Goal: Task Accomplishment & Management: Manage account settings

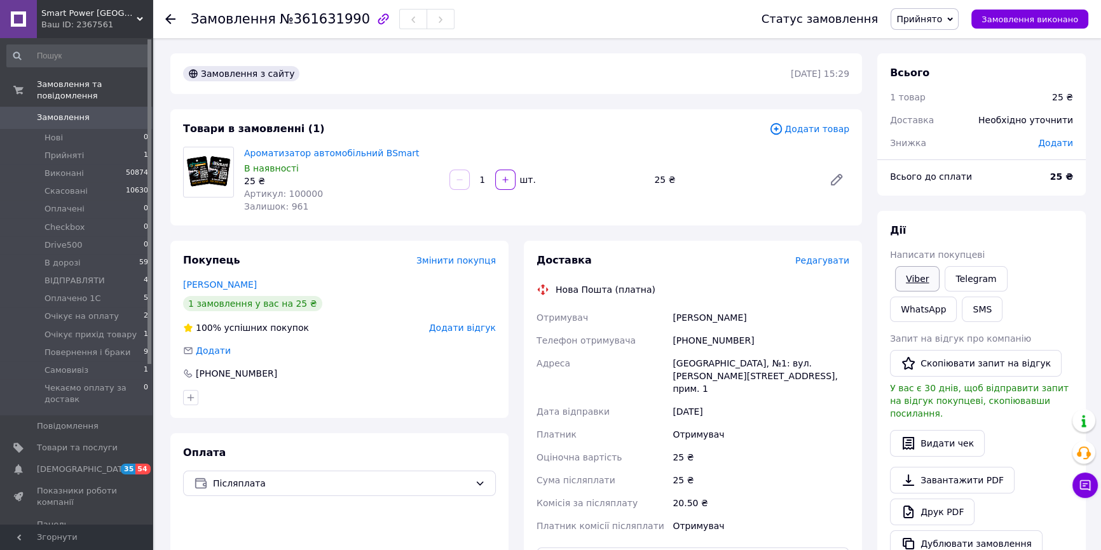
click at [906, 279] on link "Viber" at bounding box center [917, 278] width 44 height 25
drag, startPoint x: 338, startPoint y: 238, endPoint x: 189, endPoint y: 228, distance: 149.1
click at [338, 238] on div "Замовлення з сайту 12.09.2025 | 15:29 Товари в замовленні (1) Додати товар Аром…" at bounding box center [516, 465] width 707 height 824
click at [71, 150] on li "Прийняті 1" at bounding box center [78, 156] width 156 height 18
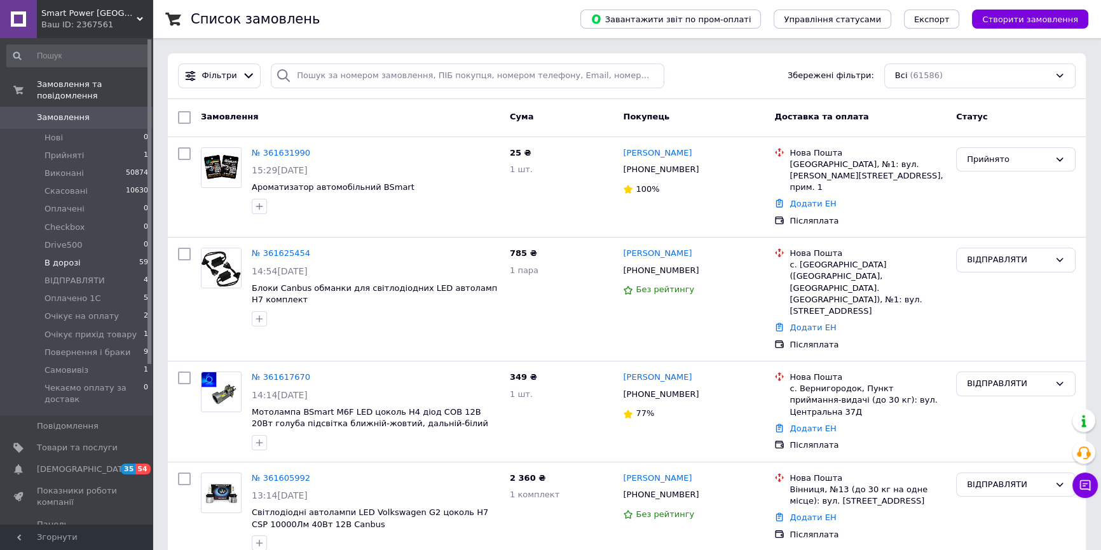
click at [105, 254] on li "В дорозі 59" at bounding box center [78, 263] width 156 height 18
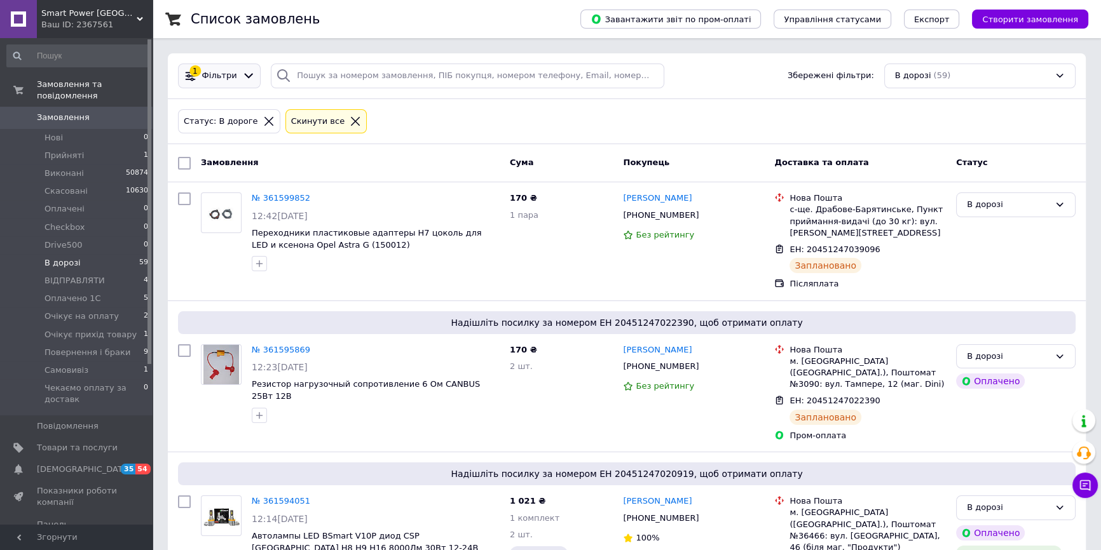
click at [222, 72] on span "Фільтри" at bounding box center [219, 76] width 35 height 12
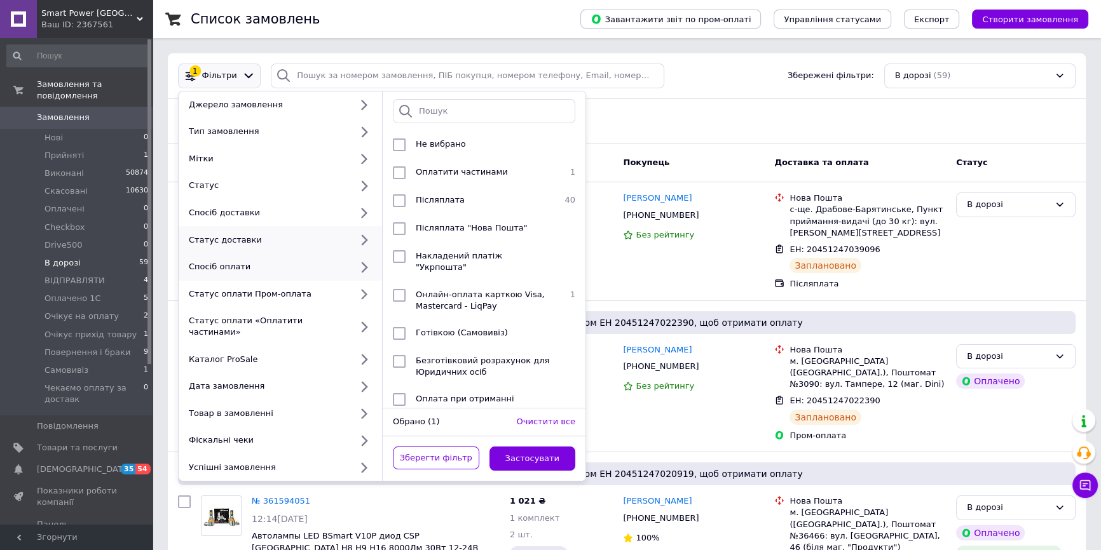
click at [263, 247] on div "Статус доставки" at bounding box center [280, 239] width 203 height 27
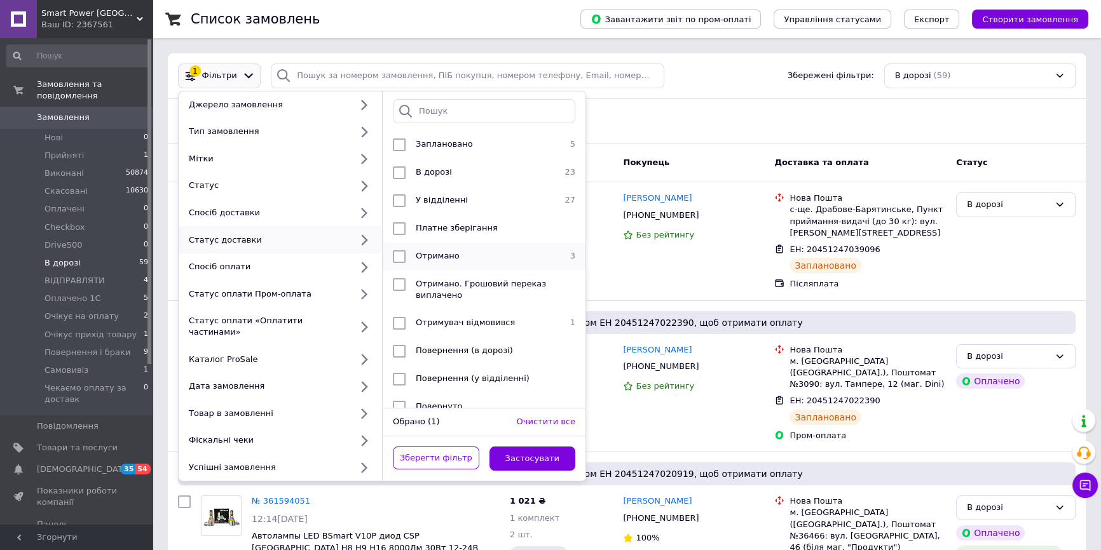
click at [420, 245] on li "Отримано 3" at bounding box center [484, 257] width 203 height 28
checkbox input "true"
click at [509, 447] on button "Застосувати" at bounding box center [532, 459] width 86 height 25
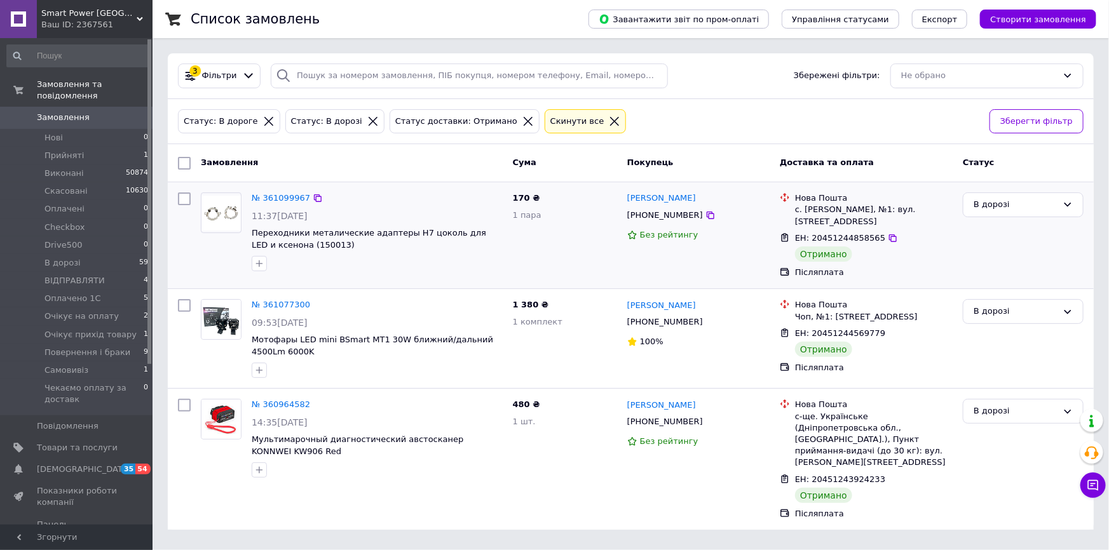
click at [185, 191] on div at bounding box center [184, 236] width 23 height 96
click at [188, 167] on input "checkbox" at bounding box center [184, 163] width 13 height 13
checkbox input "true"
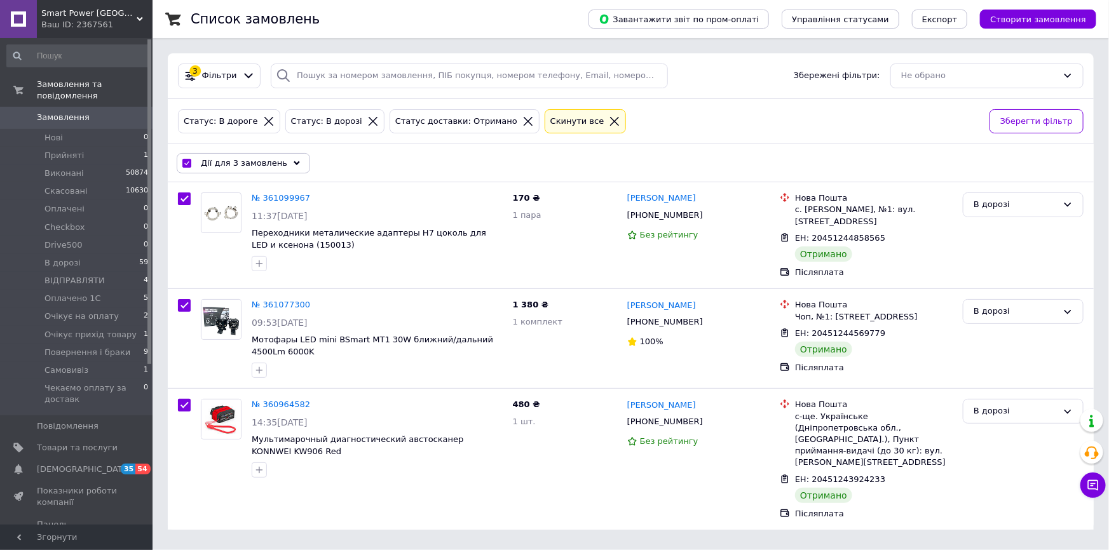
click at [266, 160] on span "Дії для 3 замовлень" at bounding box center [244, 163] width 86 height 11
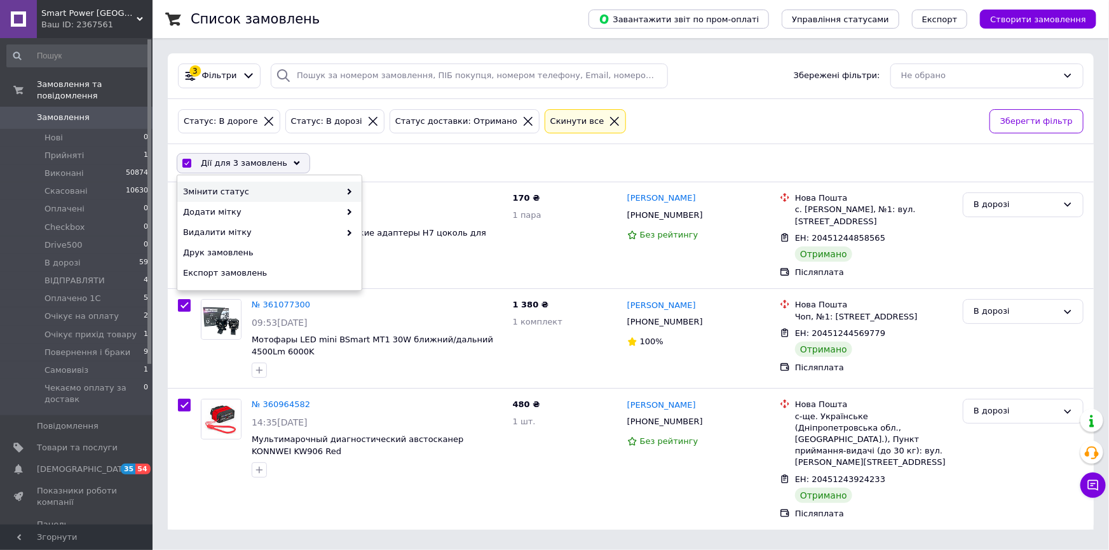
click at [261, 193] on span "Змінити статус" at bounding box center [261, 191] width 157 height 11
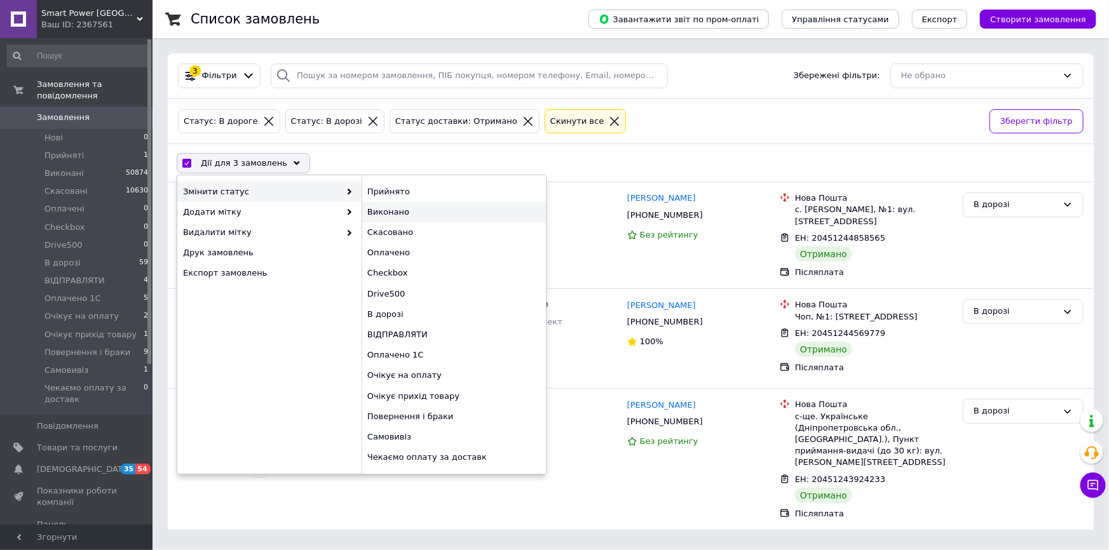
click at [395, 210] on div "Виконано" at bounding box center [454, 212] width 184 height 20
checkbox input "false"
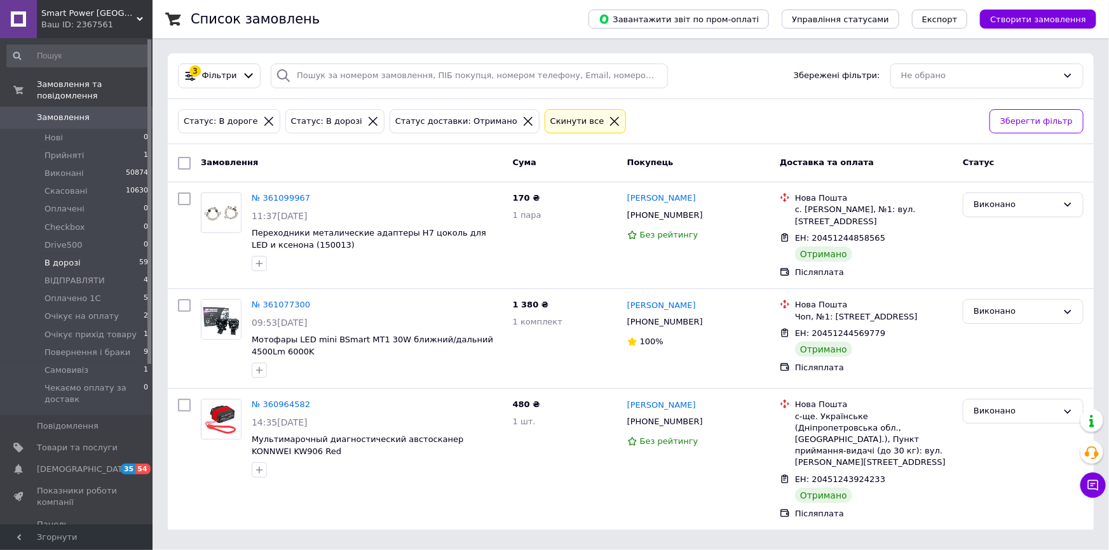
click at [124, 254] on li "В дорозі 59" at bounding box center [78, 263] width 156 height 18
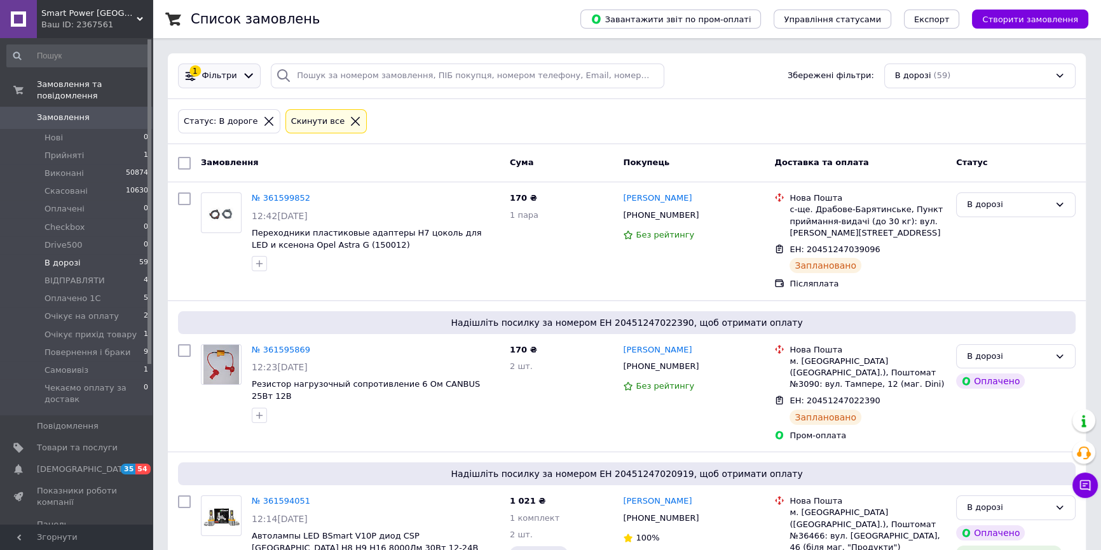
click at [240, 79] on div at bounding box center [249, 75] width 18 height 13
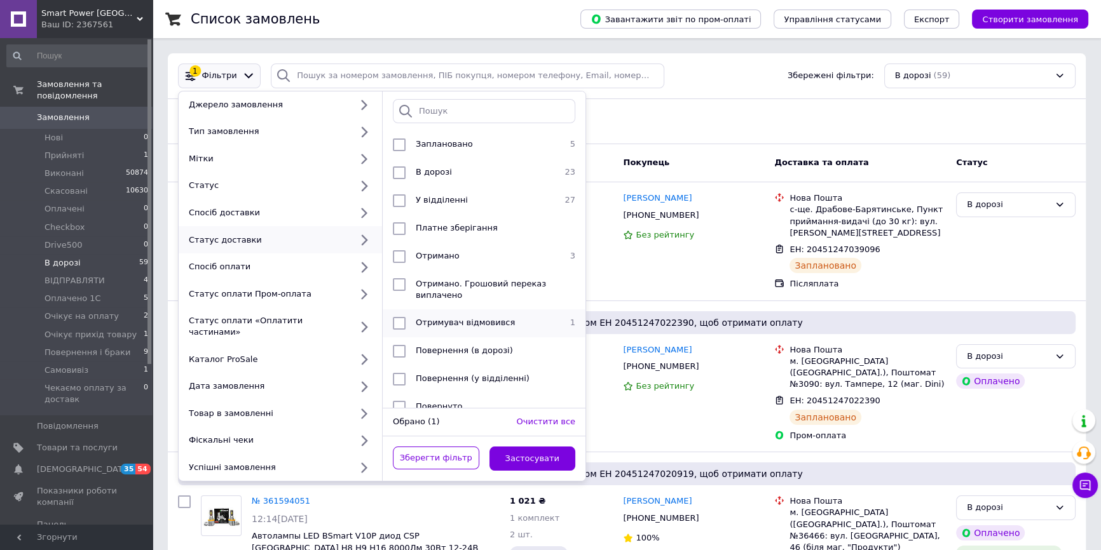
click at [454, 319] on span "Отримувач відмовився" at bounding box center [465, 323] width 99 height 10
checkbox input "true"
click at [543, 449] on button "Застосувати" at bounding box center [532, 459] width 86 height 25
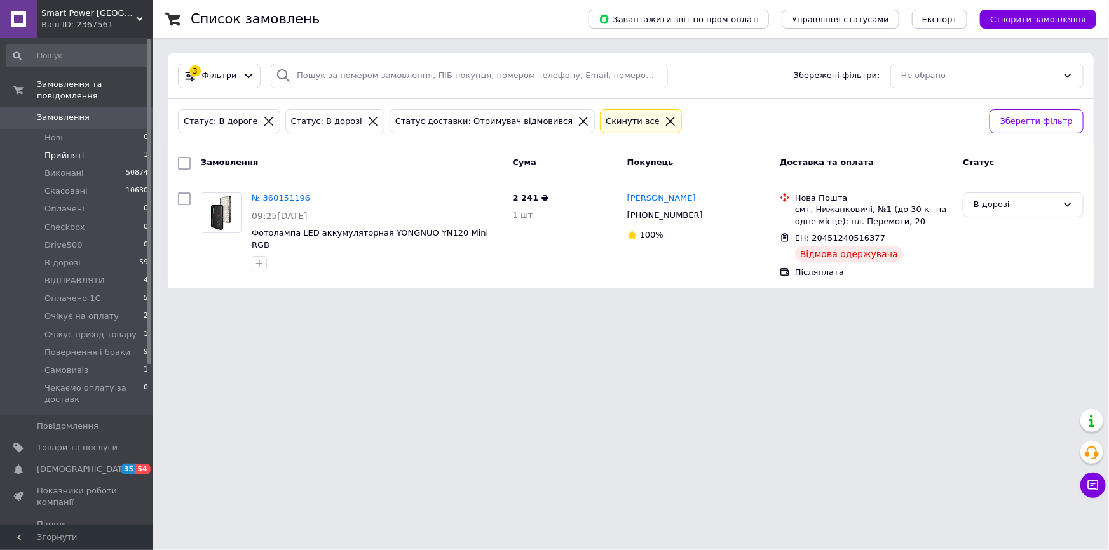
click at [102, 147] on li "Прийняті 1" at bounding box center [78, 156] width 156 height 18
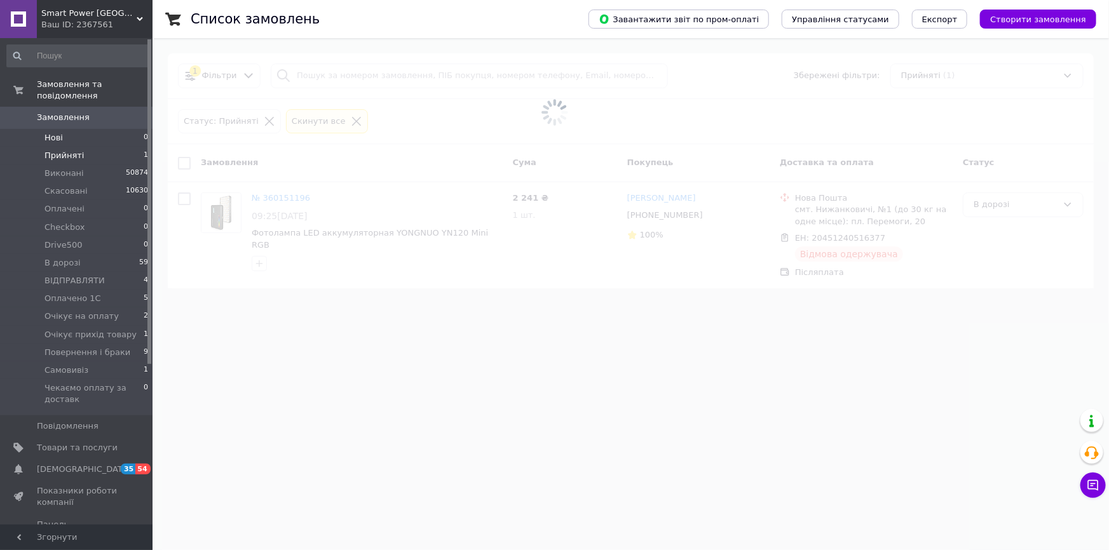
click at [100, 133] on li "Нові 0" at bounding box center [78, 138] width 156 height 18
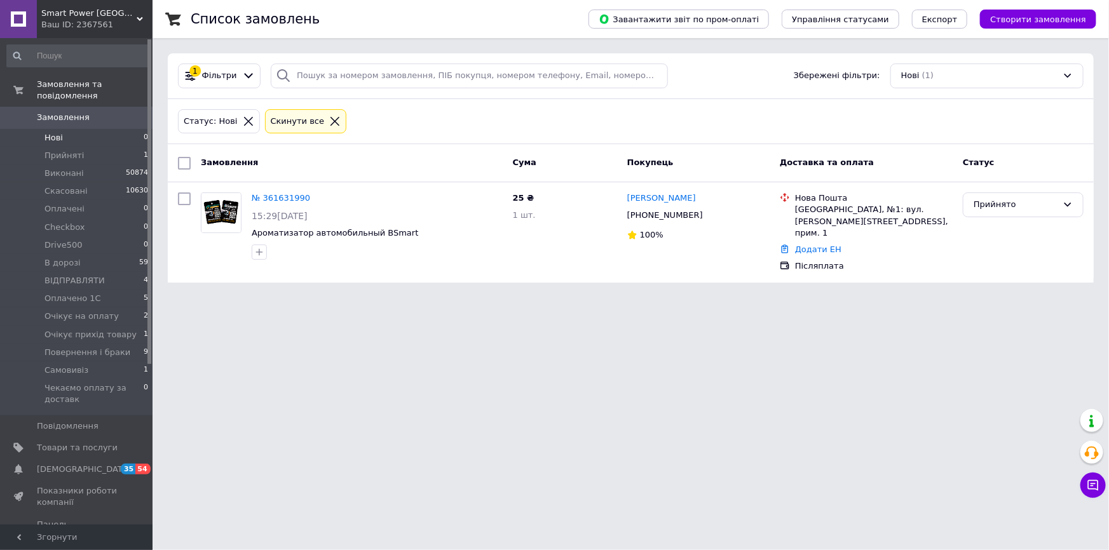
click at [100, 133] on li "Нові 0" at bounding box center [78, 138] width 156 height 18
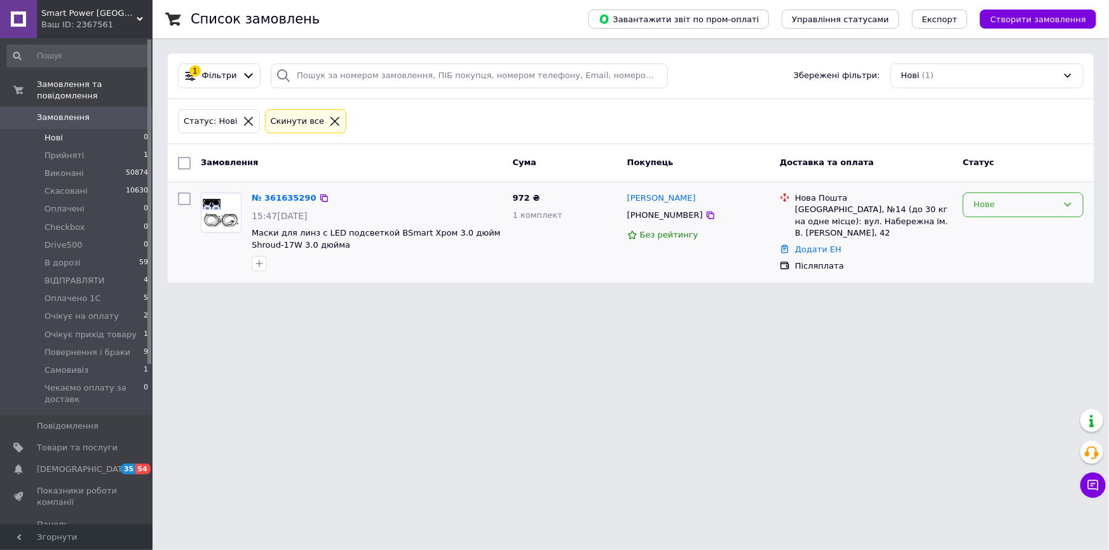
click at [997, 210] on div "Нове" at bounding box center [1016, 204] width 84 height 13
click at [987, 226] on li "Прийнято" at bounding box center [1024, 232] width 120 height 24
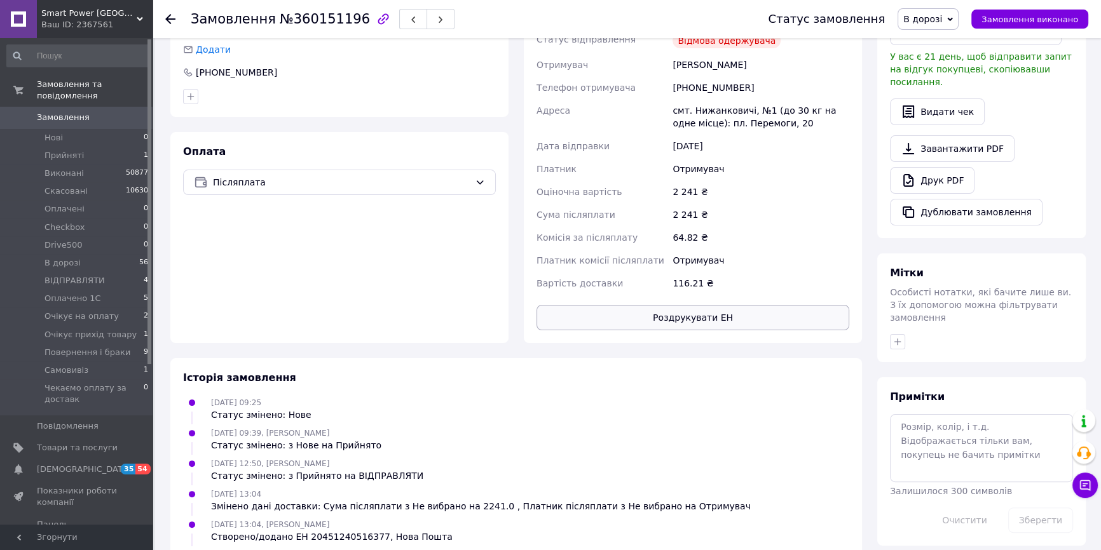
scroll to position [304, 0]
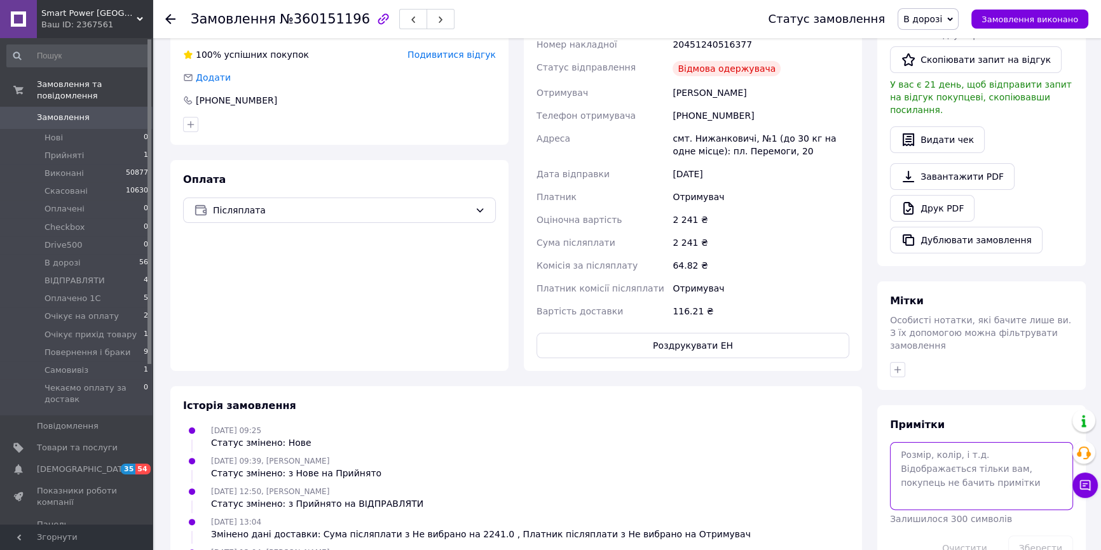
click at [998, 442] on textarea at bounding box center [981, 475] width 183 height 67
type textarea "з"
type textarea "не бере тел"
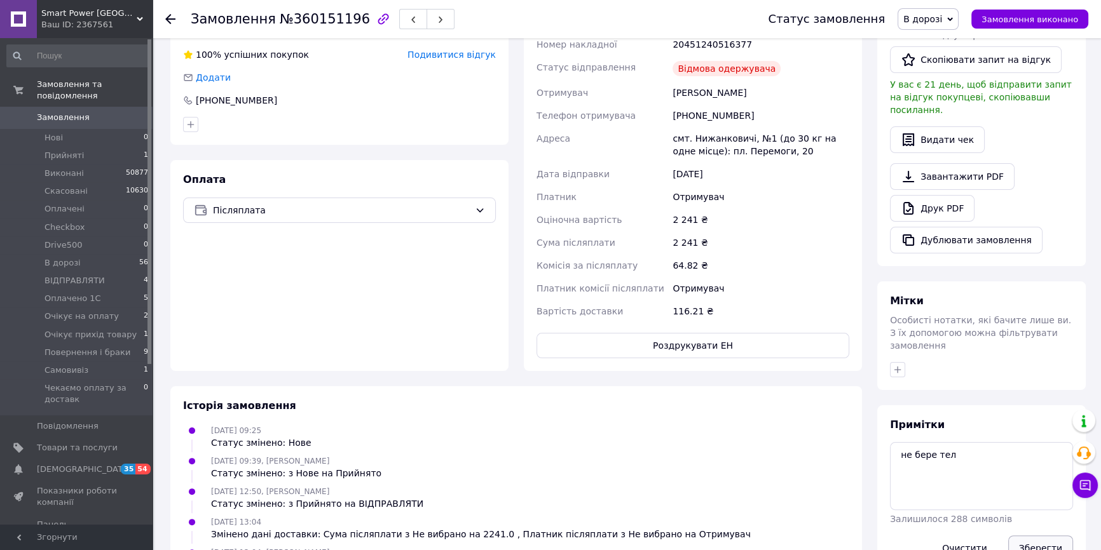
click at [1050, 536] on button "Зберегти" at bounding box center [1040, 548] width 65 height 25
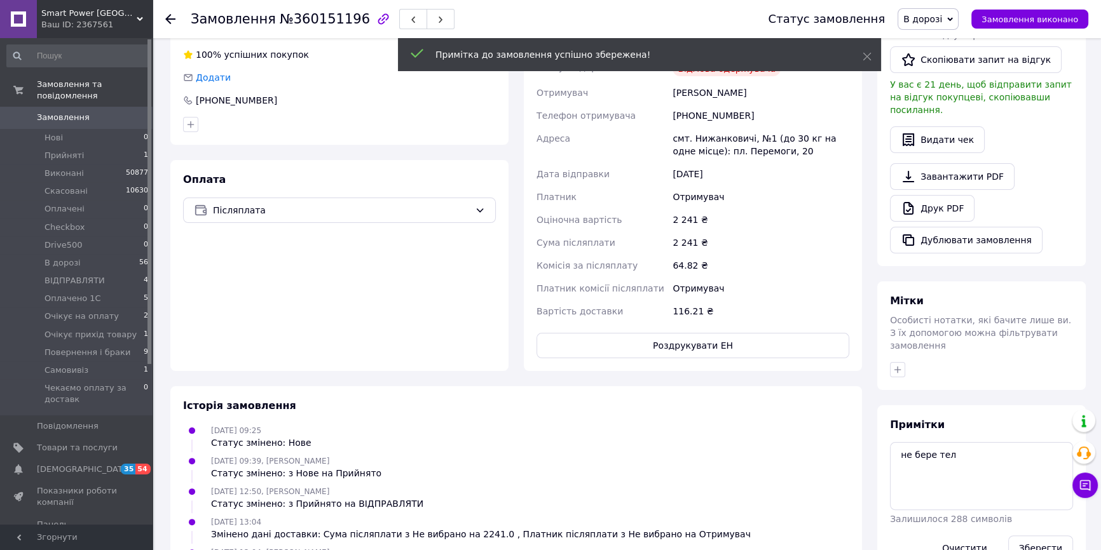
click at [940, 26] on span "В дорозі" at bounding box center [928, 19] width 61 height 22
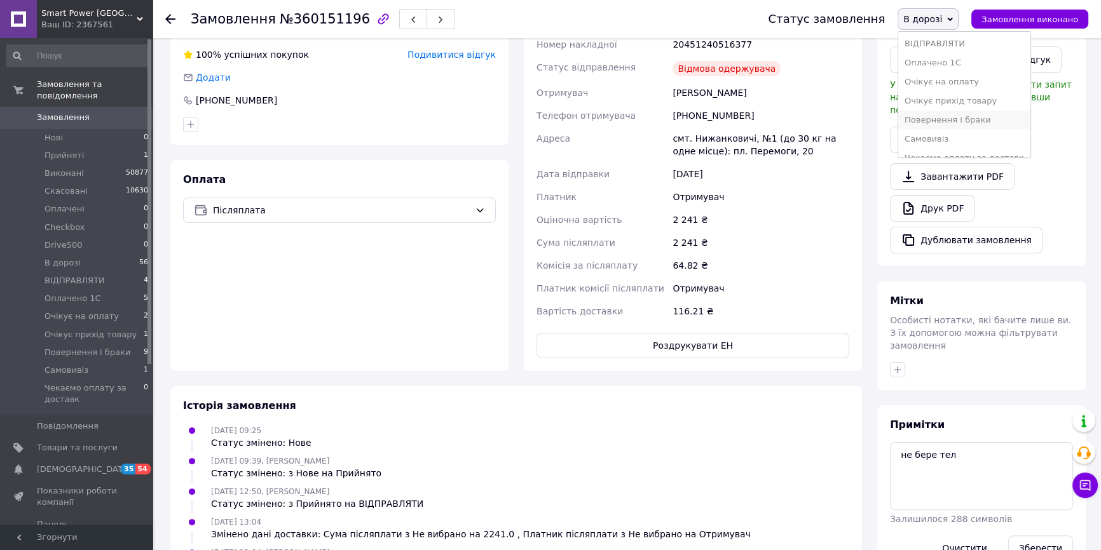
click at [965, 120] on li "Повернення і браки" at bounding box center [964, 120] width 132 height 19
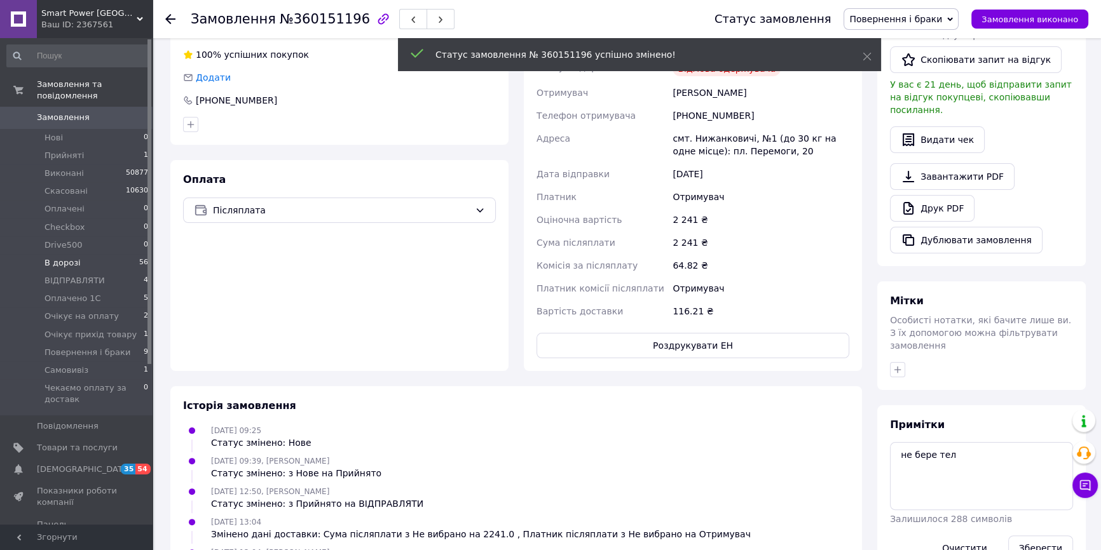
click at [116, 255] on li "В дорозі 56" at bounding box center [78, 263] width 156 height 18
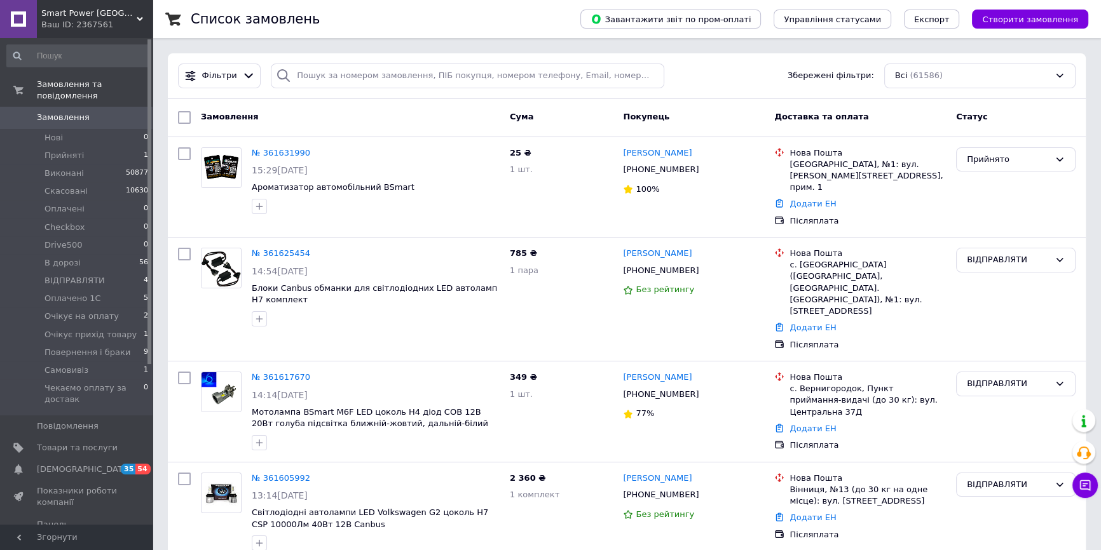
click at [281, 128] on div "Замовлення" at bounding box center [350, 117] width 309 height 23
click at [407, 371] on div "№ 361617670" at bounding box center [375, 378] width 250 height 15
click at [102, 254] on li "В дорозі 56" at bounding box center [78, 263] width 156 height 18
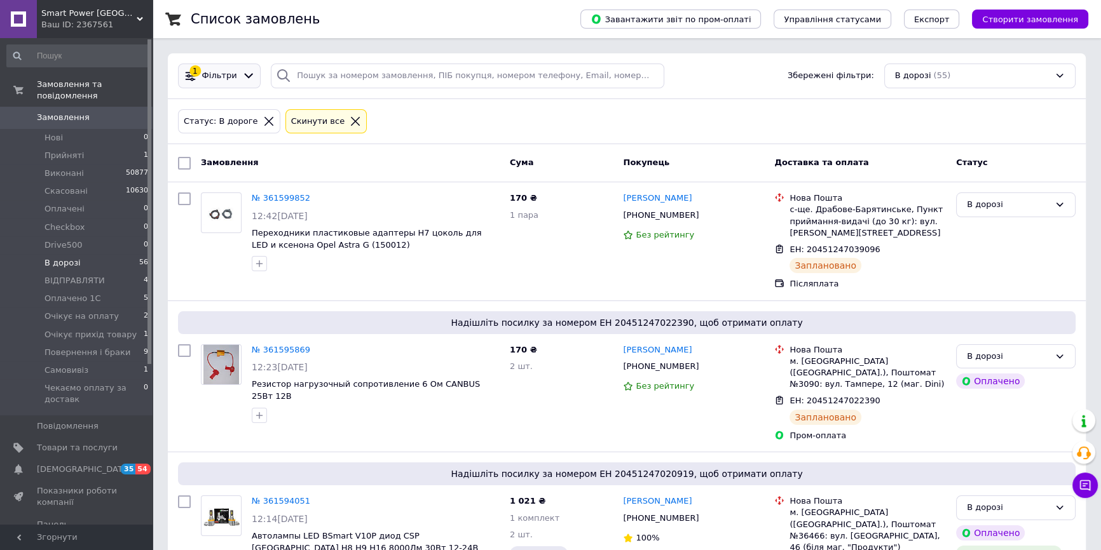
click at [242, 79] on icon at bounding box center [248, 75] width 13 height 13
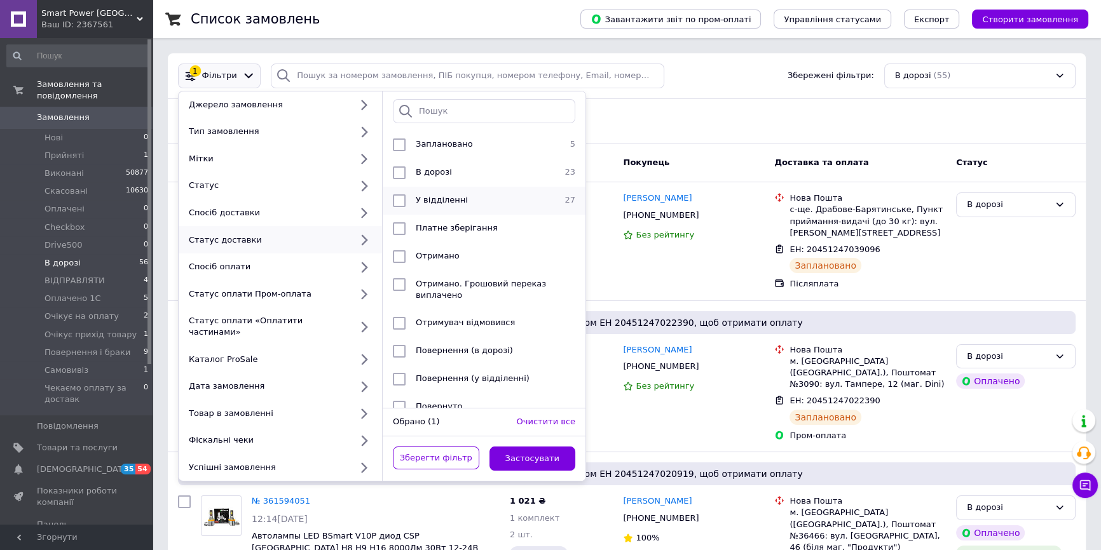
click at [475, 187] on li "У відділенні 27" at bounding box center [484, 201] width 203 height 28
checkbox input "true"
click at [544, 447] on button "Застосувати" at bounding box center [532, 459] width 86 height 25
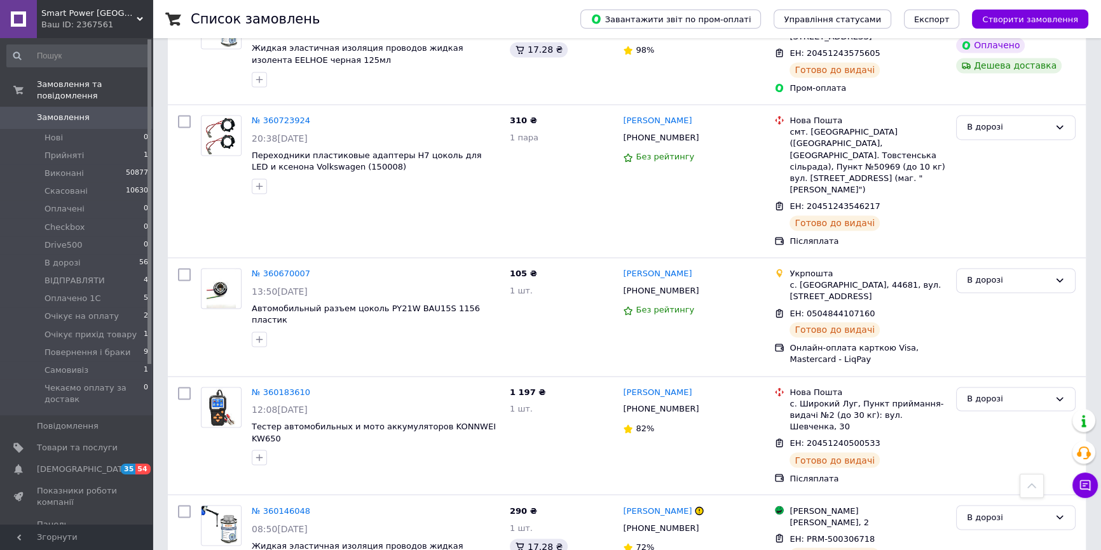
scroll to position [2606, 0]
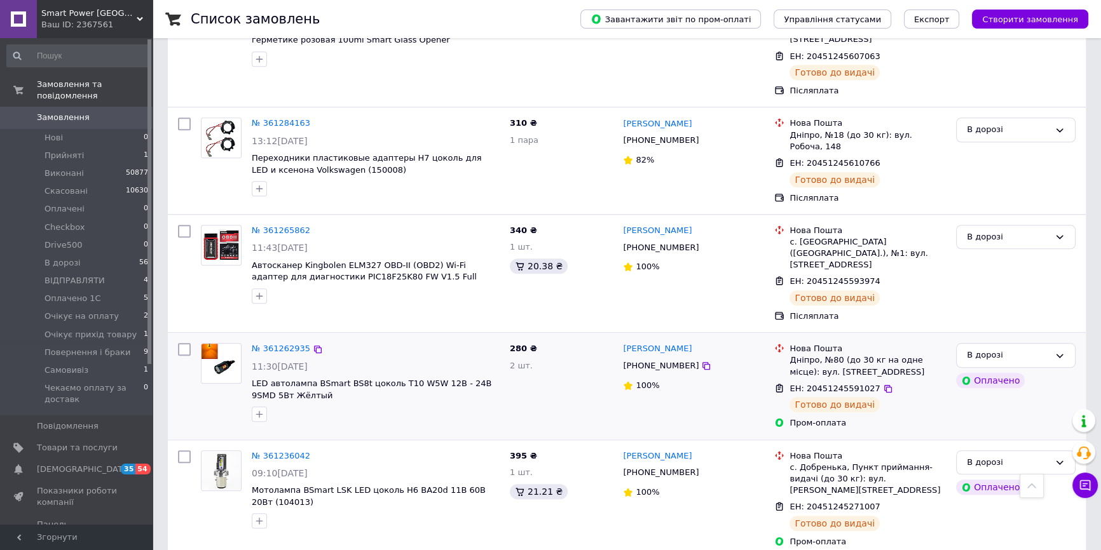
scroll to position [1334, 0]
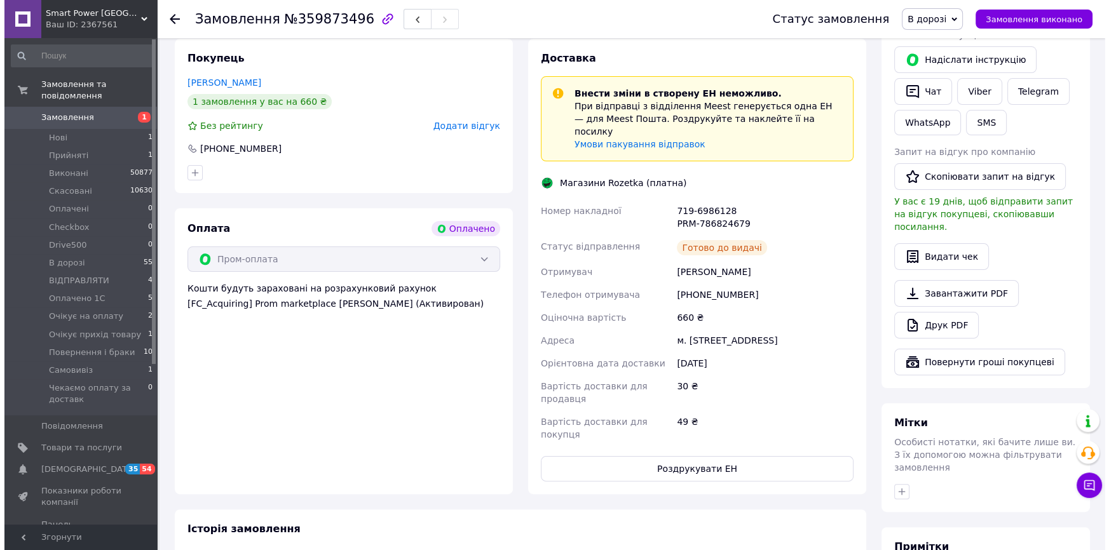
scroll to position [173, 0]
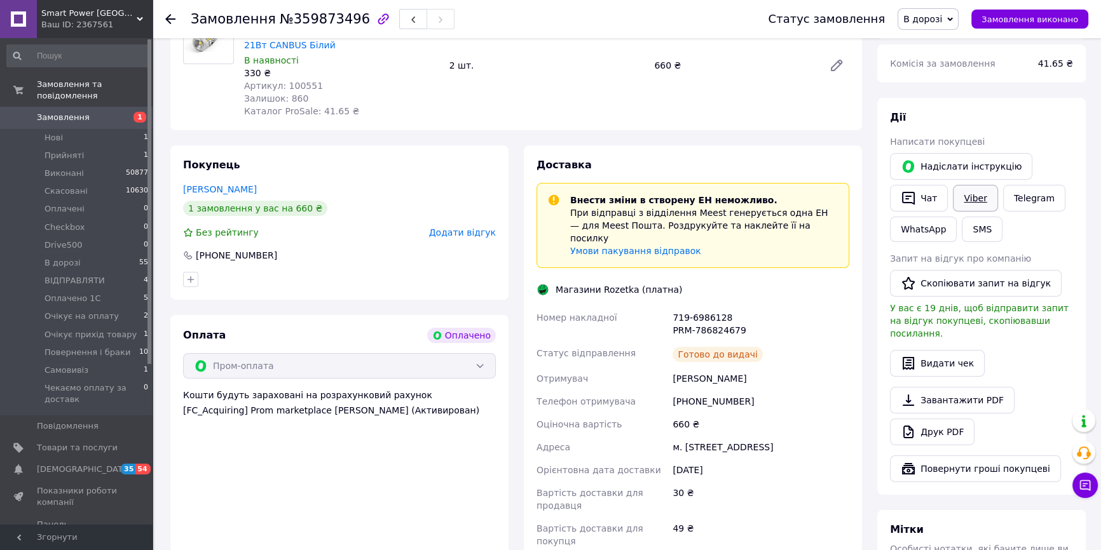
click at [978, 197] on link "Viber" at bounding box center [975, 198] width 44 height 27
click at [976, 236] on button "SMS" at bounding box center [982, 229] width 41 height 25
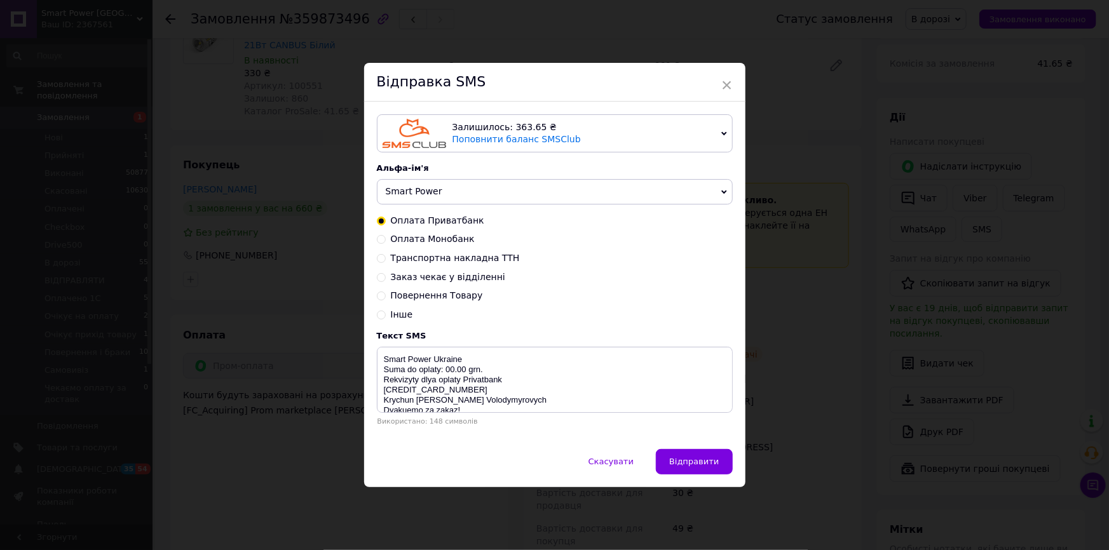
click at [451, 282] on span "Заказ чекає у відділенні" at bounding box center [448, 277] width 114 height 10
click at [386, 281] on input "Заказ чекає у відділенні" at bounding box center [381, 276] width 9 height 9
radio input "true"
radio input "false"
click at [474, 372] on textarea "Vash zakaz chekae y viddilenni Nova Poshta TTN 20450000000000 Smart Power Ukrai…" at bounding box center [555, 380] width 356 height 66
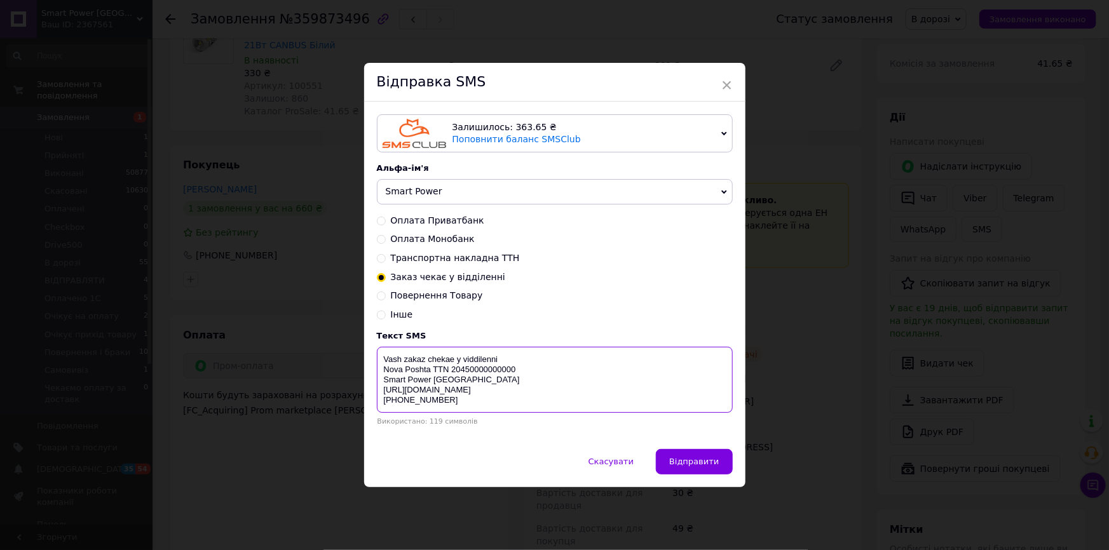
click at [474, 372] on textarea "Vash zakaz chekae y viddilenni Nova Poshta TTN 20450000000000 Smart Power Ukrai…" at bounding box center [555, 380] width 356 height 66
paste textarea
type textarea "Vash zakaz chekae y viddilenni Smart Power Ukraine https://smpower.com.ua/ +380…"
click at [726, 80] on span "×" at bounding box center [726, 85] width 11 height 22
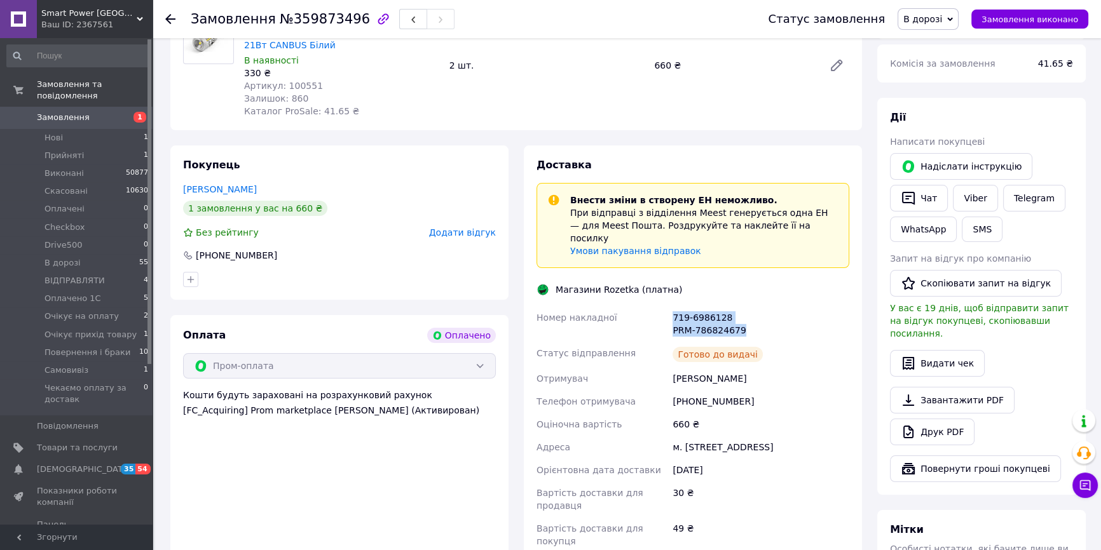
drag, startPoint x: 742, startPoint y: 311, endPoint x: 626, endPoint y: 304, distance: 116.5
click at [626, 306] on div "Номер накладної 719-6986128 PRM-786824679 Статус відправлення Готово до видачі …" at bounding box center [693, 429] width 318 height 247
copy div "Номер накладної 719-6986128 PRM-786824679"
click at [967, 229] on button "SMS" at bounding box center [982, 229] width 41 height 25
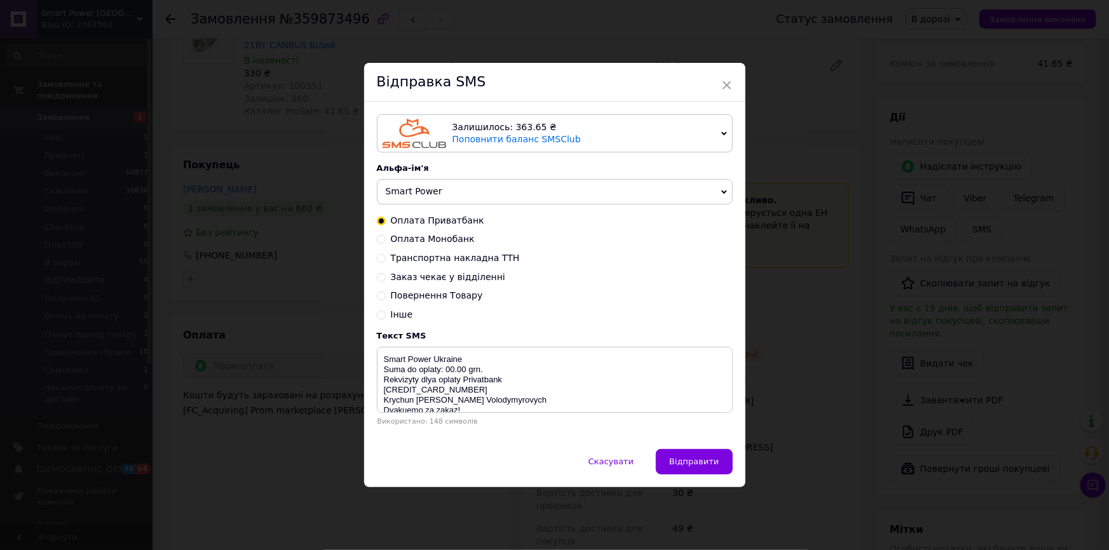
click at [448, 277] on span "Заказ чекає у відділенні" at bounding box center [448, 277] width 114 height 10
click at [386, 277] on input "Заказ чекає у відділенні" at bounding box center [381, 276] width 9 height 9
radio input "true"
radio input "false"
click at [472, 372] on textarea "Vash zakaz chekae y viddilenni Nova Poshta TTN 20450000000000 Smart Power Ukrai…" at bounding box center [555, 380] width 356 height 66
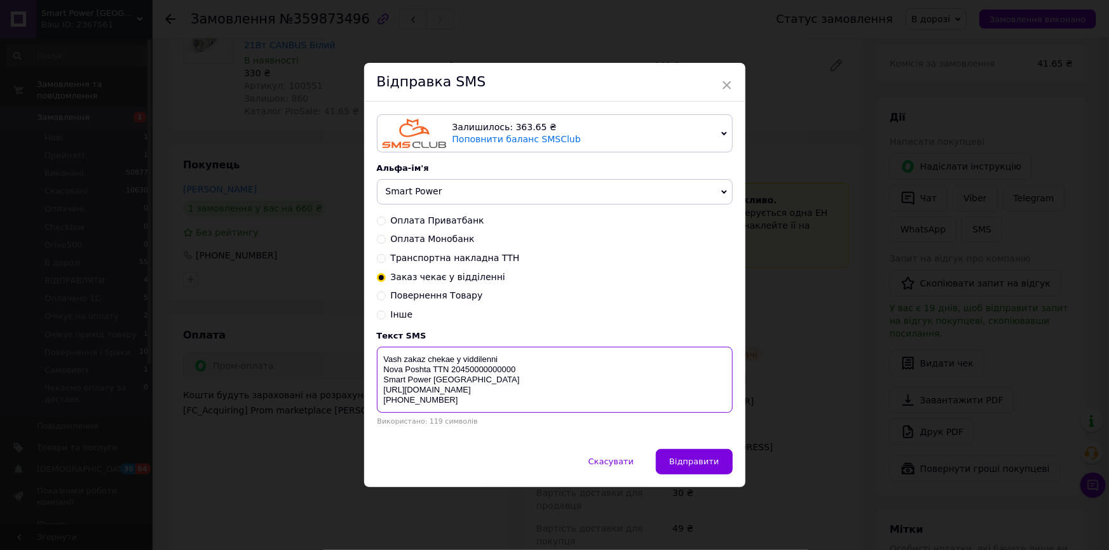
click at [472, 372] on textarea "Vash zakaz chekae y viddilenni Nova Poshta TTN 20450000000000 Smart Power Ukrai…" at bounding box center [555, 380] width 356 height 66
paste textarea "719-6986128 PRM-786824679"
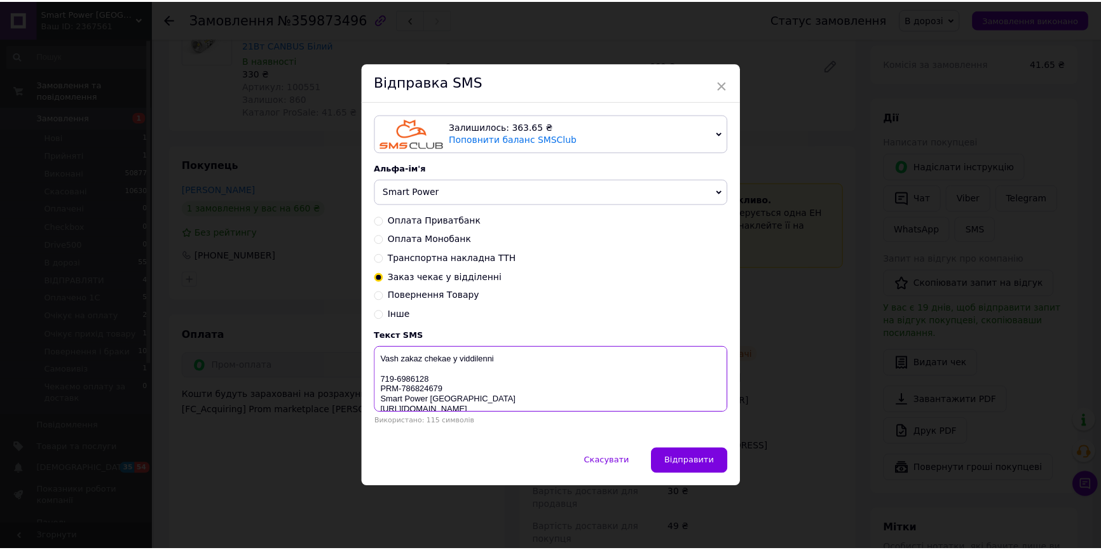
scroll to position [20, 0]
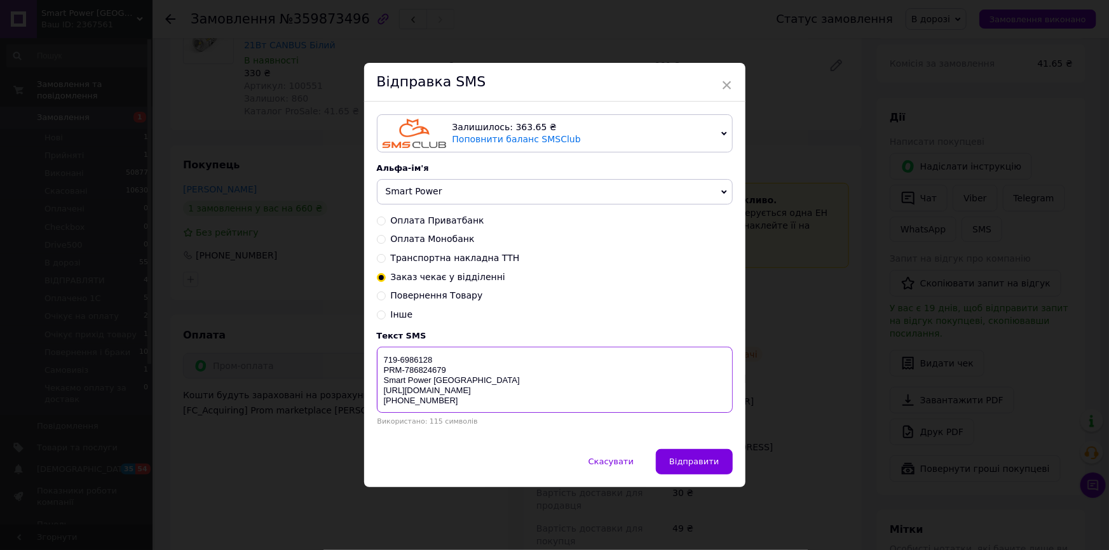
drag, startPoint x: 383, startPoint y: 356, endPoint x: 481, endPoint y: 425, distance: 120.1
click at [481, 425] on div "Текст SMS Vash zakaz chekae y viddilenni 719-6986128 PRM-786824679 Smart Power …" at bounding box center [555, 378] width 356 height 95
type textarea "Vash zakaz chekae y viddilenni 719-6986128 PRM-786824679 Smart Power Ukraine ht…"
click at [704, 464] on span "Відправити" at bounding box center [694, 462] width 50 height 10
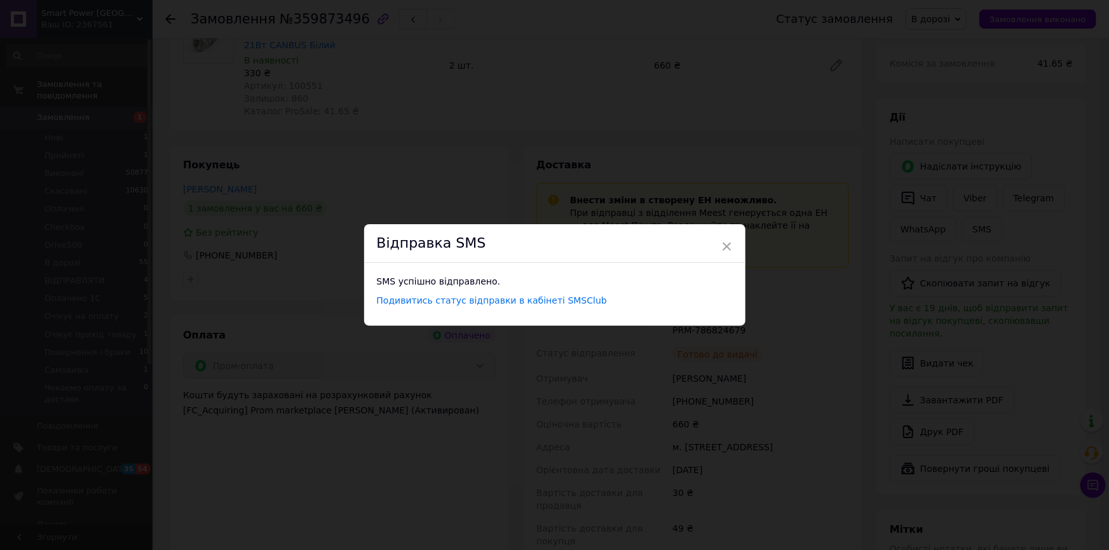
click at [732, 249] on div "Відправка SMS" at bounding box center [554, 243] width 381 height 39
click at [726, 246] on span "×" at bounding box center [726, 247] width 11 height 22
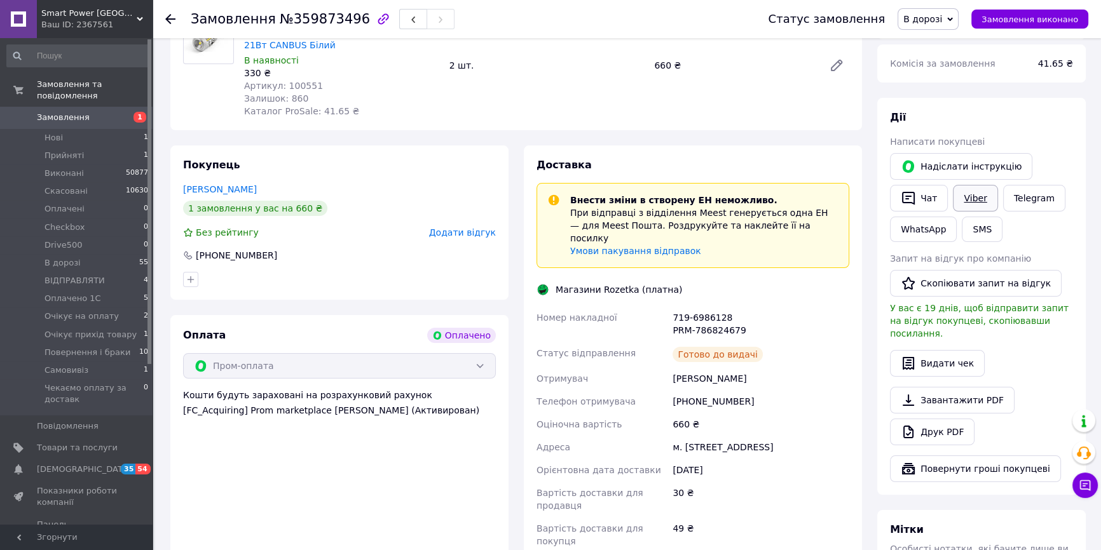
click at [974, 206] on link "Viber" at bounding box center [975, 198] width 44 height 27
click at [332, 294] on div "Покупець Жарук Костянтин 1 замовлення у вас на 660 ₴ Без рейтингу Додати відгук…" at bounding box center [339, 223] width 338 height 154
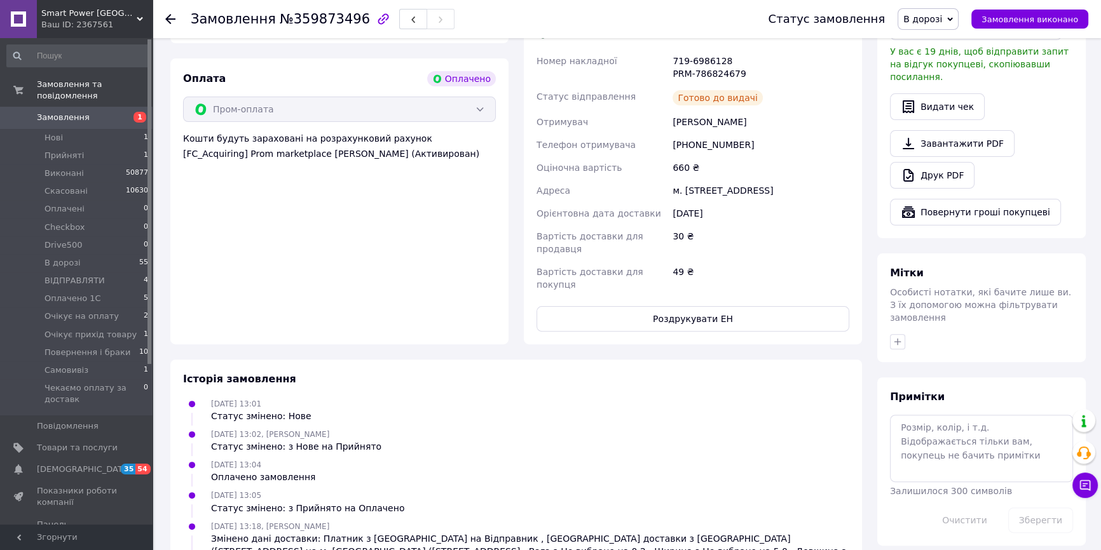
scroll to position [520, 0]
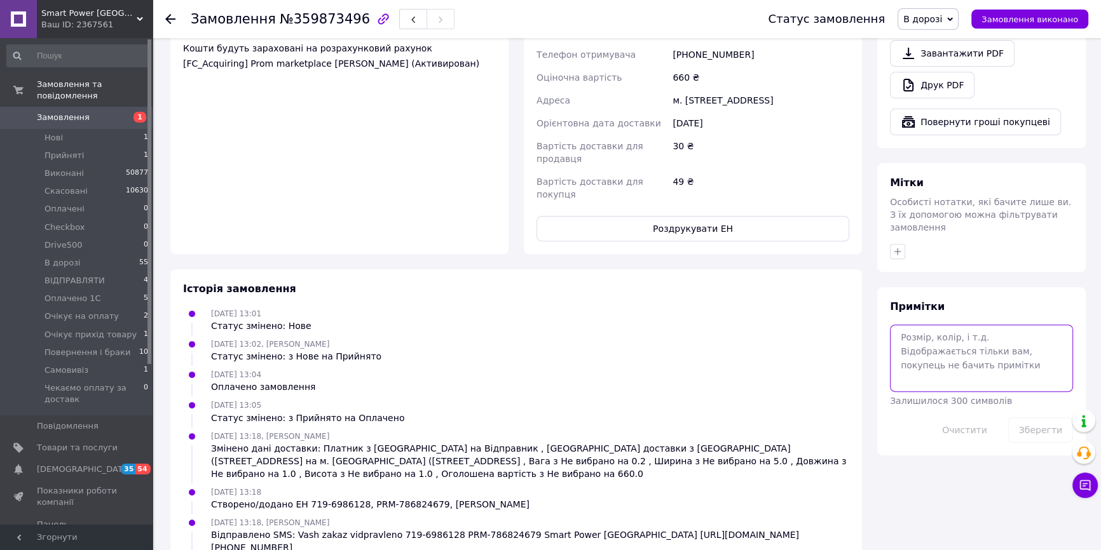
click at [1013, 343] on textarea at bounding box center [981, 358] width 183 height 67
type textarea "не бере тел , продублював у вайбері"
click at [1053, 413] on div "Зберегти" at bounding box center [1040, 431] width 75 height 36
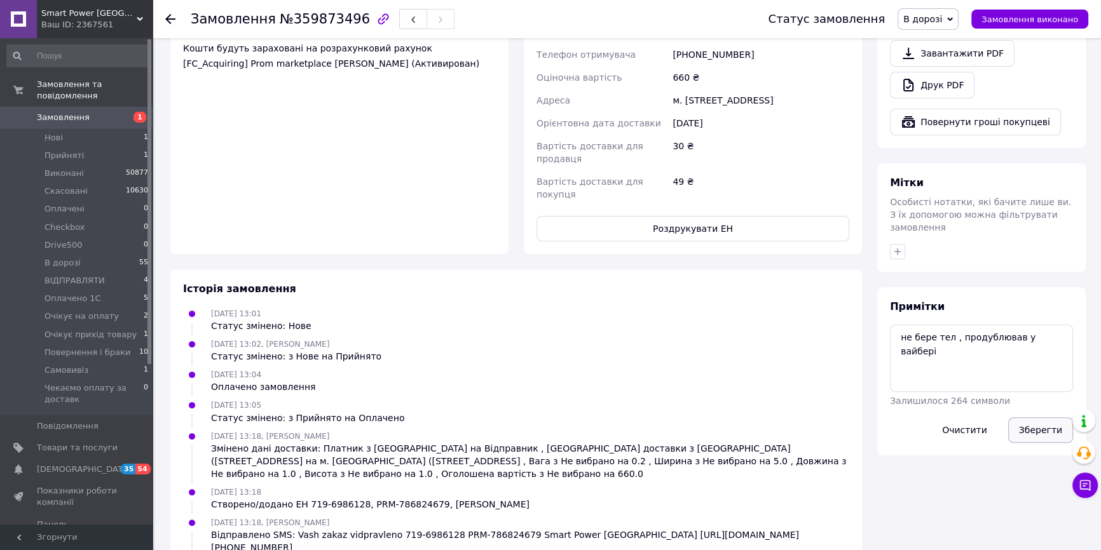
click at [1053, 418] on button "Зберегти" at bounding box center [1040, 430] width 65 height 25
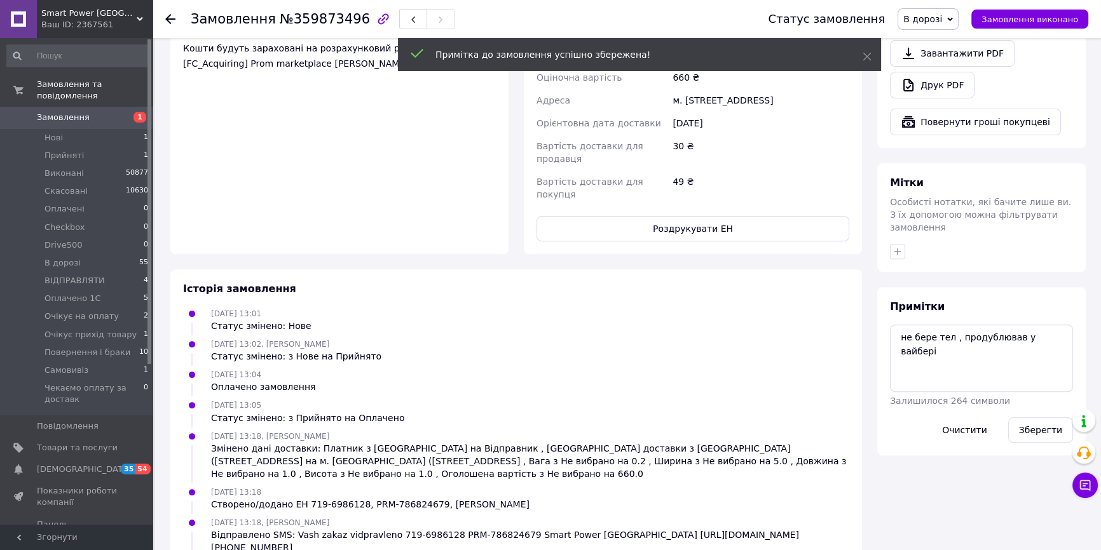
scroll to position [36, 0]
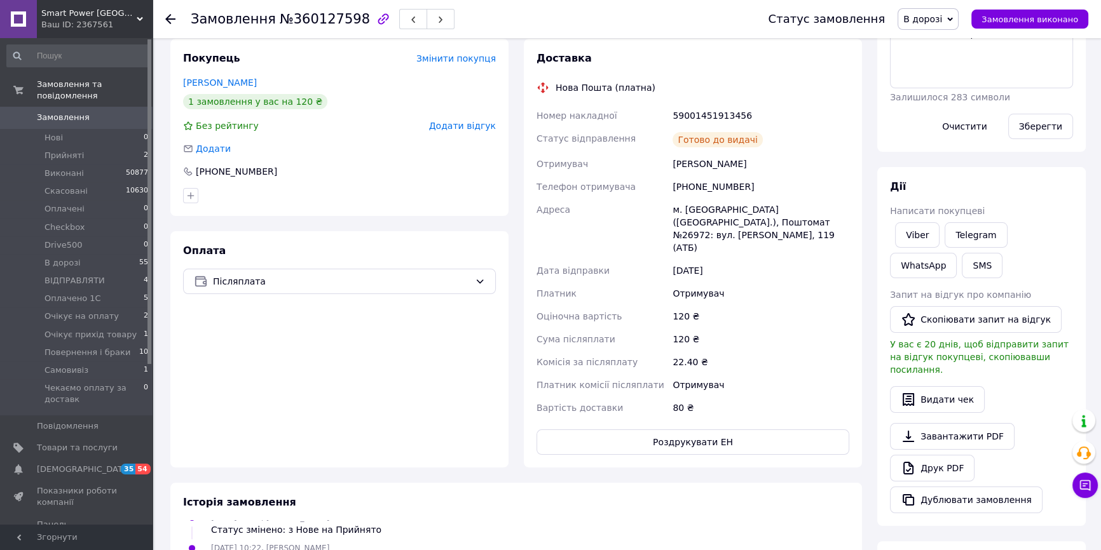
scroll to position [231, 0]
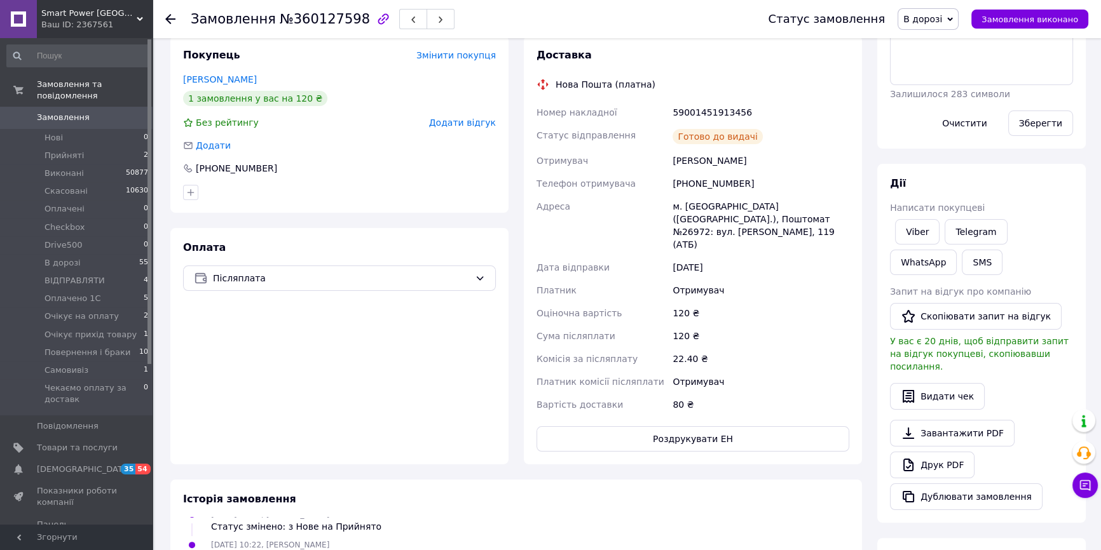
click at [737, 101] on div "59001451913456" at bounding box center [761, 112] width 182 height 23
copy div "59001451913456"
click at [962, 253] on button "SMS" at bounding box center [982, 262] width 41 height 25
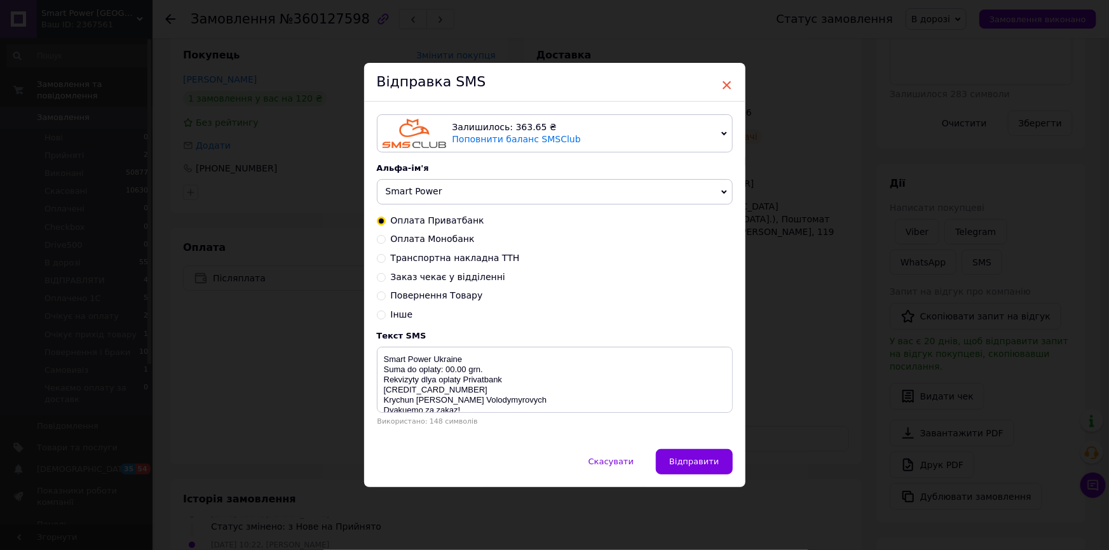
click at [723, 77] on span "×" at bounding box center [726, 85] width 11 height 22
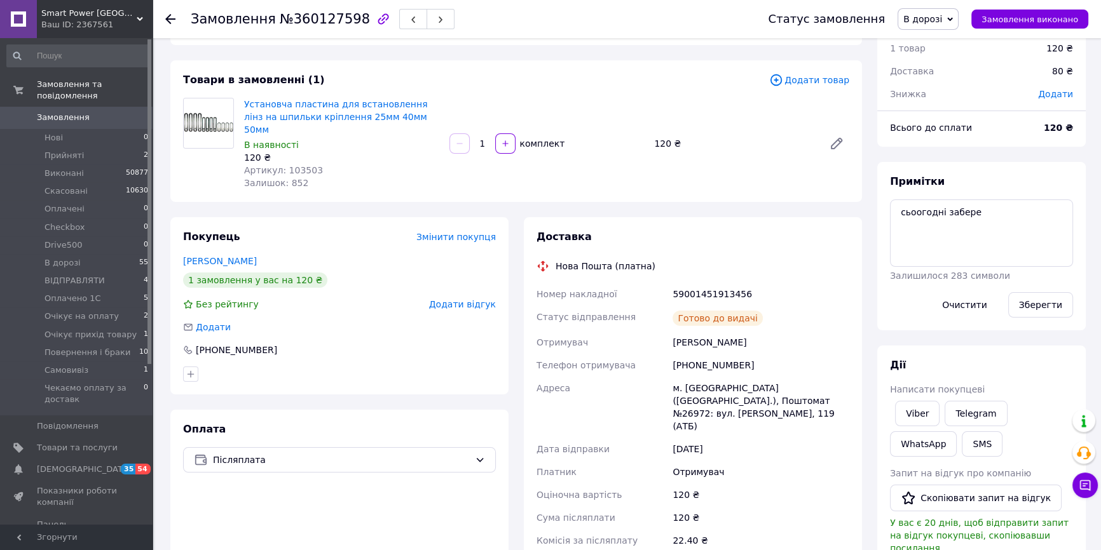
scroll to position [0, 0]
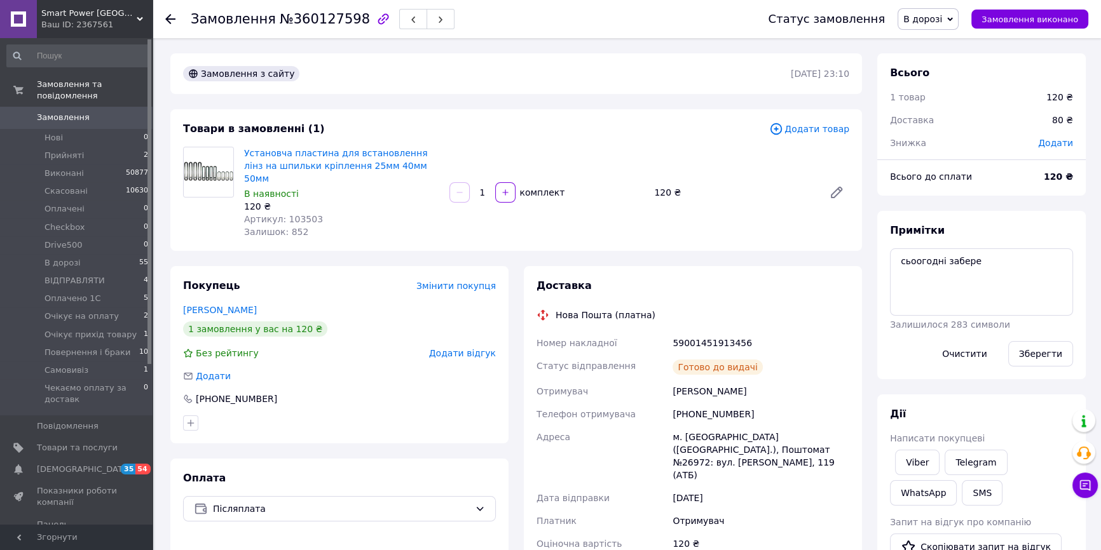
click at [725, 332] on div "59001451913456" at bounding box center [761, 343] width 182 height 23
copy div "59001451913456"
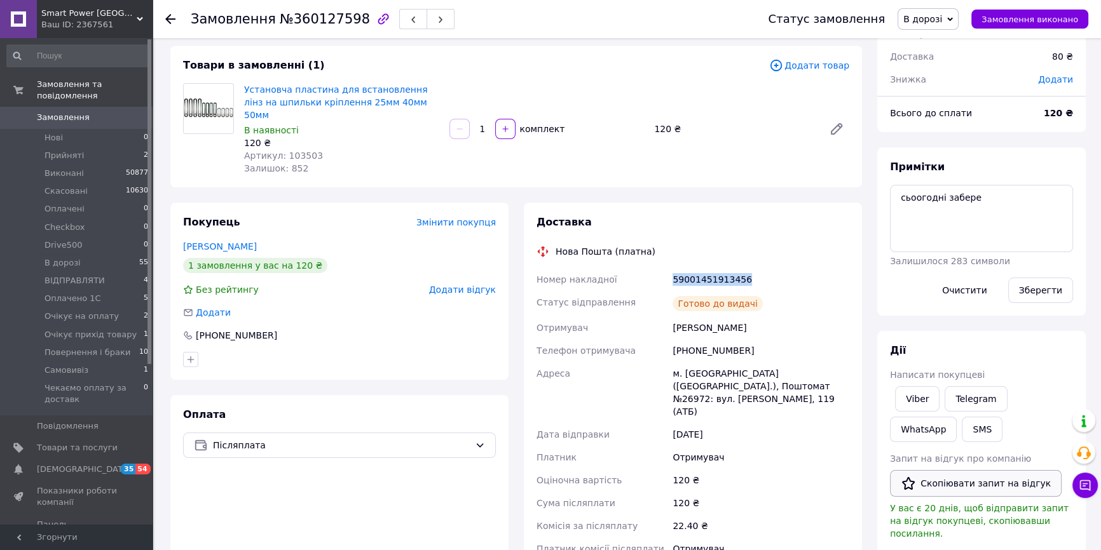
scroll to position [115, 0]
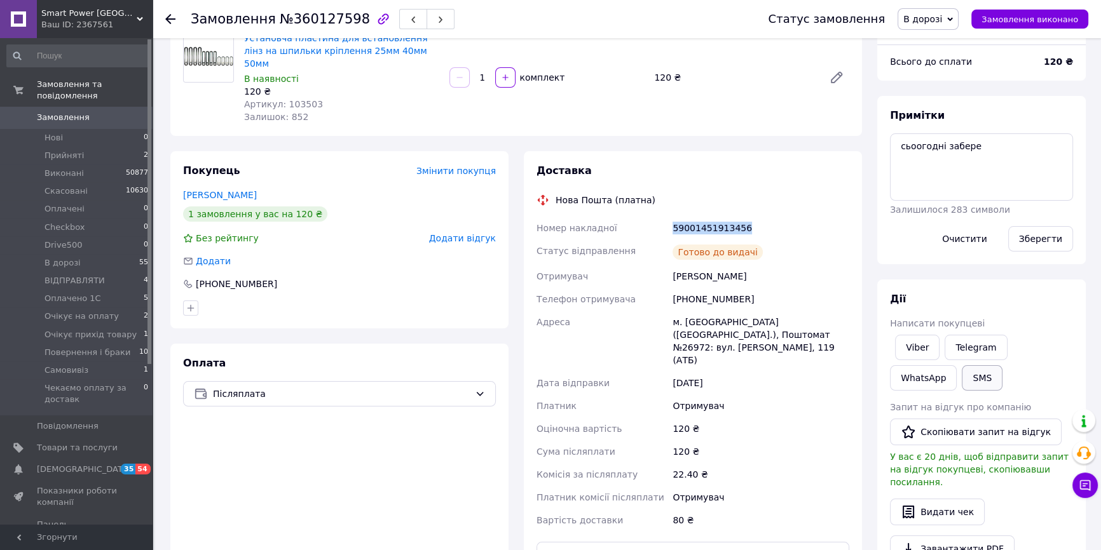
click at [962, 386] on button "SMS" at bounding box center [982, 378] width 41 height 25
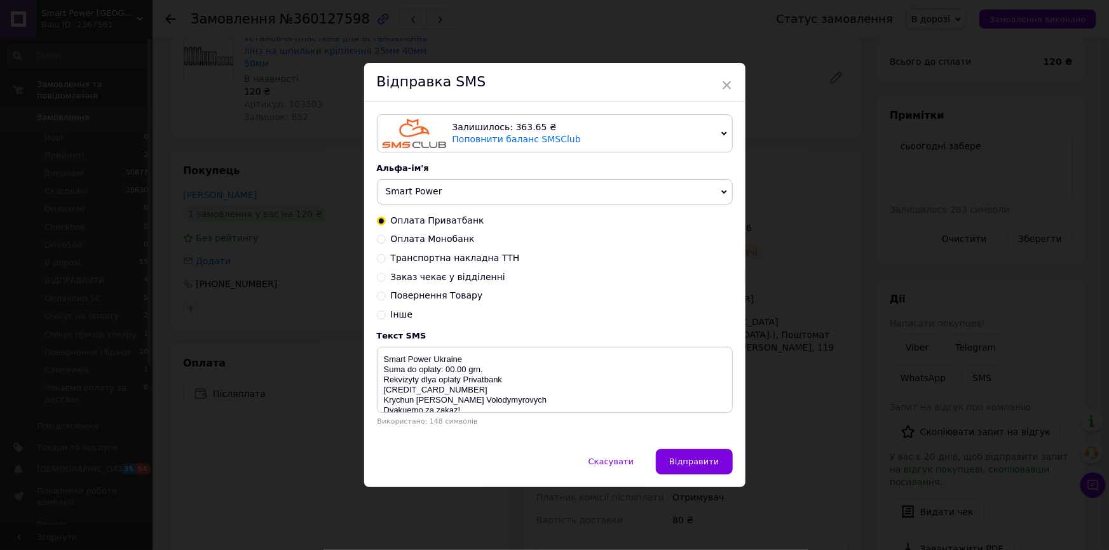
drag, startPoint x: 453, startPoint y: 287, endPoint x: 453, endPoint y: 278, distance: 8.9
click at [453, 287] on div "Оплата Приватбанк Оплата Монобанк Транспортна накладна ТТН Заказ чекає у відділ…" at bounding box center [555, 268] width 356 height 107
click at [453, 278] on span "Заказ чекає у відділенні" at bounding box center [448, 277] width 114 height 10
click at [386, 278] on input "Заказ чекає у відділенні" at bounding box center [381, 276] width 9 height 9
radio input "true"
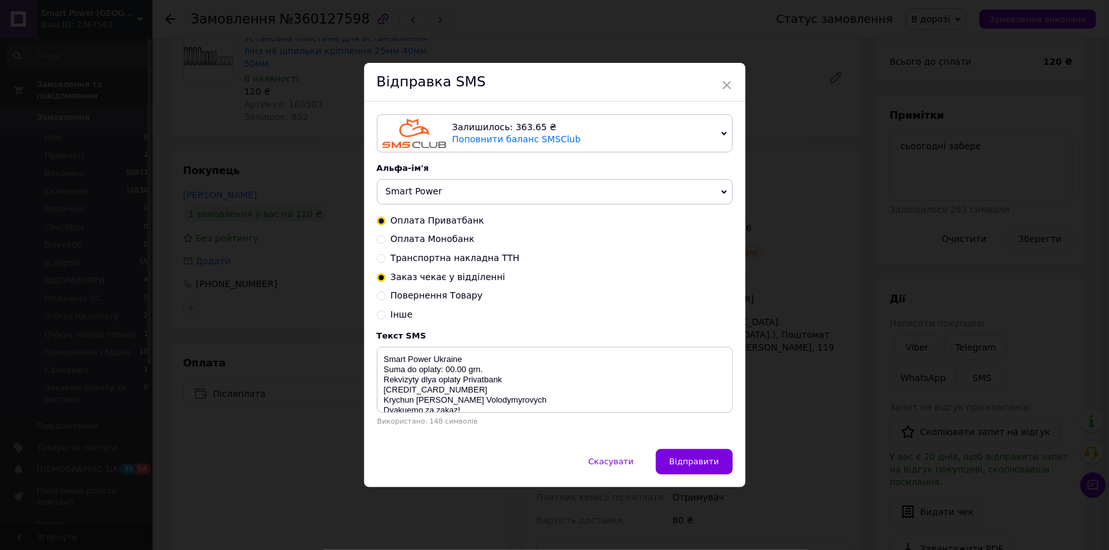
radio input "false"
click at [486, 375] on textarea "Vash zakaz chekae y viddilenni Nova Poshta TTN 20450000000000 Smart Power Ukrai…" at bounding box center [555, 380] width 356 height 66
click at [485, 371] on textarea "Vash zakaz chekae y viddilenni Nova Poshta TTN 20450000000000 Smart Power Ukrai…" at bounding box center [555, 380] width 356 height 66
paste textarea "59001451913456"
click at [485, 371] on textarea "Vash zakaz chekae y viddilenni Nova Poshta TTN 2045000059001451913456000000 Sma…" at bounding box center [555, 380] width 356 height 66
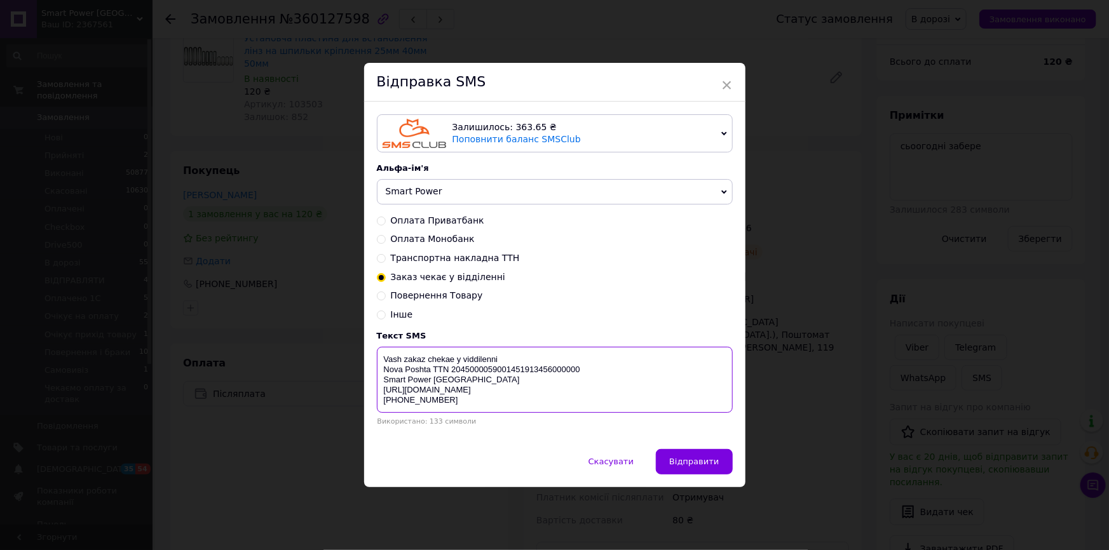
paste textarea "59001451913456"
type textarea "Vash zakaz chekae y viddilenni Nova Poshta TTN 59001451913456 Smart Power Ukrai…"
click at [699, 459] on span "Відправити" at bounding box center [694, 462] width 50 height 10
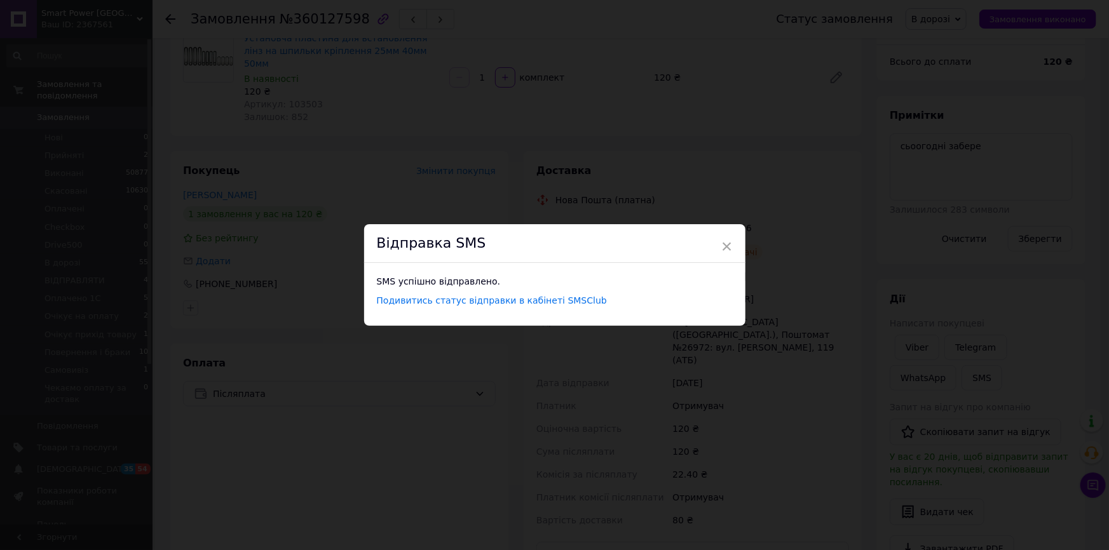
click at [718, 251] on div "Відправка SMS" at bounding box center [554, 243] width 381 height 39
click at [722, 247] on span "×" at bounding box center [726, 247] width 11 height 22
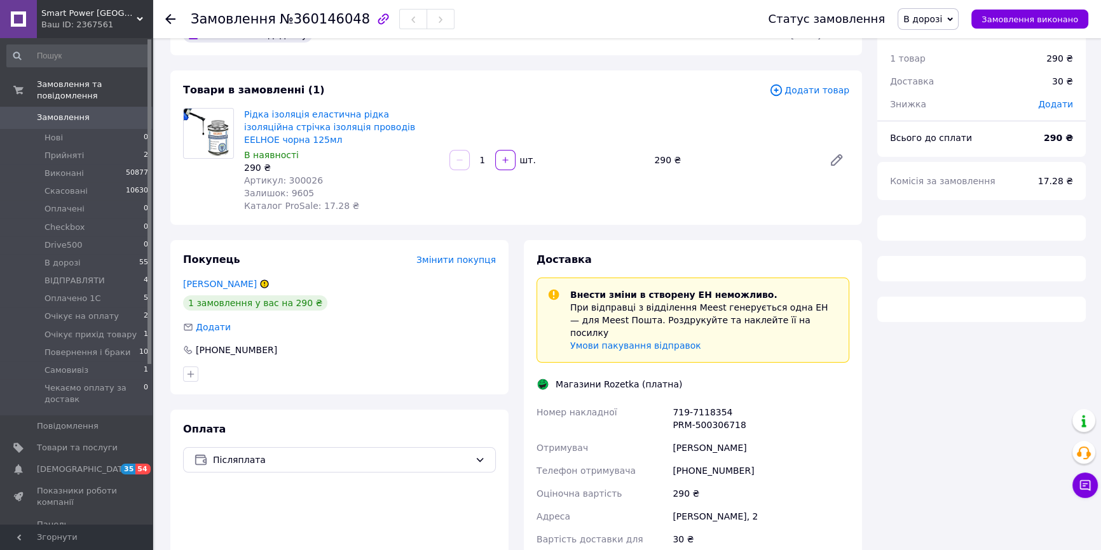
scroll to position [57, 0]
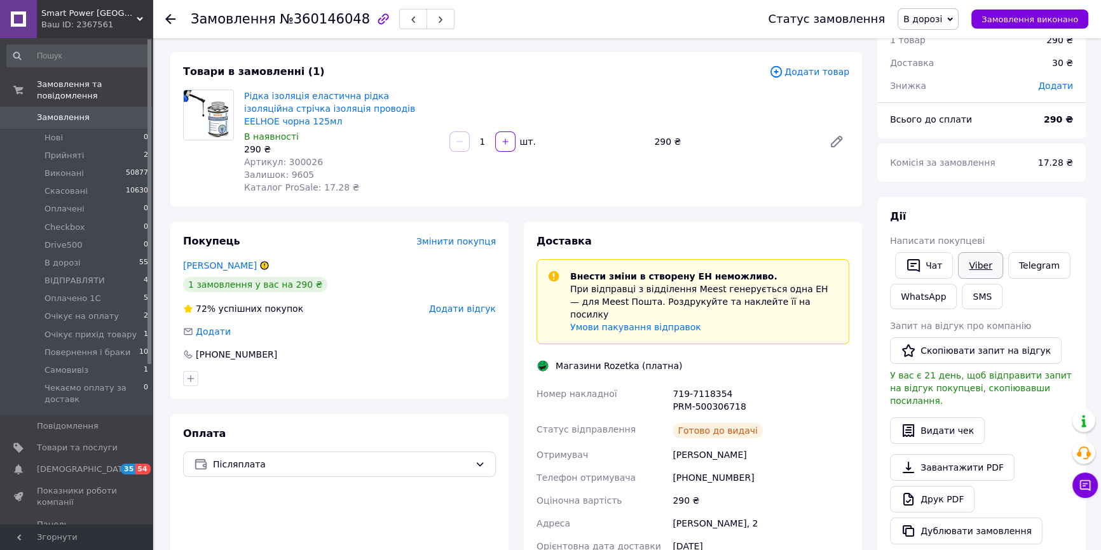
click at [958, 258] on link "Viber" at bounding box center [980, 265] width 44 height 27
click at [385, 324] on div "Покупець Змінити покупця [PERSON_NAME] 1 замовлення у вас на 290 ₴ 72% успішних…" at bounding box center [339, 310] width 338 height 177
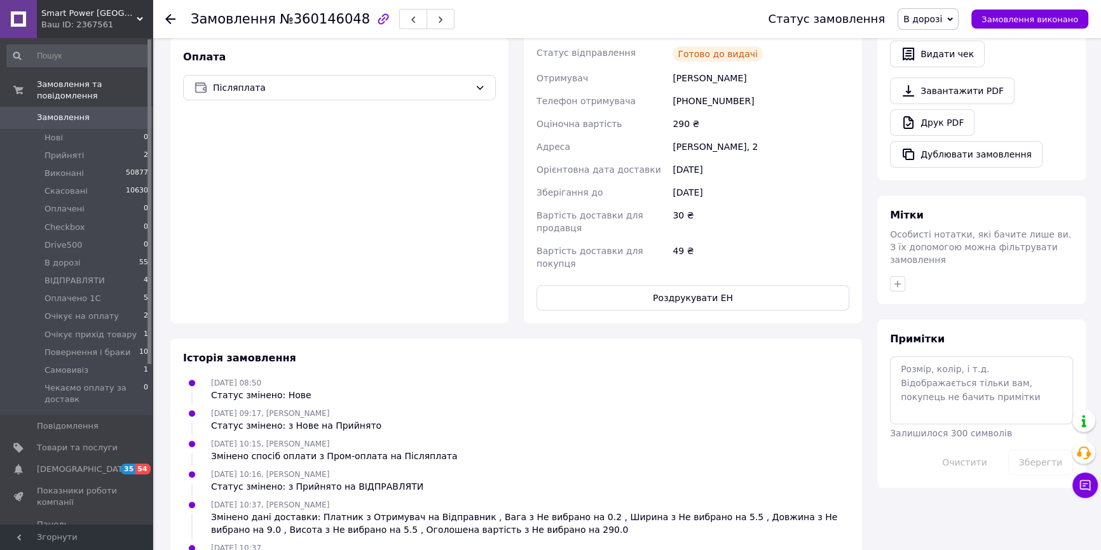
scroll to position [433, 0]
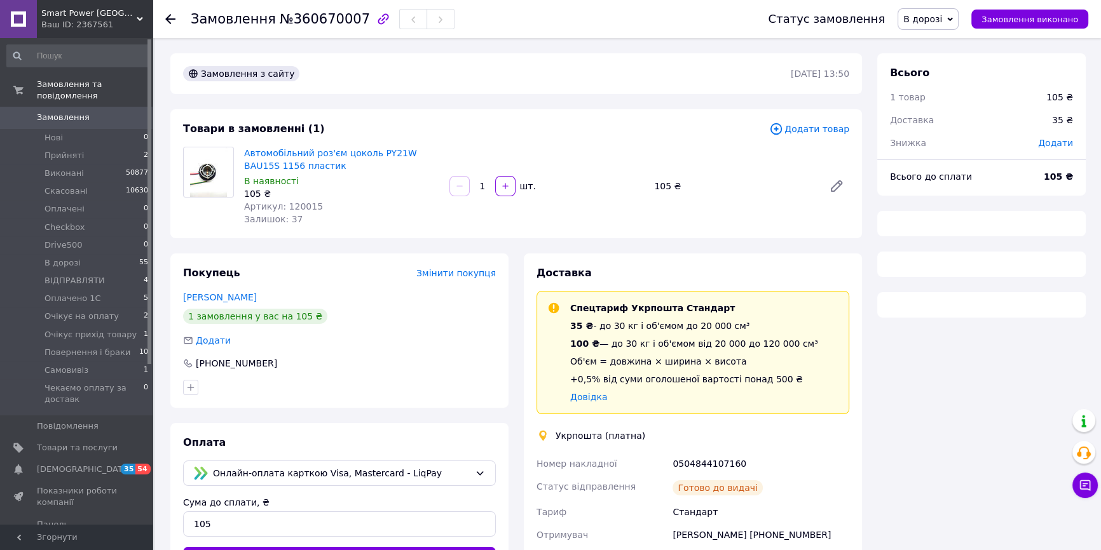
click at [711, 468] on div "0504844107160" at bounding box center [761, 464] width 182 height 23
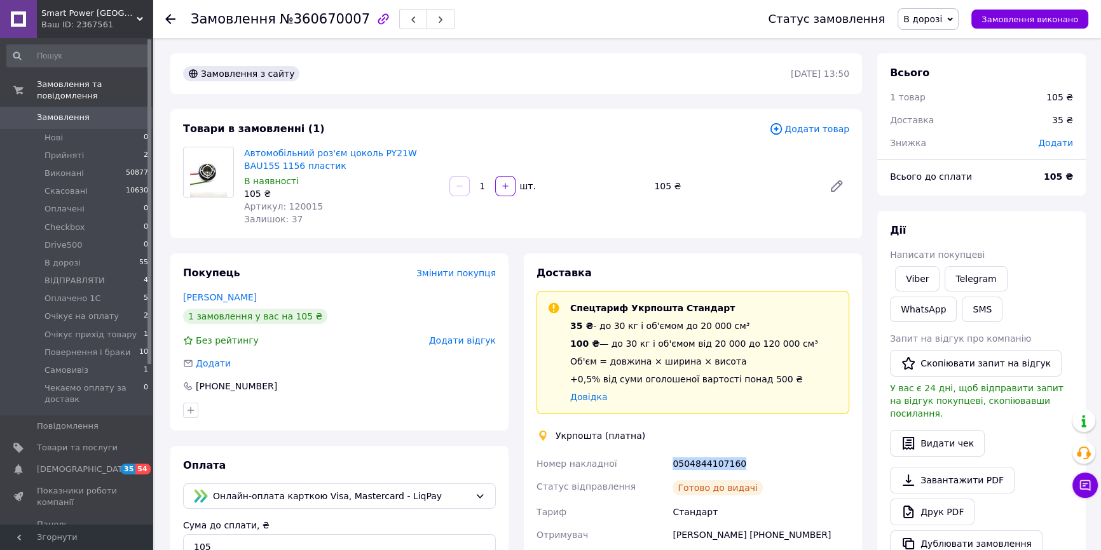
copy div "0504844107160"
click at [962, 309] on button "SMS" at bounding box center [982, 309] width 41 height 25
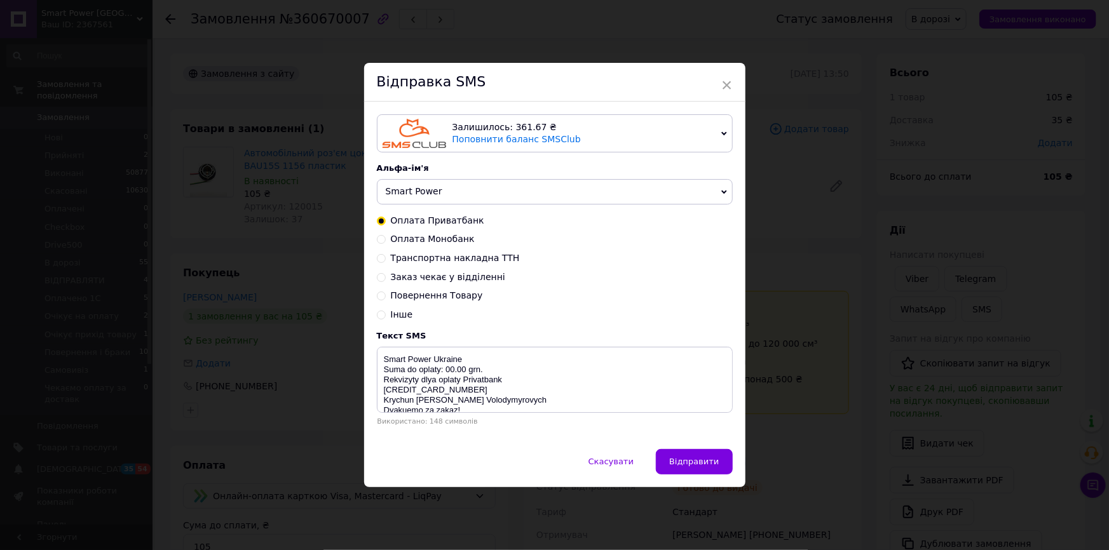
click at [486, 279] on span "Заказ чекає у відділенні" at bounding box center [448, 277] width 114 height 10
click at [386, 279] on input "Заказ чекає у відділенні" at bounding box center [381, 276] width 9 height 9
radio input "true"
radio input "false"
click at [488, 372] on textarea "Vash zakaz chekae y viddilenni Nova Poshta TTN 20450000000000 Smart Power Ukrai…" at bounding box center [555, 380] width 356 height 66
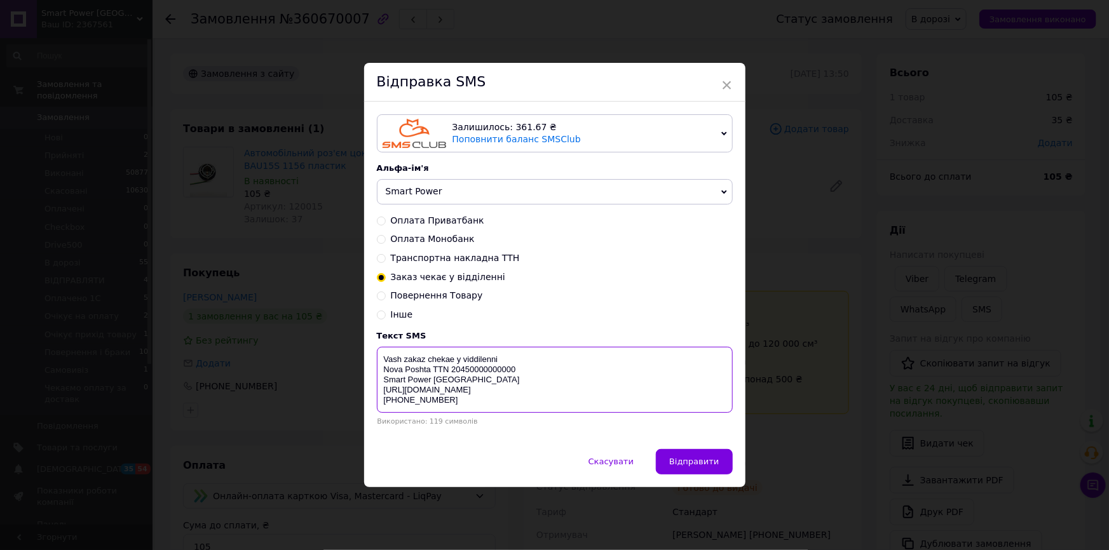
click at [488, 372] on textarea "Vash zakaz chekae y viddilenni Nova Poshta TTN 20450000000000 Smart Power Ukrai…" at bounding box center [555, 380] width 356 height 66
paste textarea "0504844107160"
type textarea "Vash zakaz chekae y viddilenni 0504844107160 Smart Power Ukraine https://smpowe…"
click at [687, 467] on span "Відправити" at bounding box center [694, 462] width 50 height 10
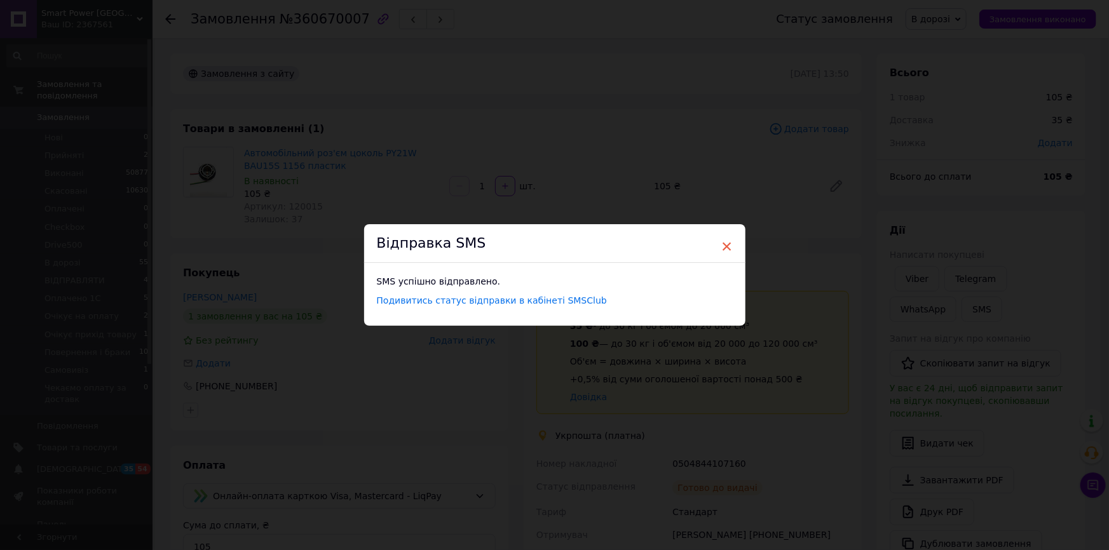
click at [726, 238] on span "×" at bounding box center [726, 247] width 11 height 22
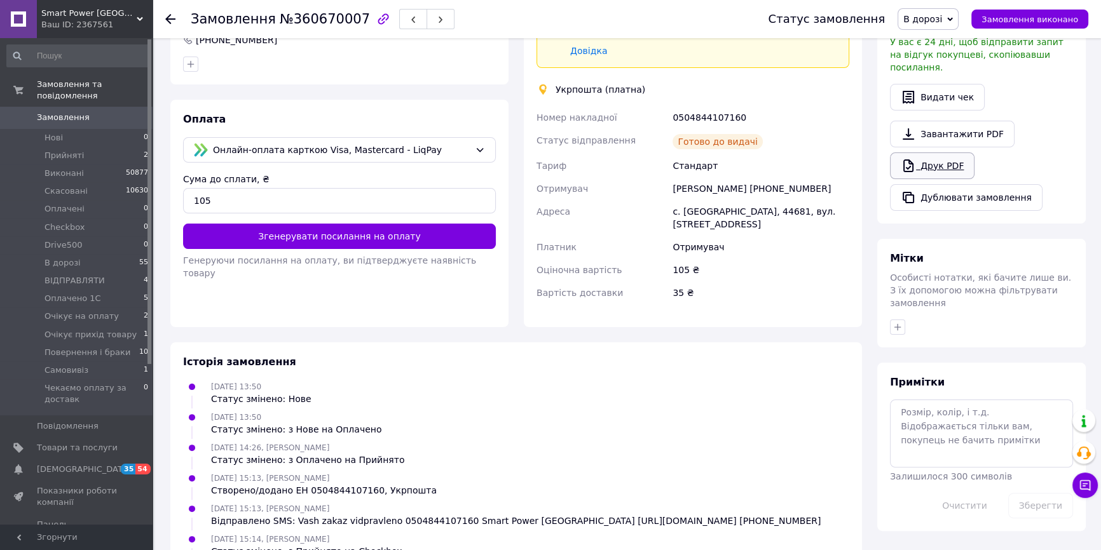
scroll to position [231, 0]
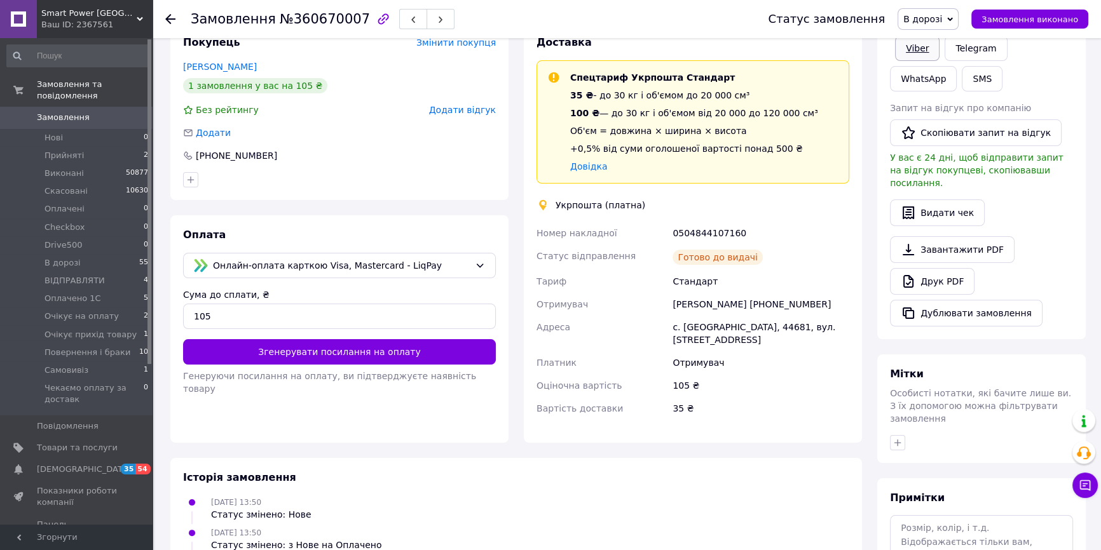
click at [928, 53] on link "Viber" at bounding box center [917, 48] width 44 height 25
click at [397, 177] on div at bounding box center [340, 180] width 318 height 20
click at [326, 132] on div "Додати" at bounding box center [339, 132] width 313 height 13
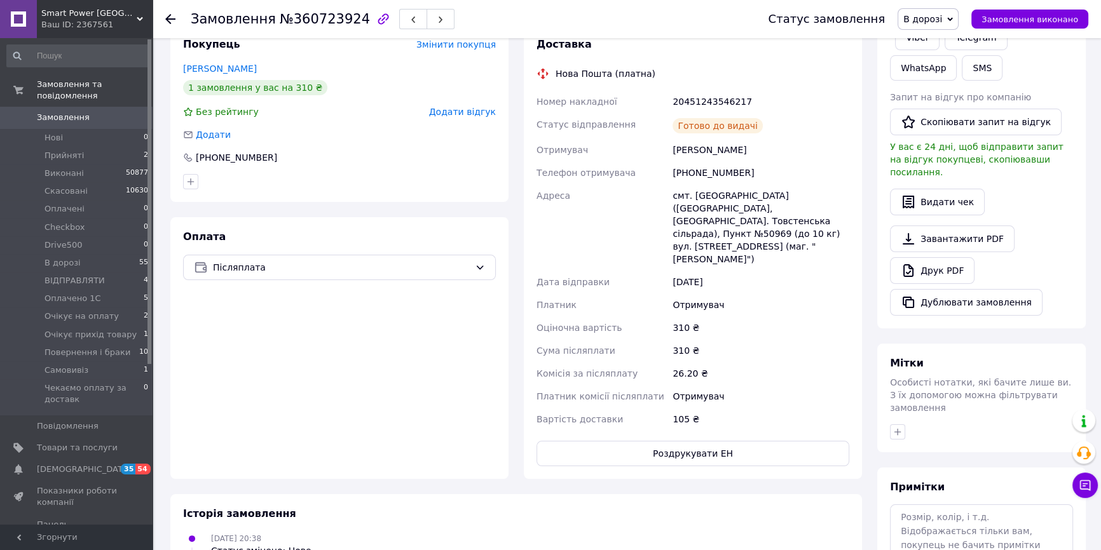
scroll to position [220, 0]
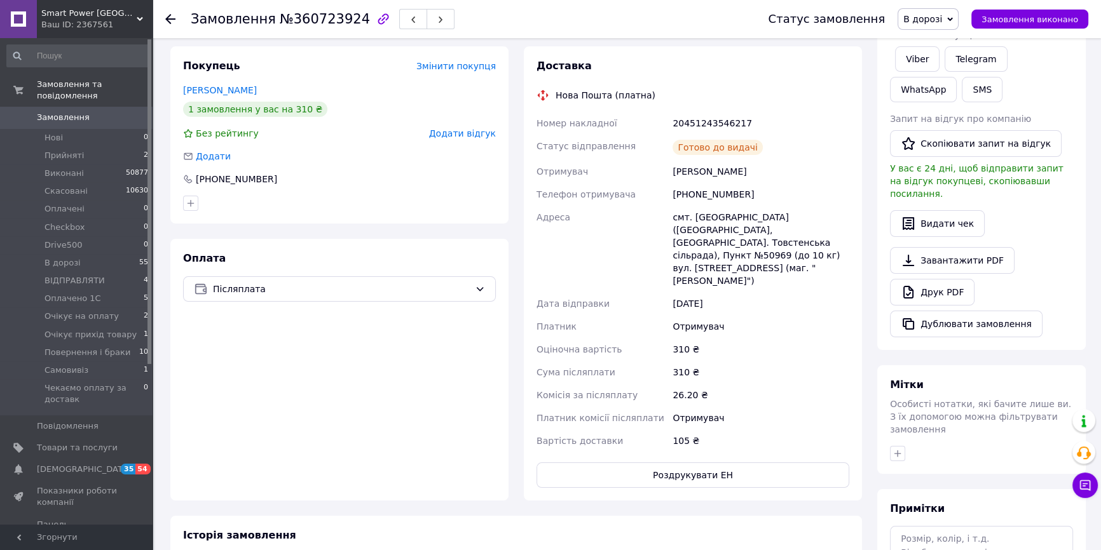
click at [723, 112] on div "20451243546217" at bounding box center [761, 123] width 182 height 23
copy div "20451243546217"
click at [692, 160] on div "[PERSON_NAME]" at bounding box center [761, 171] width 182 height 23
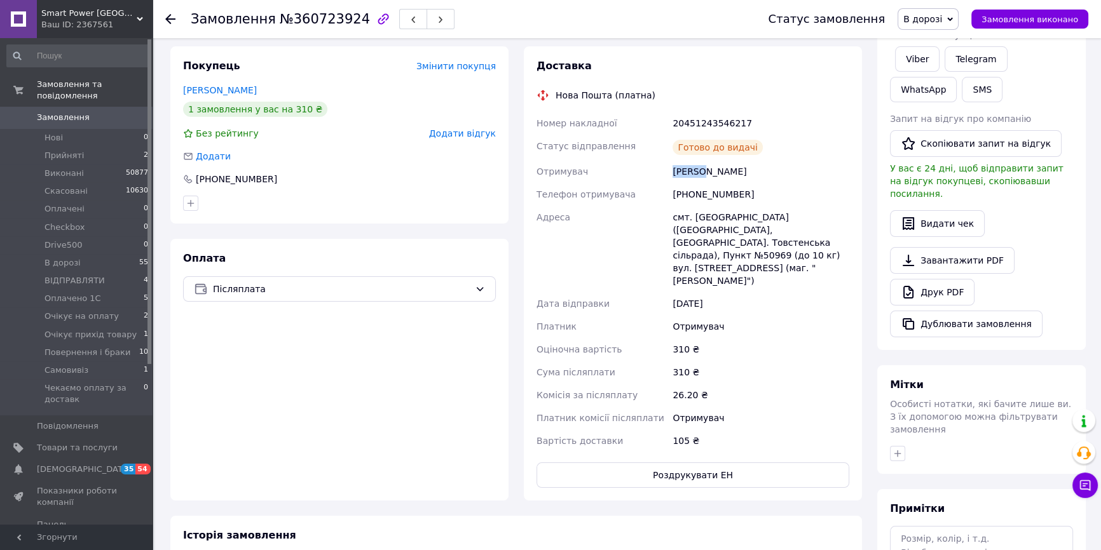
copy div "[PERSON_NAME]"
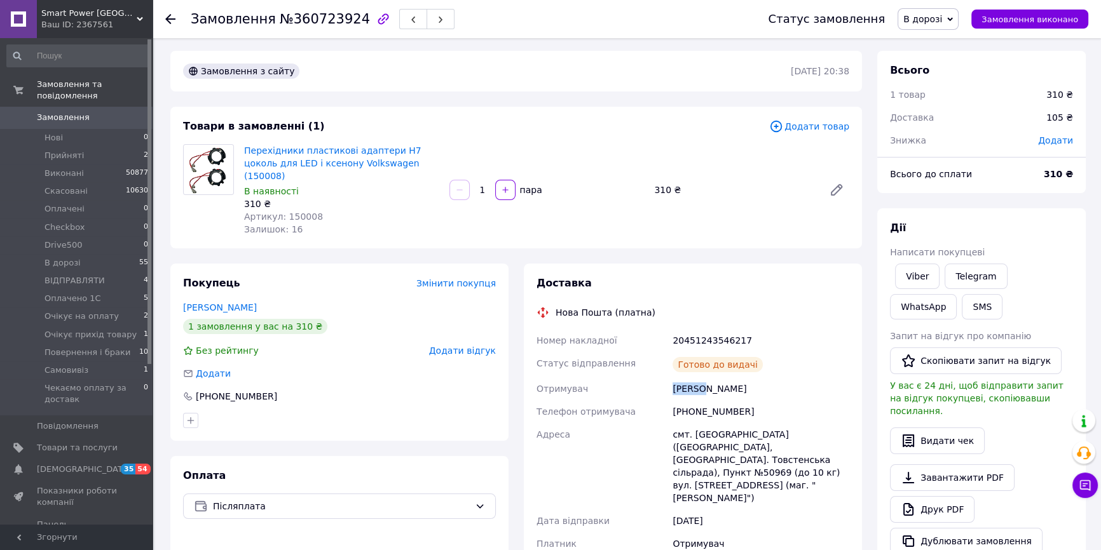
scroll to position [0, 0]
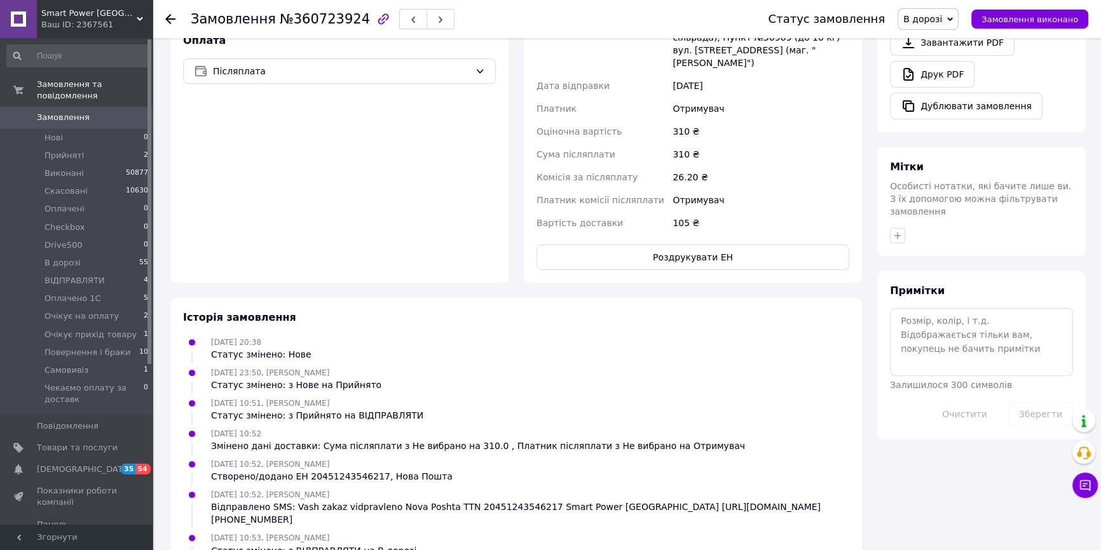
scroll to position [451, 0]
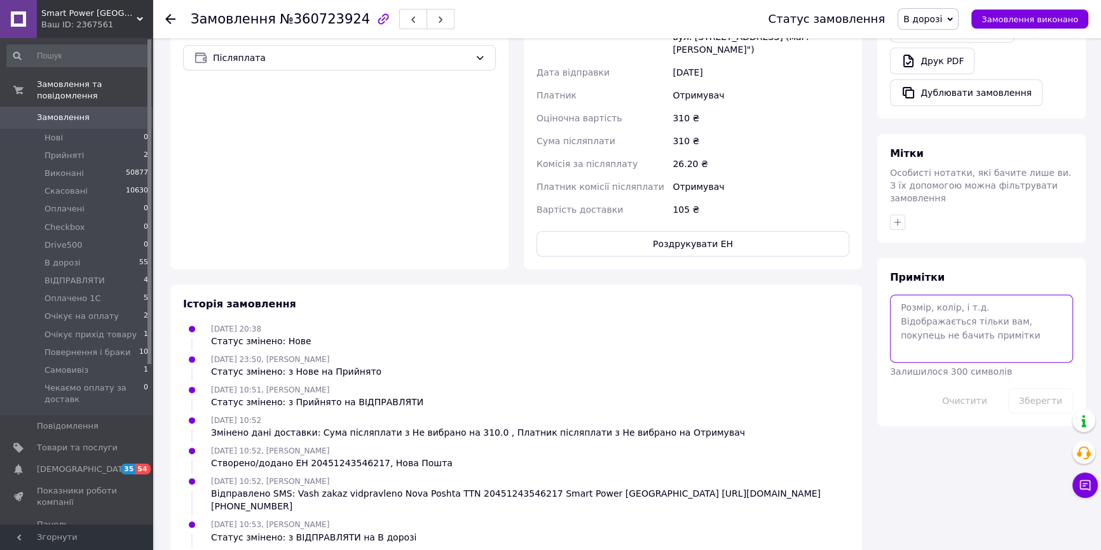
click at [981, 327] on textarea at bounding box center [981, 328] width 183 height 67
type textarea "каже що забрав"
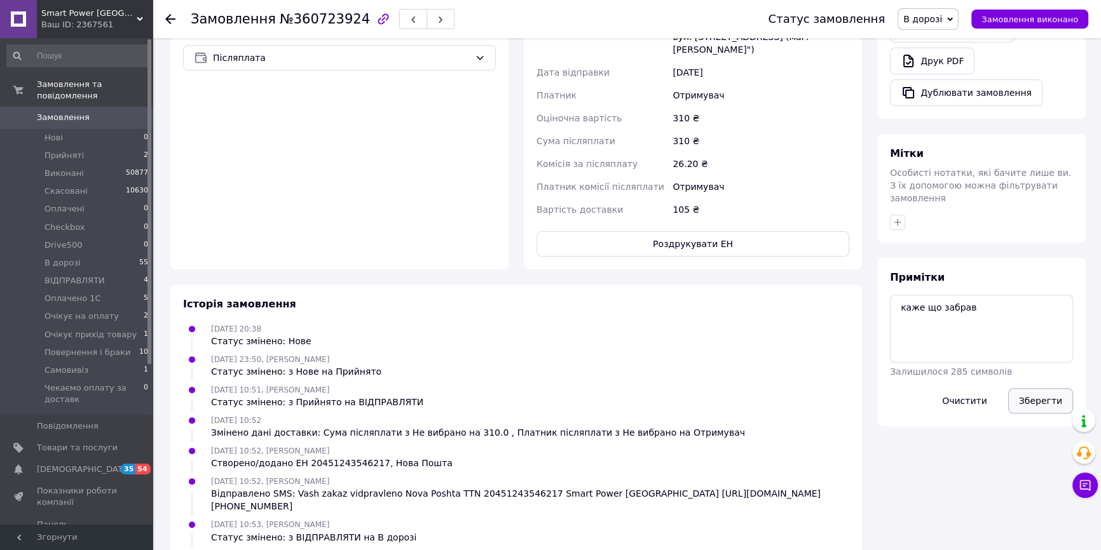
click at [1015, 383] on div "Зберегти" at bounding box center [1040, 401] width 75 height 36
click at [1017, 388] on button "Зберегти" at bounding box center [1040, 400] width 65 height 25
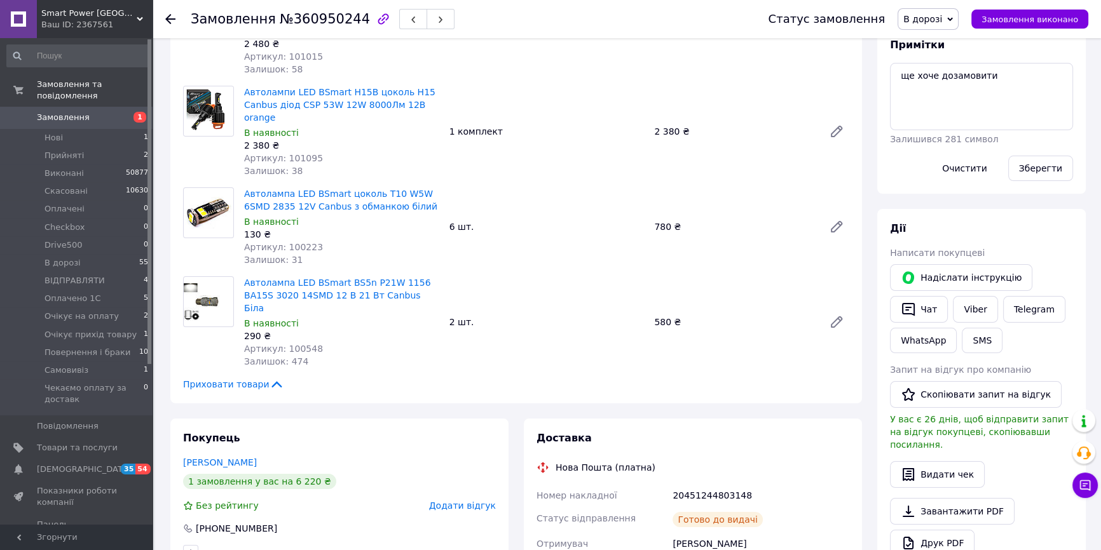
scroll to position [231, 0]
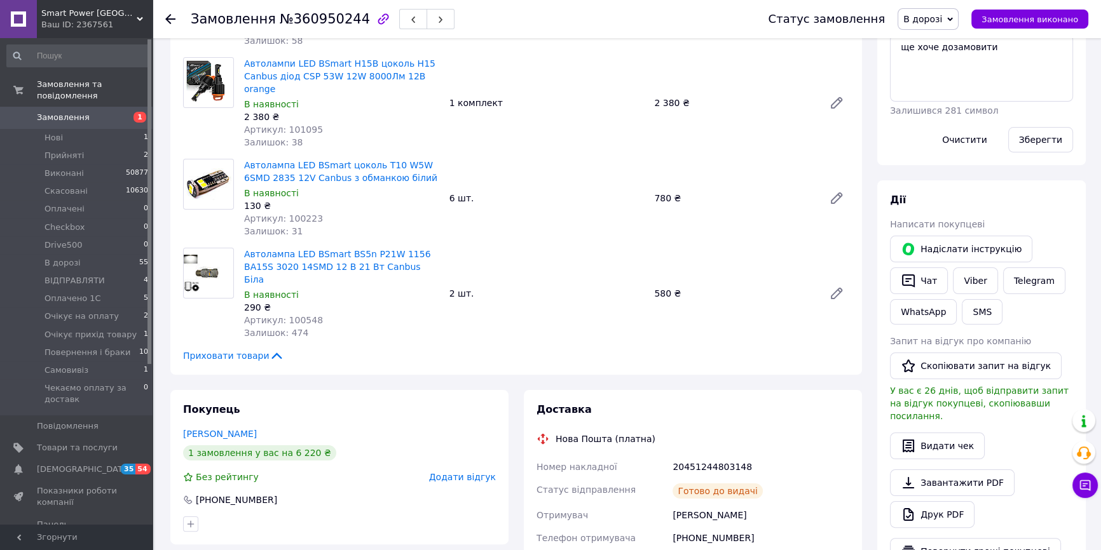
click at [705, 527] on div "+380662448634" at bounding box center [761, 538] width 182 height 23
copy div "380662448634"
click at [441, 294] on div "Автолампа LED BSmart BS5n P21W 1156 BA15S 3020 14SMD 12 В 21 Вт Canbus Біла В н…" at bounding box center [341, 293] width 205 height 97
click at [978, 315] on button "SMS" at bounding box center [982, 311] width 41 height 25
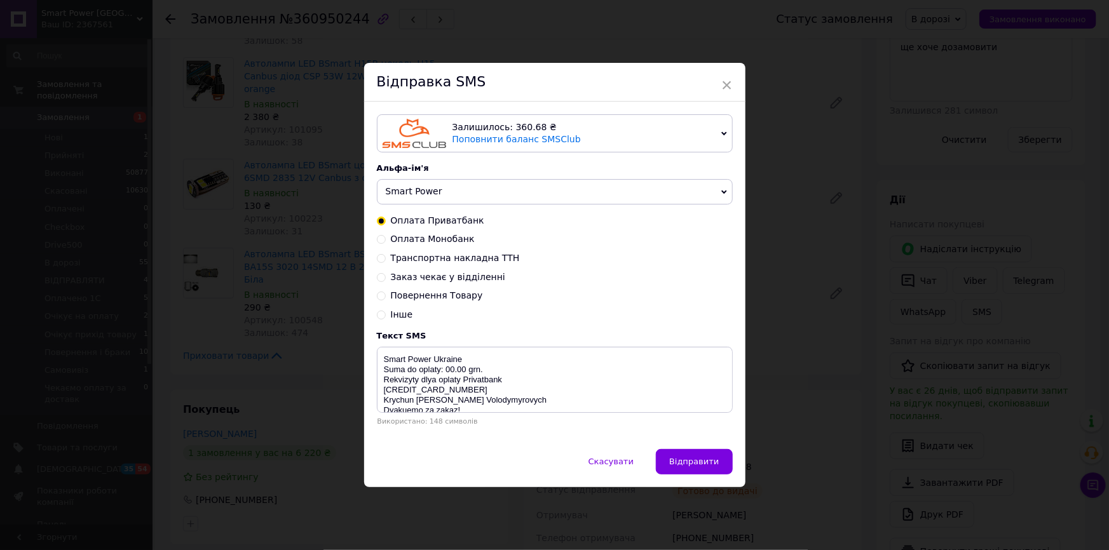
click at [790, 351] on div "× Відправка SMS Залишилось: 360.68 ₴ Поповнити баланс SMSClub Підключити LetsAd…" at bounding box center [554, 275] width 1109 height 550
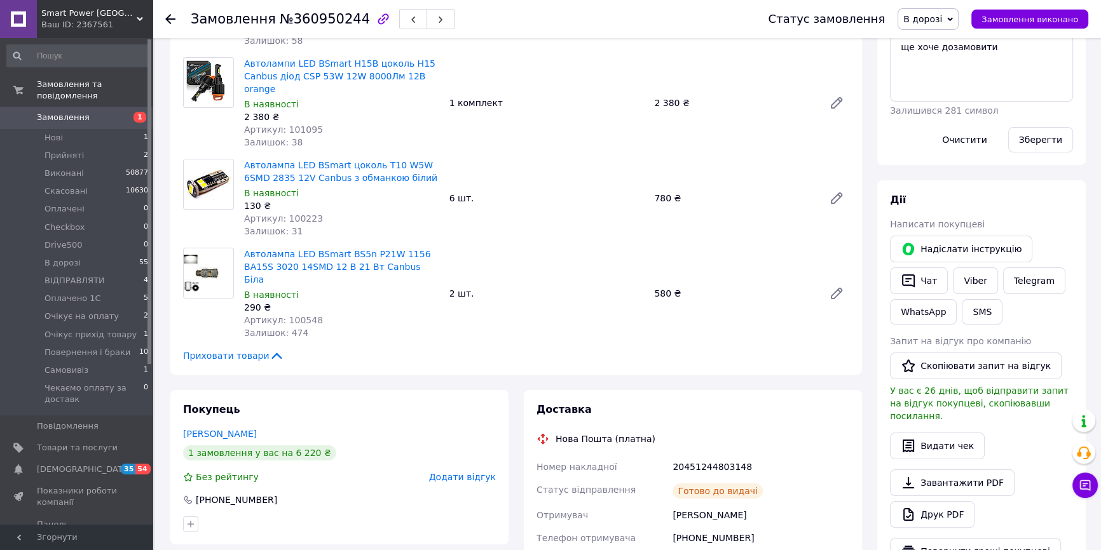
click at [707, 456] on div "20451244803148" at bounding box center [761, 467] width 182 height 23
copy div "20451244803148"
click at [981, 313] on button "SMS" at bounding box center [982, 311] width 41 height 25
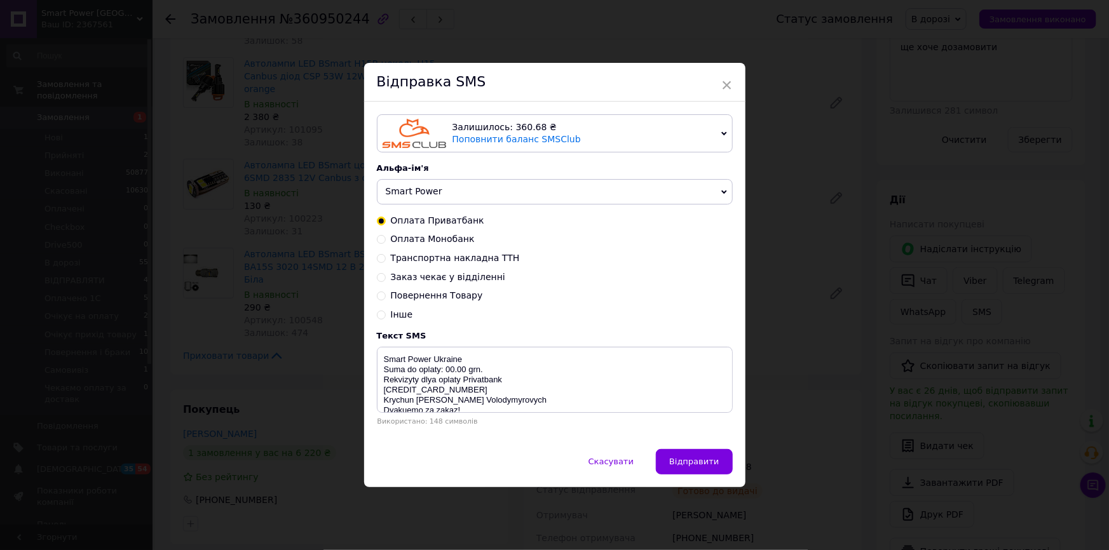
click at [501, 277] on div "Заказ чекає у відділенні" at bounding box center [555, 277] width 356 height 13
click at [456, 274] on span "Заказ чекає у відділенні" at bounding box center [448, 277] width 114 height 10
click at [386, 274] on input "Заказ чекає у відділенні" at bounding box center [381, 276] width 9 height 9
radio input "true"
radio input "false"
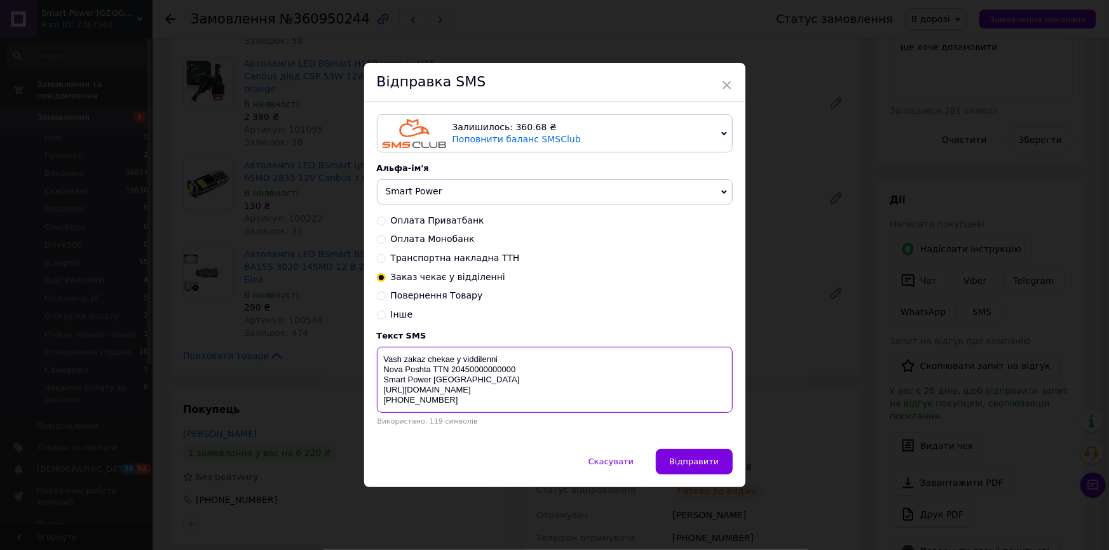
click at [466, 374] on textarea "Vash zakaz chekae y viddilenni Nova Poshta TTN 20450000000000 Smart Power Ukrai…" at bounding box center [555, 380] width 356 height 66
paste textarea "1244803148"
drag, startPoint x: 382, startPoint y: 356, endPoint x: 563, endPoint y: 432, distance: 196.6
click at [563, 432] on div "Залишилось: 360.68 ₴ Поповнити баланс SMSClub Підключити LetsAds Альфа-ім'я Sma…" at bounding box center [554, 275] width 381 height 347
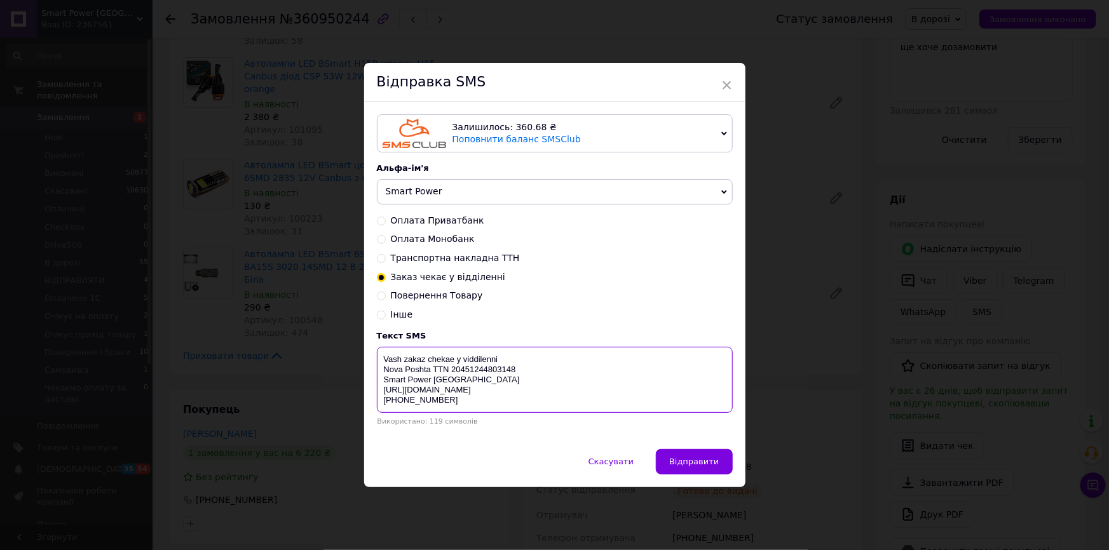
type textarea "Vash zakaz chekae y viddilenni Nova Poshta TTN 20451244803148 Smart Power Ukrai…"
click at [354, 274] on div "× Відправка SMS Залишилось: 360.68 ₴ Поповнити баланс SMSClub Підключити LetsAd…" at bounding box center [554, 275] width 1109 height 550
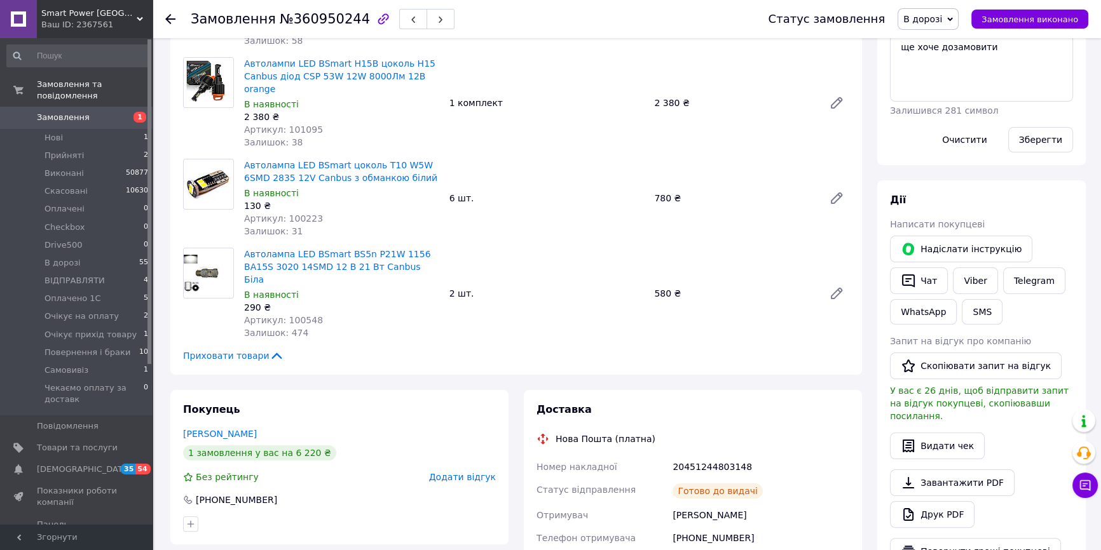
click at [425, 327] on div "Залишок: 474" at bounding box center [341, 333] width 195 height 13
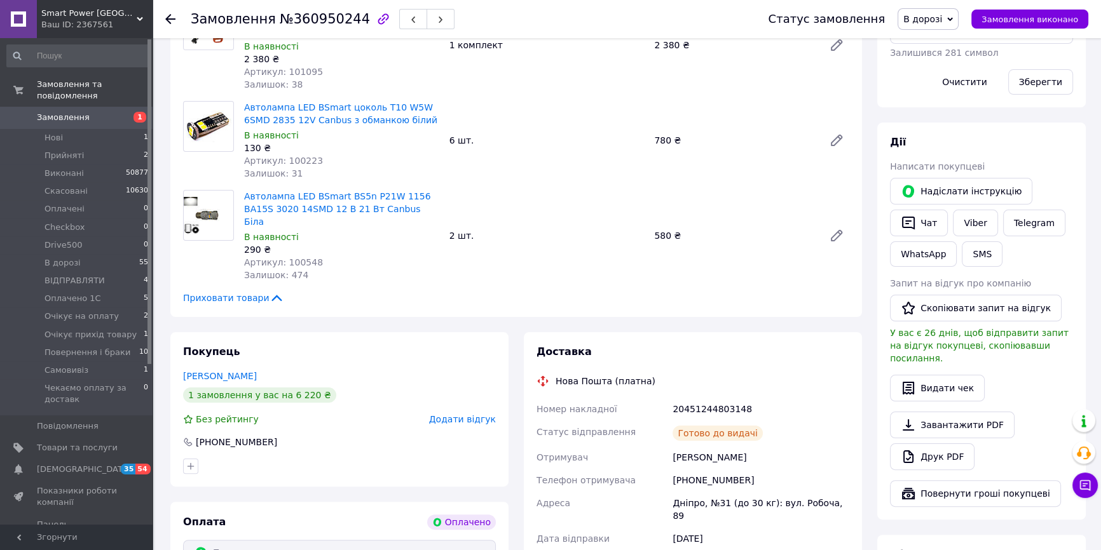
scroll to position [346, 0]
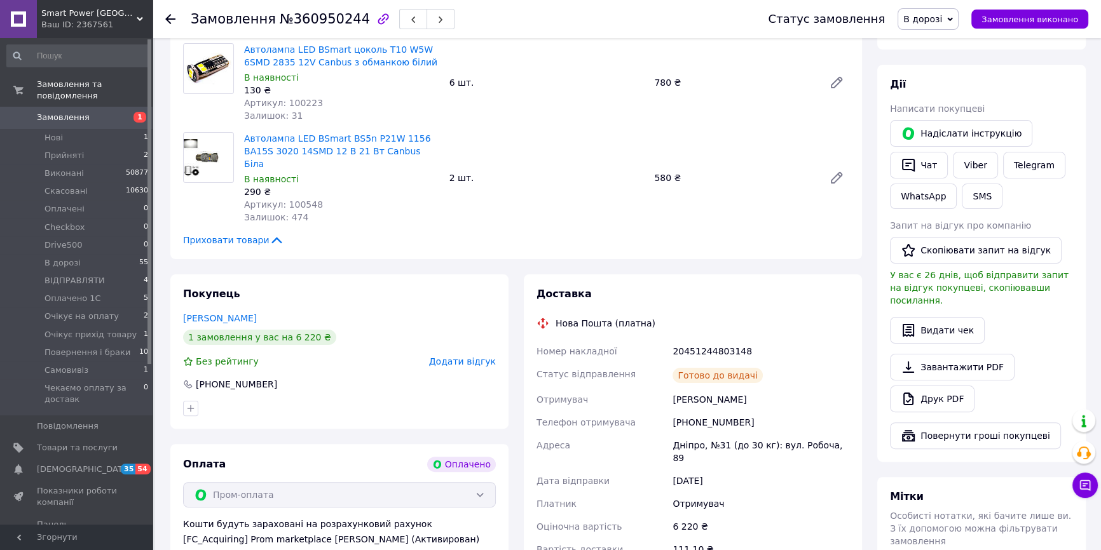
click at [685, 340] on div "20451244803148" at bounding box center [761, 351] width 182 height 23
drag, startPoint x: 685, startPoint y: 304, endPoint x: 655, endPoint y: 343, distance: 49.0
click at [685, 340] on div "20451244803148" at bounding box center [761, 351] width 182 height 23
copy div "20451244803148"
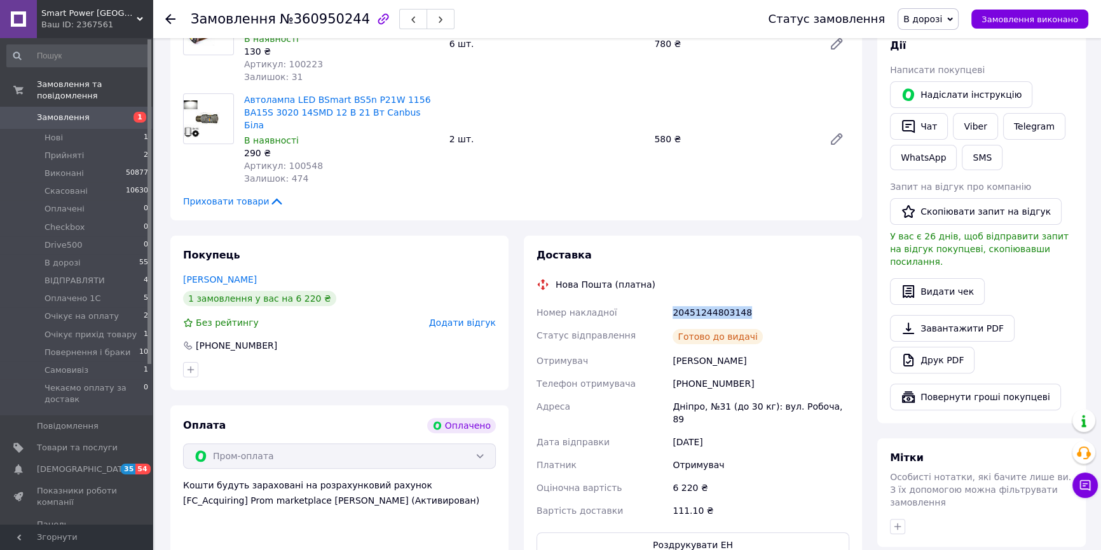
scroll to position [404, 0]
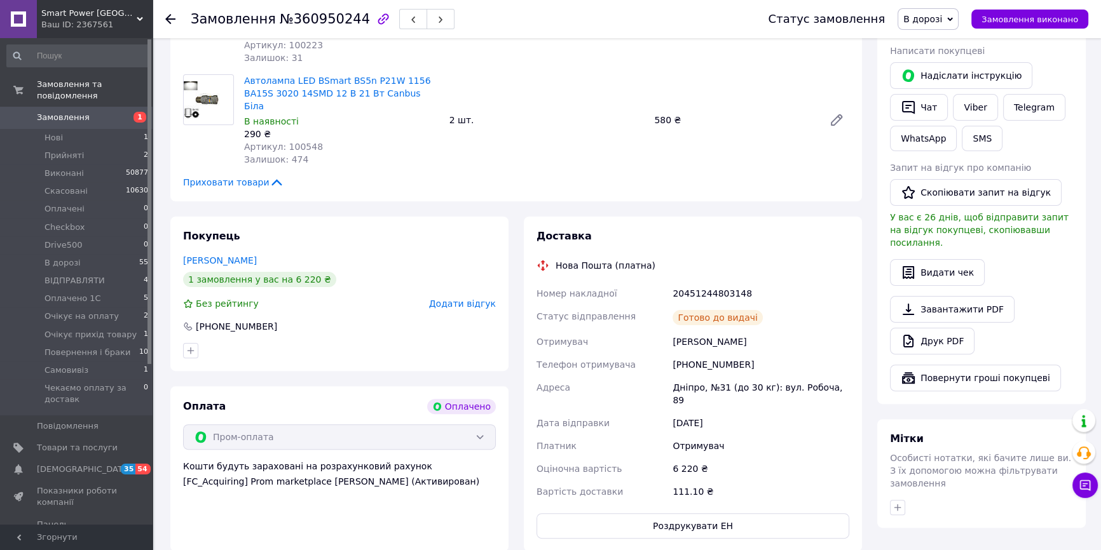
click at [336, 341] on div at bounding box center [340, 351] width 318 height 20
click at [699, 282] on div "20451244803148" at bounding box center [761, 293] width 182 height 23
copy div "20451244803148"
click at [966, 130] on button "SMS" at bounding box center [982, 138] width 41 height 25
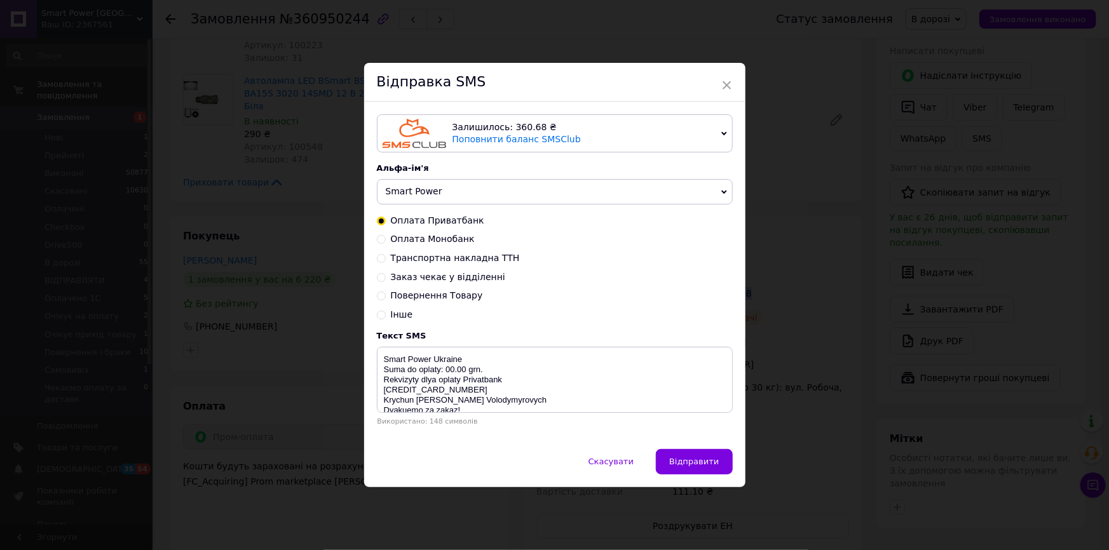
click at [432, 261] on span "Транспортна накладна ТТН" at bounding box center [455, 258] width 129 height 10
click at [386, 261] on input "Транспортна накладна ТТН" at bounding box center [381, 257] width 9 height 9
radio input "true"
radio input "false"
type textarea "Vash zakaz vidpravleno Nova Poshta TTN 20450000000000 Smart Power Ukraine https…"
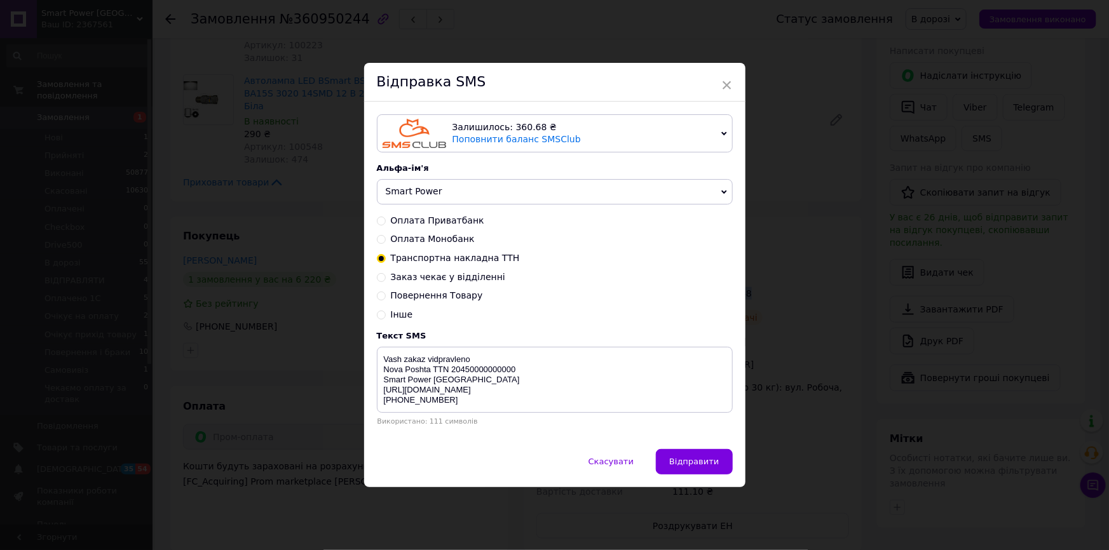
click at [451, 282] on span "Заказ чекає у відділенні" at bounding box center [448, 277] width 114 height 10
click at [386, 281] on input "Заказ чекає у відділенні" at bounding box center [381, 276] width 9 height 9
radio input "true"
radio input "false"
click at [473, 372] on textarea "Vash zakaz chekae y viddilenni Nova Poshta TTN 20450000000000 Smart Power Ukrai…" at bounding box center [555, 380] width 356 height 66
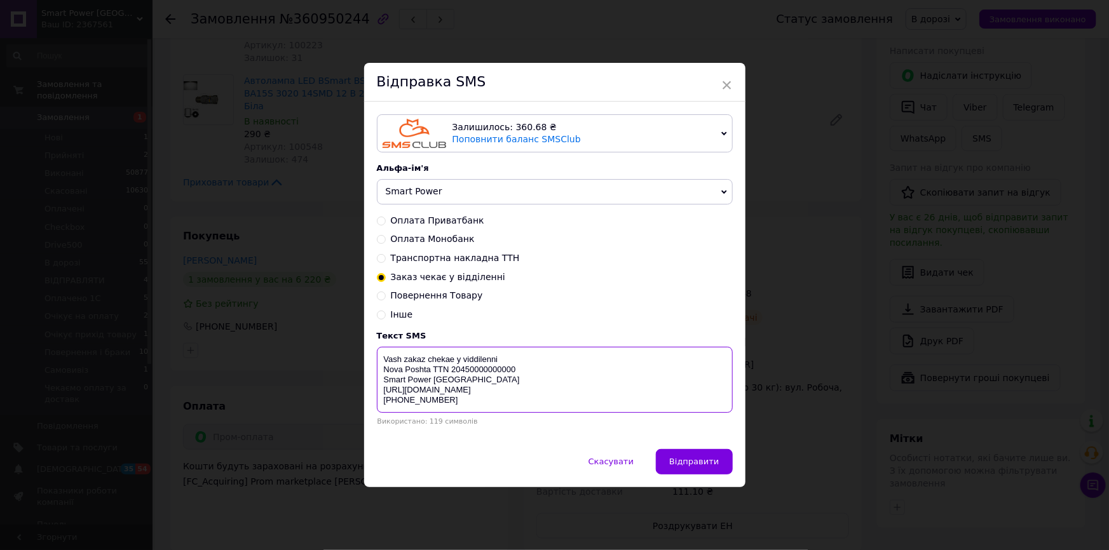
click at [473, 372] on textarea "Vash zakaz chekae y viddilenni Nova Poshta TTN 20450000000000 Smart Power Ukrai…" at bounding box center [555, 380] width 356 height 66
paste textarea "1244803148"
type textarea "Vash zakaz chekae y viddilenni Nova Poshta TTN 20451244803148 Smart Power Ukrai…"
click at [699, 472] on button "Відправити" at bounding box center [694, 461] width 76 height 25
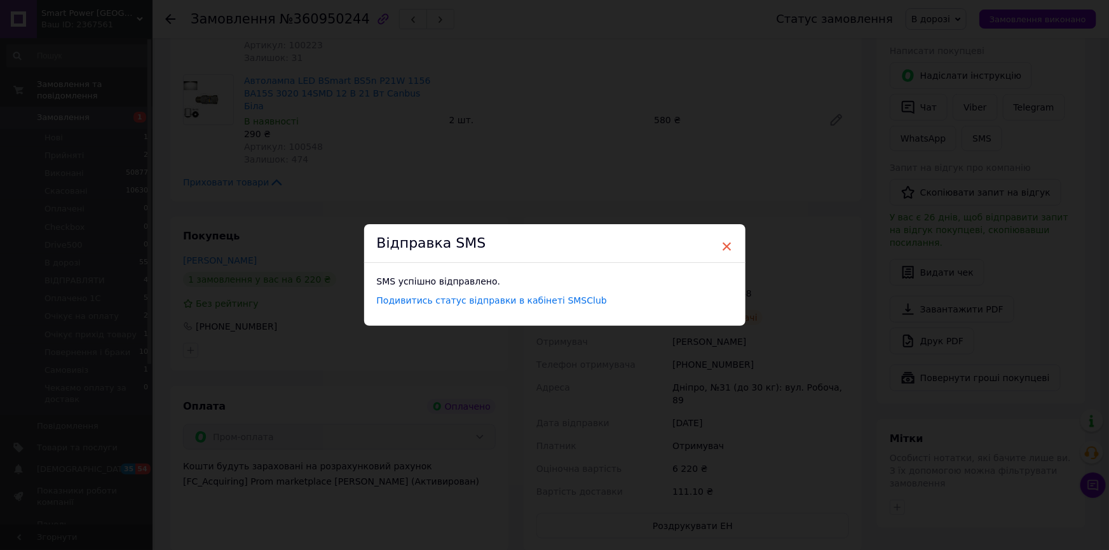
click at [726, 240] on span "×" at bounding box center [726, 247] width 11 height 22
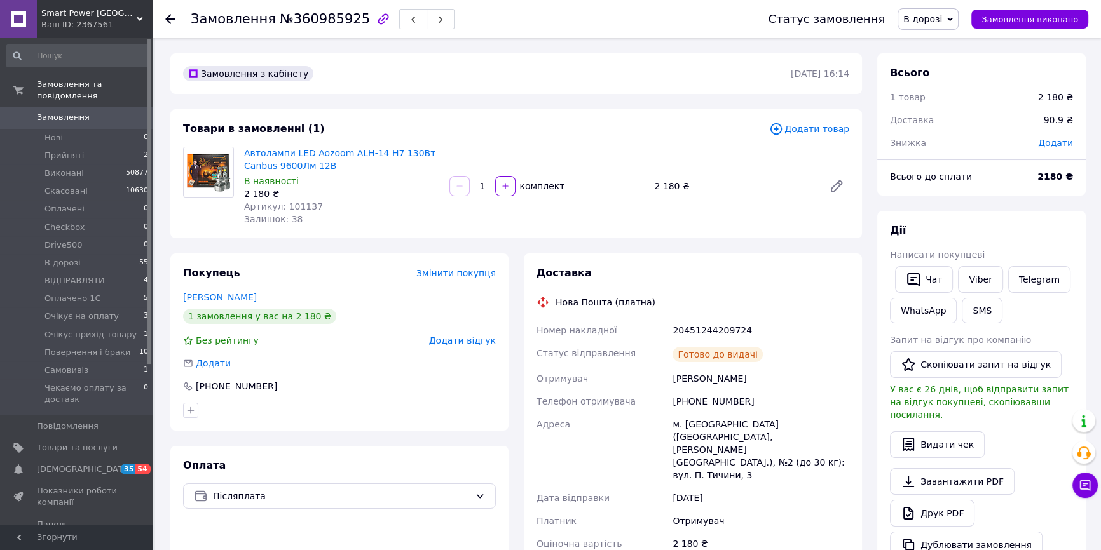
click at [712, 317] on div "Доставка Нова Пошта (платна) Номер накладної 20451244209724 Статус відправлення…" at bounding box center [692, 474] width 313 height 416
copy div "20451244209724"
click at [986, 307] on button "SMS" at bounding box center [982, 310] width 41 height 25
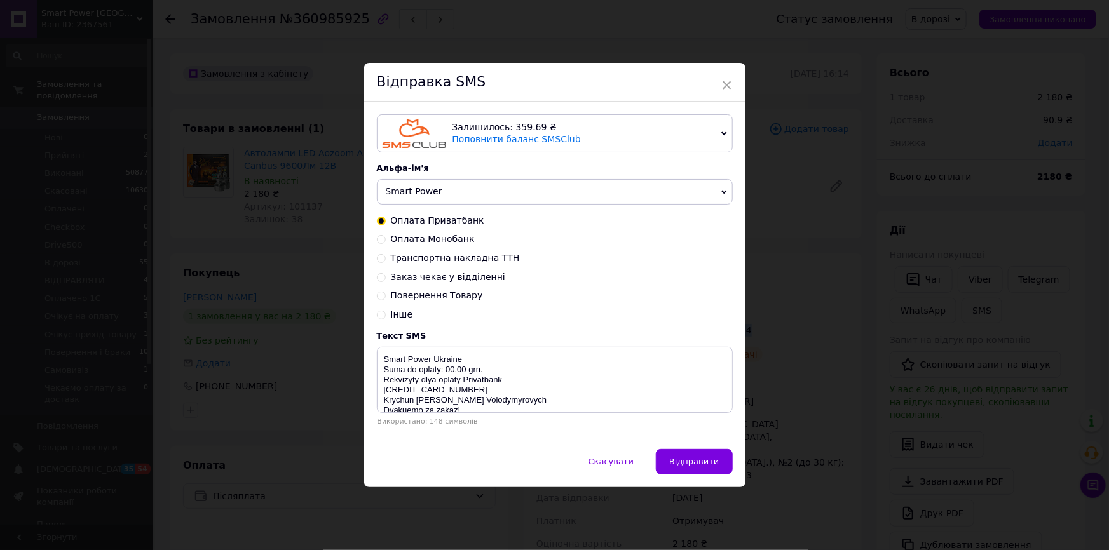
click at [467, 277] on span "Заказ чекає у відділенні" at bounding box center [448, 277] width 114 height 10
click at [386, 277] on input "Заказ чекає у відділенні" at bounding box center [381, 276] width 9 height 9
radio input "true"
radio input "false"
click at [495, 367] on textarea "Vash zakaz chekae y viddilenni Nova Poshta TTN 20450000000000 Smart Power [GEOG…" at bounding box center [555, 380] width 356 height 66
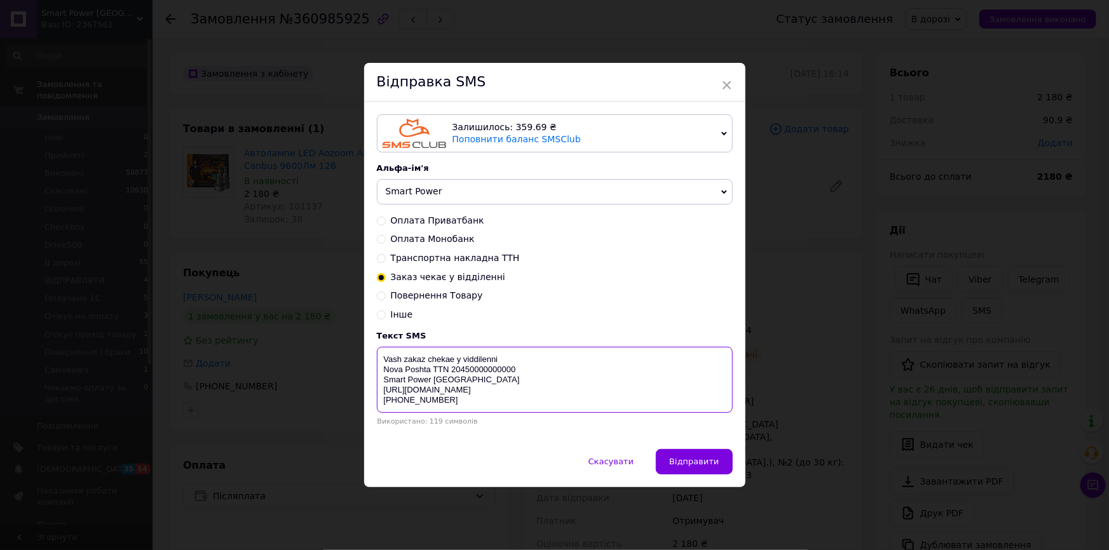
click at [495, 367] on textarea "Vash zakaz chekae y viddilenni Nova Poshta TTN 20450000000000 Smart Power [GEOG…" at bounding box center [555, 380] width 356 height 66
paste textarea "1244209724"
type textarea "Vash zakaz chekae y viddilenni Nova Poshta TTN 20451244209724 Smart Power [GEOG…"
click at [701, 458] on span "Відправити" at bounding box center [694, 462] width 50 height 10
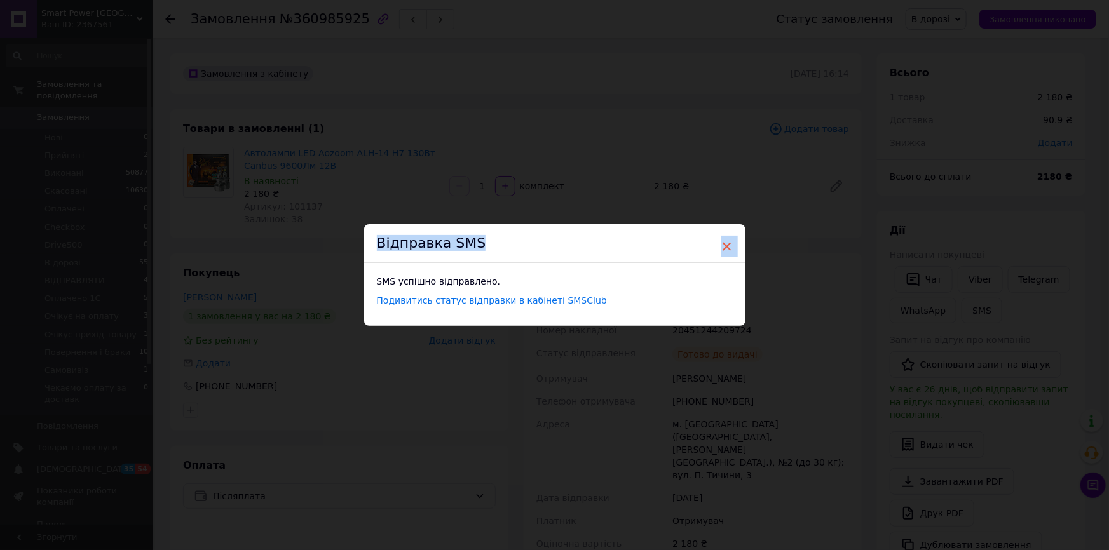
click at [719, 242] on div "× Відправка SMS SMS успішно відправлено. Подивитись статус відправки в кабінеті…" at bounding box center [554, 275] width 381 height 102
click at [730, 246] on span "×" at bounding box center [726, 247] width 11 height 22
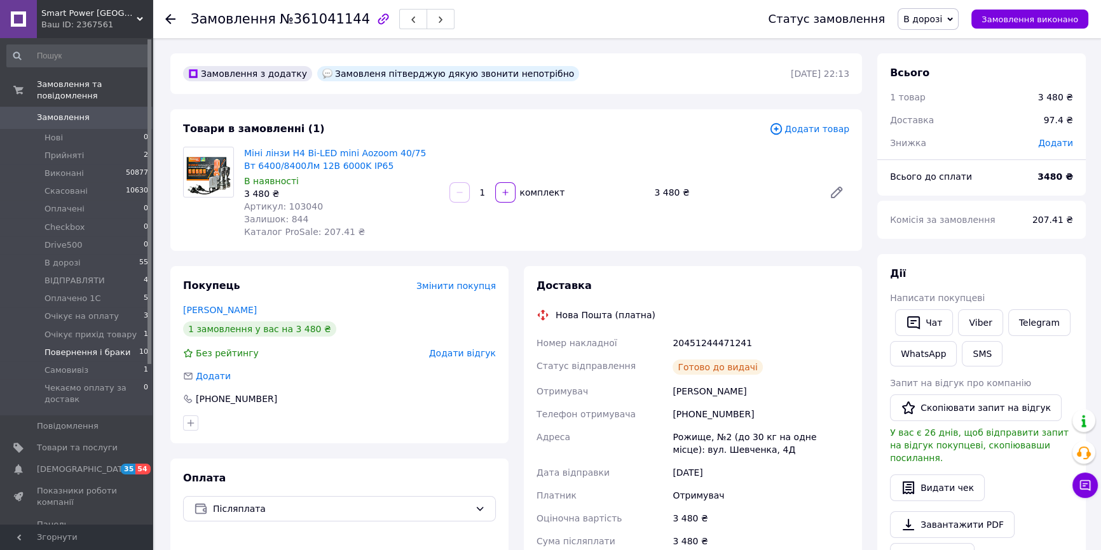
click at [96, 347] on span "Повернення і браки" at bounding box center [87, 352] width 86 height 11
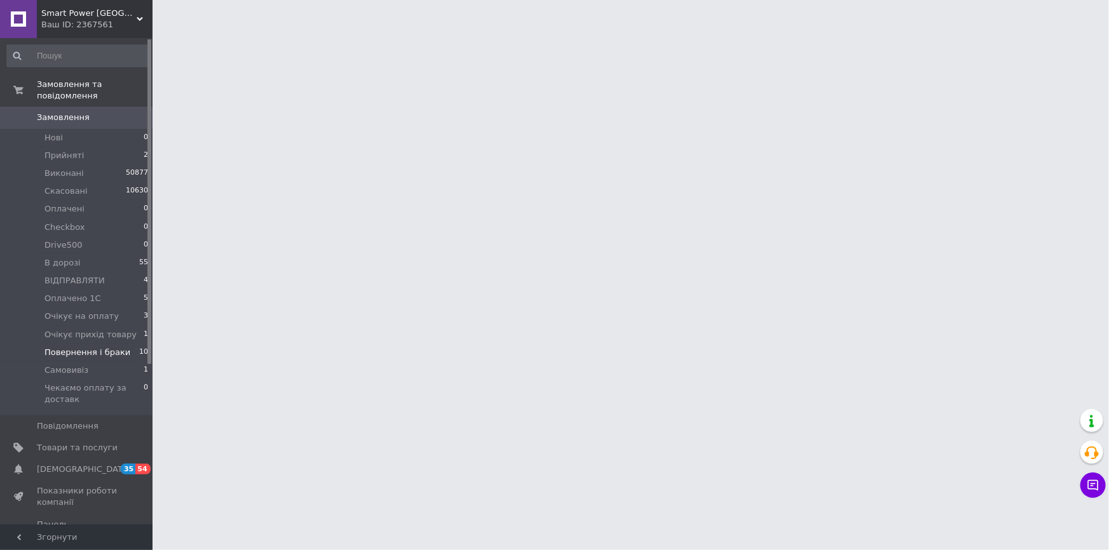
click at [96, 347] on span "Повернення і браки" at bounding box center [87, 352] width 86 height 11
click at [105, 348] on li "Повернення і браки 10" at bounding box center [78, 353] width 156 height 18
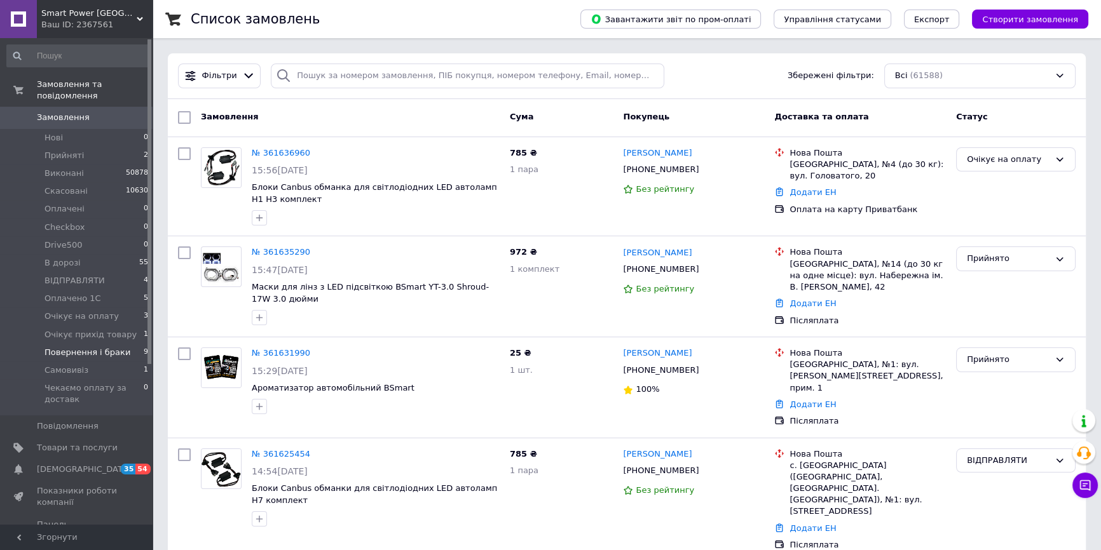
click at [133, 344] on li "Повернення і браки 9" at bounding box center [78, 353] width 156 height 18
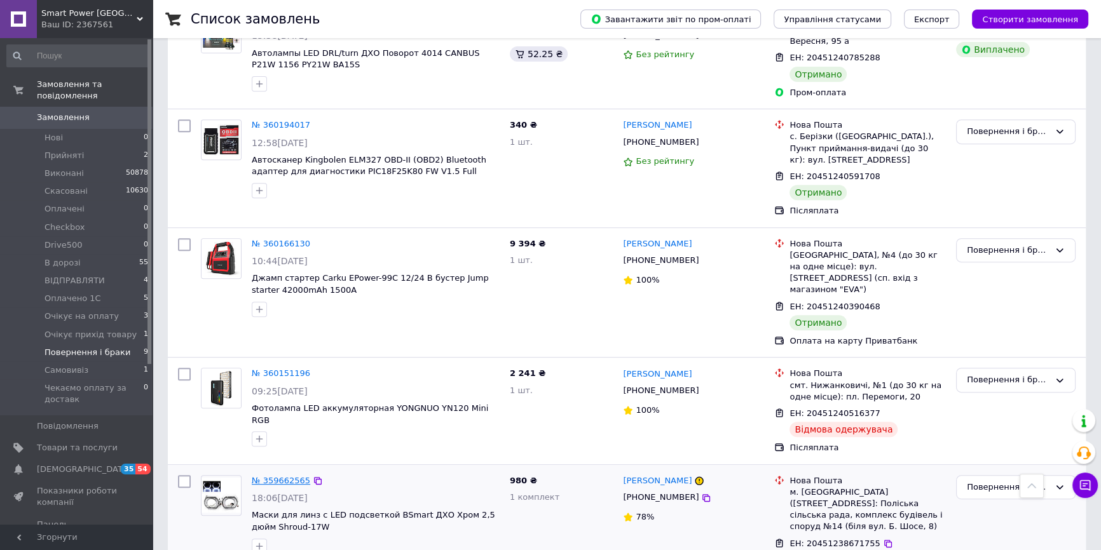
click at [275, 476] on link "№ 359662565" at bounding box center [281, 481] width 58 height 10
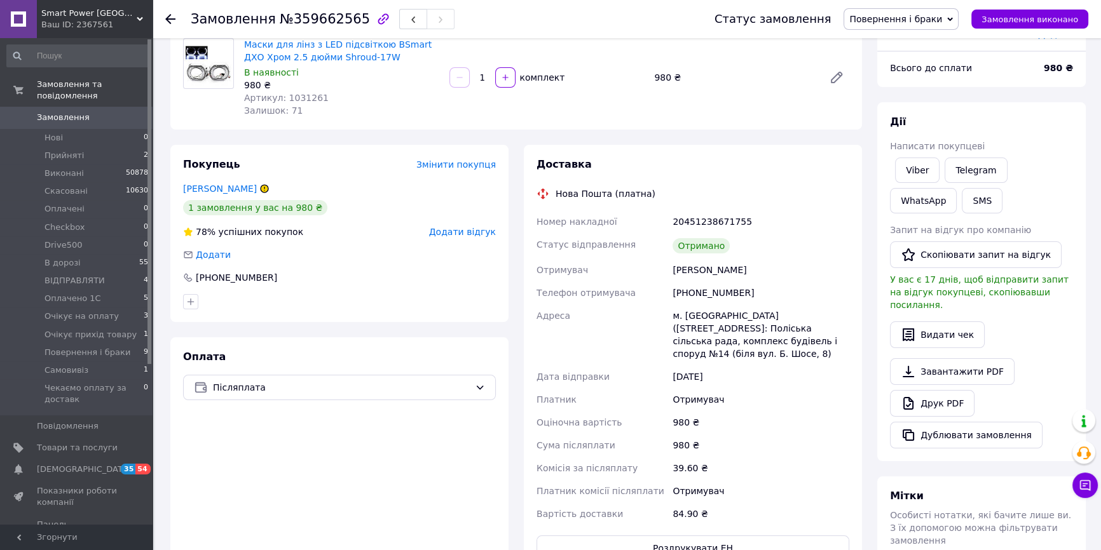
scroll to position [60, 0]
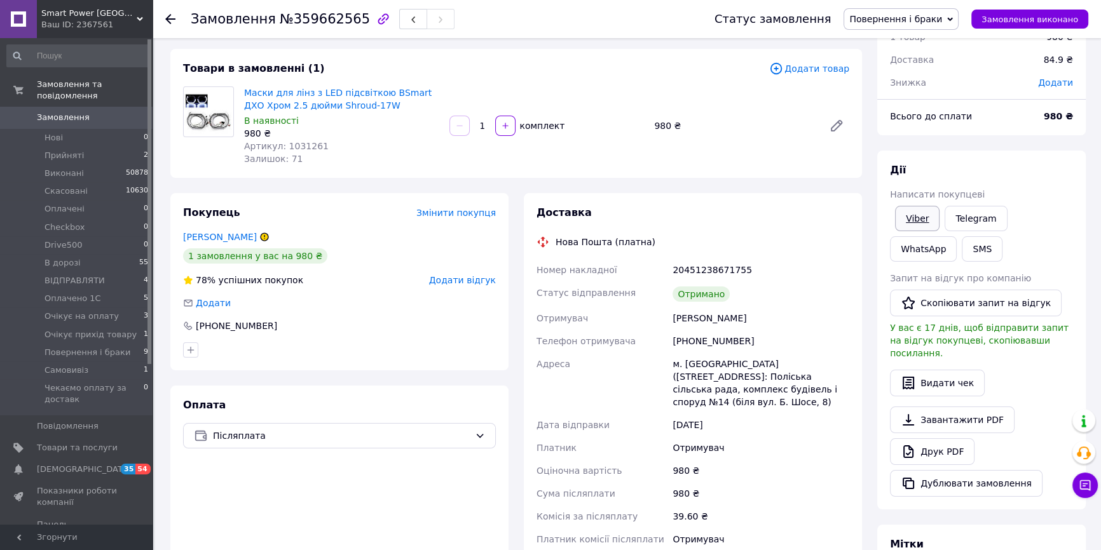
click at [920, 221] on link "Viber" at bounding box center [917, 218] width 44 height 25
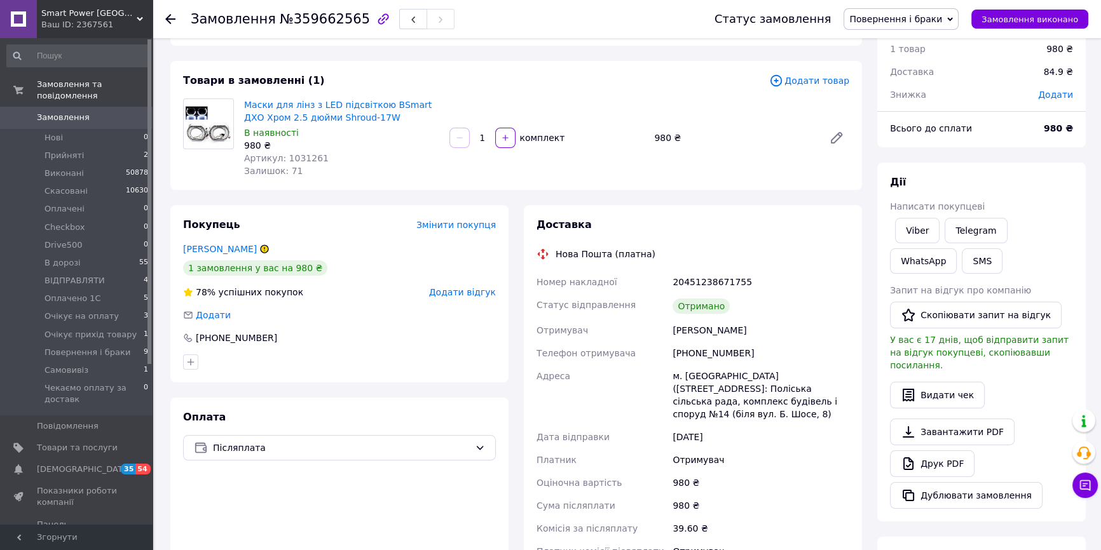
scroll to position [0, 0]
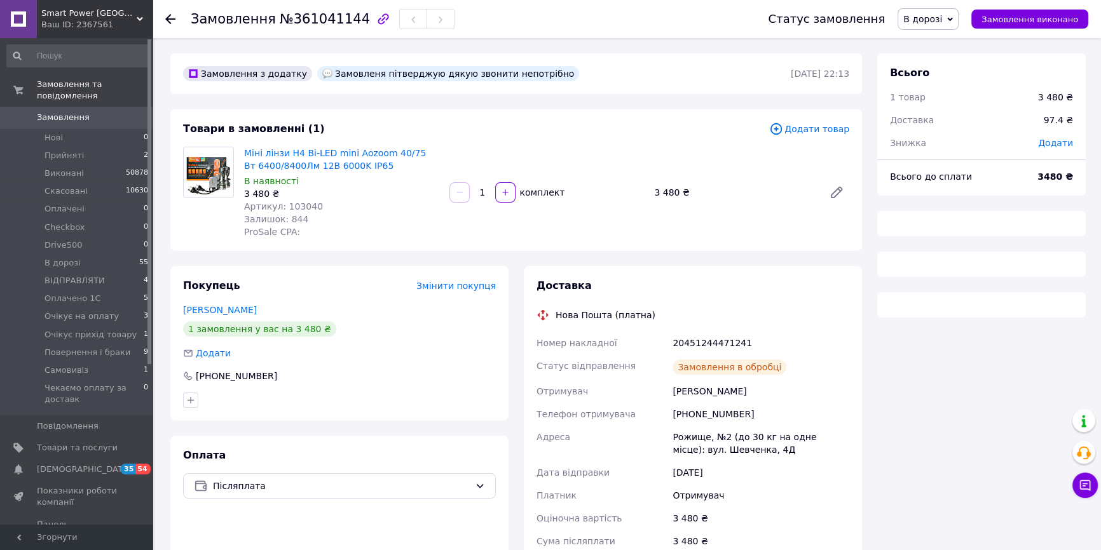
click at [709, 337] on div "20451244471241" at bounding box center [761, 343] width 182 height 23
copy div "20451244471241"
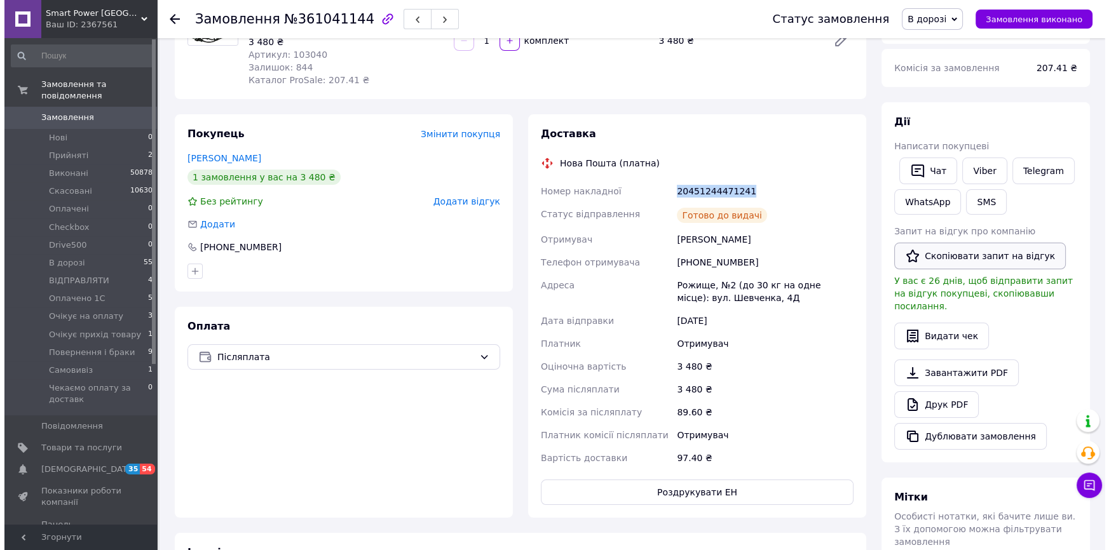
scroll to position [173, 0]
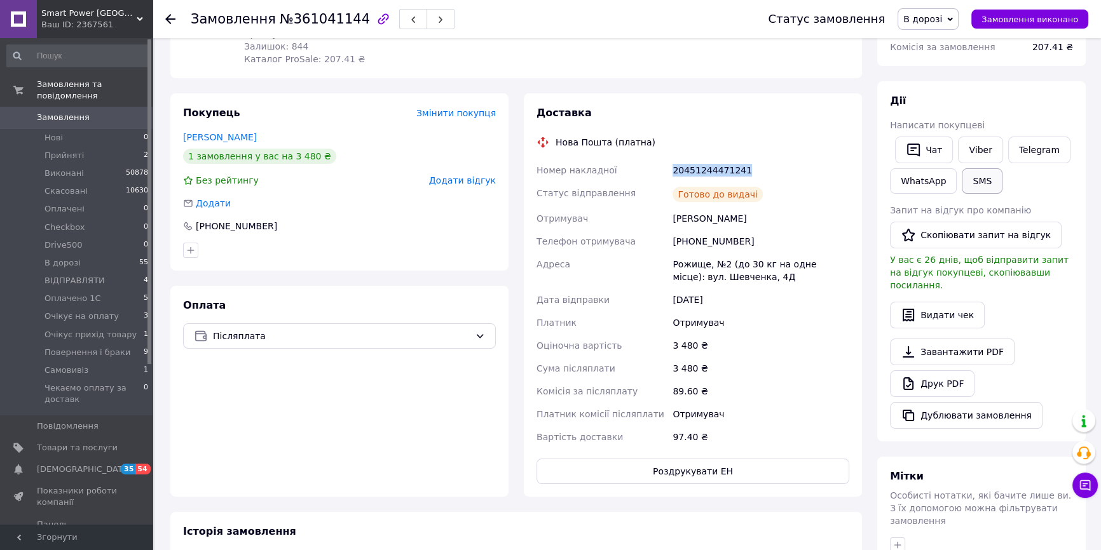
click at [971, 183] on button "SMS" at bounding box center [982, 180] width 41 height 25
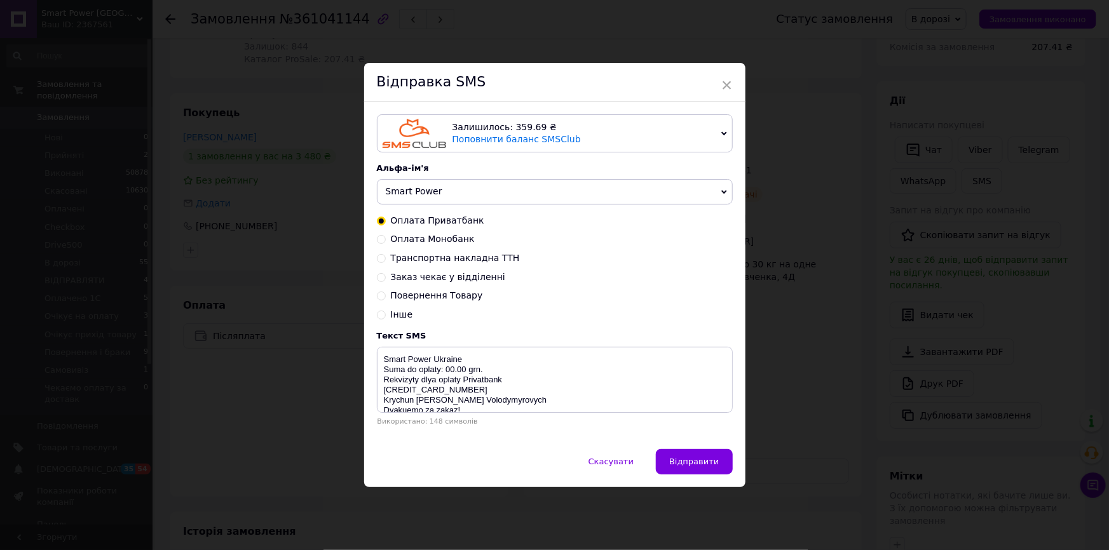
click at [402, 251] on div "Оплата Приватбанк Оплата Монобанк Транспортна накладна ТТН Заказ чекає у відділ…" at bounding box center [555, 268] width 356 height 107
click at [409, 267] on div "Оплата Приватбанк Оплата Монобанк Транспортна накладна ТТН Заказ чекає у відділ…" at bounding box center [555, 268] width 356 height 107
click at [416, 258] on span "Транспортна накладна ТТН" at bounding box center [455, 258] width 129 height 10
click at [386, 258] on input "Транспортна накладна ТТН" at bounding box center [381, 257] width 9 height 9
radio input "true"
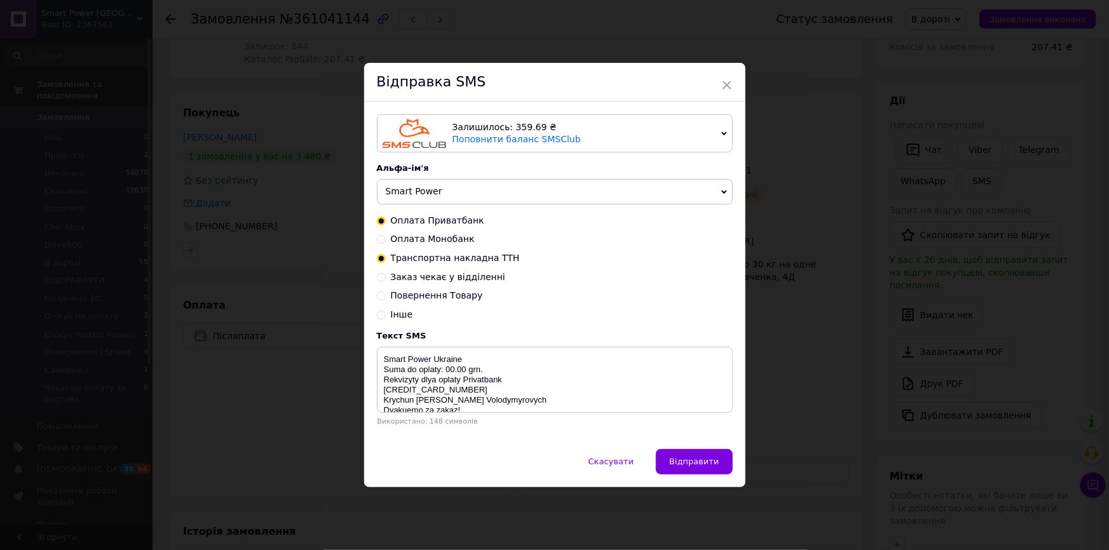
radio input "false"
type textarea "Vash zakaz vidpravleno Nova Poshta TTN 20450000000000 Smart Power Ukraine https…"
click at [450, 276] on span "Заказ чекає у відділенні" at bounding box center [448, 277] width 114 height 10
click at [386, 276] on input "Заказ чекає у відділенні" at bounding box center [381, 276] width 9 height 9
radio input "true"
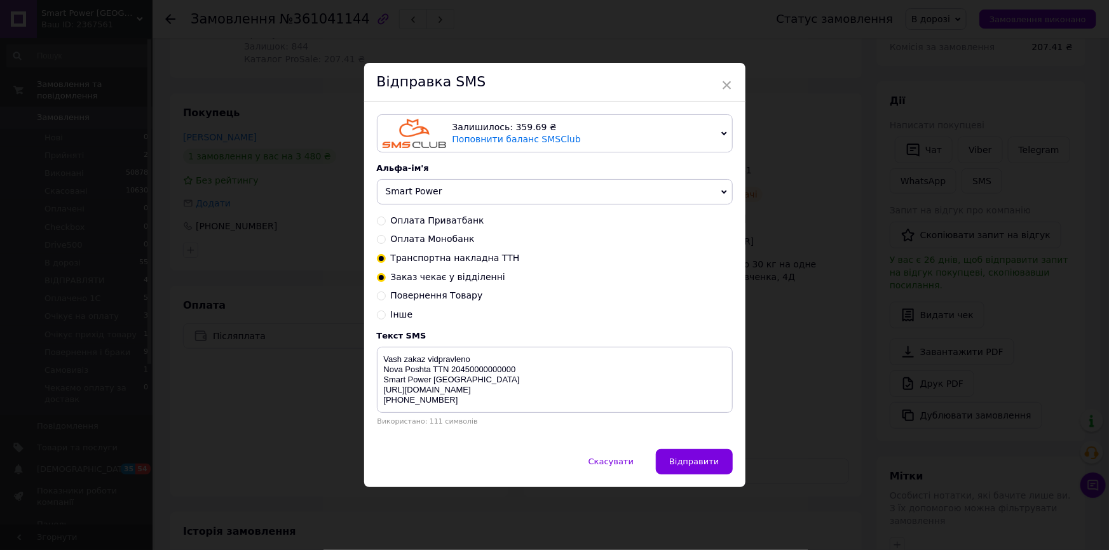
radio input "false"
click at [500, 375] on textarea "Vash zakaz chekae y viddilenni Nova Poshta TTN 20450000000000 Smart Power [GEOG…" at bounding box center [555, 380] width 356 height 66
paste textarea "1244471241"
type textarea "Vash zakaz chekae y viddilenni Nova Poshta TTN 20451244471241 Smart Power Ukrai…"
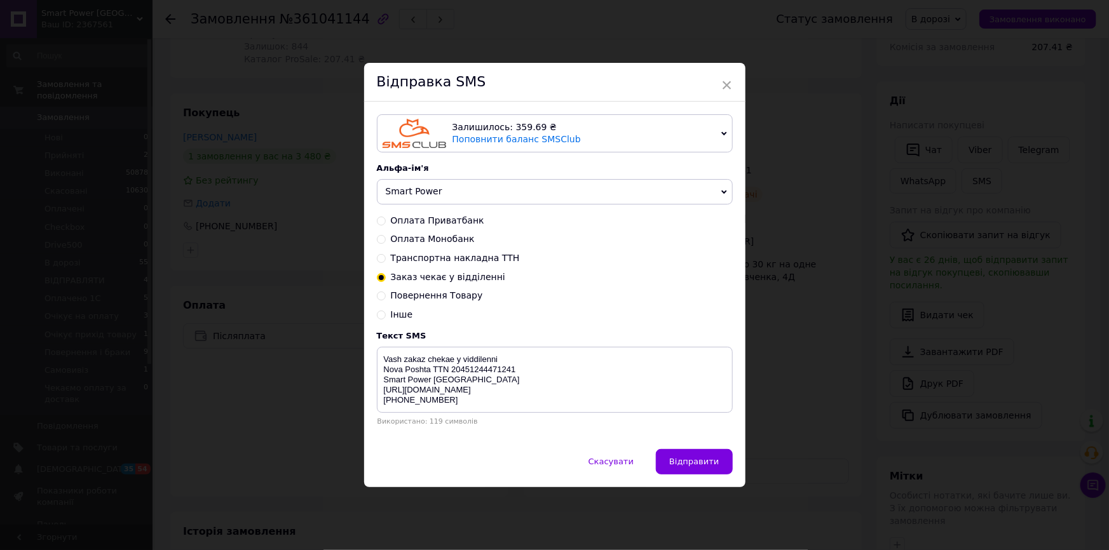
click at [671, 460] on button "Відправити" at bounding box center [694, 461] width 76 height 25
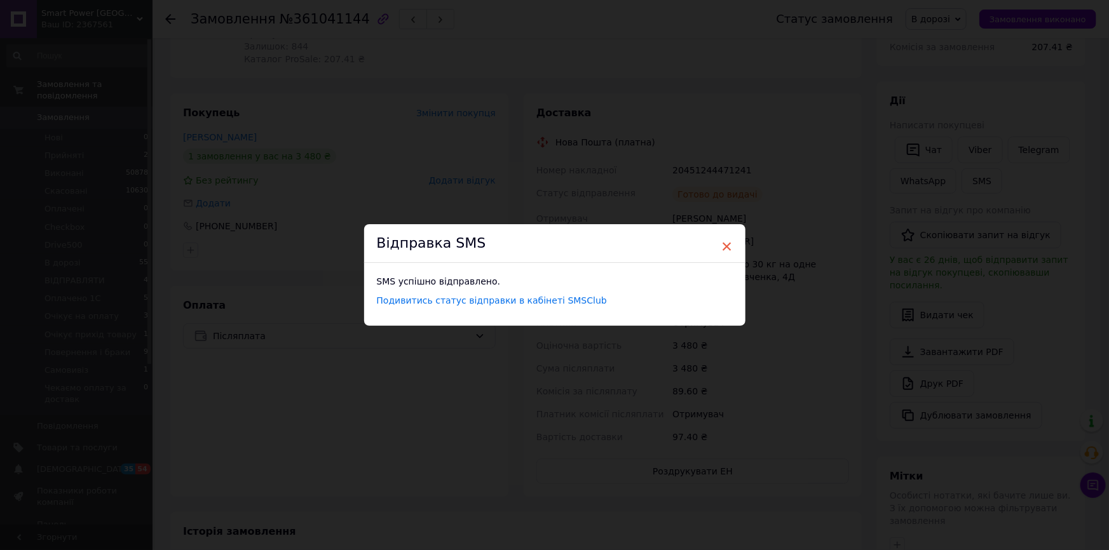
click at [726, 242] on span "×" at bounding box center [726, 247] width 11 height 22
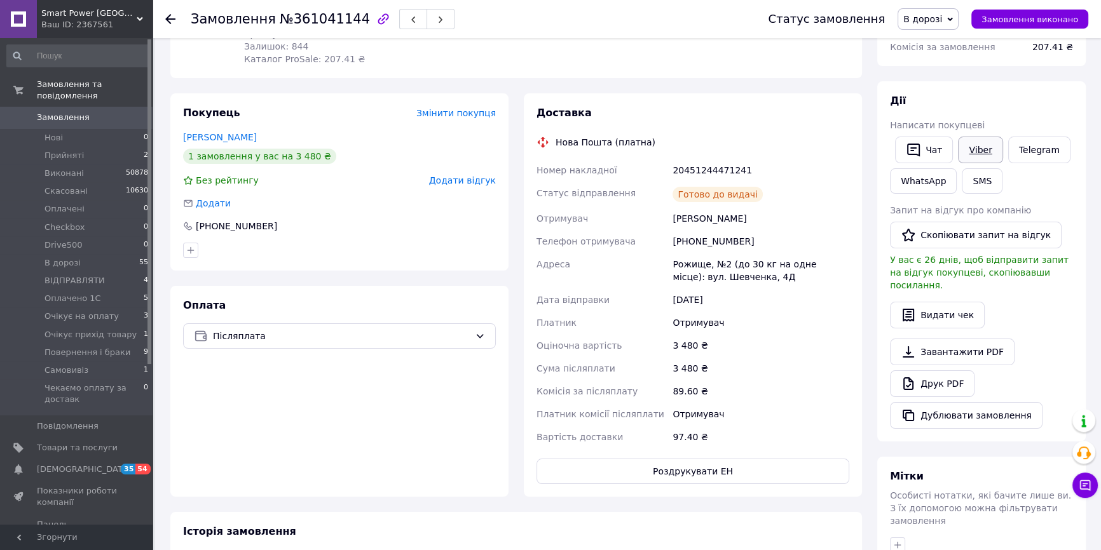
click at [962, 149] on link "Viber" at bounding box center [980, 150] width 44 height 27
click at [427, 325] on div "Післяплата" at bounding box center [339, 336] width 313 height 25
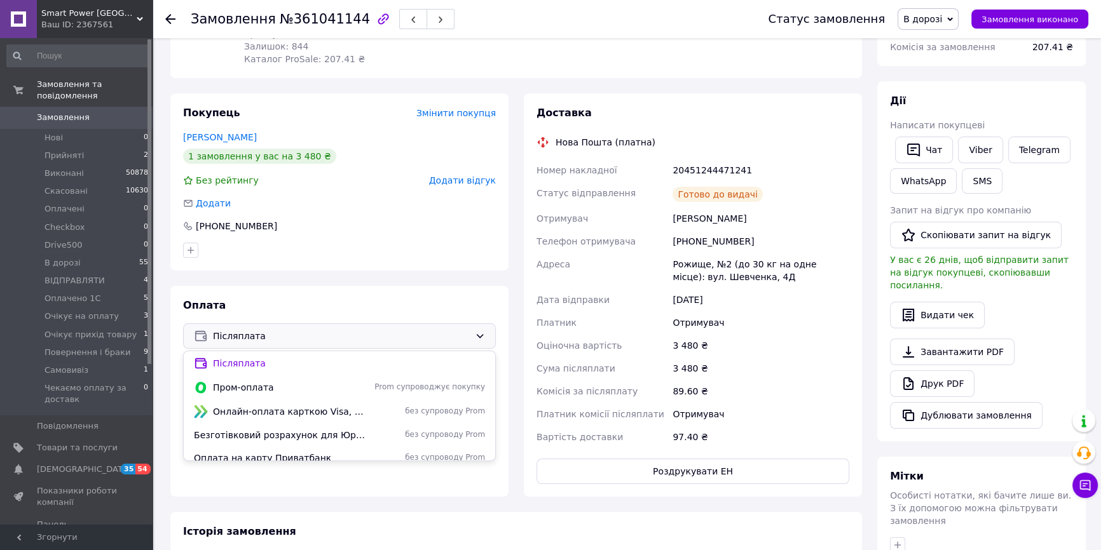
click at [734, 183] on div "Готово до видачі" at bounding box center [761, 194] width 182 height 25
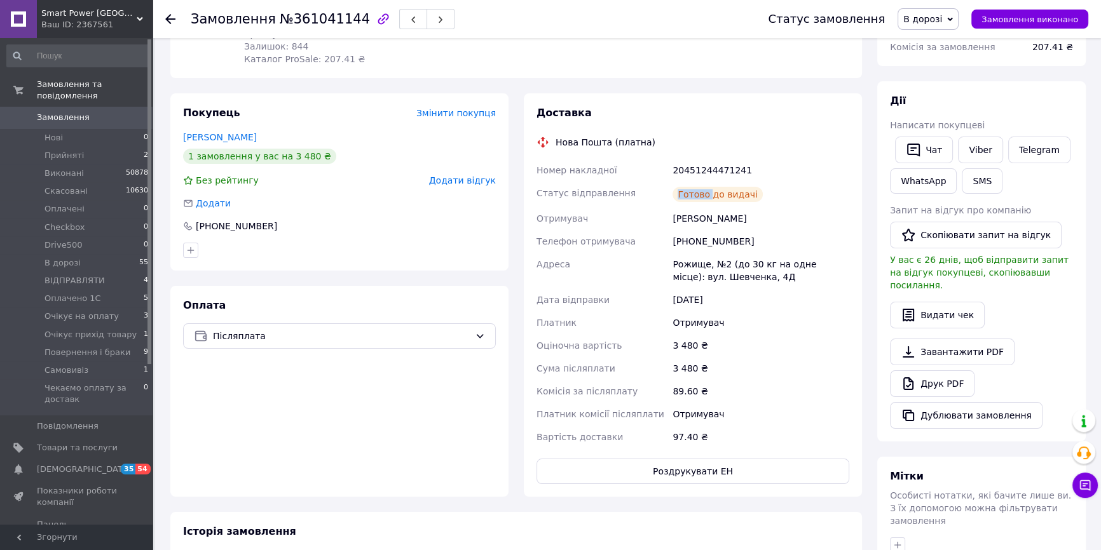
click at [734, 183] on div "Готово до видачі" at bounding box center [761, 194] width 182 height 25
click at [730, 167] on div "20451244471241" at bounding box center [761, 170] width 182 height 23
copy div "20451244471241"
click at [978, 170] on button "SMS" at bounding box center [982, 180] width 41 height 25
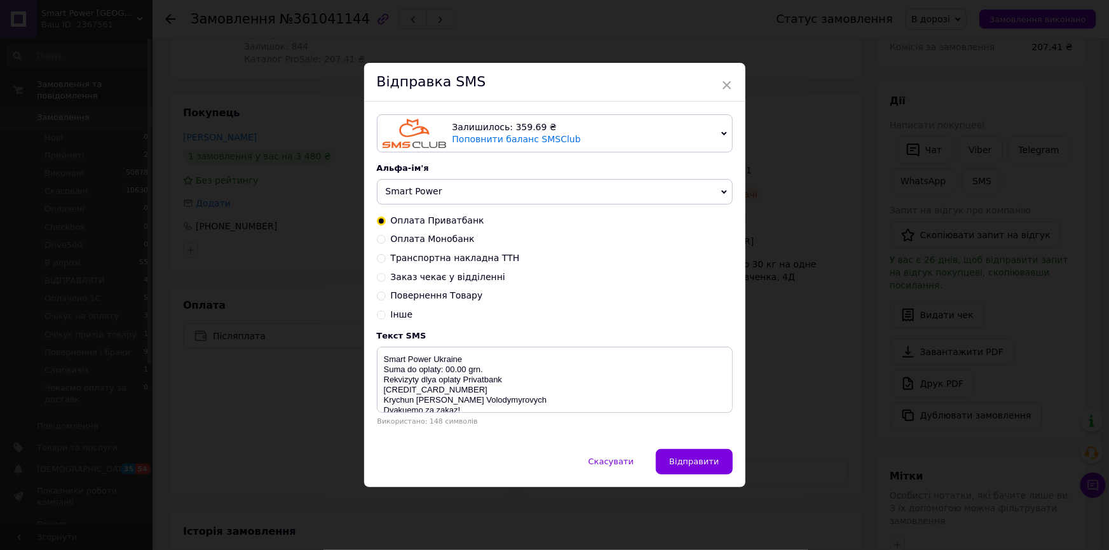
drag, startPoint x: 418, startPoint y: 270, endPoint x: 421, endPoint y: 283, distance: 13.3
click at [418, 273] on div "Оплата Приватбанк Оплата Монобанк Транспортна накладна ТТН Заказ чекає у відділ…" at bounding box center [555, 268] width 356 height 107
click at [421, 282] on span "Заказ чекає у відділенні" at bounding box center [448, 277] width 114 height 10
click at [386, 281] on input "Заказ чекає у відділенні" at bounding box center [381, 276] width 9 height 9
radio input "true"
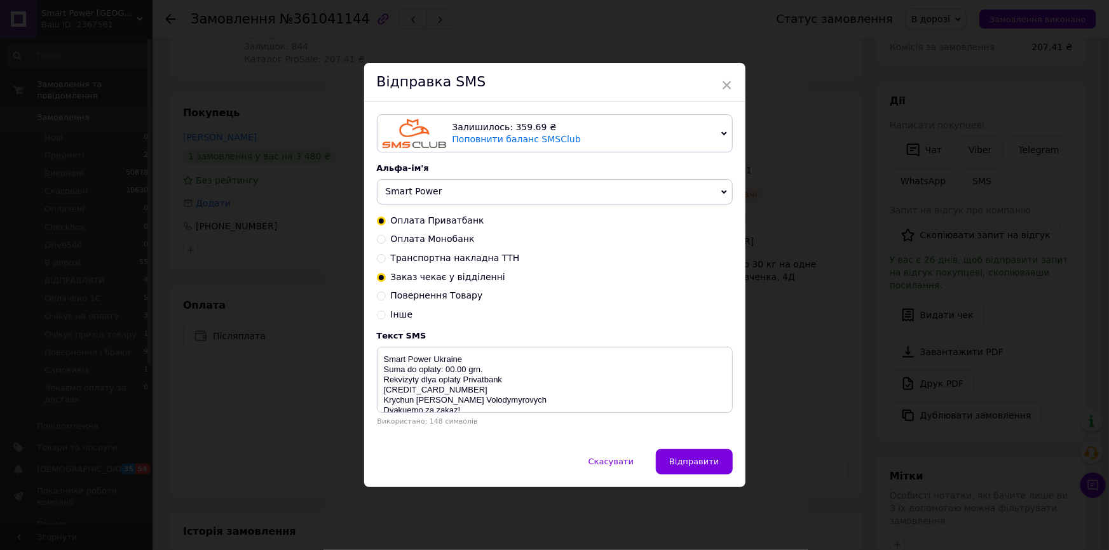
radio input "false"
click at [486, 373] on textarea "Vash zakaz chekae y viddilenni Nova Poshta TTN 20450000000000 Smart Power Ukrai…" at bounding box center [555, 380] width 356 height 66
paste textarea "1244471241"
drag, startPoint x: 383, startPoint y: 360, endPoint x: 484, endPoint y: 407, distance: 111.2
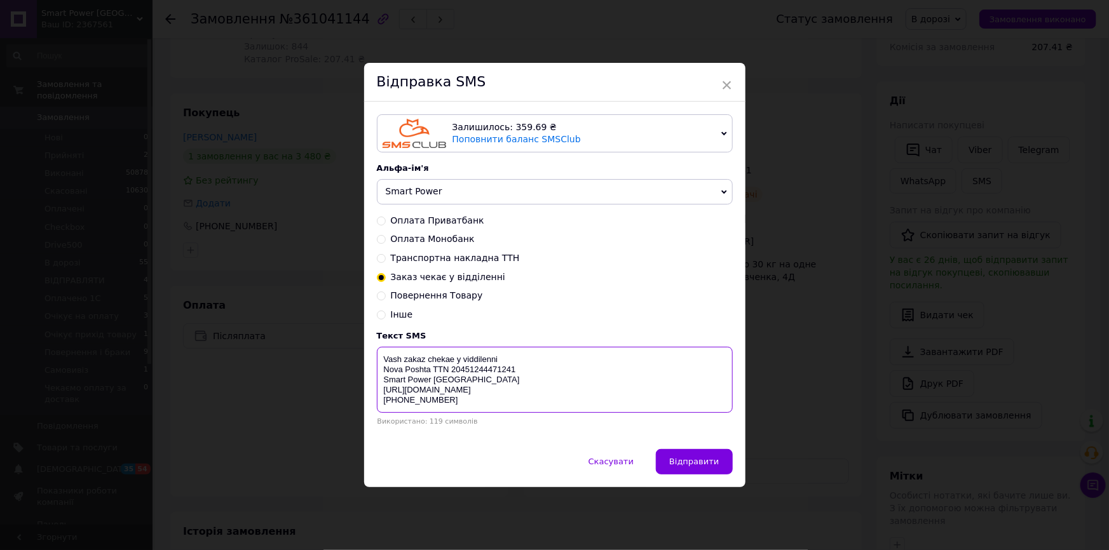
click at [484, 407] on textarea "Vash zakaz chekae y viddilenni Nova Poshta TTN 20451244471241 Smart Power Ukrai…" at bounding box center [555, 380] width 356 height 66
type textarea "Vash zakaz chekae y viddilenni Nova Poshta TTN 20451244471241 Smart Power Ukrai…"
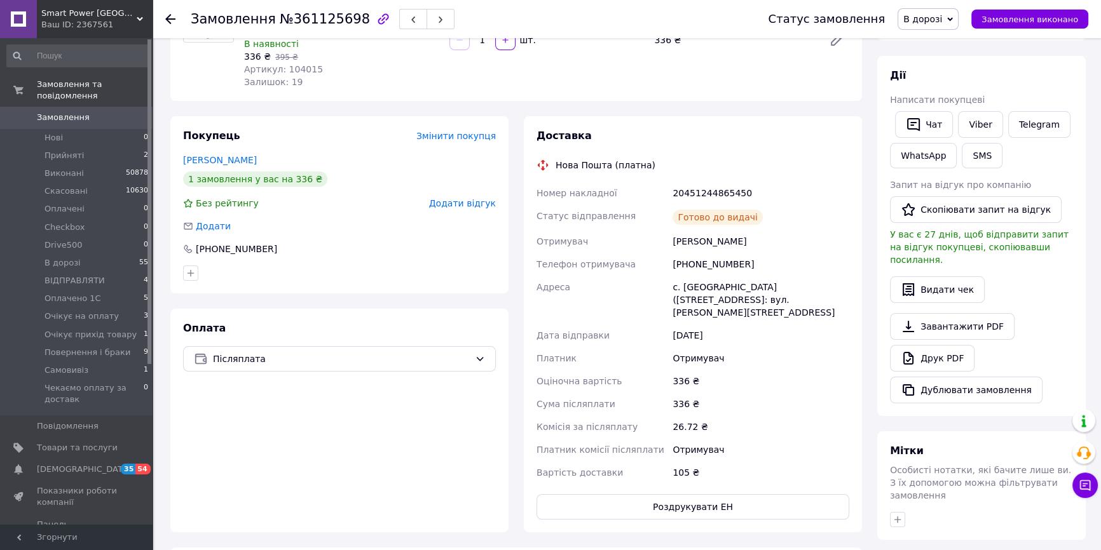
scroll to position [173, 0]
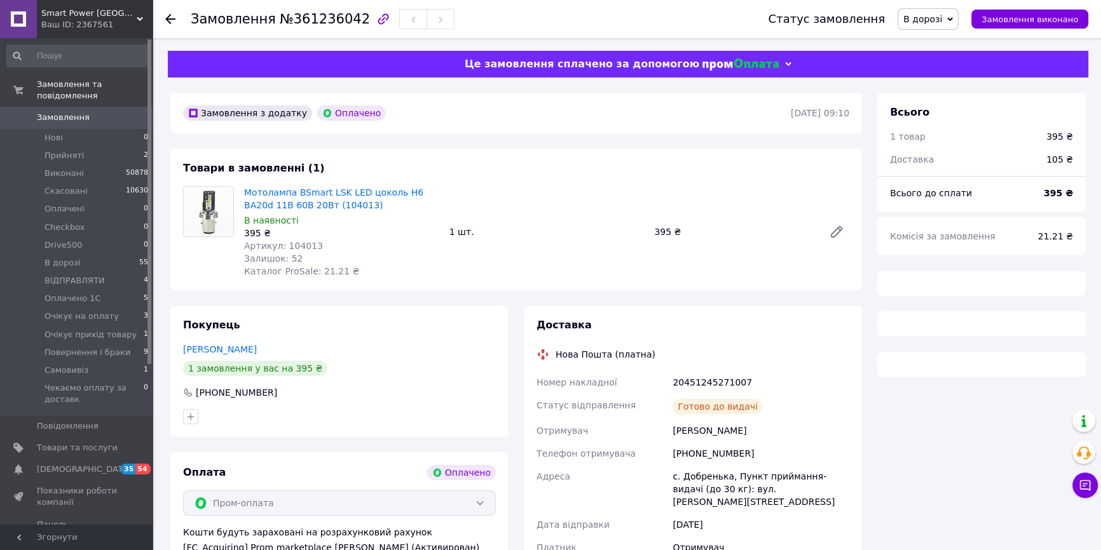
click at [702, 376] on div "20451245271007" at bounding box center [761, 382] width 182 height 23
click at [702, 375] on div "20451245271007" at bounding box center [761, 382] width 182 height 23
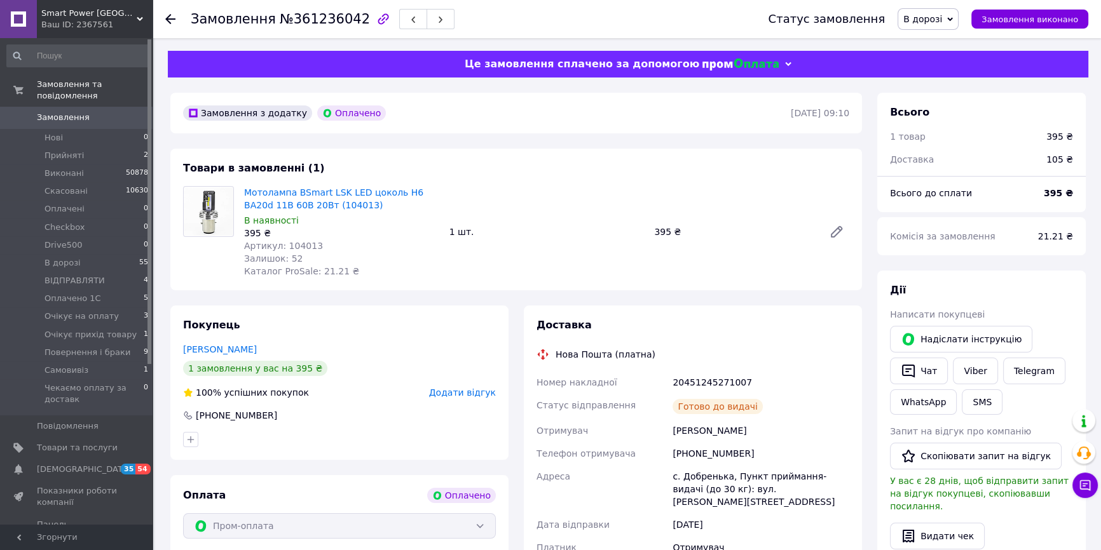
click at [741, 380] on div "20451245271007" at bounding box center [761, 382] width 182 height 23
click at [714, 380] on div "20451245271007" at bounding box center [761, 382] width 182 height 23
copy div "20451245271007"
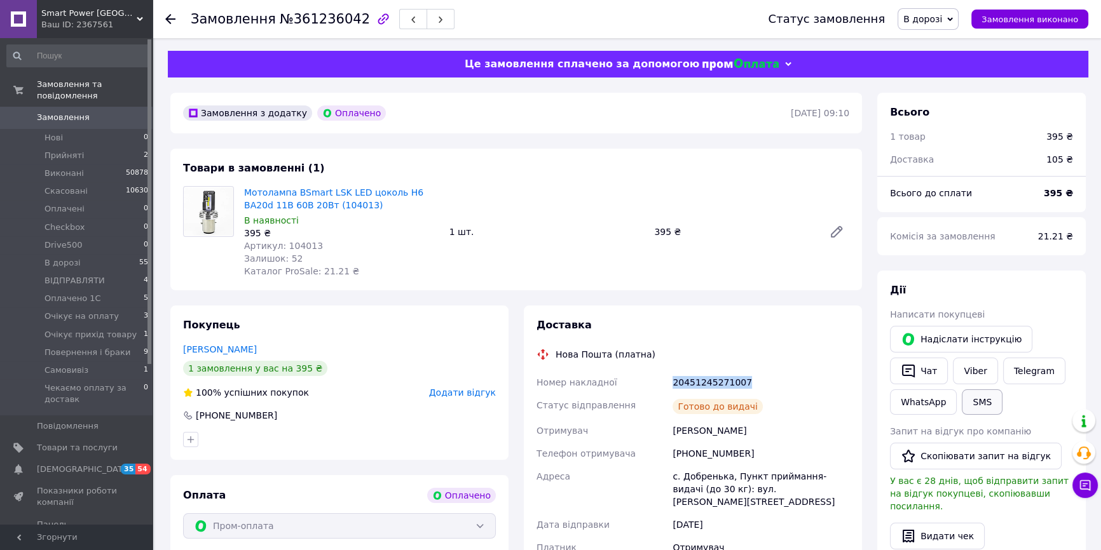
click at [987, 397] on button "SMS" at bounding box center [982, 402] width 41 height 25
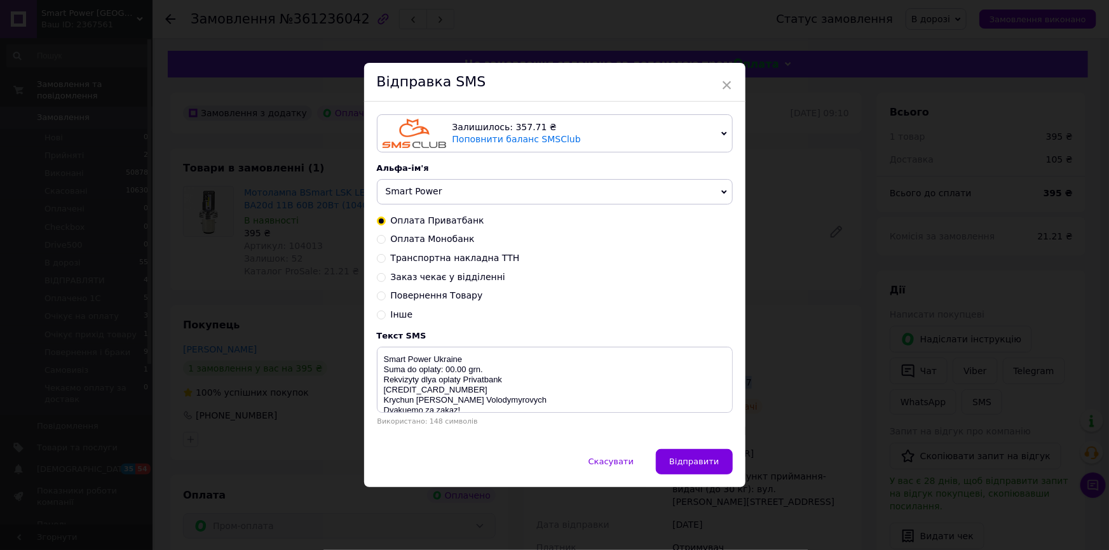
click at [441, 272] on span "Заказ чекає у відділенні" at bounding box center [448, 277] width 114 height 10
click at [386, 272] on input "Заказ чекає у відділенні" at bounding box center [381, 276] width 9 height 9
radio input "true"
radio input "false"
click at [486, 371] on textarea "Vash zakaz chekae y viddilenni Nova Poshta TTN 20450000000000 Smart Power Ukrai…" at bounding box center [555, 380] width 356 height 66
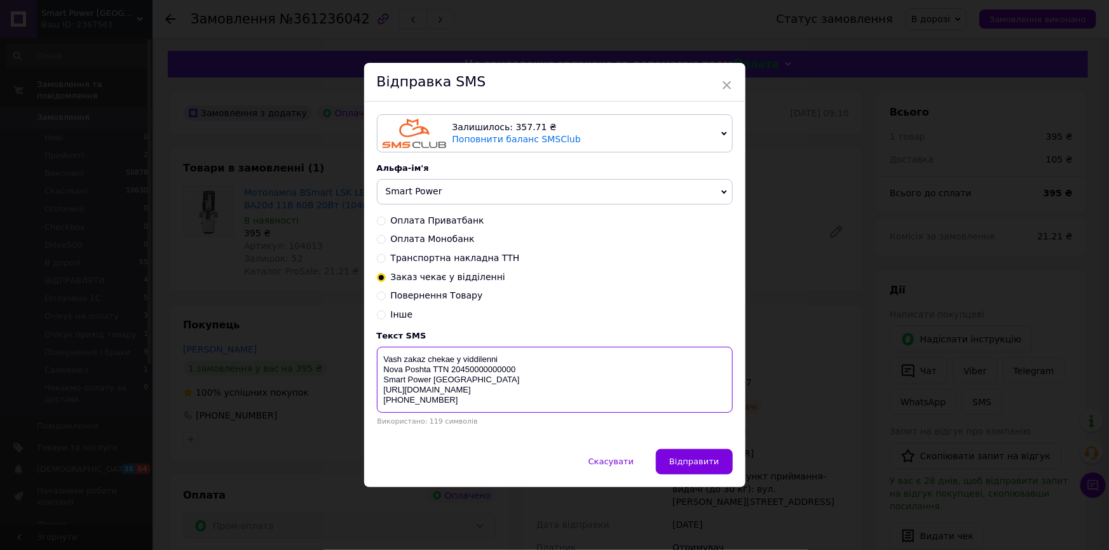
click at [486, 371] on textarea "Vash zakaz chekae y viddilenni Nova Poshta TTN 20450000000000 Smart Power Ukrai…" at bounding box center [555, 380] width 356 height 66
paste textarea "1245271007"
type textarea "Vash zakaz chekae y viddilenni Nova Poshta TTN 20451245271007 Smart Power Ukrai…"
click at [667, 454] on button "Відправити" at bounding box center [694, 461] width 76 height 25
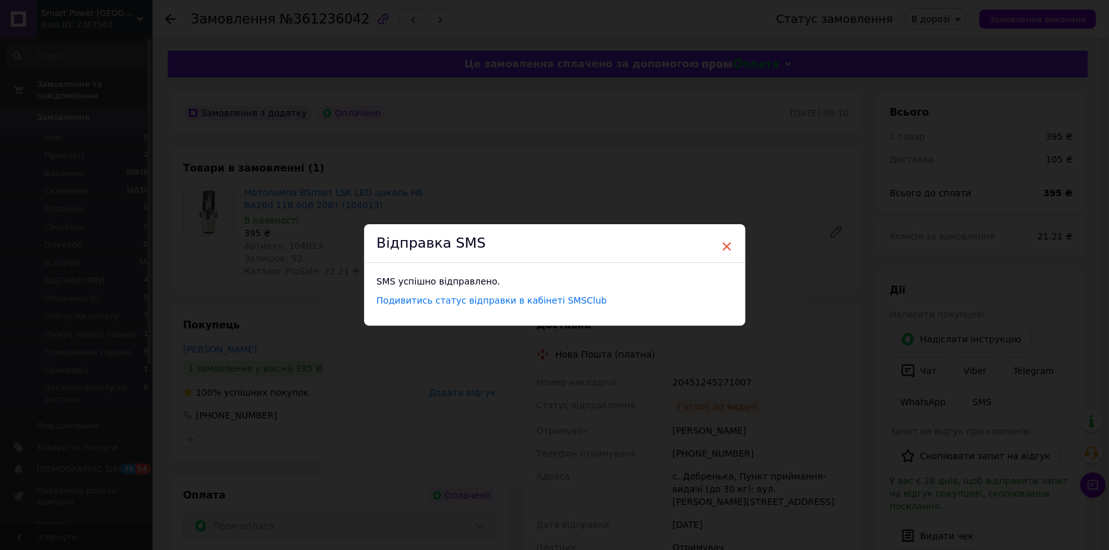
click at [728, 245] on span "×" at bounding box center [726, 247] width 11 height 22
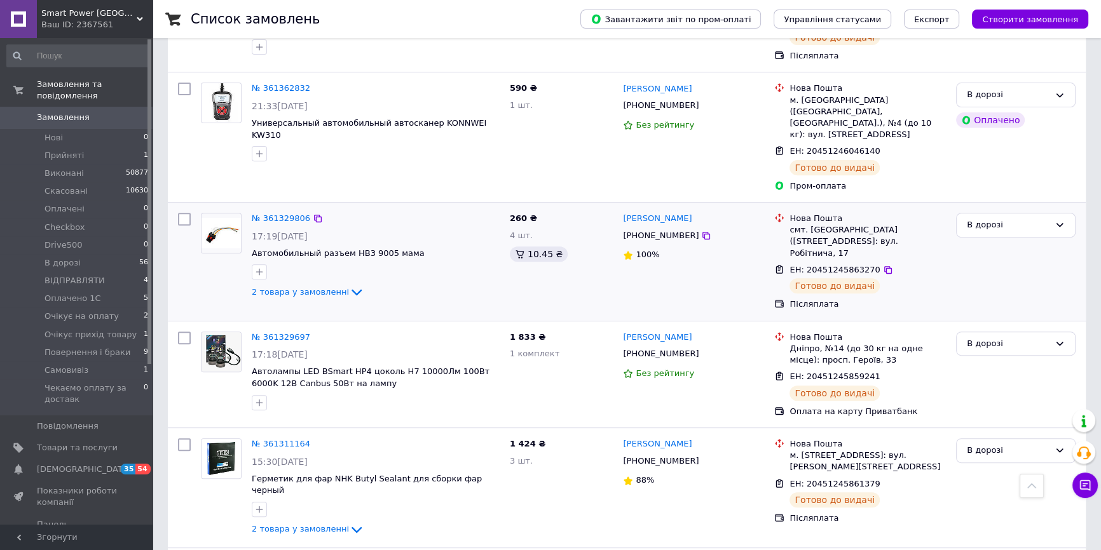
scroll to position [525, 0]
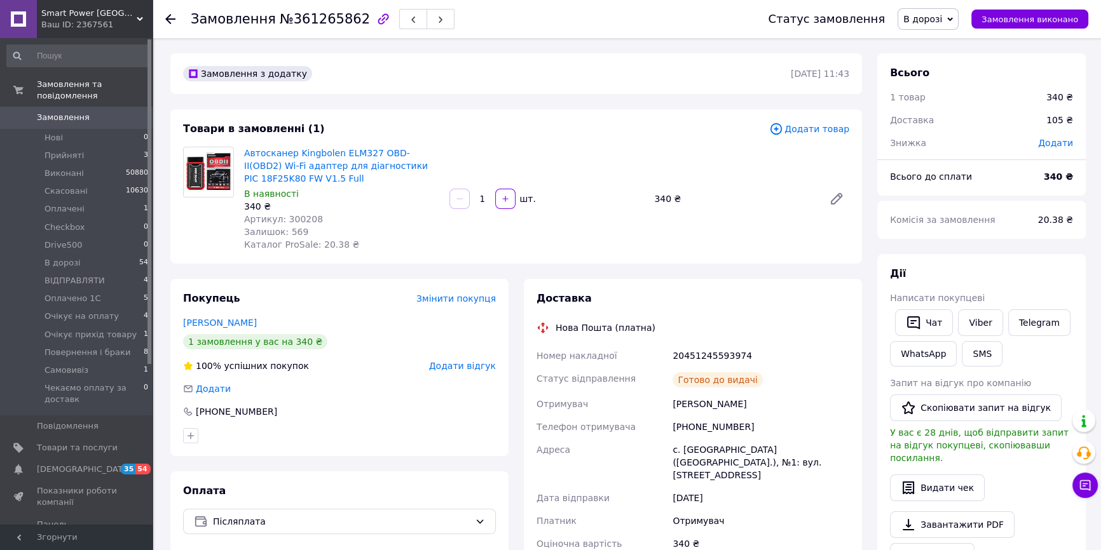
click at [704, 346] on div "20451245593974" at bounding box center [761, 356] width 182 height 23
copy div "20451245593974"
click at [969, 350] on button "SMS" at bounding box center [982, 353] width 41 height 25
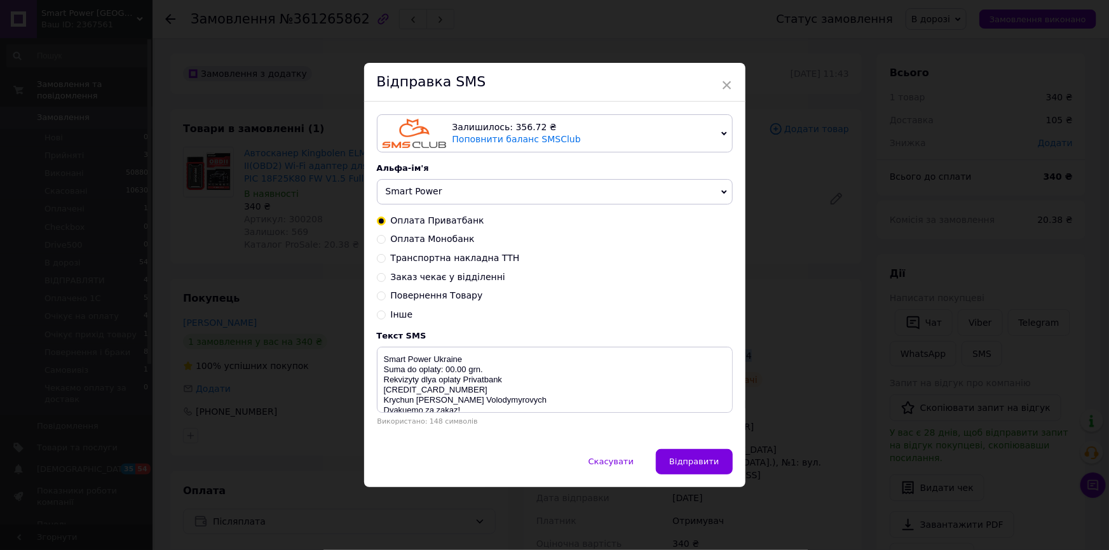
click at [460, 282] on span "Заказ чекає у відділенні" at bounding box center [448, 277] width 114 height 10
click at [386, 281] on input "Заказ чекає у відділенні" at bounding box center [381, 276] width 9 height 9
radio input "true"
radio input "false"
type textarea "Vash zakaz chekae y viddilenni Nova Poshta TTN 20450000000000 Smart Power [GEOG…"
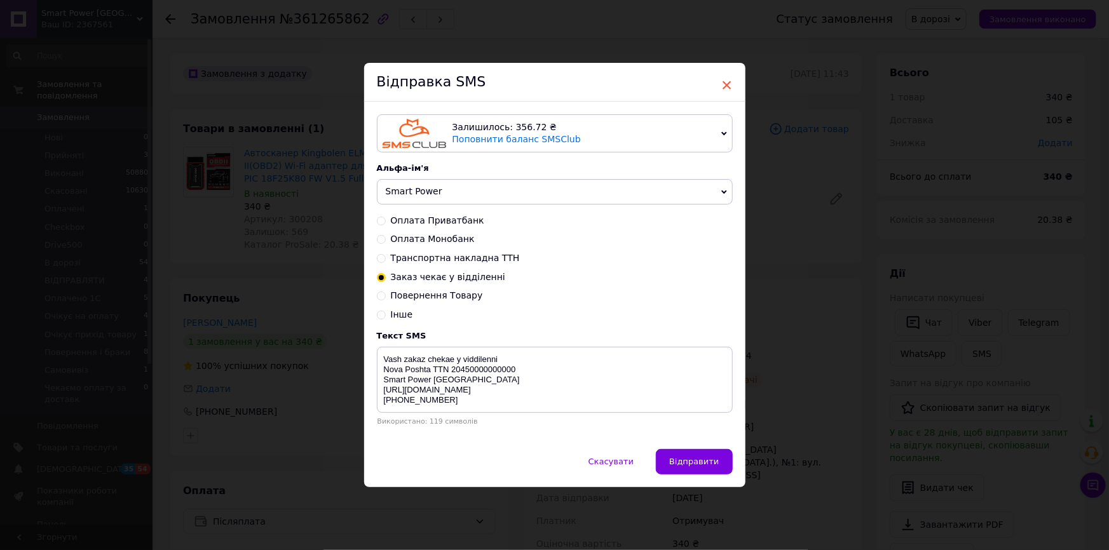
click at [721, 76] on span "×" at bounding box center [726, 85] width 11 height 22
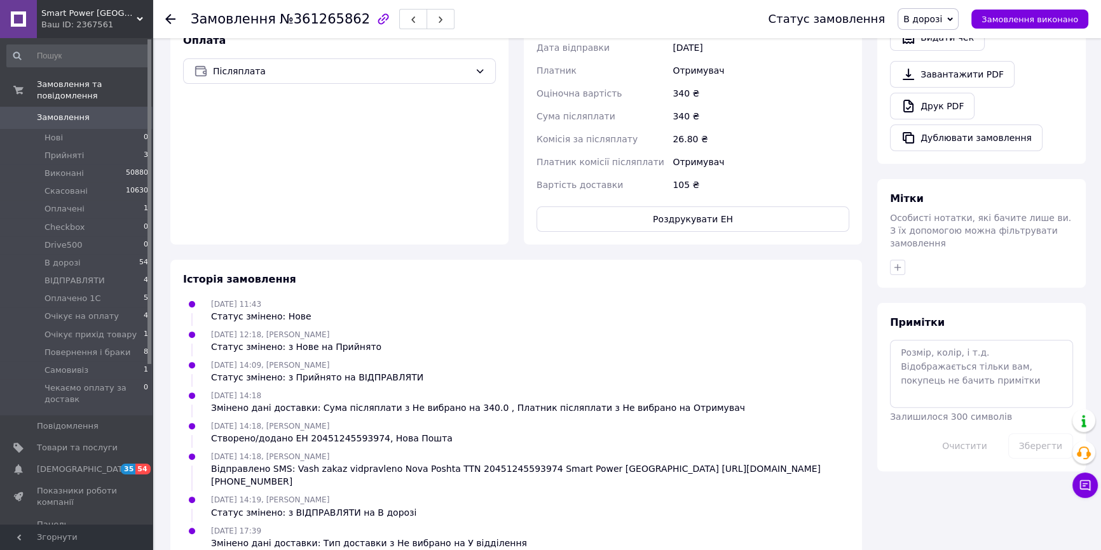
scroll to position [451, 0]
click at [985, 371] on textarea at bounding box center [981, 372] width 183 height 67
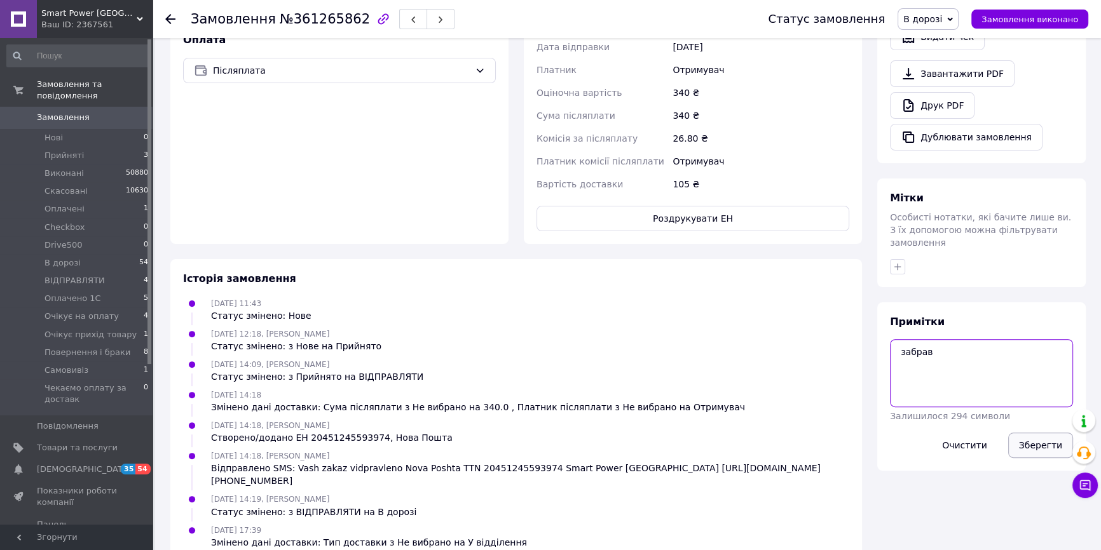
type textarea "забрав"
click at [1042, 433] on button "Зберегти" at bounding box center [1040, 445] width 65 height 25
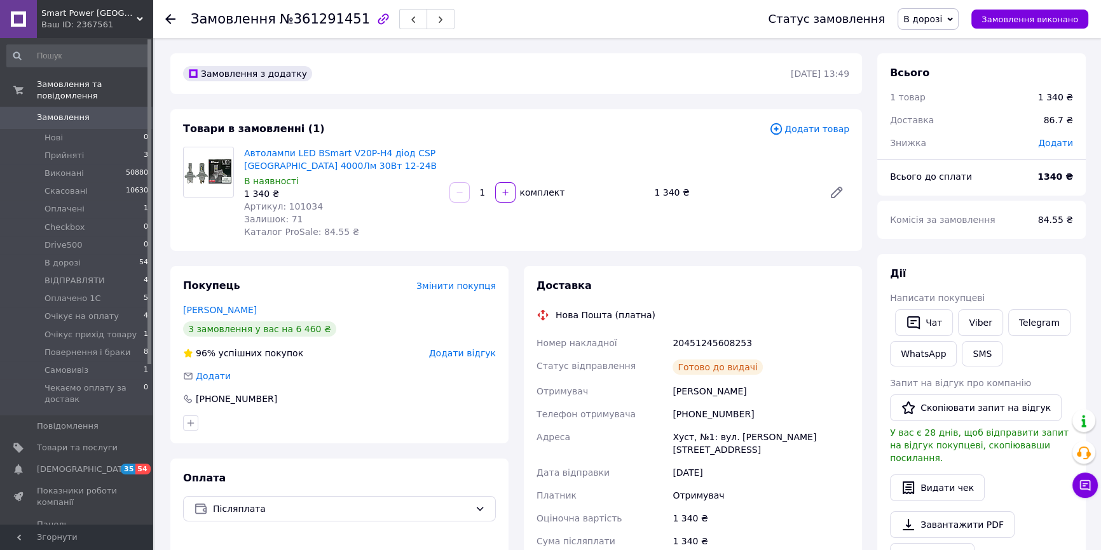
click at [721, 356] on div "Готово до видачі" at bounding box center [761, 367] width 182 height 25
click at [721, 355] on div "Готово до видачі" at bounding box center [761, 367] width 182 height 25
click at [723, 333] on div "20451245608253" at bounding box center [761, 343] width 182 height 23
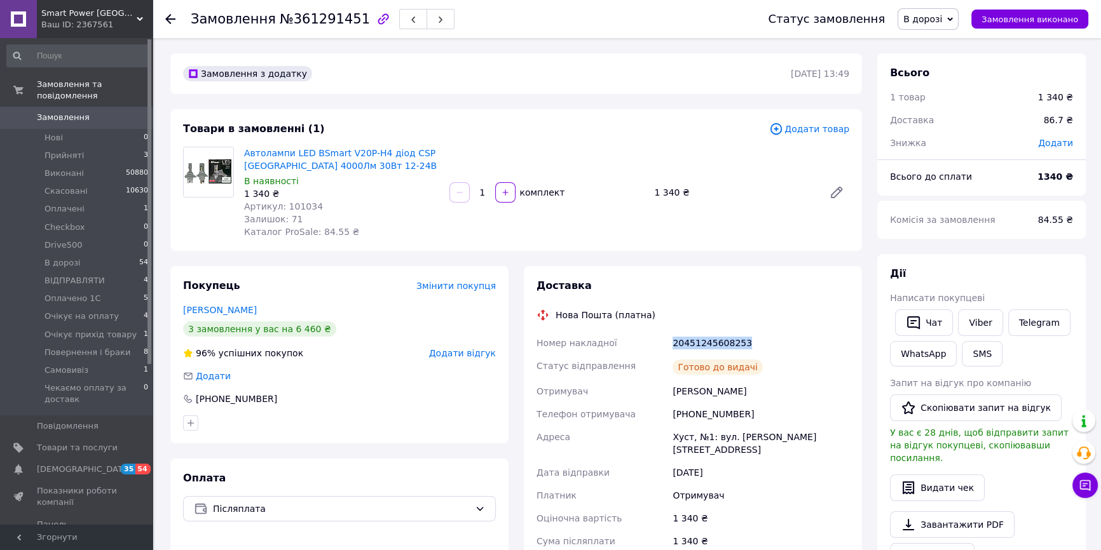
copy div "20451245608253"
click at [978, 351] on button "SMS" at bounding box center [982, 353] width 41 height 25
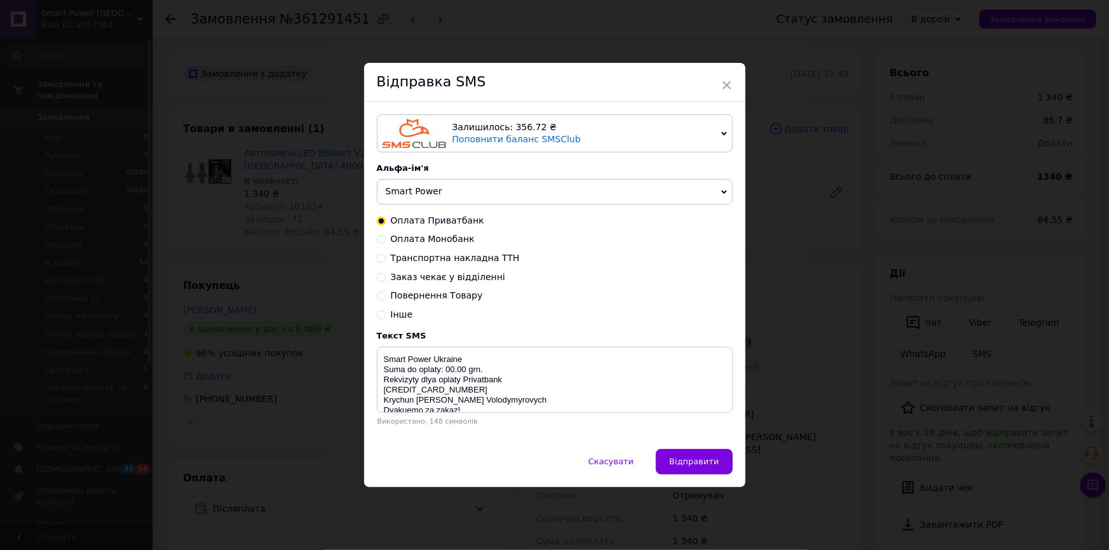
click at [407, 282] on span "Заказ чекає у відділенні" at bounding box center [448, 277] width 114 height 10
click at [386, 281] on input "Заказ чекає у відділенні" at bounding box center [381, 276] width 9 height 9
radio input "true"
radio input "false"
click at [484, 375] on textarea "Vash zakaz chekae y viddilenni Nova Poshta TTN 20450000000000 Smart Power [GEOG…" at bounding box center [555, 380] width 356 height 66
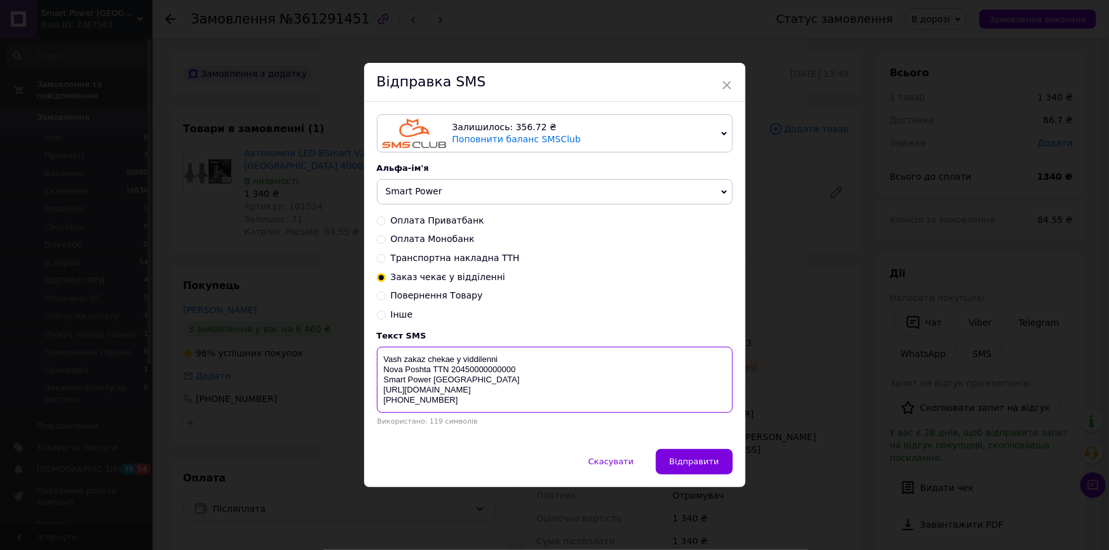
click at [484, 375] on textarea "Vash zakaz chekae y viddilenni Nova Poshta TTN 20450000000000 Smart Power [GEOG…" at bounding box center [555, 380] width 356 height 66
paste textarea "1245608253"
type textarea "Vash zakaz chekae y viddilenni Nova Poshta TTN 20451245608253 Smart Power Ukrai…"
drag, startPoint x: 678, startPoint y: 480, endPoint x: 683, endPoint y: 471, distance: 9.9
click at [679, 480] on div "Скасувати   Відправити" at bounding box center [554, 468] width 381 height 38
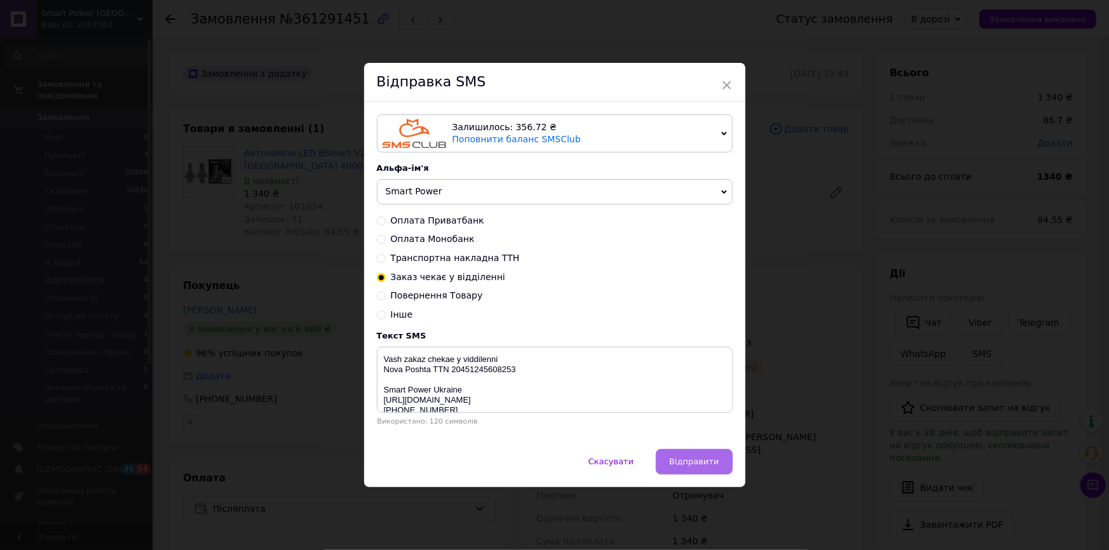
click at [683, 471] on button "Відправити" at bounding box center [694, 461] width 76 height 25
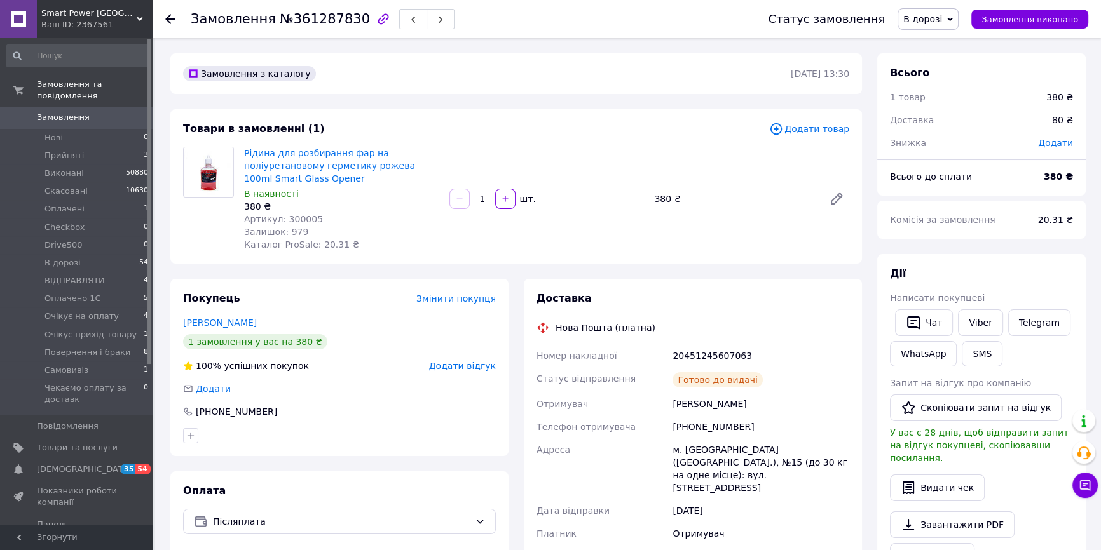
click at [705, 336] on div "Доставка Нова Пошта (платна) Номер накладної 20451245607063 Статус відправлення…" at bounding box center [692, 494] width 313 height 404
copy div "20451245607063"
click at [979, 354] on button "SMS" at bounding box center [982, 353] width 41 height 25
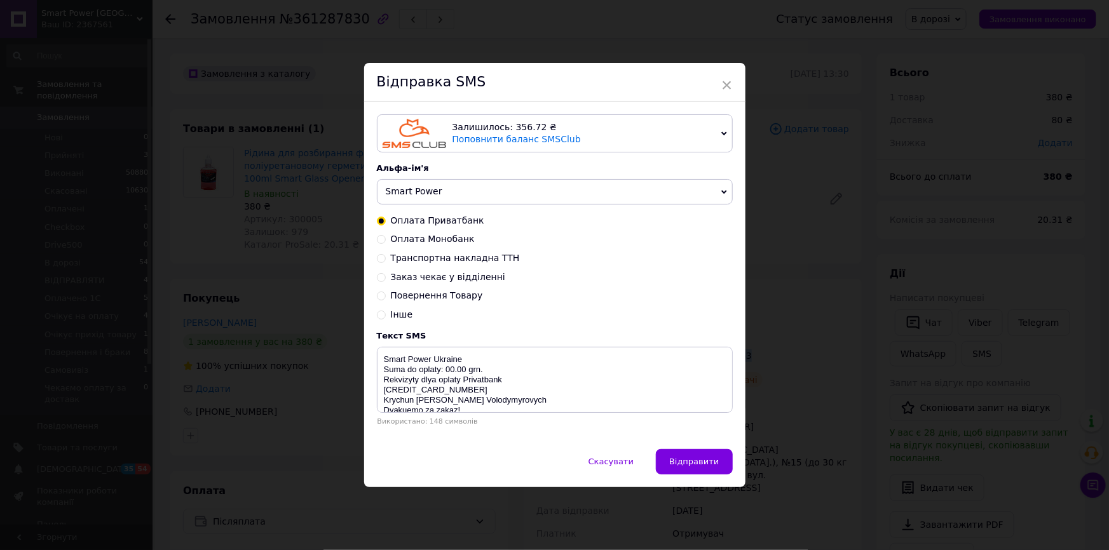
click at [454, 272] on span "Заказ чекає у відділенні" at bounding box center [448, 277] width 114 height 10
click at [386, 272] on input "Заказ чекає у відділенні" at bounding box center [381, 276] width 9 height 9
radio input "true"
radio input "false"
click at [481, 367] on textarea "Vash zakaz chekae y viddilenni Nova Poshta TTN 20450000000000 Smart Power [GEOG…" at bounding box center [555, 380] width 356 height 66
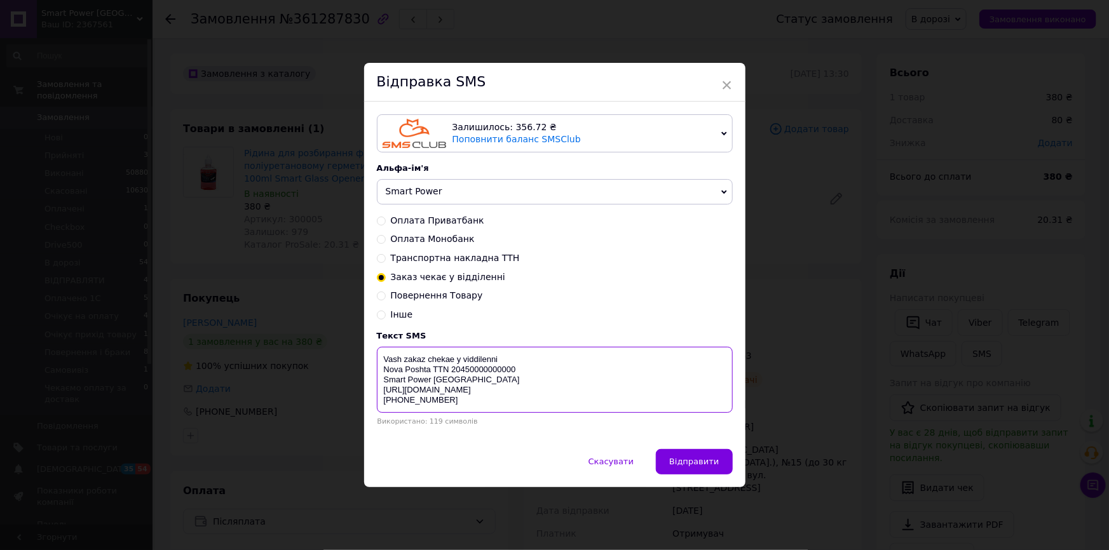
click at [481, 367] on textarea "Vash zakaz chekae y viddilenni Nova Poshta TTN 20450000000000 Smart Power [GEOG…" at bounding box center [555, 380] width 356 height 66
paste textarea "1245607063"
type textarea "Vash zakaz chekae y viddilenni Nova Poshta TTN 20451245607063 Smart Power Ukrai…"
click at [703, 466] on span "Відправити" at bounding box center [694, 462] width 50 height 10
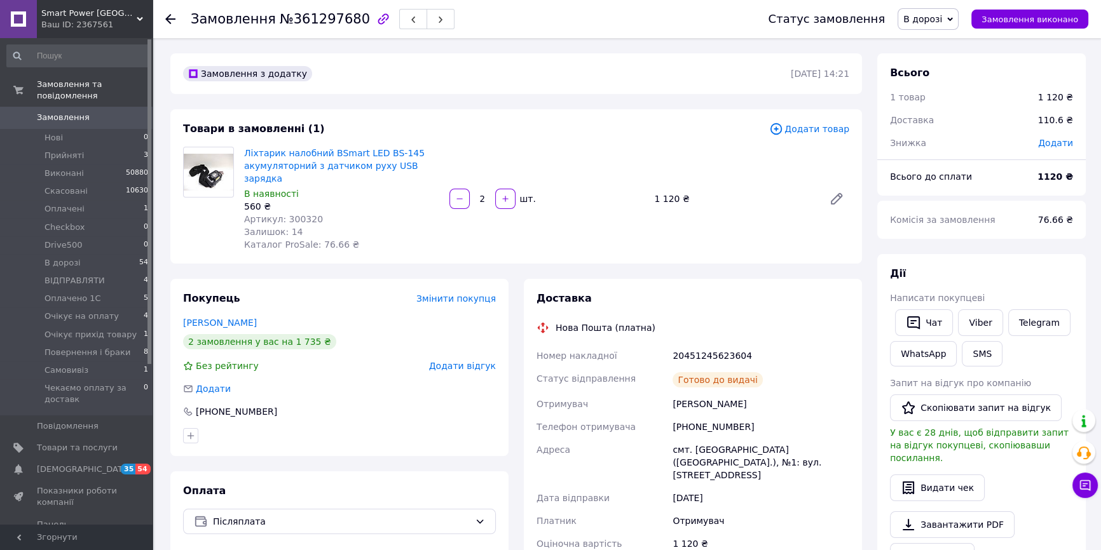
click at [724, 367] on div "Готово до видачі" at bounding box center [761, 379] width 182 height 25
click at [724, 352] on div "20451245623604" at bounding box center [761, 356] width 182 height 23
click at [724, 347] on div "20451245623604" at bounding box center [761, 356] width 182 height 23
copy div "20451245623604"
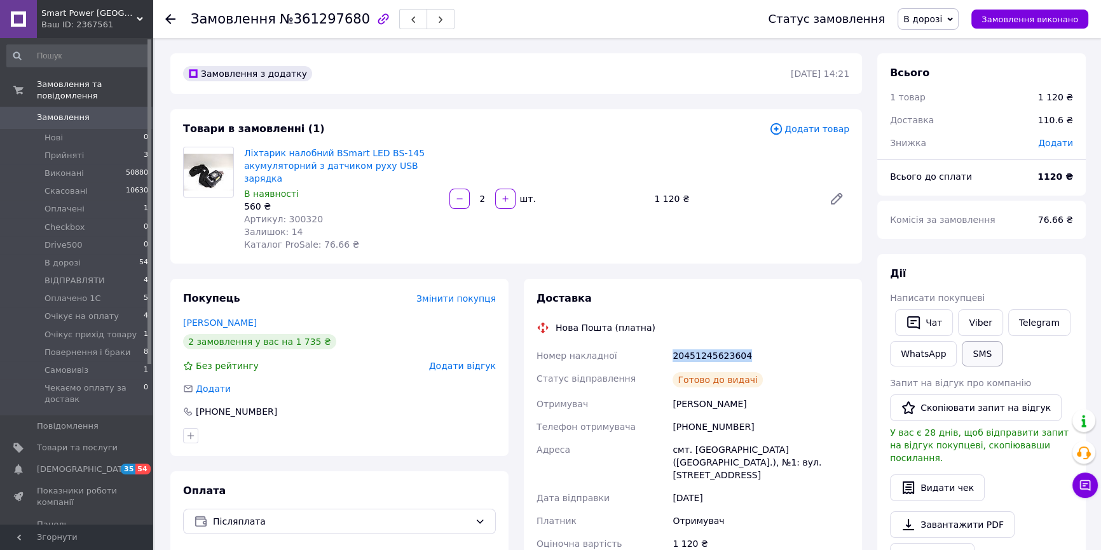
click at [992, 351] on button "SMS" at bounding box center [982, 353] width 41 height 25
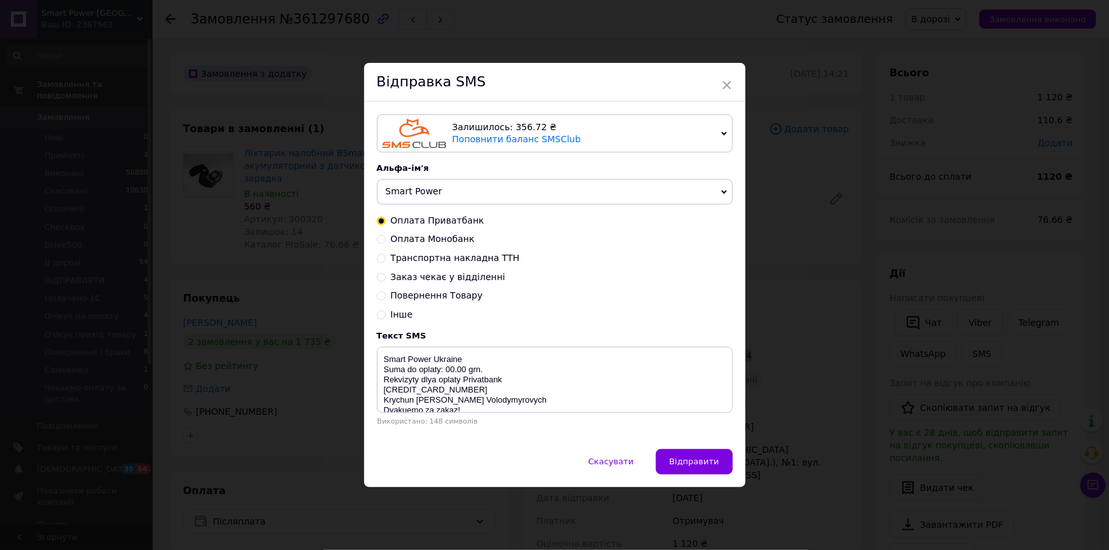
click at [465, 278] on span "Заказ чекає у відділенні" at bounding box center [448, 277] width 114 height 10
click at [386, 278] on input "Заказ чекає у відділенні" at bounding box center [381, 276] width 9 height 9
radio input "true"
radio input "false"
click at [493, 369] on textarea "Vash zakaz chekae y viddilenni Nova Poshta TTN 20450000000000 Smart Power [GEOG…" at bounding box center [555, 380] width 356 height 66
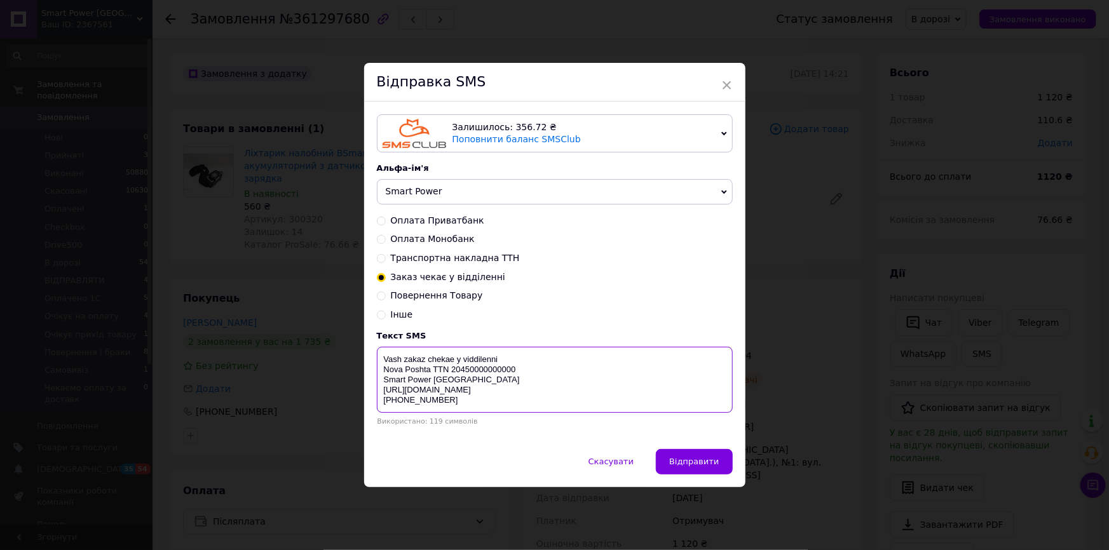
click at [493, 369] on textarea "Vash zakaz chekae y viddilenni Nova Poshta TTN 20450000000000 Smart Power [GEOG…" at bounding box center [555, 380] width 356 height 66
paste textarea "1245623604"
type textarea "Vash zakaz chekae y viddilenni Nova Poshta TTN 20451245623604 Smart Power Ukrai…"
click at [680, 462] on span "Відправити" at bounding box center [694, 462] width 50 height 10
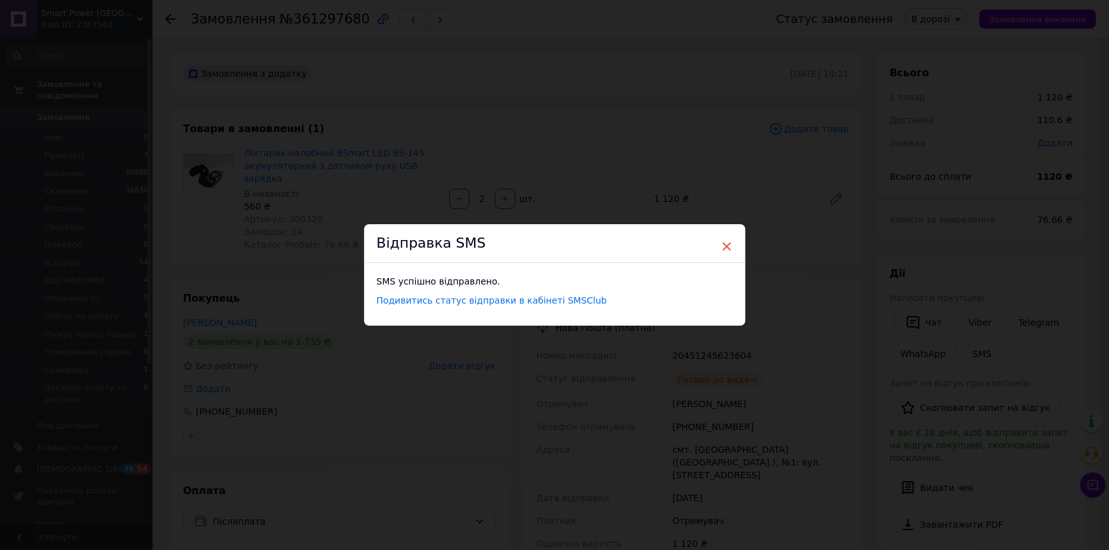
click at [725, 237] on span "×" at bounding box center [726, 247] width 11 height 22
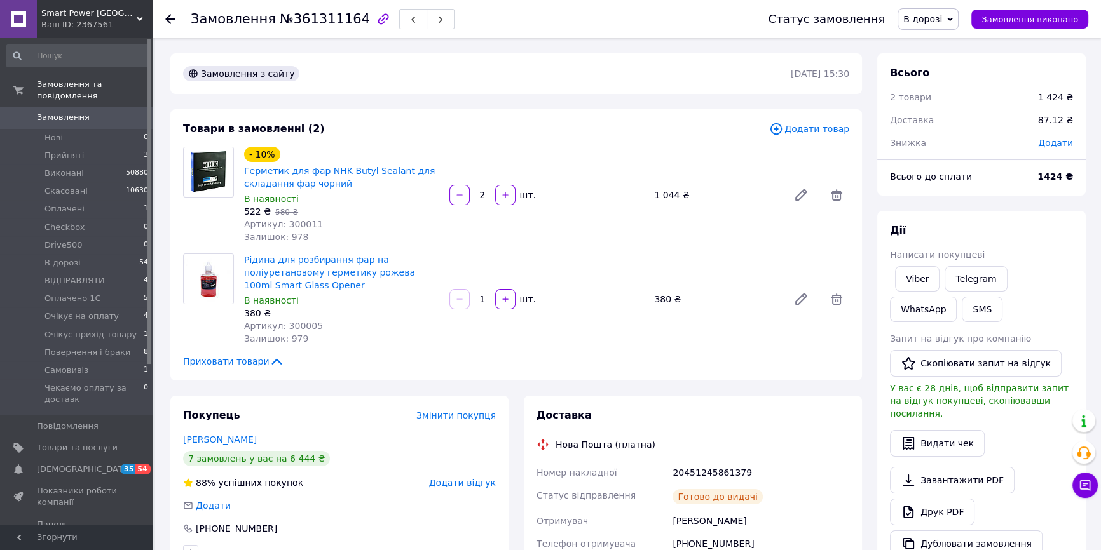
click at [734, 477] on div "20451245861379" at bounding box center [761, 472] width 182 height 23
copy div "20451245861379"
click at [962, 306] on button "SMS" at bounding box center [982, 309] width 41 height 25
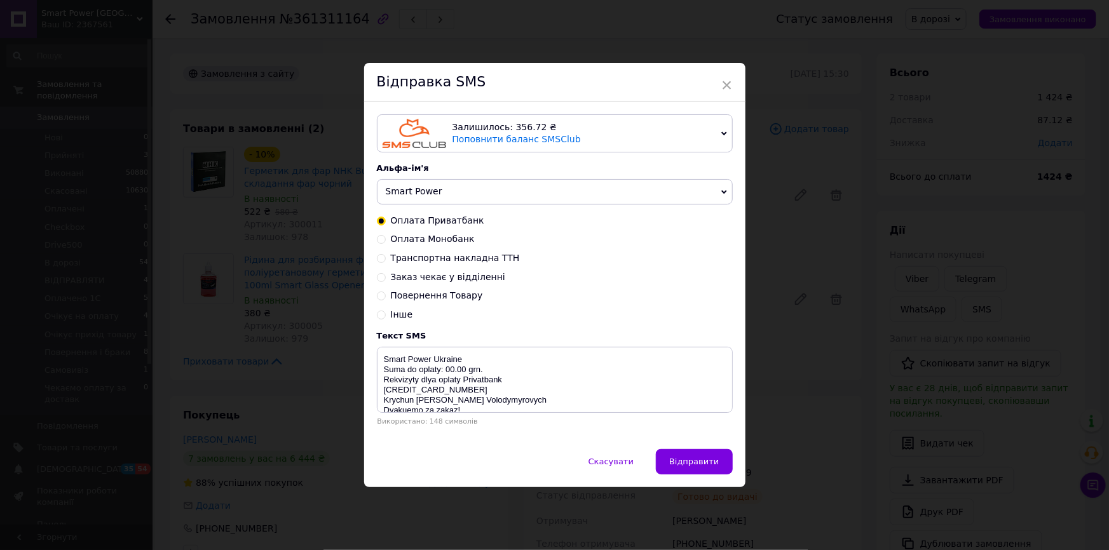
click at [439, 268] on div "Оплата Приватбанк Оплата Монобанк Транспортна накладна ТТН Заказ чекає у відділ…" at bounding box center [555, 268] width 356 height 107
click at [439, 272] on span "Заказ чекає у відділенні" at bounding box center [448, 277] width 114 height 10
click at [386, 272] on input "Заказ чекає у відділенні" at bounding box center [381, 276] width 9 height 9
radio input "true"
radio input "false"
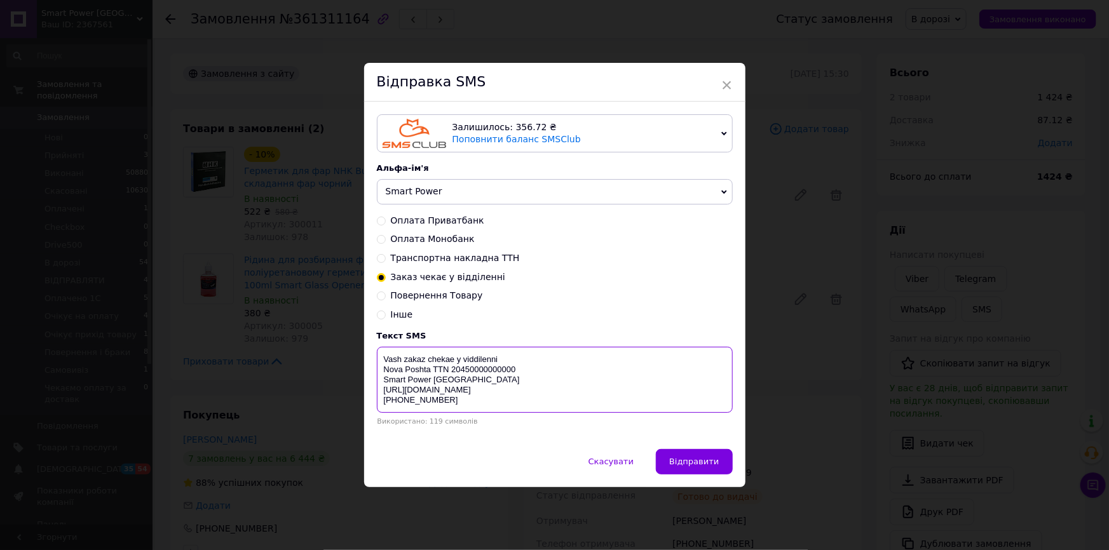
drag, startPoint x: 477, startPoint y: 379, endPoint x: 481, endPoint y: 371, distance: 9.7
click at [477, 379] on textarea "Vash zakaz chekae y viddilenni Nova Poshta TTN 20450000000000 Smart Power [GEOG…" at bounding box center [555, 380] width 356 height 66
click at [481, 371] on textarea "Vash zakaz chekae y viddilenni Nova Poshta TTN 20450000000000 Smart Power [GEOG…" at bounding box center [555, 380] width 356 height 66
paste textarea "1245861379"
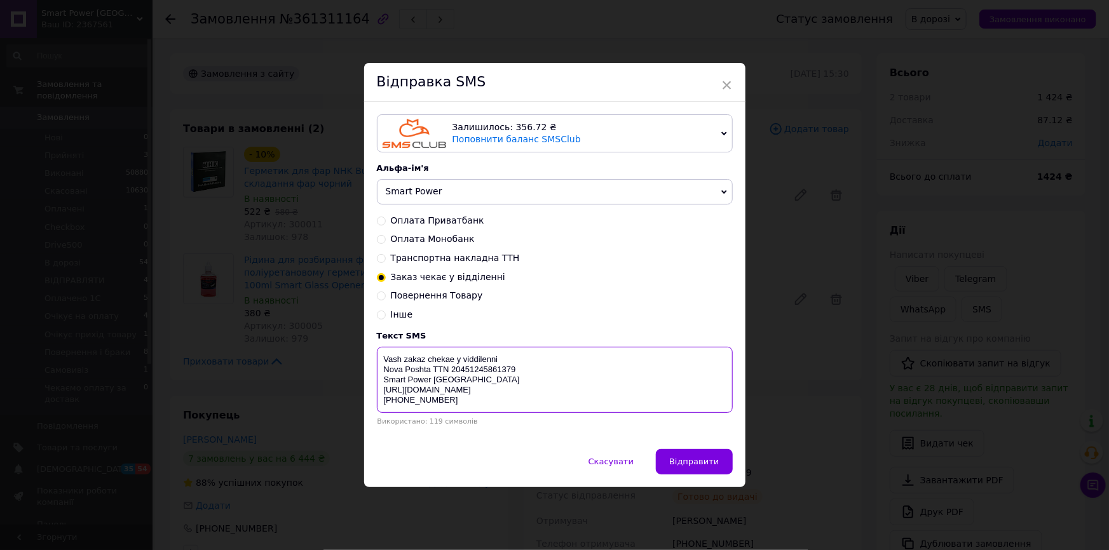
type textarea "Vash zakaz chekae y viddilenni Nova Poshta TTN 20451245861379 Smart Power Ukrai…"
drag, startPoint x: 703, startPoint y: 440, endPoint x: 700, endPoint y: 453, distance: 13.0
click at [704, 443] on div "Залишилось: 356.72 ₴ Поповнити баланс SMSClub Підключити LetsAds Альфа-ім'я Sma…" at bounding box center [554, 275] width 381 height 347
click at [700, 453] on button "Відправити" at bounding box center [694, 461] width 76 height 25
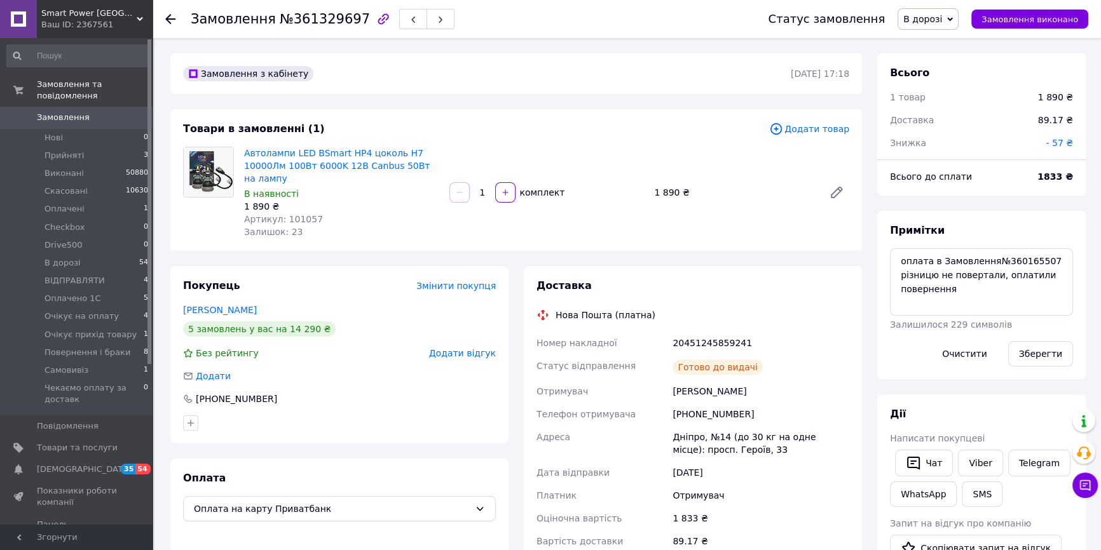
scroll to position [96, 0]
click at [701, 345] on div "20451245859241" at bounding box center [761, 343] width 182 height 23
copy div "20451245859241"
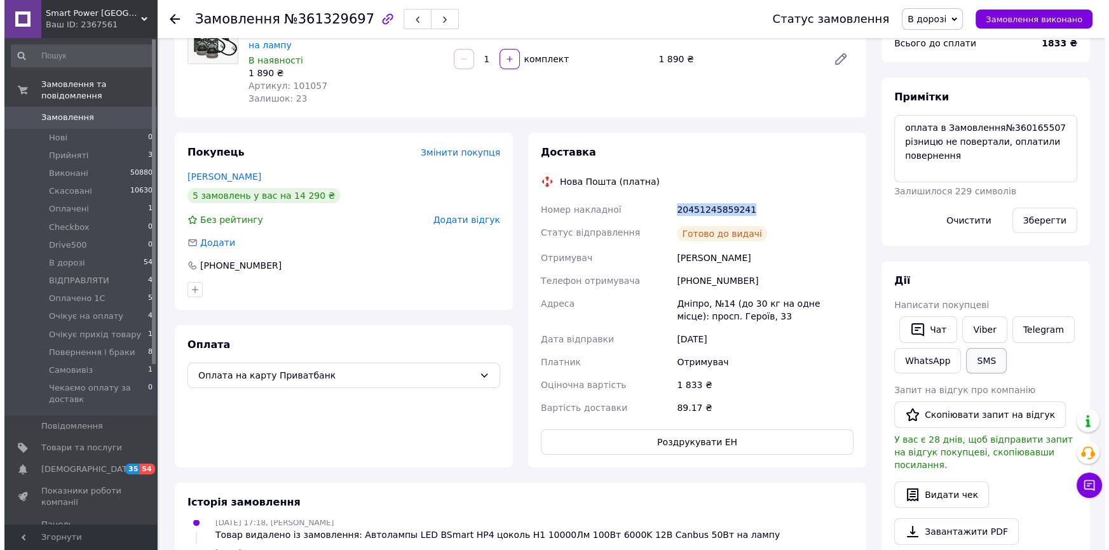
scroll to position [115, 0]
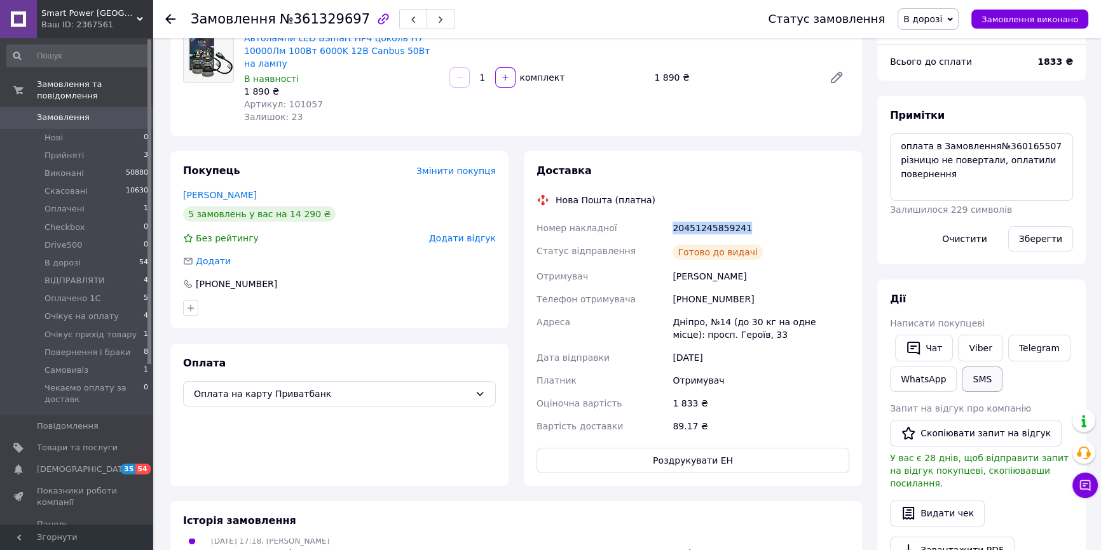
click at [969, 379] on button "SMS" at bounding box center [982, 379] width 41 height 25
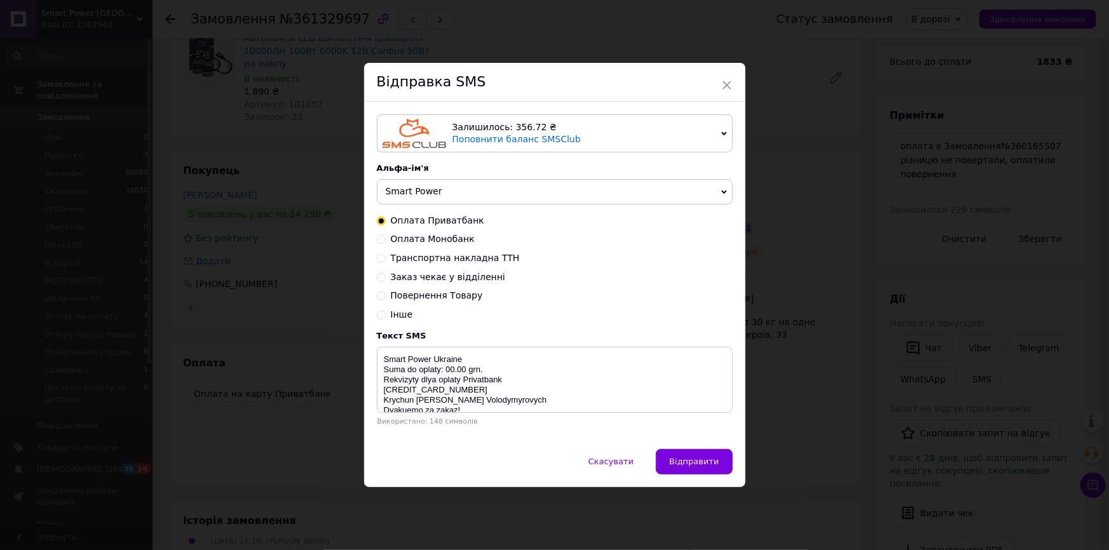
click at [408, 273] on span "Заказ чекає у відділенні" at bounding box center [448, 277] width 114 height 10
click at [386, 273] on input "Заказ чекає у відділенні" at bounding box center [381, 276] width 9 height 9
radio input "true"
radio input "false"
click at [472, 381] on textarea "Vash zakaz chekae y viddilenni Nova Poshta TTN 20450000000000 Smart Power [GEOG…" at bounding box center [555, 380] width 356 height 66
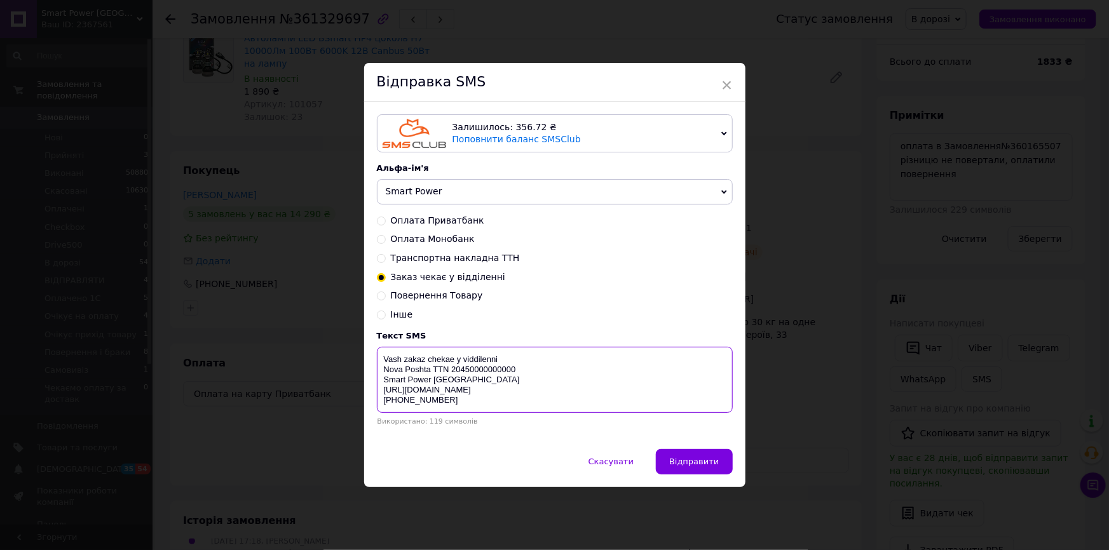
click at [476, 374] on textarea "Vash zakaz chekae y viddilenni Nova Poshta TTN 20450000000000 Smart Power [GEOG…" at bounding box center [555, 380] width 356 height 66
paste textarea "1245859241"
type textarea "Vash zakaz chekae y viddilenni Nova Poshta TTN 20451245859241 Smart Power Ukrai…"
click at [713, 466] on span "Відправити" at bounding box center [694, 462] width 50 height 10
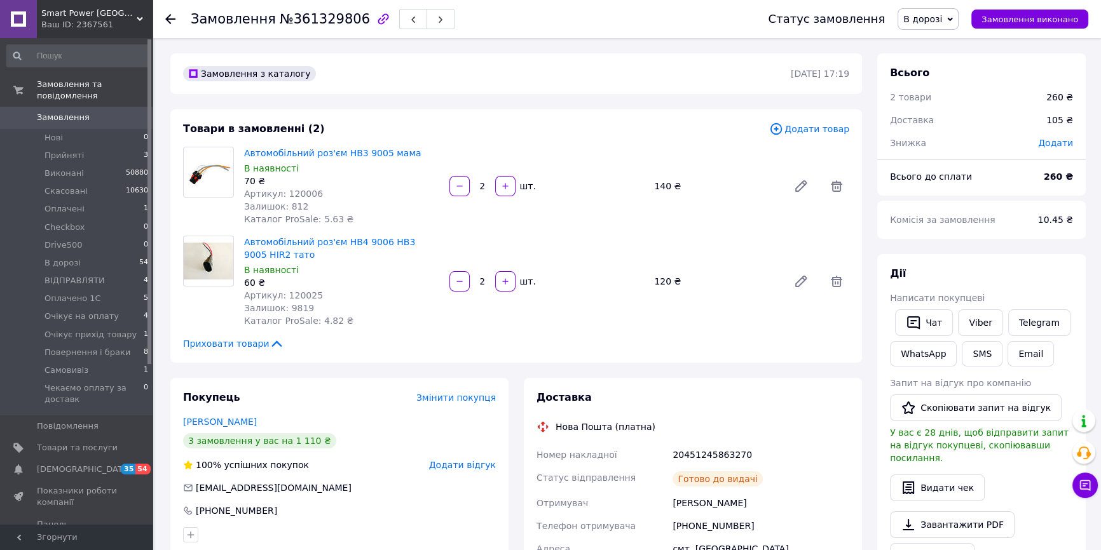
click at [712, 456] on div "20451245863270" at bounding box center [761, 455] width 182 height 23
copy div "20451245863270"
click at [987, 345] on button "SMS" at bounding box center [982, 353] width 41 height 25
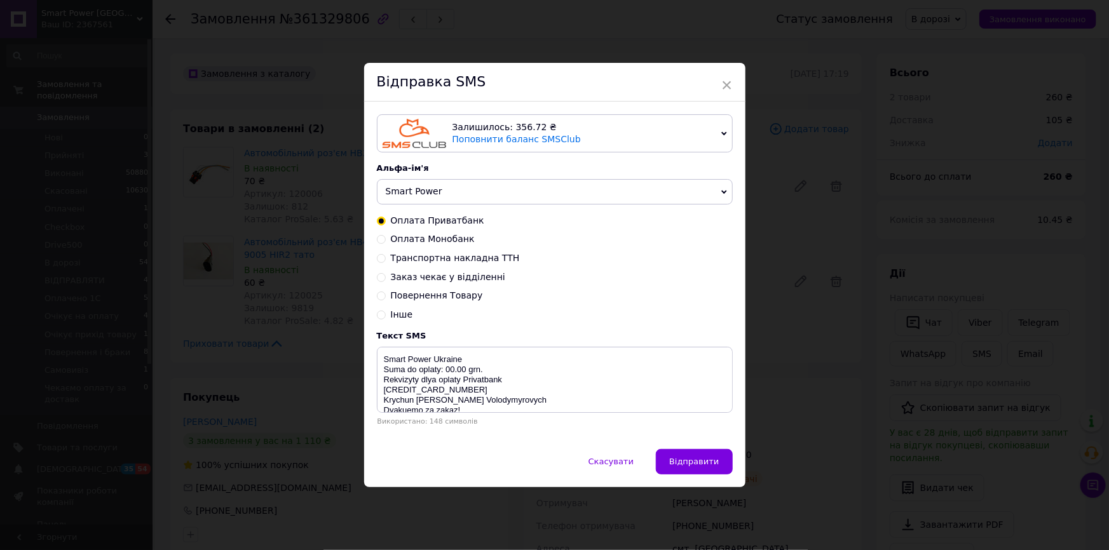
click at [449, 270] on div "Оплата Приватбанк Оплата Монобанк Транспортна накладна ТТН Заказ чекає у відділ…" at bounding box center [555, 268] width 356 height 107
click at [449, 278] on span "Заказ чекає у відділенні" at bounding box center [448, 277] width 114 height 10
click at [386, 278] on input "Заказ чекає у відділенні" at bounding box center [381, 276] width 9 height 9
radio input "true"
radio input "false"
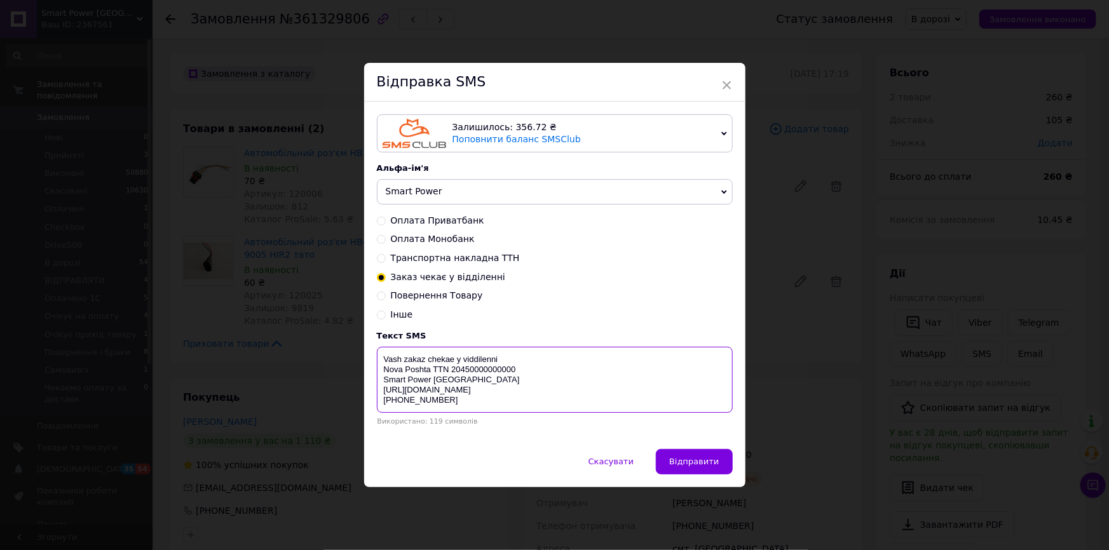
click at [470, 372] on textarea "Vash zakaz chekae y viddilenni Nova Poshta TTN 20450000000000 Smart Power [GEOG…" at bounding box center [555, 380] width 356 height 66
paste textarea "124586327"
type textarea "Vash zakaz chekae y viddilenni Nova Poshta TTN 20451245863270 Smart Power [GEOG…"
click at [719, 474] on button "Відправити" at bounding box center [694, 461] width 76 height 25
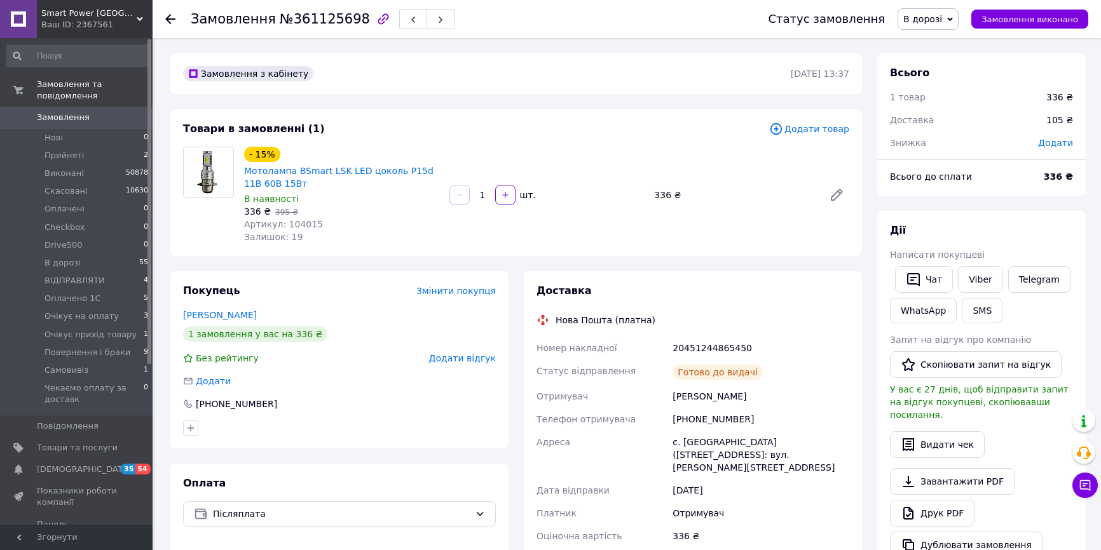
scroll to position [173, 0]
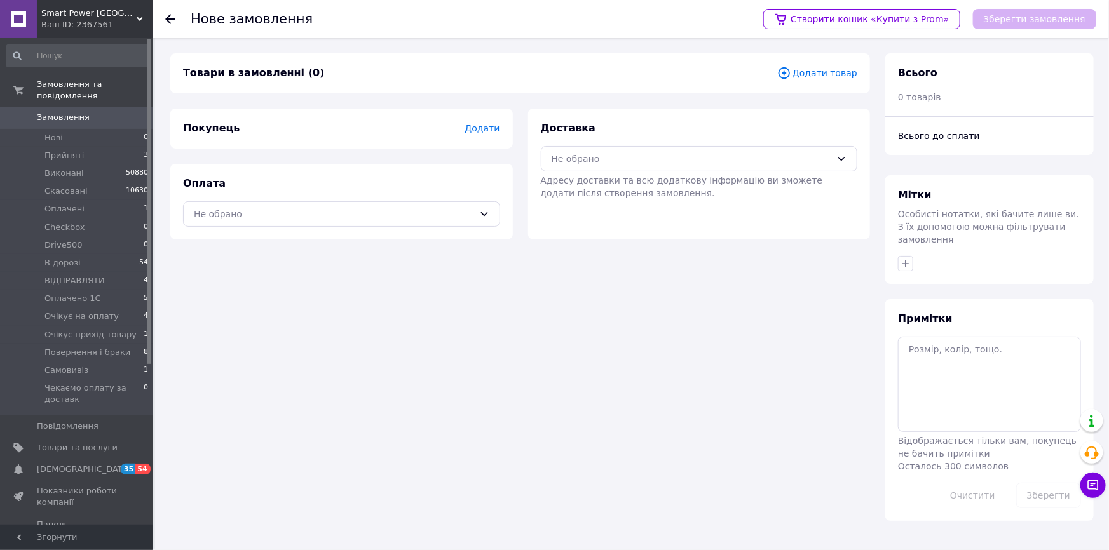
click at [844, 75] on span "Додати товар" at bounding box center [817, 73] width 80 height 14
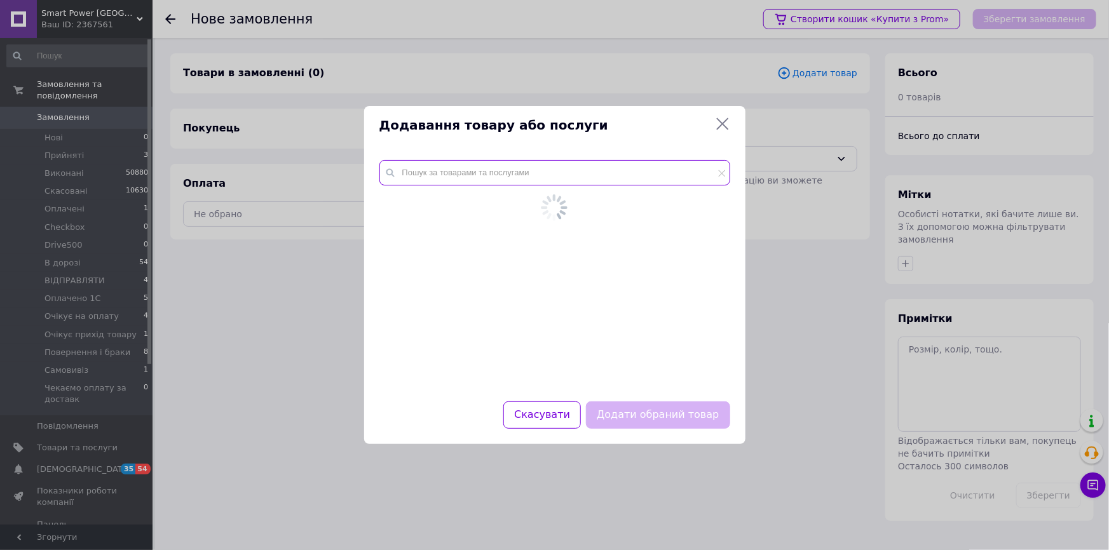
click at [430, 174] on input "text" at bounding box center [554, 172] width 351 height 25
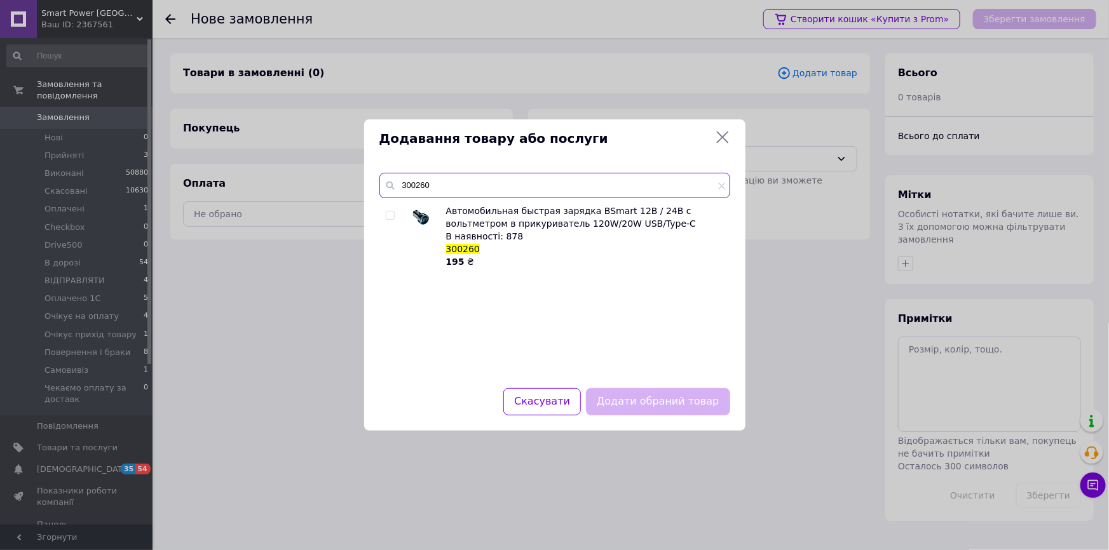
type input "300260"
click at [392, 219] on input "checkbox" at bounding box center [390, 216] width 8 height 8
checkbox input "true"
click at [661, 393] on button "Додати обраний товар" at bounding box center [658, 401] width 144 height 27
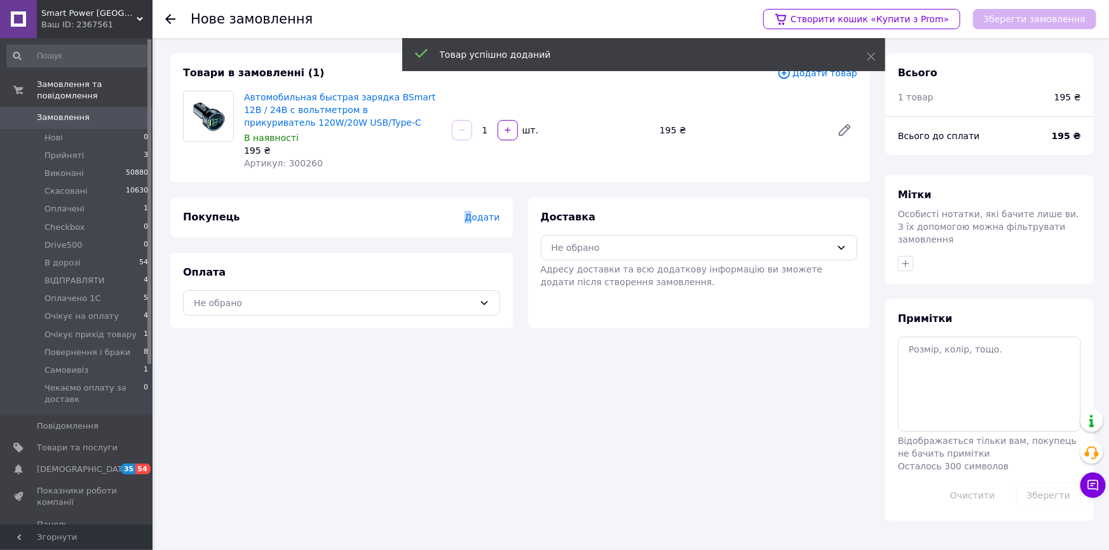
click at [474, 222] on span "Додати" at bounding box center [482, 217] width 35 height 10
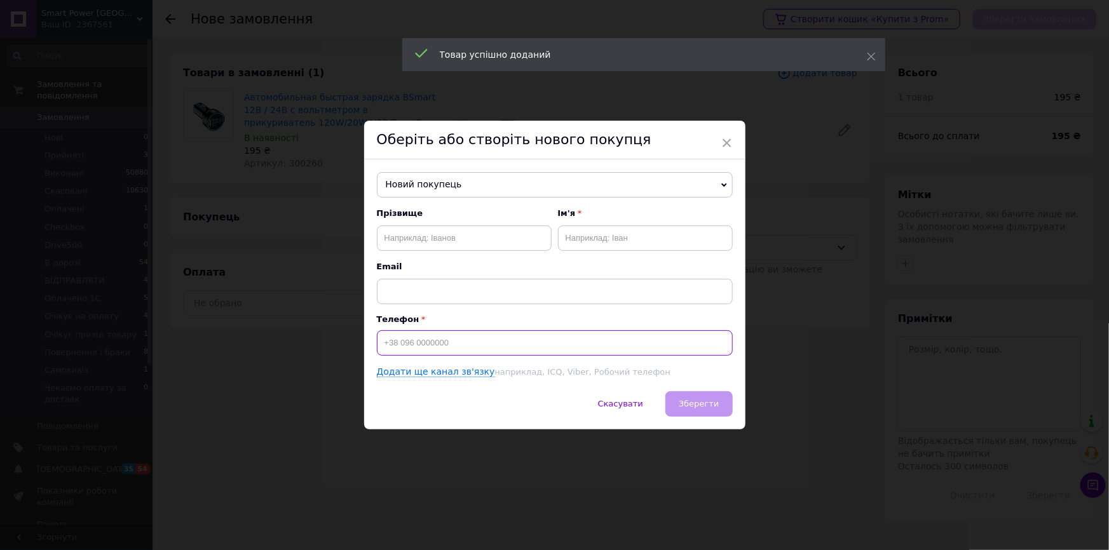
click at [460, 338] on input at bounding box center [555, 343] width 356 height 25
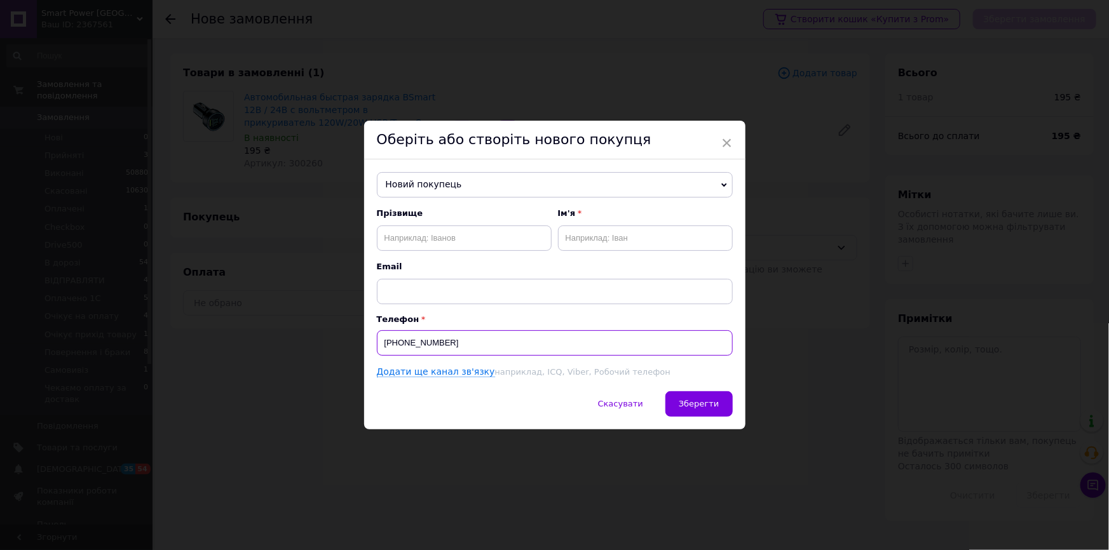
click at [420, 338] on input "+380965363706" at bounding box center [555, 343] width 356 height 25
drag, startPoint x: 507, startPoint y: 360, endPoint x: 510, endPoint y: 333, distance: 27.5
click at [508, 360] on div "Прізвище Ім'я Email Телефон +380965363706 Додати ще канал зв'язку наприклад, IC…" at bounding box center [555, 293] width 356 height 171
click at [510, 333] on input "+380965363706" at bounding box center [555, 343] width 356 height 25
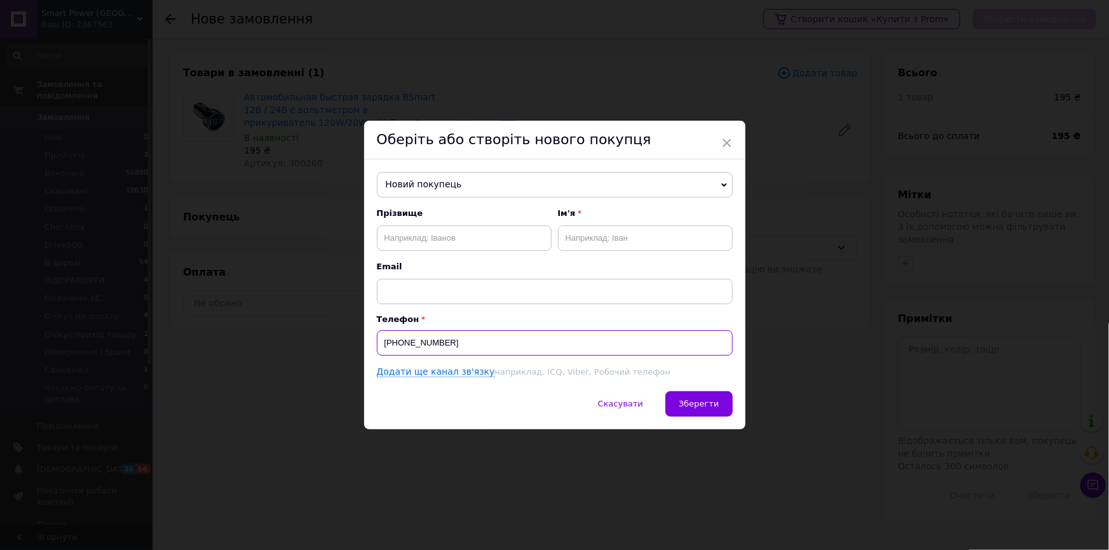
type input "[PHONE_NUMBER]"
click at [447, 241] on input "text" at bounding box center [464, 238] width 175 height 25
type input "Грибань"
type input "Володимир"
click at [708, 406] on span "Зберегти" at bounding box center [699, 404] width 40 height 10
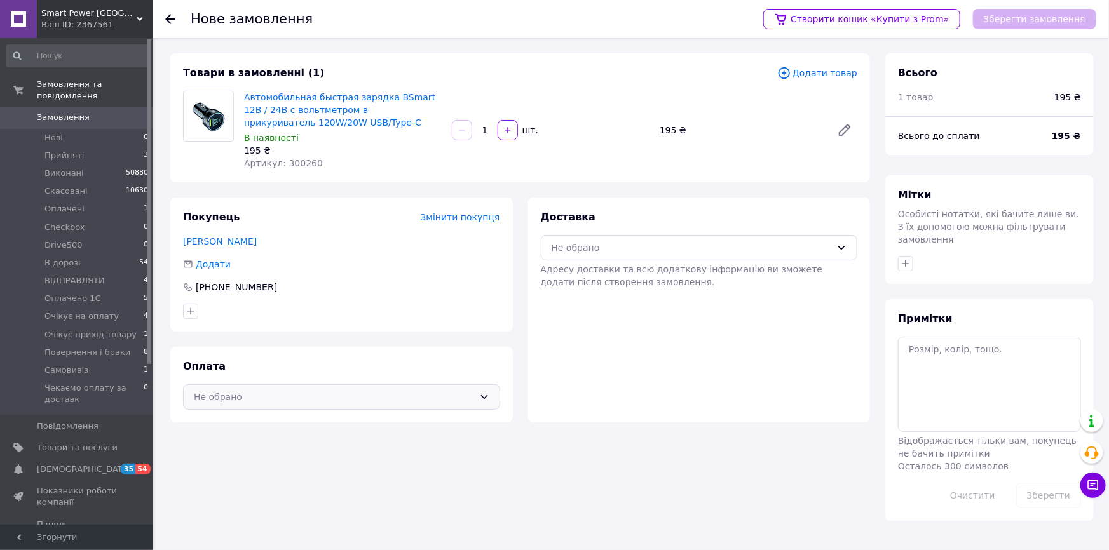
click at [402, 399] on div "Не обрано" at bounding box center [334, 397] width 280 height 14
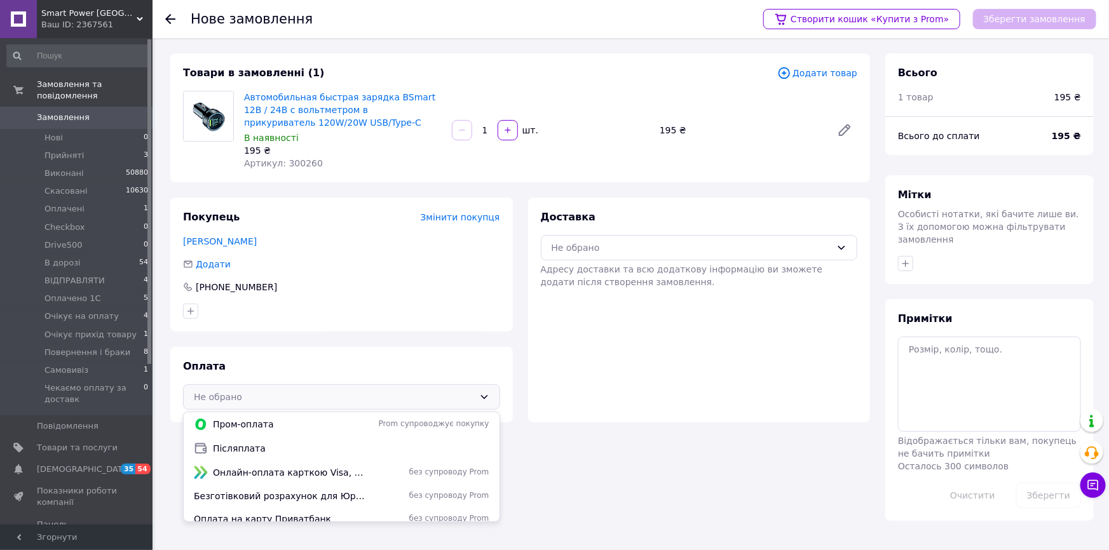
drag, startPoint x: 348, startPoint y: 441, endPoint x: 364, endPoint y: 425, distance: 22.0
click at [348, 442] on div "Післяплата" at bounding box center [341, 449] width 301 height 14
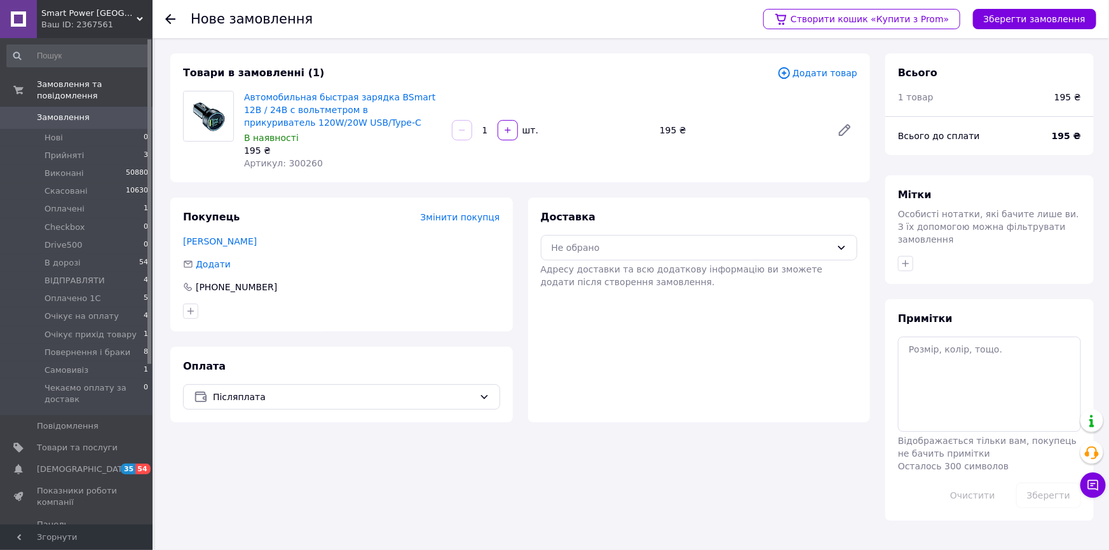
click at [643, 229] on div "Доставка Не обрано Адресу доставки та всю додаткову інформацію ви зможете додат…" at bounding box center [699, 249] width 317 height 78
click at [638, 261] on div "Доставка Не обрано Адресу доставки та всю додаткову інформацію ви зможете додат…" at bounding box center [699, 249] width 317 height 78
click at [639, 247] on div "Не обрано" at bounding box center [692, 248] width 280 height 14
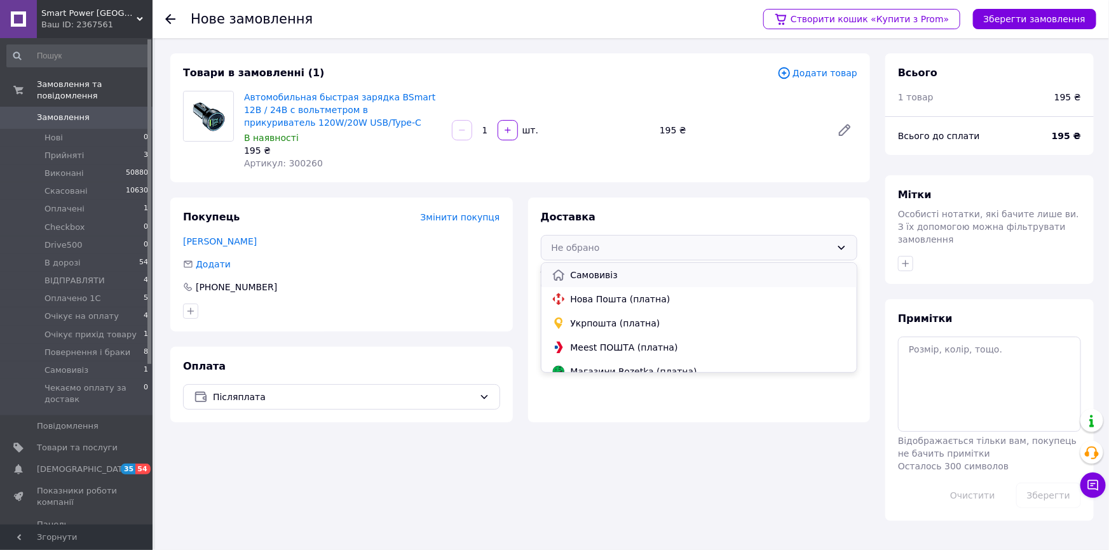
click at [622, 283] on div "Самовивіз" at bounding box center [700, 275] width 316 height 24
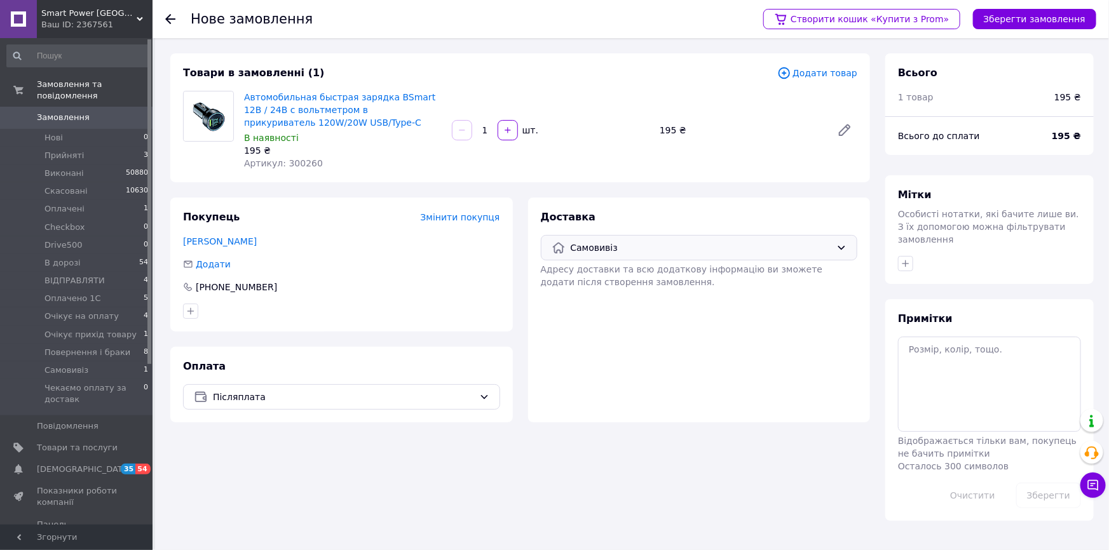
click at [638, 246] on span "Самовивіз" at bounding box center [701, 248] width 261 height 14
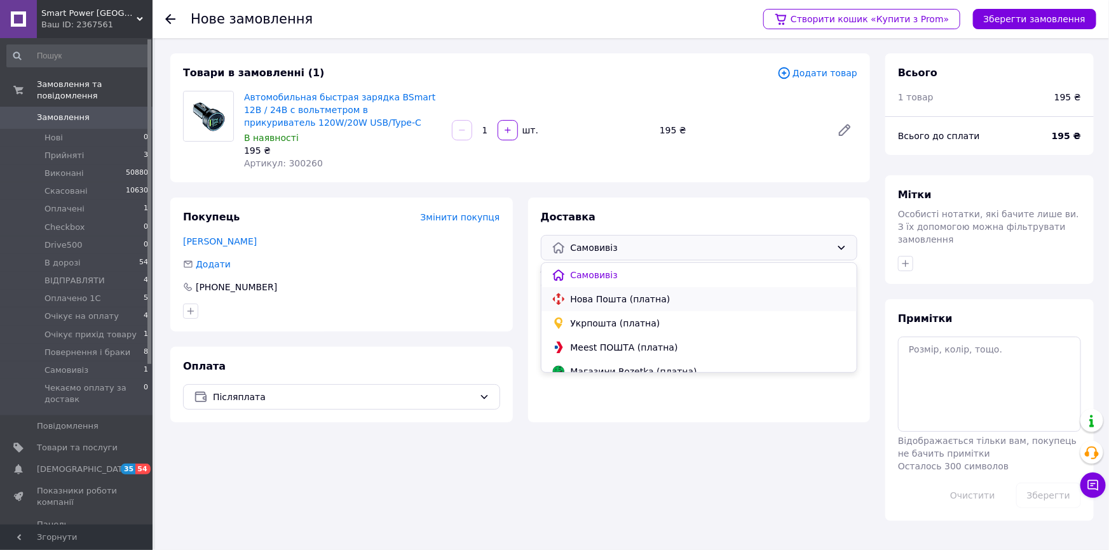
click at [620, 293] on span "Нова Пошта (платна)" at bounding box center [709, 299] width 277 height 13
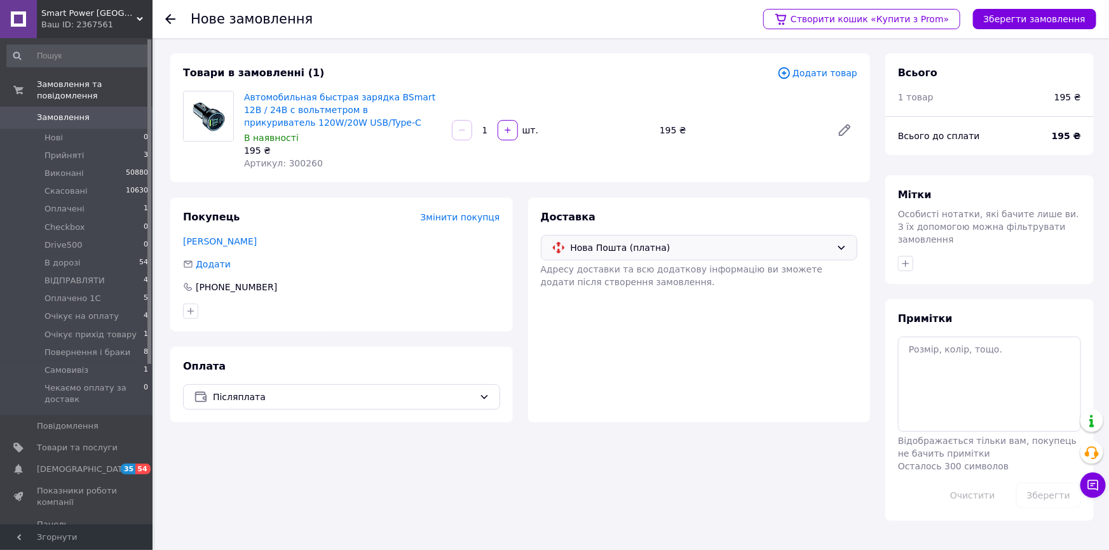
click at [1017, 29] on div "Створити кошик «Купити з Prom» Зберегти замовлення" at bounding box center [924, 19] width 346 height 38
click at [1023, 15] on button "Зберегти замовлення" at bounding box center [1034, 19] width 123 height 20
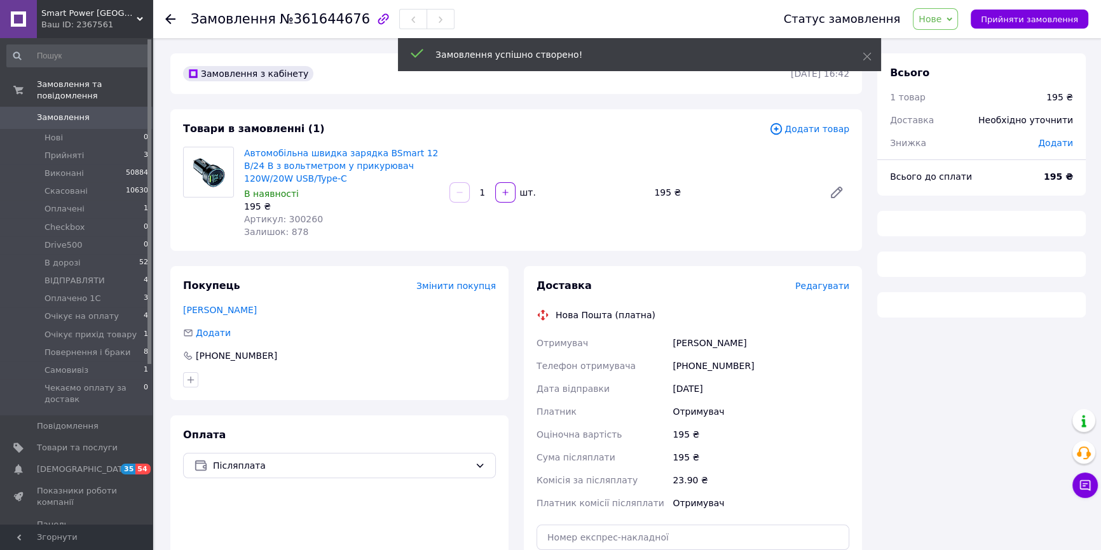
click at [831, 288] on span "Редагувати" at bounding box center [822, 286] width 54 height 10
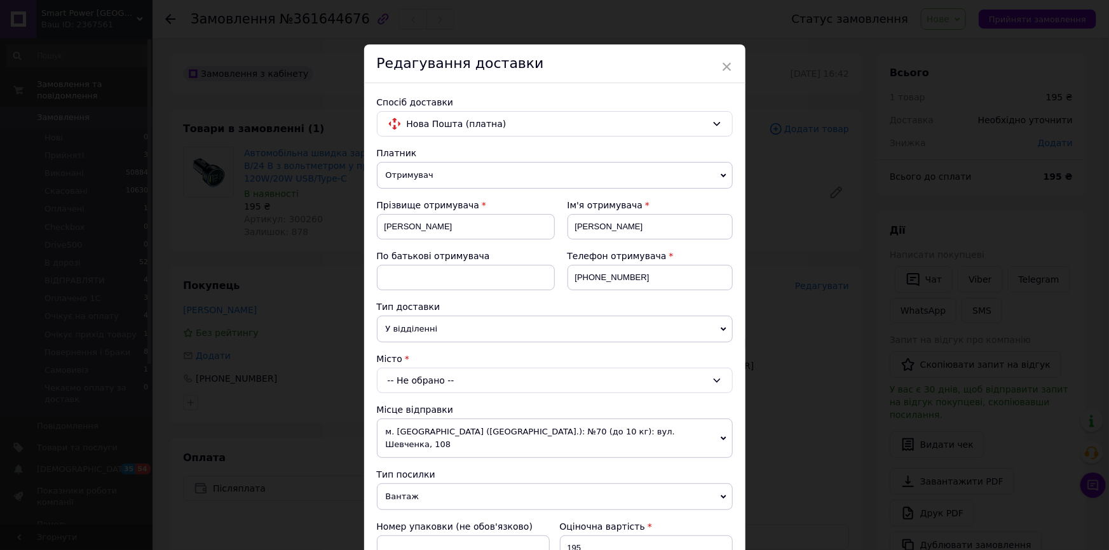
click at [486, 375] on div "-- Не обрано --" at bounding box center [555, 380] width 356 height 25
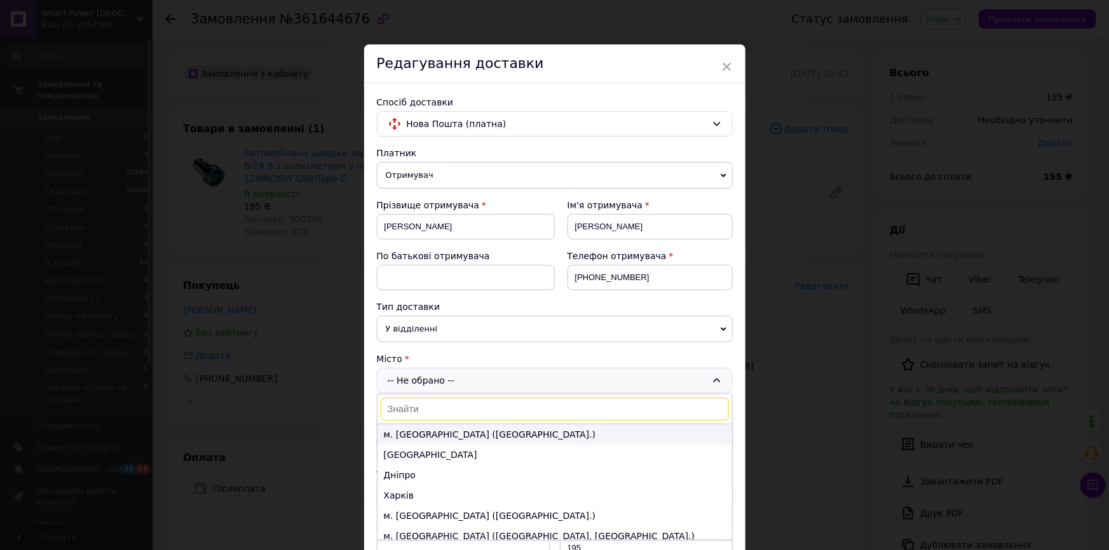
click at [444, 432] on li "м. Київ (Київська обл.)" at bounding box center [555, 435] width 355 height 20
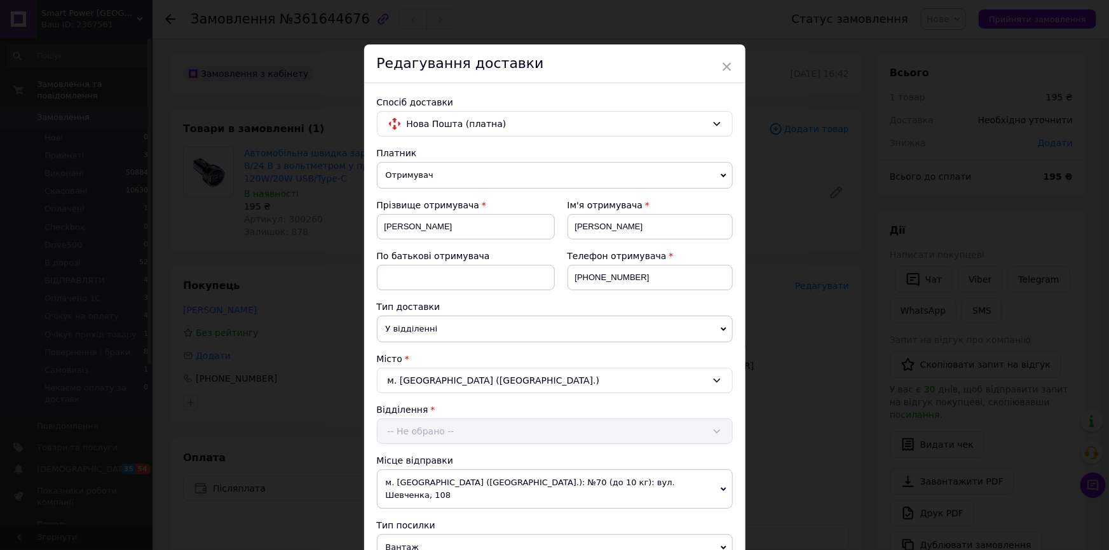
click at [450, 427] on div "Відділення -- Не обрано --" at bounding box center [555, 424] width 356 height 41
click at [450, 428] on div "-- Не обрано --" at bounding box center [555, 431] width 356 height 25
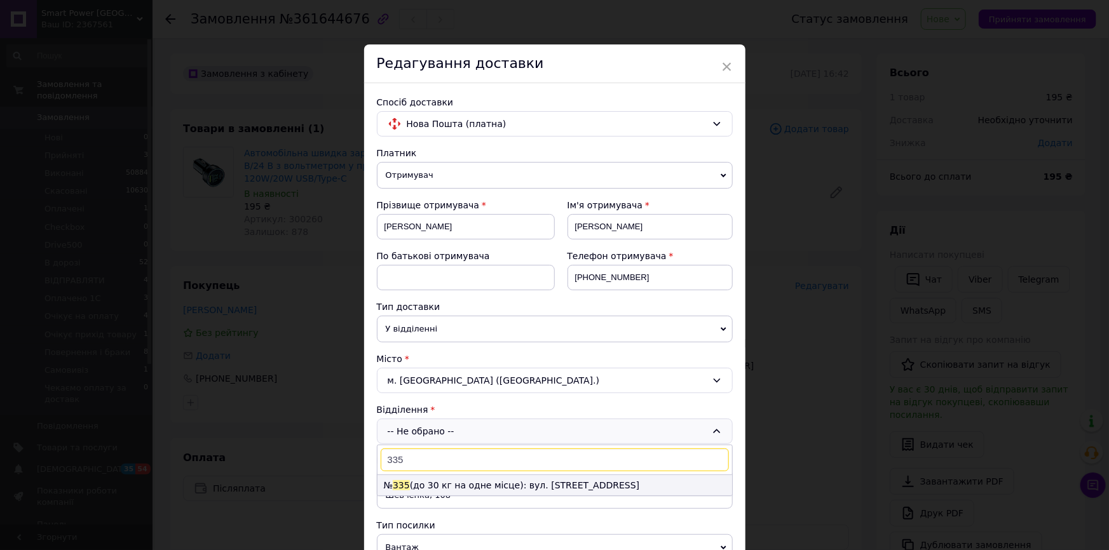
type input "335"
click at [437, 483] on li "№ 335 (до 30 кг на одне місце): вул. Ірпінська, 76" at bounding box center [555, 485] width 355 height 20
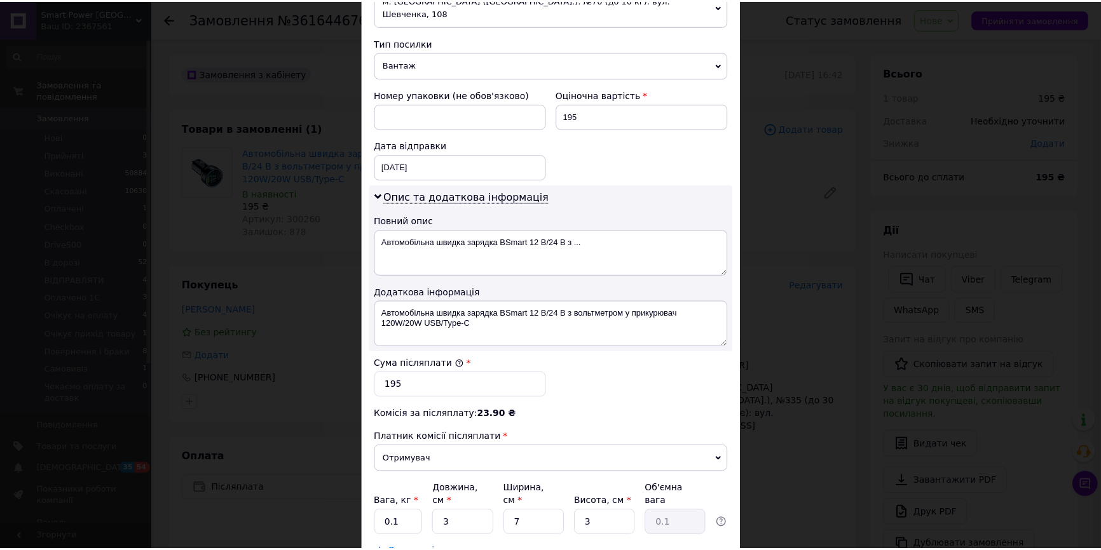
scroll to position [502, 0]
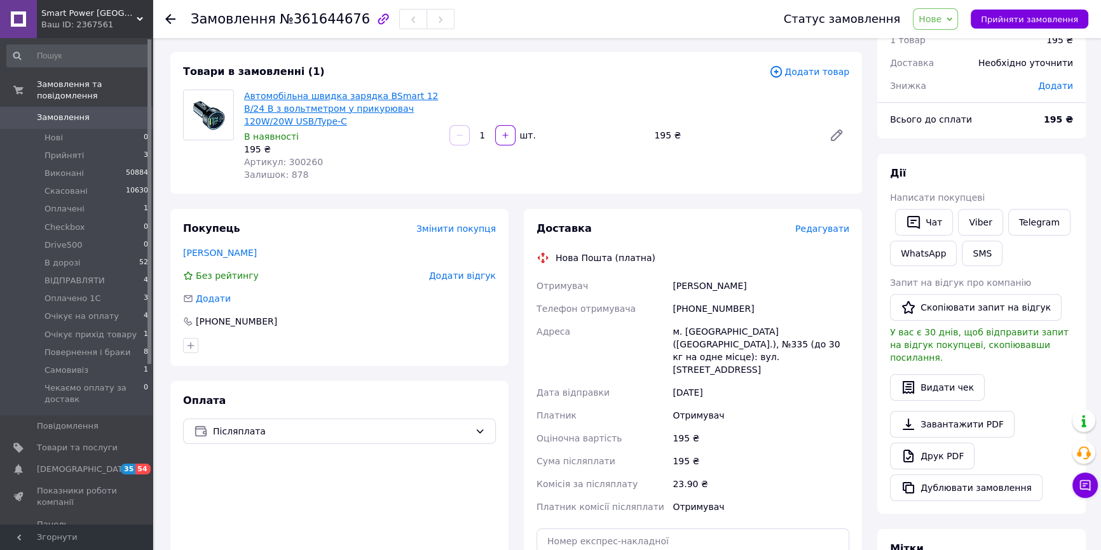
scroll to position [55, 0]
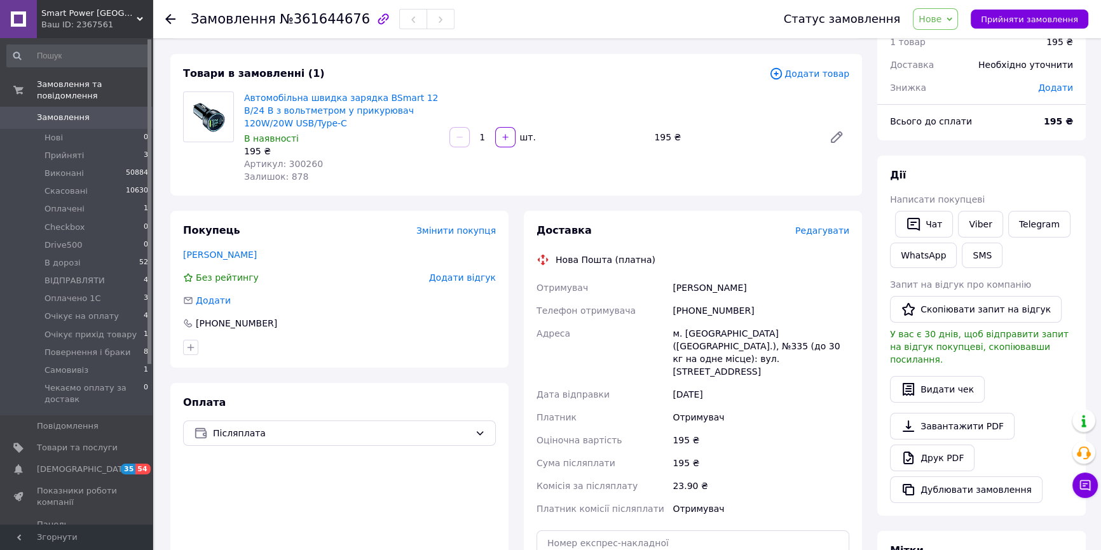
click at [937, 6] on div "Статус замовлення Нове Прийнято Виконано Скасовано Оплачено Checkbox Drive500 В…" at bounding box center [923, 19] width 330 height 38
click at [941, 20] on span "Нове" at bounding box center [930, 19] width 23 height 10
click at [952, 57] on li "Виконано" at bounding box center [979, 63] width 132 height 19
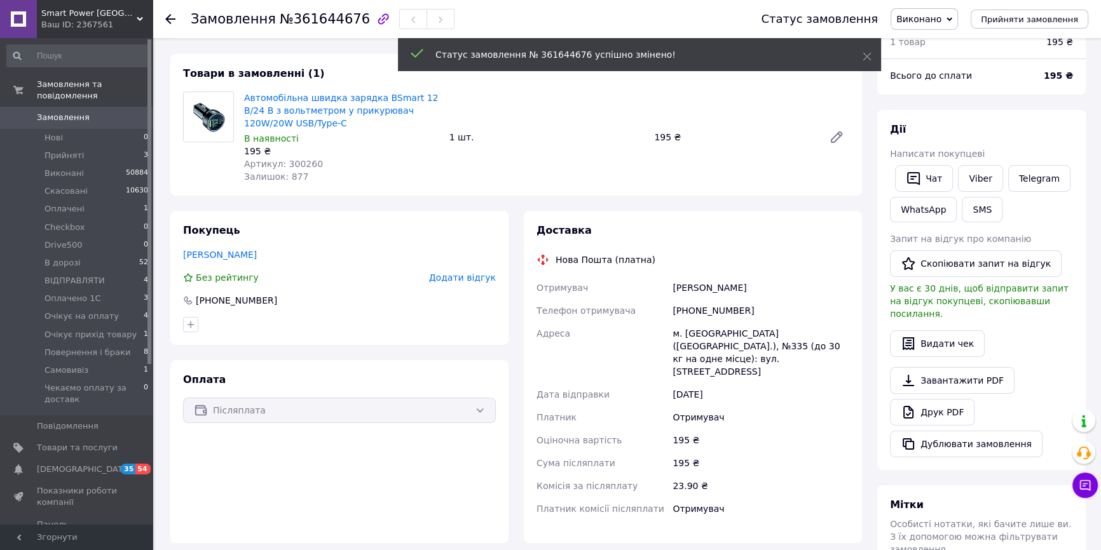
click at [941, 22] on span "Виконано" at bounding box center [918, 19] width 45 height 10
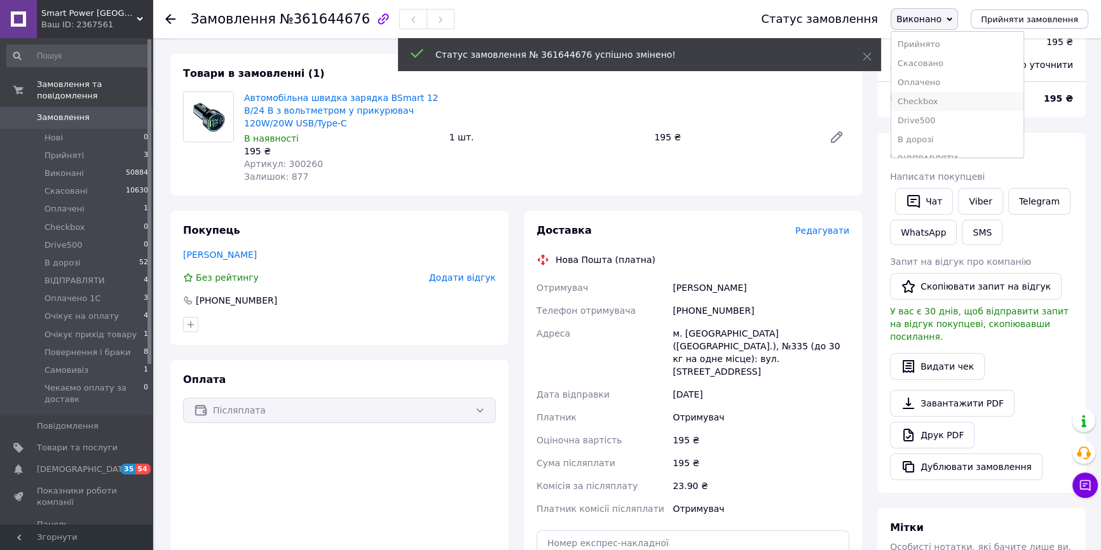
scroll to position [57, 0]
click at [965, 111] on li "Оплачено 1С" at bounding box center [957, 120] width 132 height 19
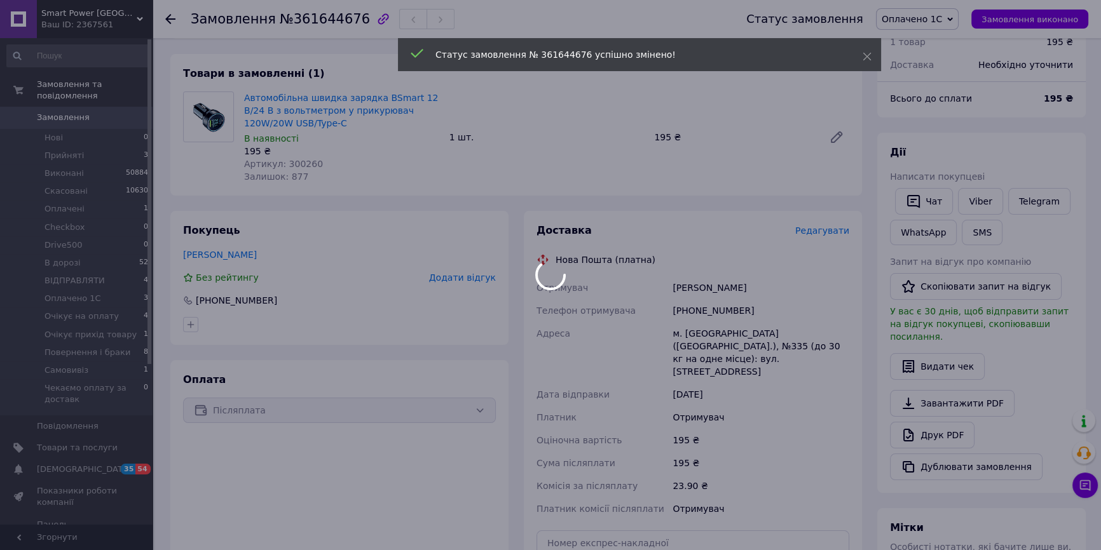
click at [951, 17] on div at bounding box center [550, 275] width 1101 height 550
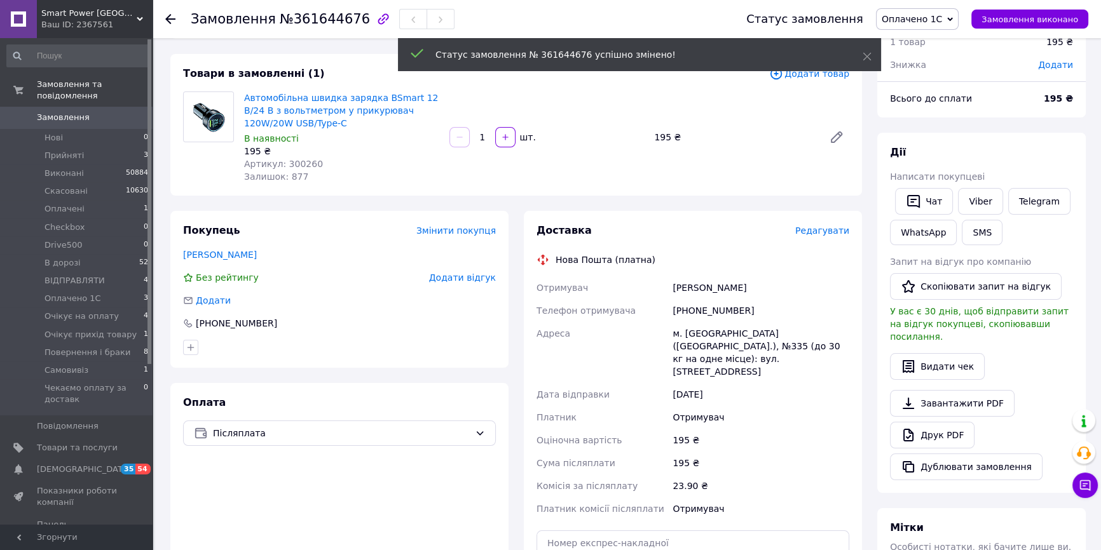
click at [952, 29] on span "Оплачено 1С" at bounding box center [917, 19] width 83 height 22
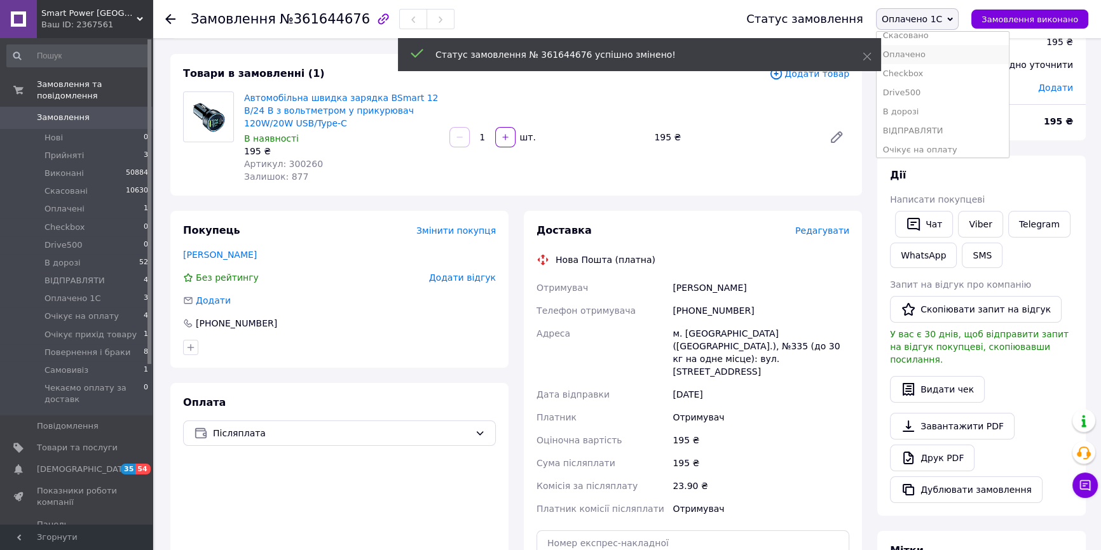
scroll to position [115, 0]
click at [959, 67] on li "ВІДПРАВЛЯТИ" at bounding box center [943, 62] width 132 height 19
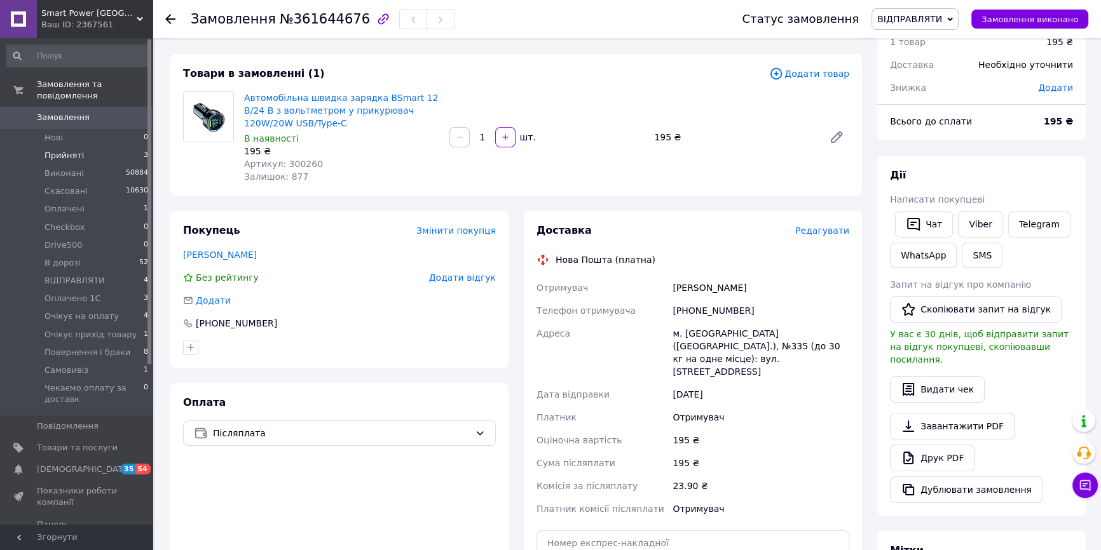
click at [87, 148] on li "Прийняті 3" at bounding box center [78, 156] width 156 height 18
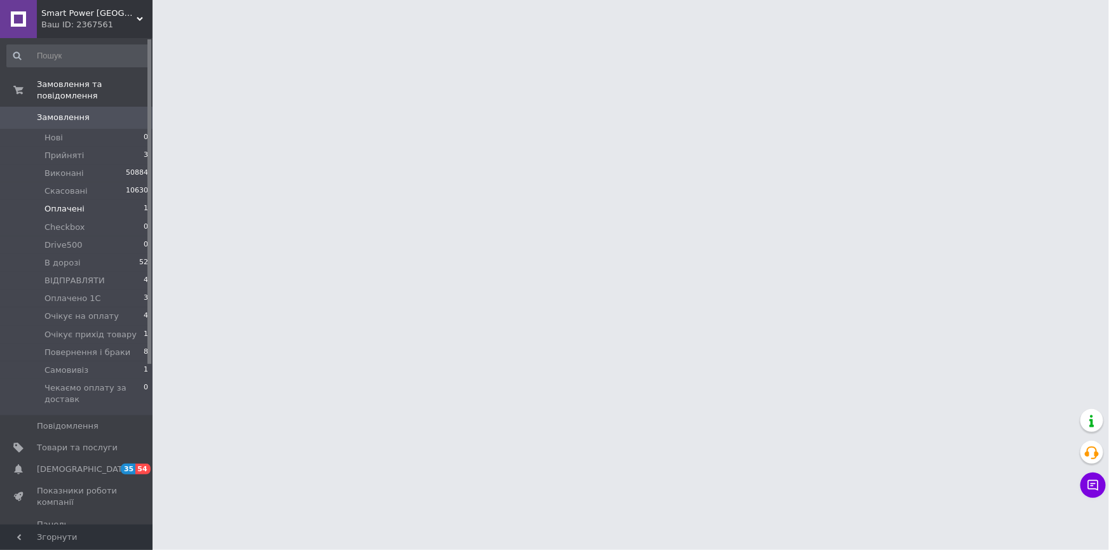
click at [92, 201] on li "Оплачені 1" at bounding box center [78, 209] width 156 height 18
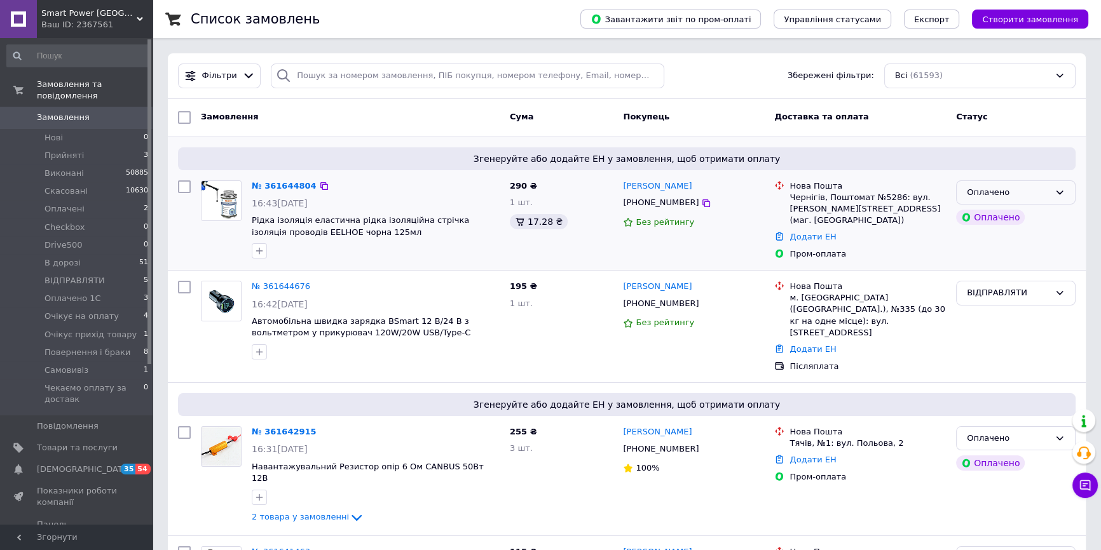
click at [1060, 198] on div "Оплачено" at bounding box center [1016, 193] width 120 height 25
click at [1048, 221] on li "Прийнято" at bounding box center [1016, 219] width 118 height 24
click at [1022, 432] on div "Оплачено" at bounding box center [1008, 438] width 83 height 13
click at [1016, 453] on li "Прийнято" at bounding box center [1016, 465] width 118 height 24
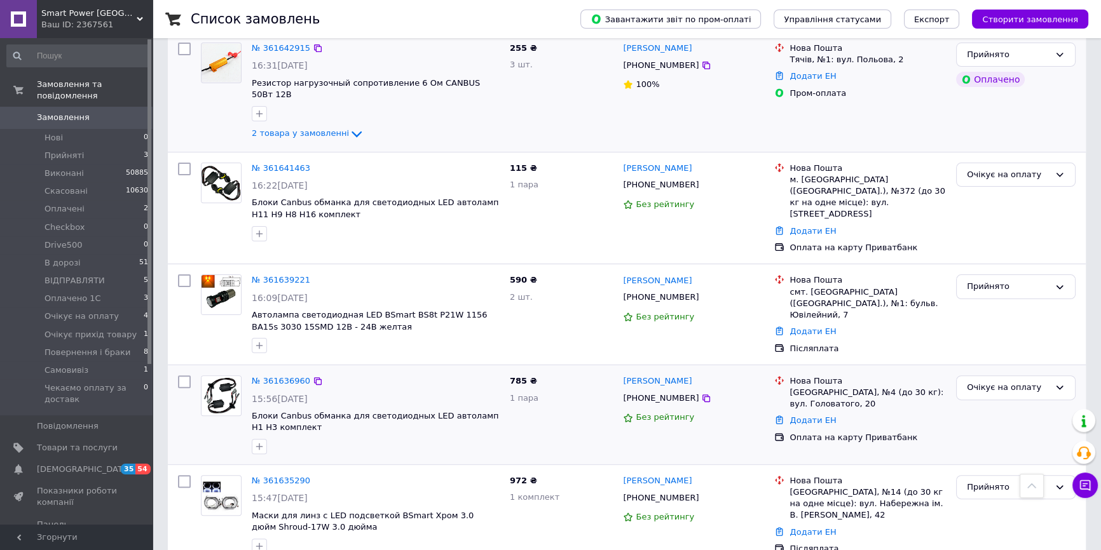
scroll to position [404, 0]
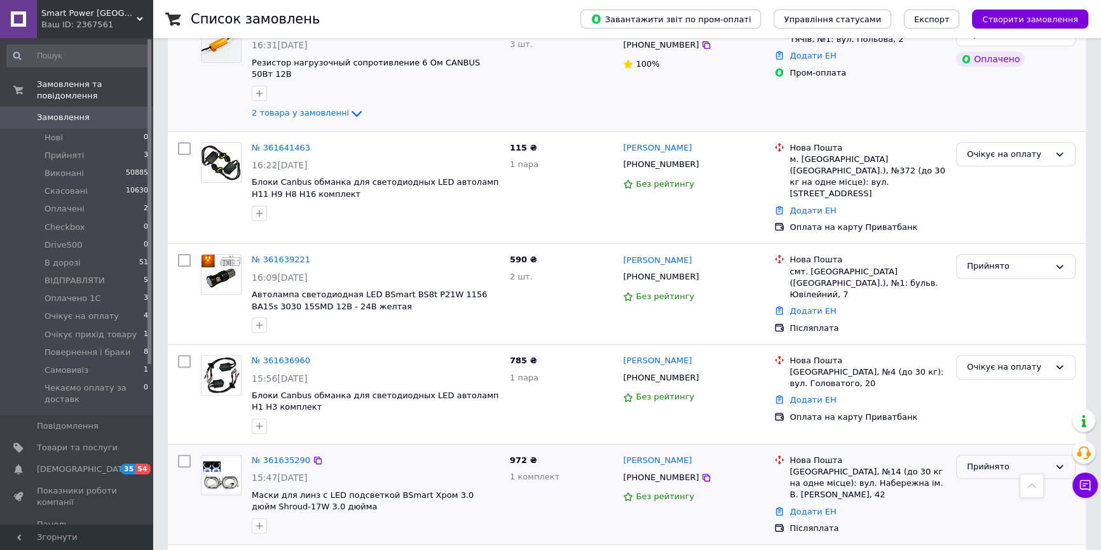
click at [1018, 455] on div "Прийнято" at bounding box center [1016, 467] width 120 height 25
click at [997, 507] on li "ВІДПРАВЛЯТИ" at bounding box center [1016, 519] width 118 height 24
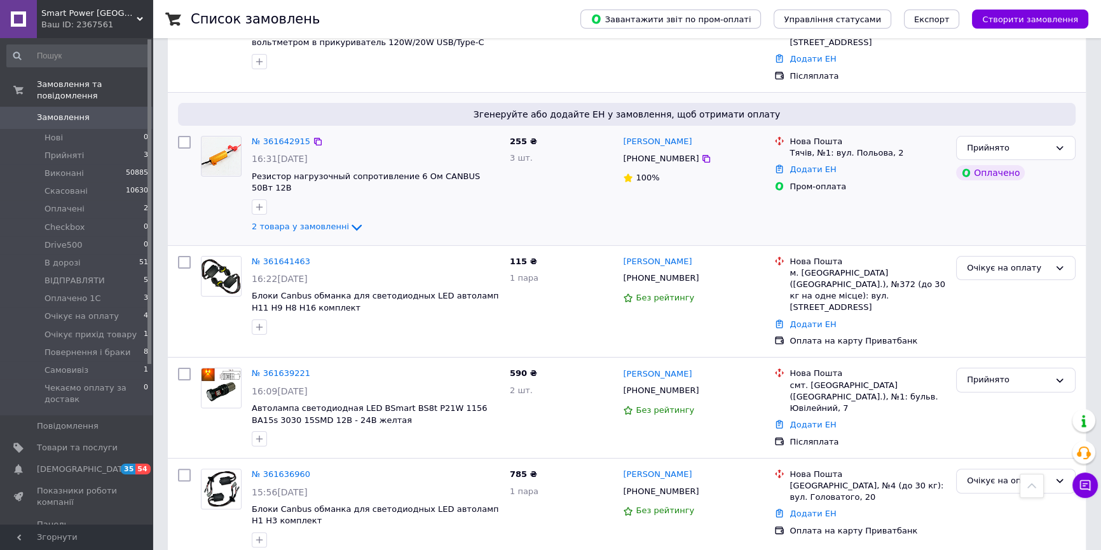
scroll to position [289, 0]
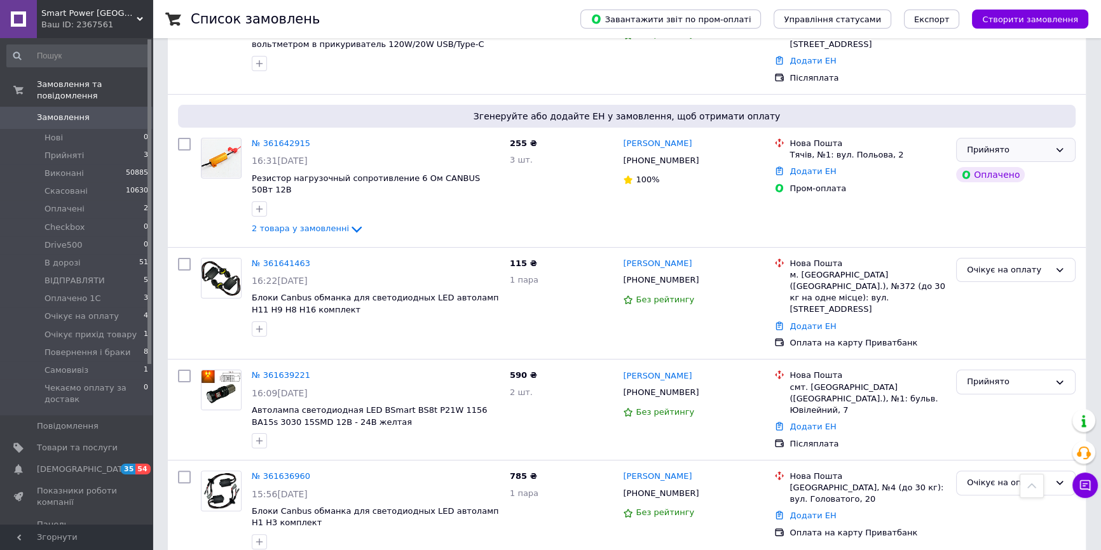
click at [1009, 138] on div "Прийнято" at bounding box center [1016, 150] width 120 height 25
click at [992, 247] on li "ВІДПРАВЛЯТИ" at bounding box center [1016, 259] width 118 height 24
click at [280, 224] on span "2 товара у замовленні" at bounding box center [300, 229] width 97 height 10
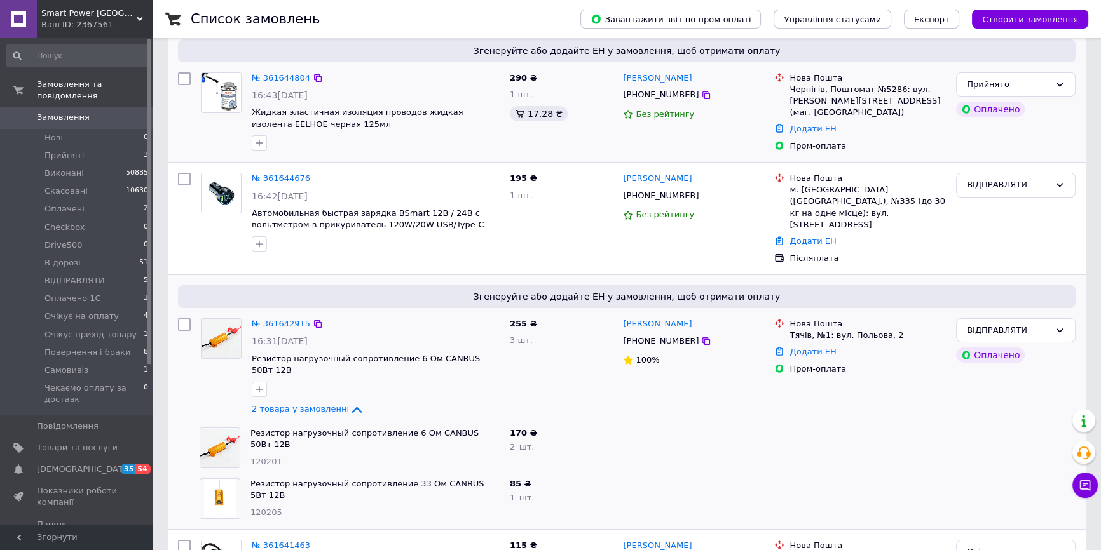
scroll to position [0, 0]
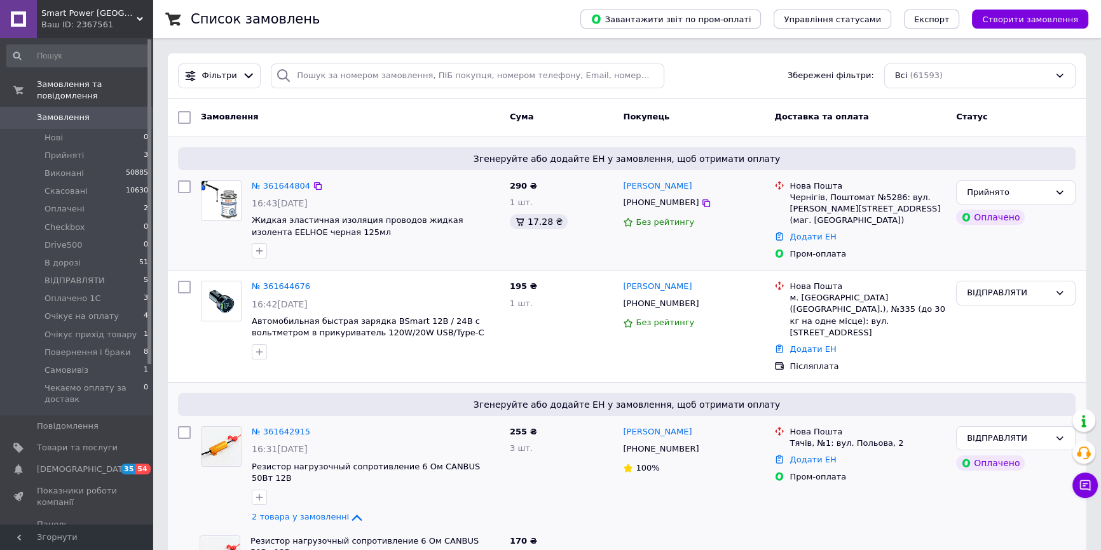
click at [1032, 205] on div "Прийнято Оплачено" at bounding box center [1016, 220] width 130 height 90
click at [1055, 195] on icon at bounding box center [1060, 193] width 10 height 10
click at [1016, 296] on li "ВІДПРАВЛЯТИ" at bounding box center [1016, 302] width 118 height 24
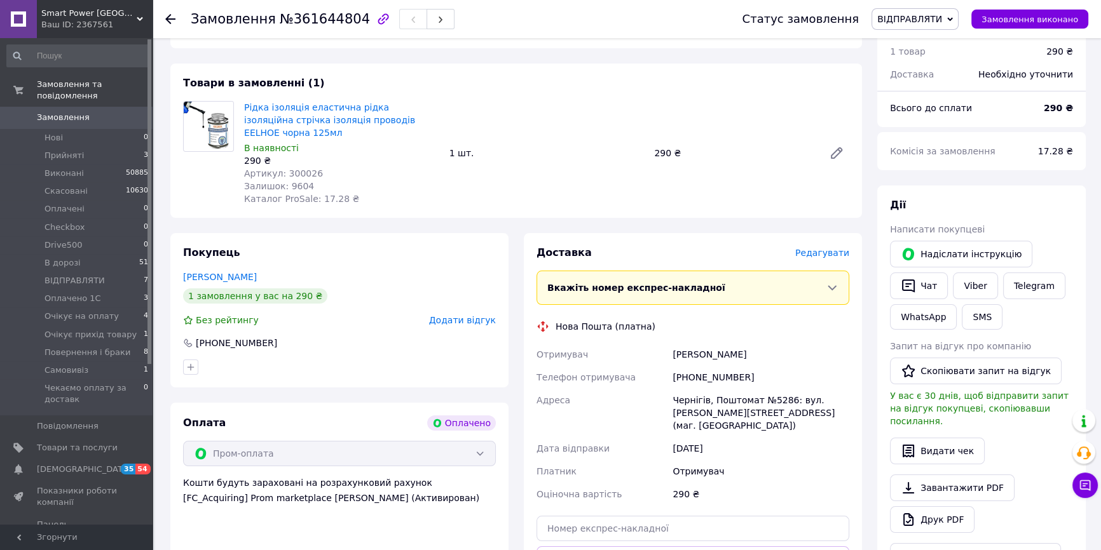
scroll to position [346, 0]
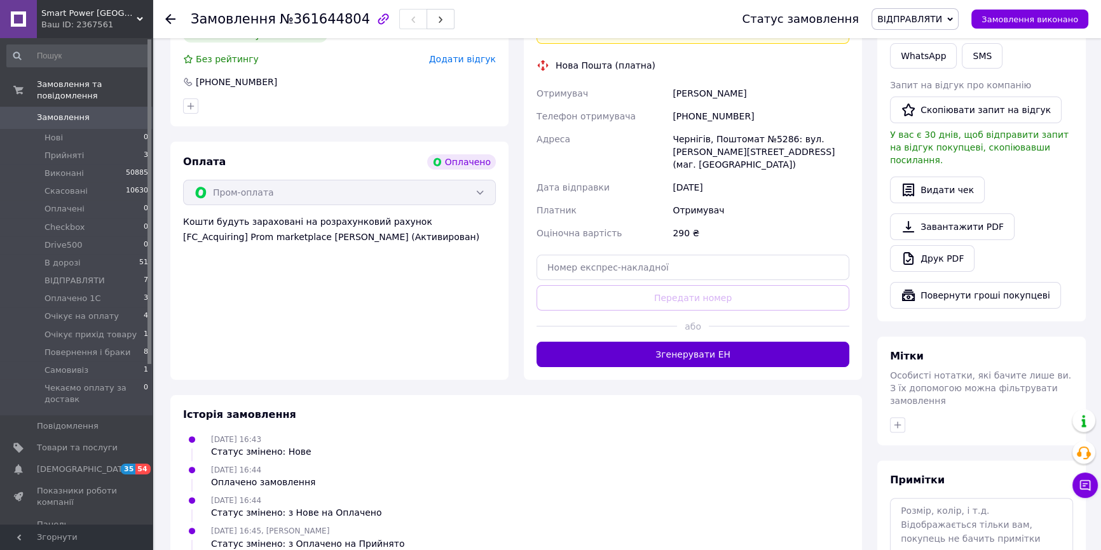
click at [744, 342] on button "Згенерувати ЕН" at bounding box center [692, 354] width 313 height 25
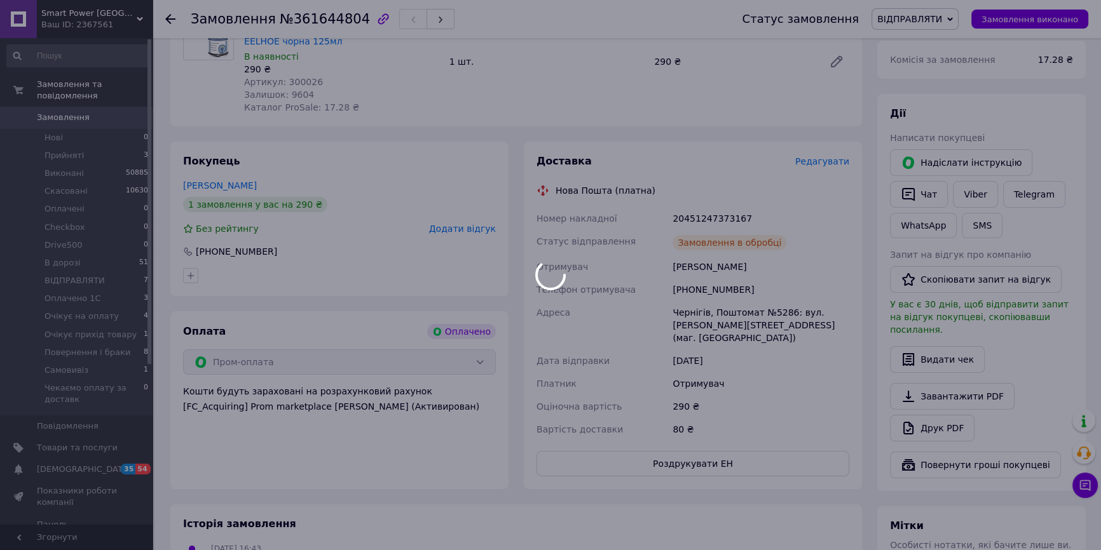
scroll to position [173, 0]
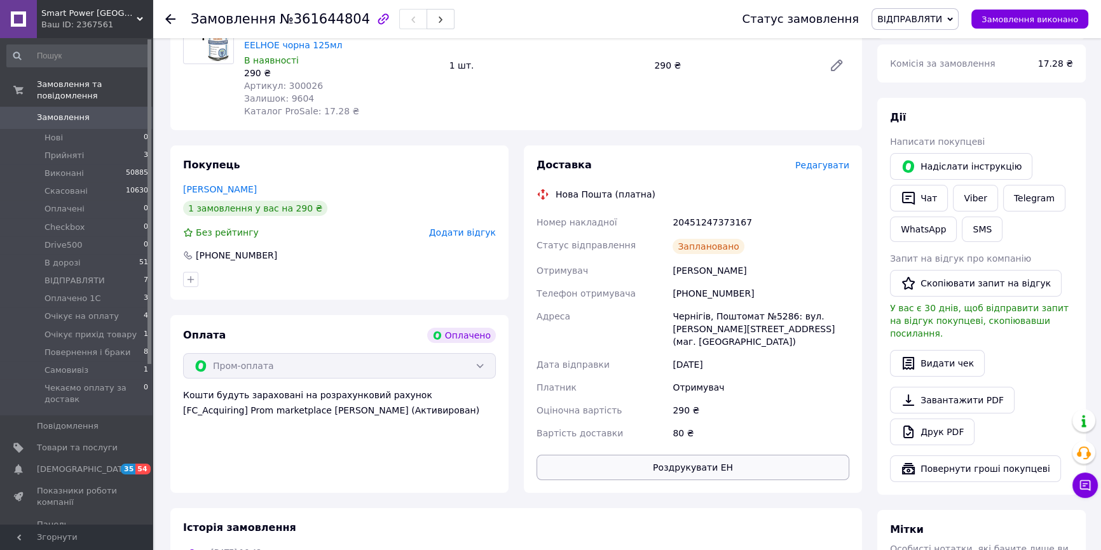
click at [704, 455] on button "Роздрукувати ЕН" at bounding box center [692, 467] width 313 height 25
click at [688, 211] on div "20451247373167" at bounding box center [761, 222] width 182 height 23
copy div "20451247373167"
click at [986, 235] on button "SMS" at bounding box center [982, 229] width 41 height 25
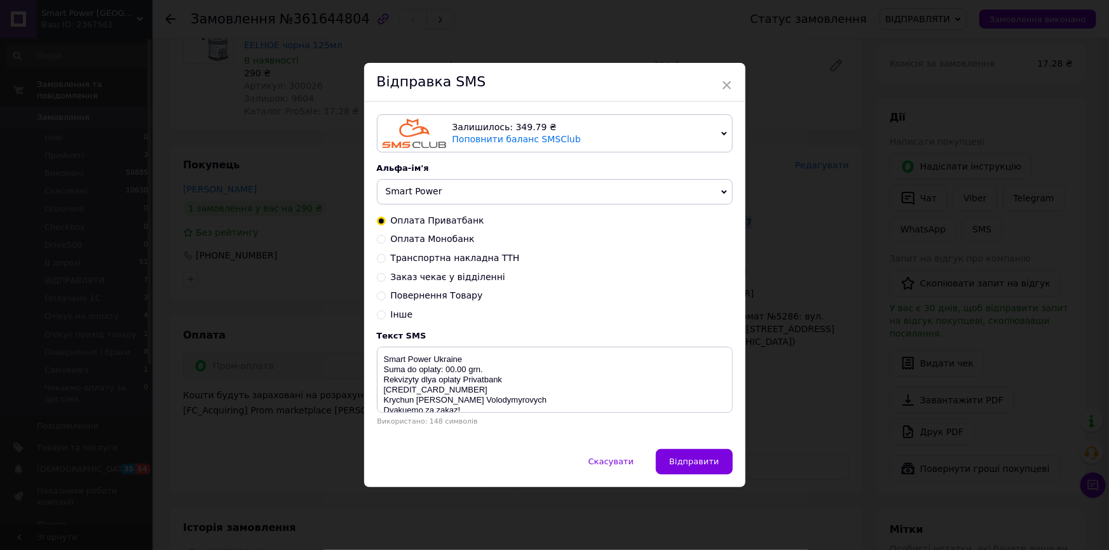
click at [457, 258] on span "Транспортна накладна ТТН" at bounding box center [455, 258] width 129 height 10
click at [386, 258] on input "Транспортна накладна ТТН" at bounding box center [381, 257] width 9 height 9
radio input "true"
radio input "false"
click at [491, 372] on textarea "Vash zakaz vidpravleno Nova Poshta TTN 20450000000000 Smart Power [GEOGRAPHIC_D…" at bounding box center [555, 380] width 356 height 66
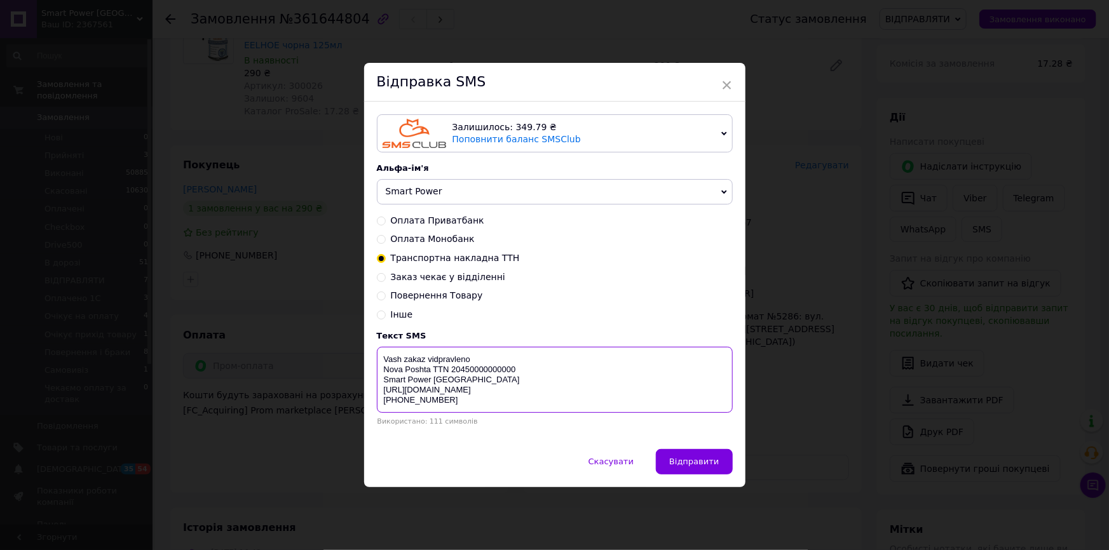
click at [491, 373] on textarea "Vash zakaz vidpravleno Nova Poshta TTN 20450000000000 Smart Power [GEOGRAPHIC_D…" at bounding box center [555, 380] width 356 height 66
paste textarea "1247373167"
type textarea "Vash zakaz vidpravleno Nova Poshta TTN 20451247373167 Smart Power [GEOGRAPHIC_D…"
click at [704, 461] on span "Відправити" at bounding box center [694, 462] width 50 height 10
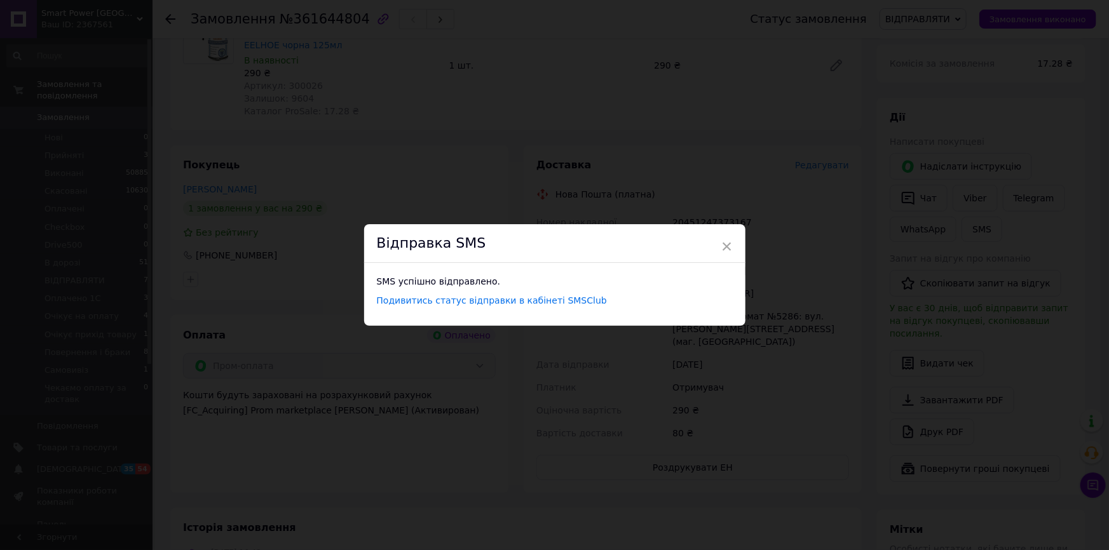
click at [737, 244] on div "Відправка SMS" at bounding box center [554, 243] width 381 height 39
click at [731, 247] on div "Відправка SMS" at bounding box center [554, 243] width 381 height 39
click at [724, 245] on span "×" at bounding box center [726, 247] width 11 height 22
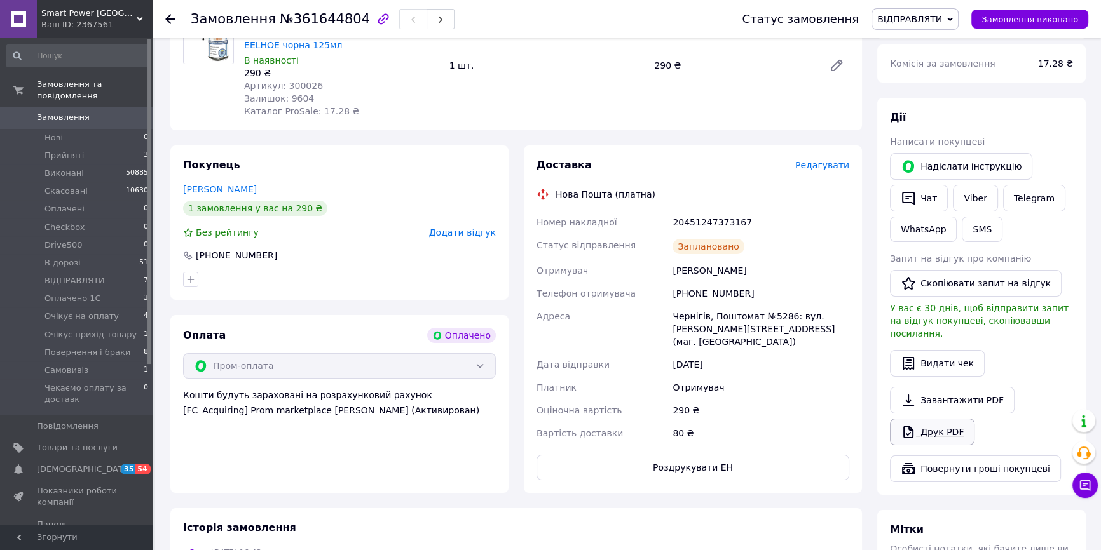
click at [895, 419] on link "Друк PDF" at bounding box center [932, 432] width 85 height 27
click at [720, 211] on div "20451247373167" at bounding box center [761, 222] width 182 height 23
copy div "20451247373167"
click at [924, 25] on span "ВІДПРАВЛЯТИ" at bounding box center [914, 19] width 87 height 22
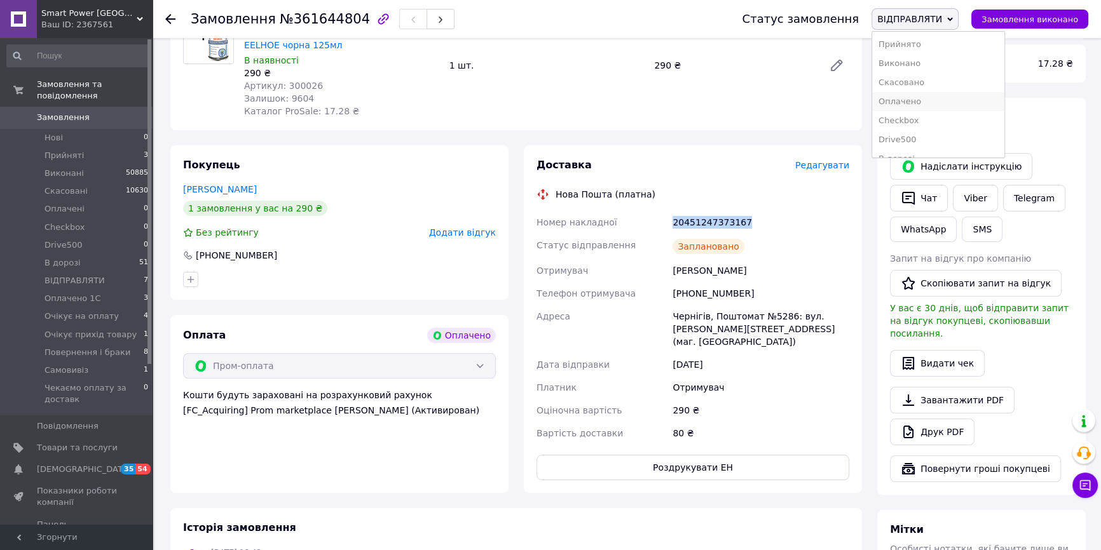
scroll to position [57, 0]
click at [934, 95] on li "В дорозі" at bounding box center [938, 101] width 132 height 19
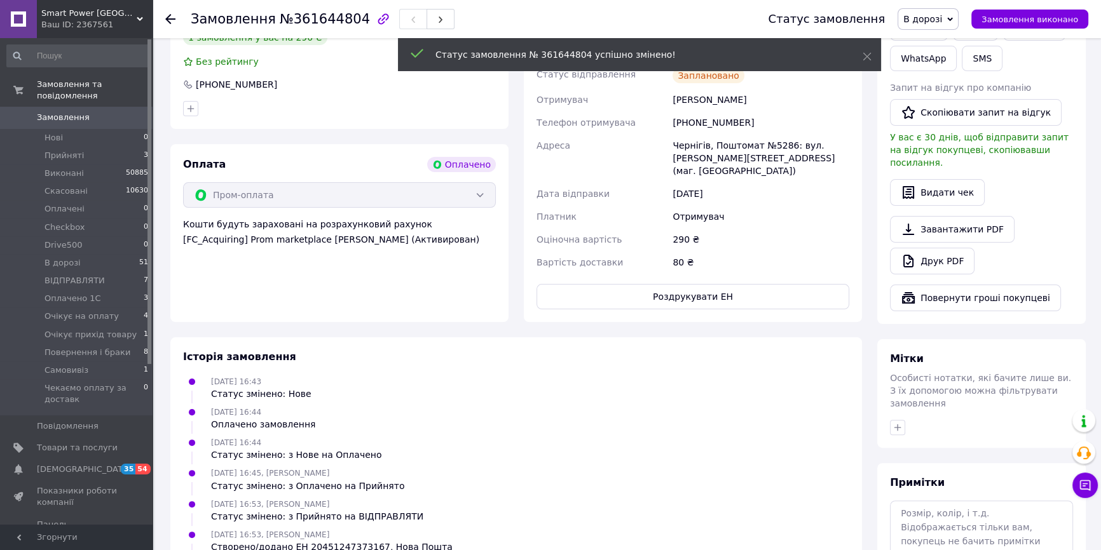
scroll to position [414, 0]
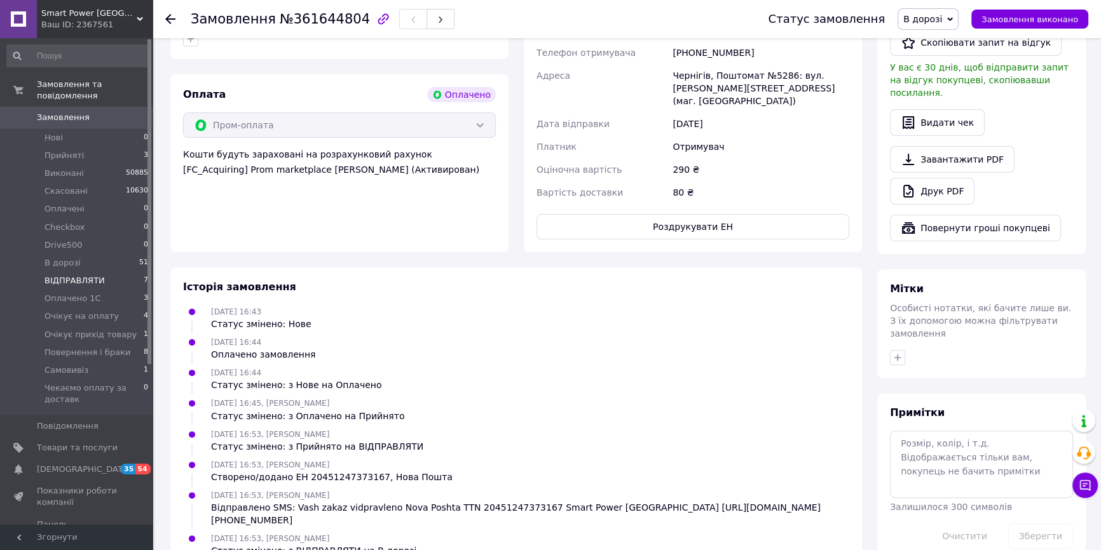
click at [107, 272] on li "ВІДПРАВЛЯТИ 7" at bounding box center [78, 281] width 156 height 18
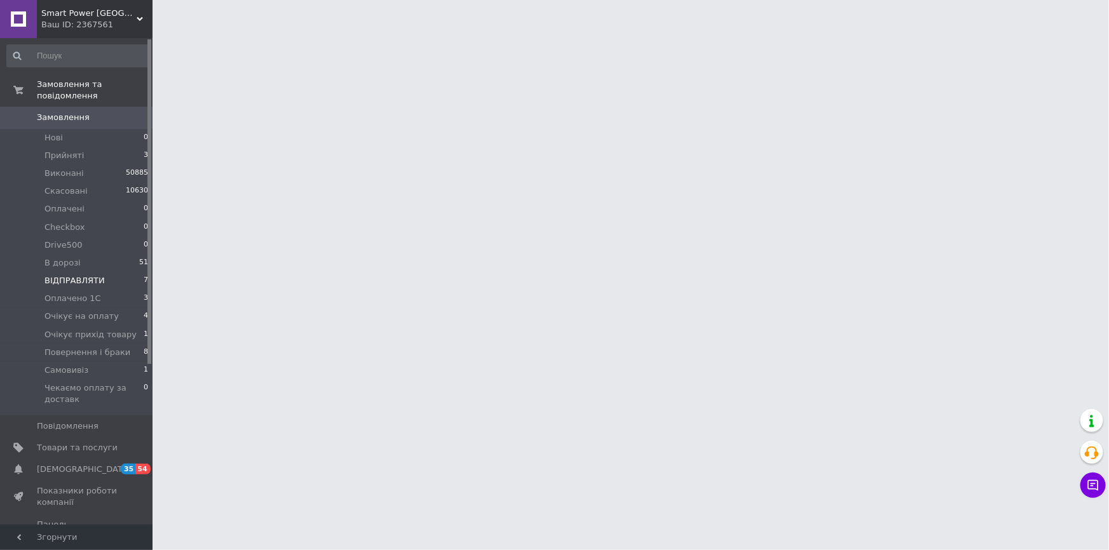
click at [107, 272] on li "ВІДПРАВЛЯТИ 7" at bounding box center [78, 281] width 156 height 18
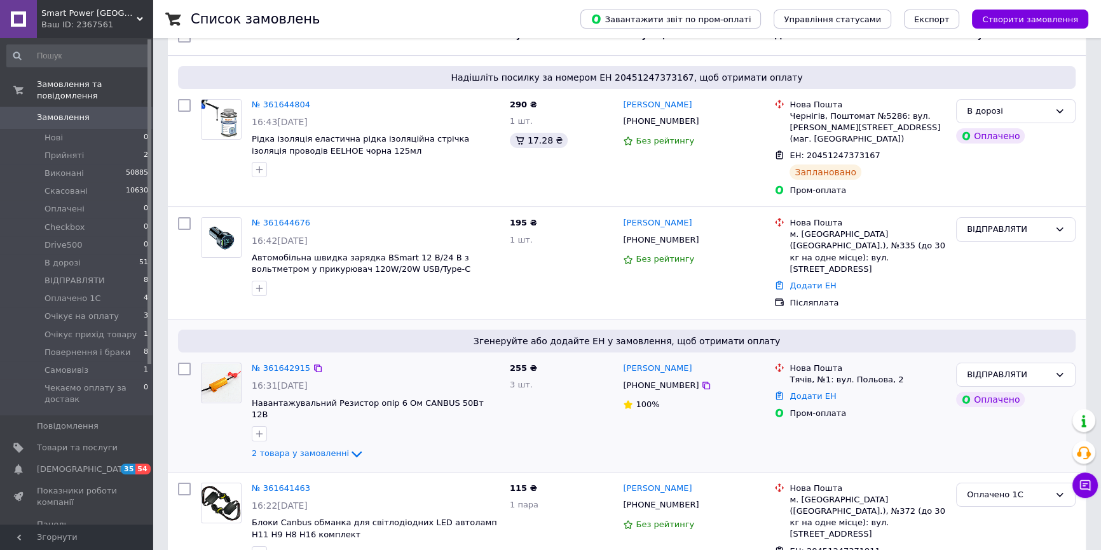
scroll to position [173, 0]
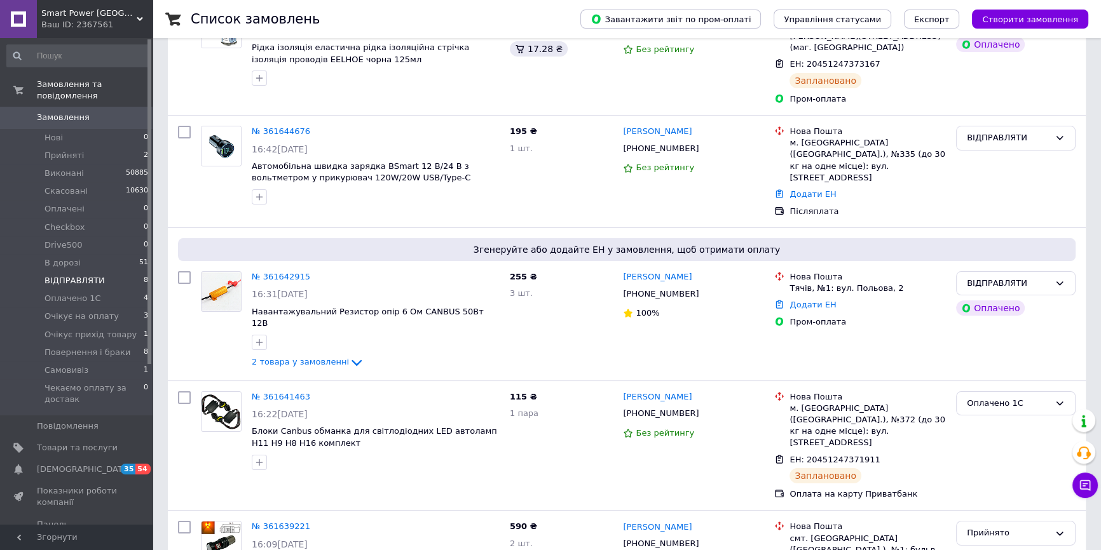
click at [81, 275] on span "ВІДПРАВЛЯТИ" at bounding box center [74, 280] width 60 height 11
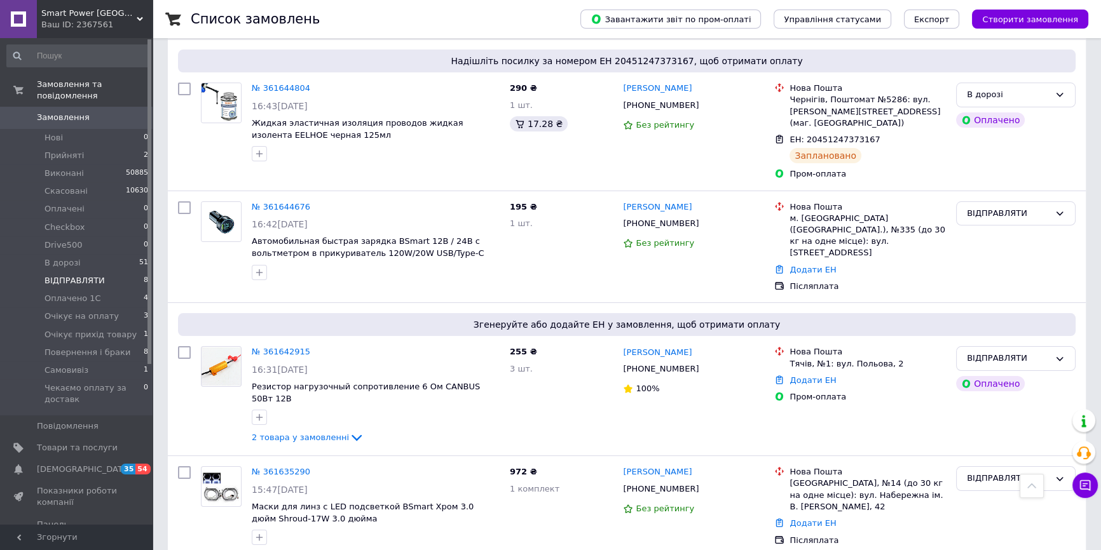
scroll to position [54, 0]
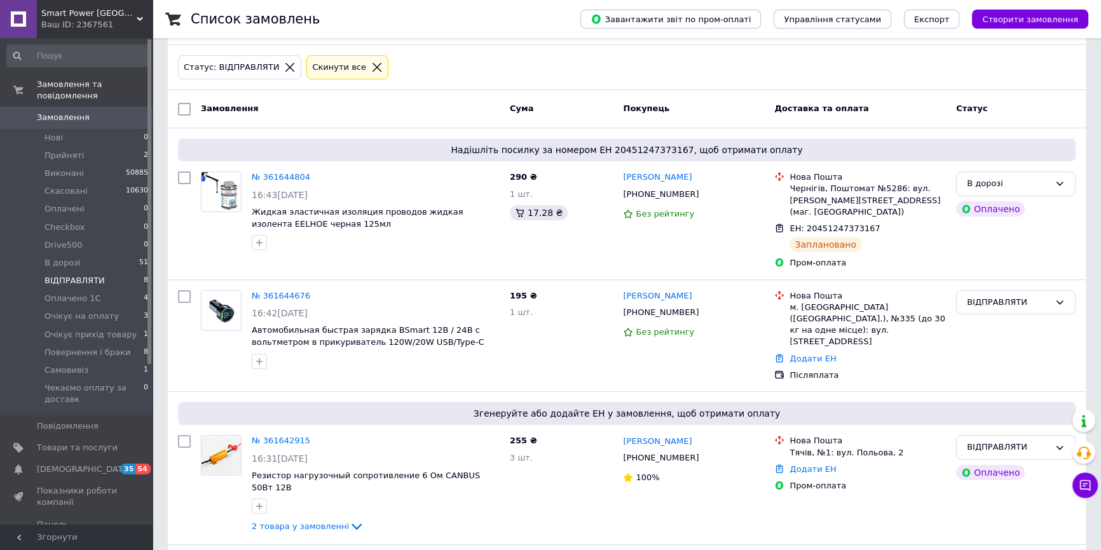
click at [101, 272] on li "ВІДПРАВЛЯТИ 8" at bounding box center [78, 281] width 156 height 18
click at [101, 254] on li "В дорозі 51" at bounding box center [78, 263] width 156 height 18
click at [102, 254] on li "В дорозі 51" at bounding box center [78, 263] width 156 height 18
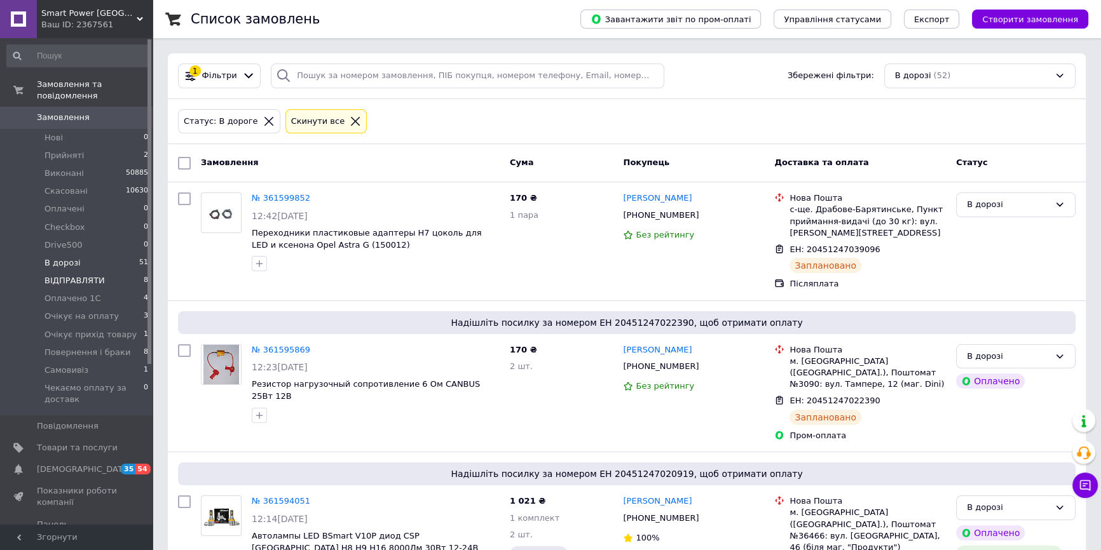
click at [100, 272] on li "ВІДПРАВЛЯТИ 8" at bounding box center [78, 281] width 156 height 18
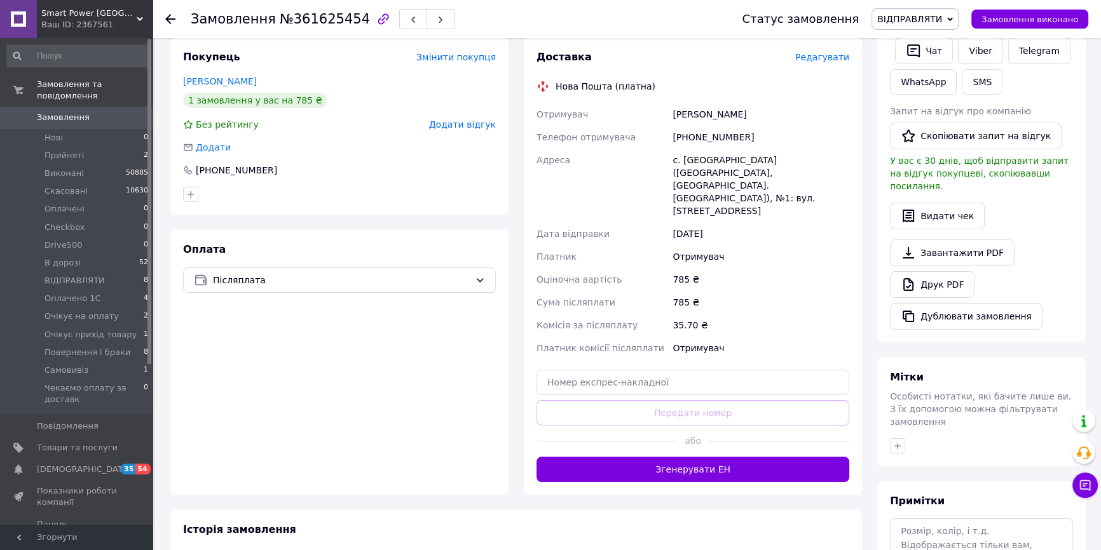
scroll to position [154, 0]
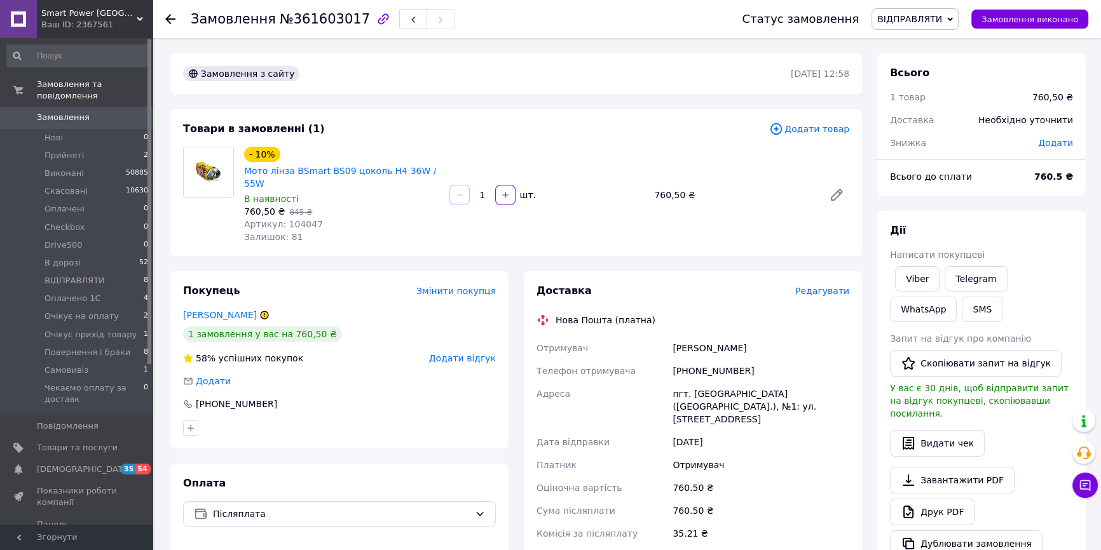
scroll to position [324, 0]
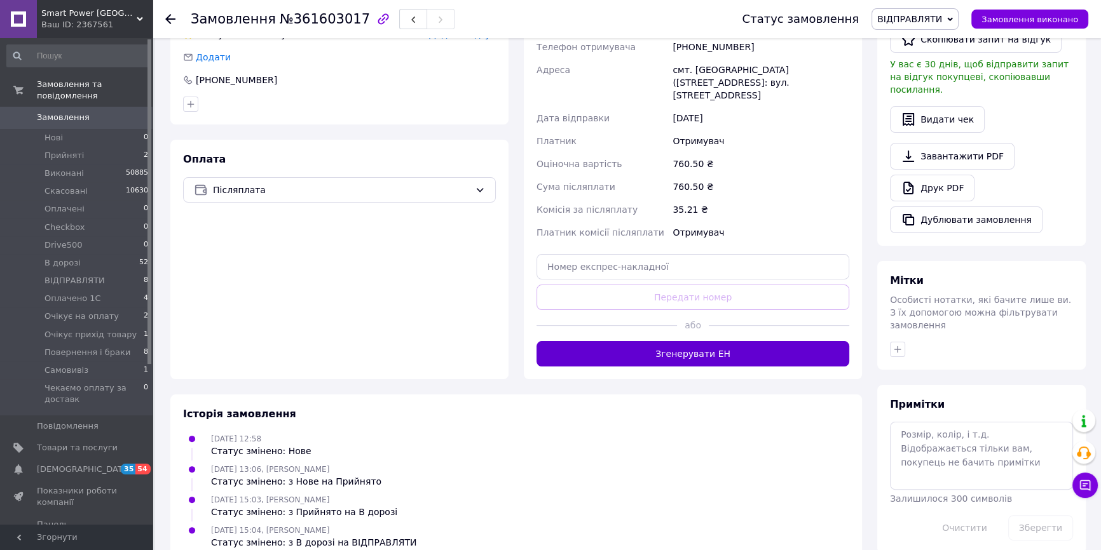
click at [763, 341] on button "Згенерувати ЕН" at bounding box center [692, 353] width 313 height 25
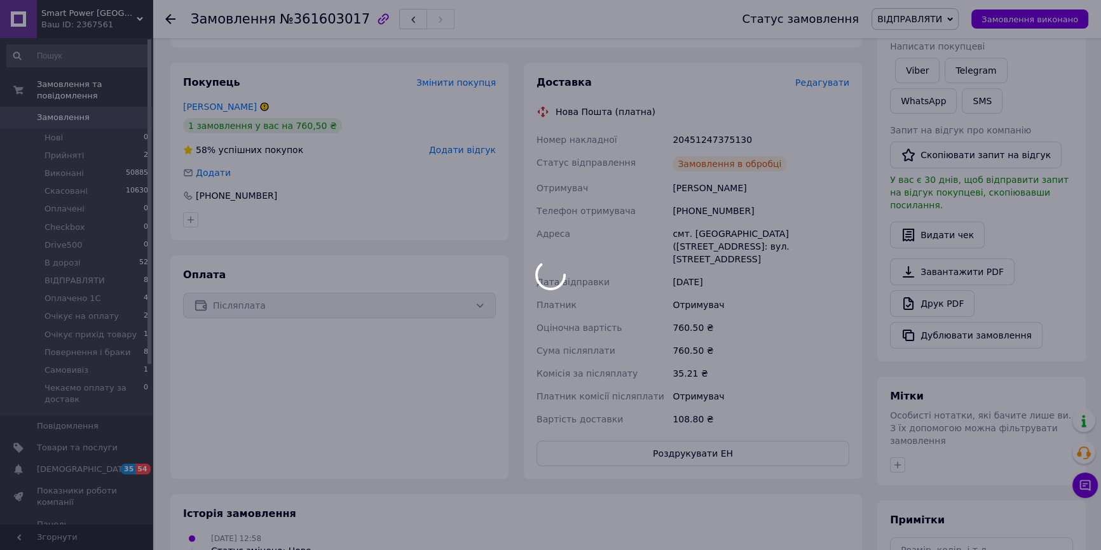
scroll to position [35, 0]
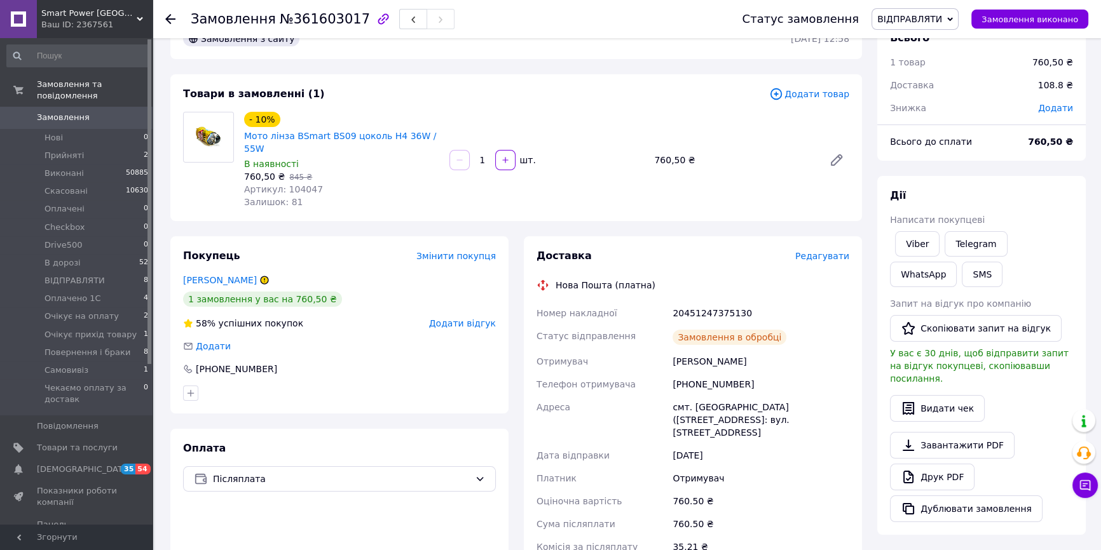
click at [1056, 104] on span "Додати" at bounding box center [1055, 108] width 35 height 10
click at [1020, 160] on div "₴" at bounding box center [1036, 159] width 52 height 25
click at [985, 165] on input "text" at bounding box center [967, 159] width 75 height 25
click at [1027, 164] on div "₴" at bounding box center [1028, 160] width 15 height 14
click at [988, 180] on div "Скинути" at bounding box center [961, 195] width 69 height 31
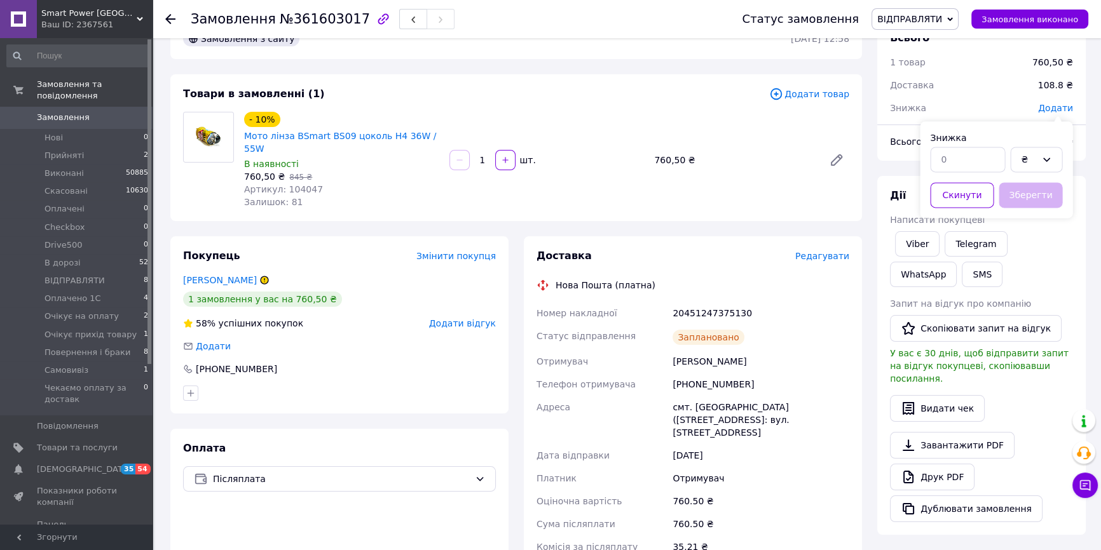
click at [999, 177] on div "Скинути Зберегти" at bounding box center [996, 195] width 132 height 36
click at [994, 168] on input "text" at bounding box center [967, 159] width 75 height 25
click at [1044, 165] on div "₴" at bounding box center [1036, 159] width 52 height 25
click at [977, 173] on div at bounding box center [967, 159] width 80 height 31
click at [974, 166] on input "text" at bounding box center [967, 159] width 75 height 25
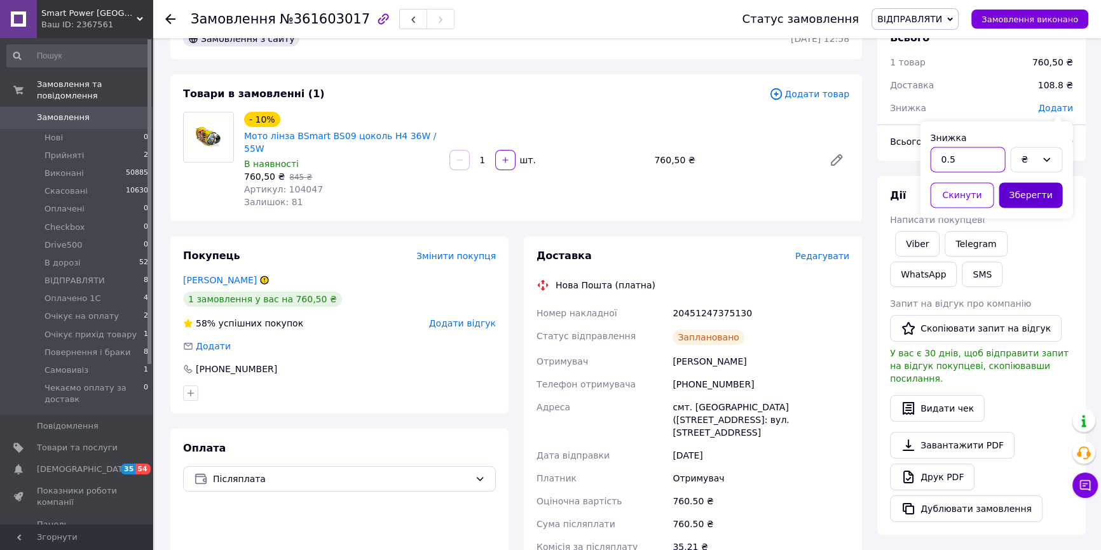
type input "0.5"
click at [1018, 198] on button "Зберегти" at bounding box center [1031, 194] width 64 height 25
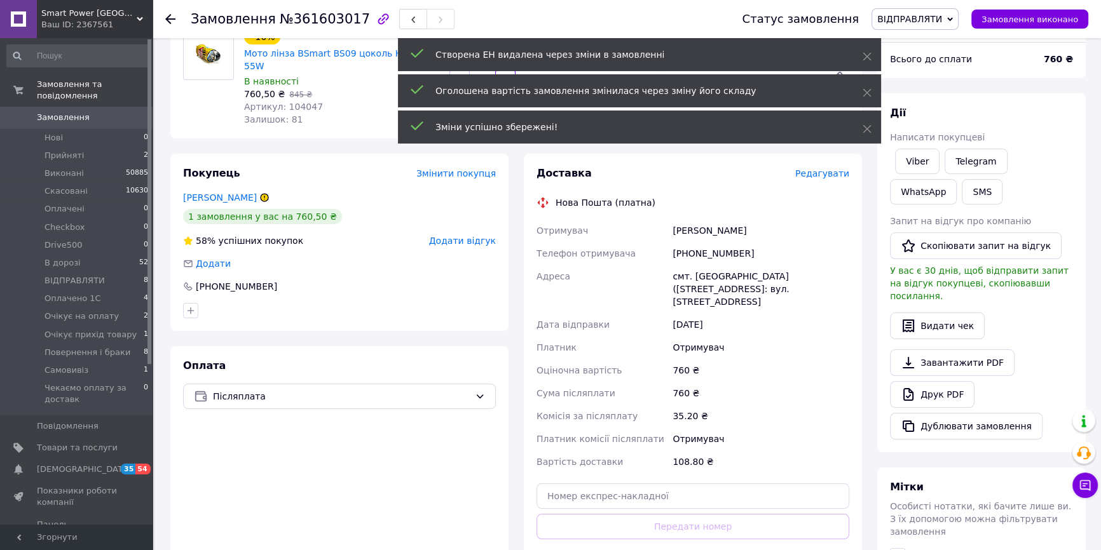
scroll to position [208, 0]
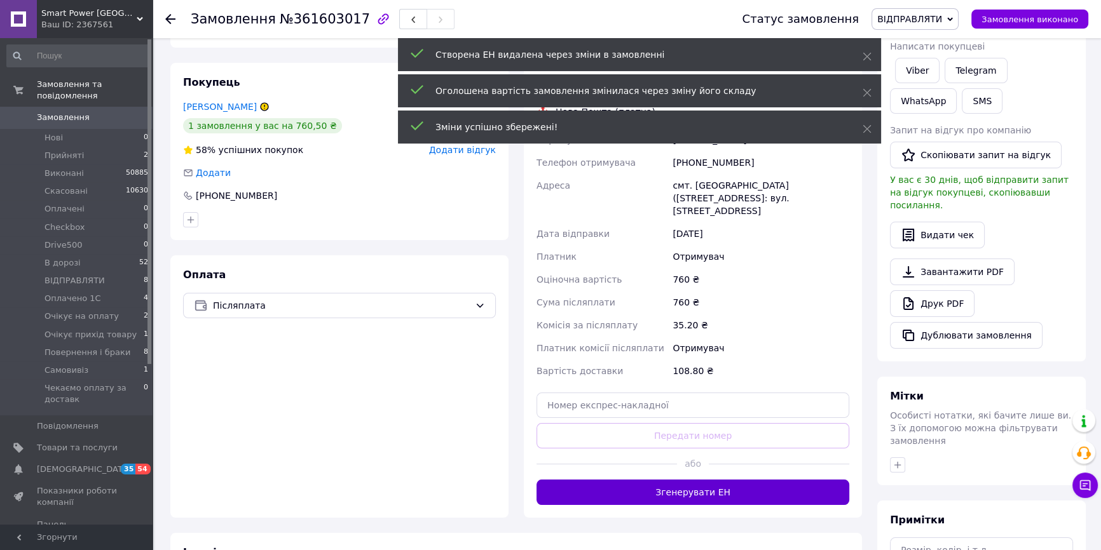
click at [657, 480] on button "Згенерувати ЕН" at bounding box center [692, 492] width 313 height 25
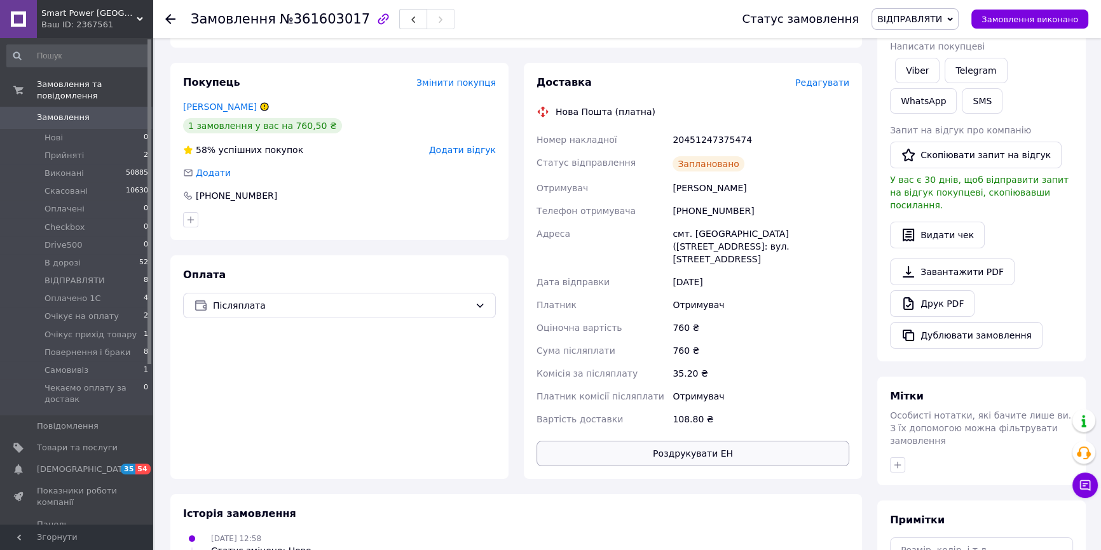
click at [720, 441] on button "Роздрукувати ЕН" at bounding box center [692, 453] width 313 height 25
click at [948, 299] on link "Друк PDF" at bounding box center [932, 303] width 85 height 27
click at [728, 128] on div "20451247375474" at bounding box center [761, 139] width 182 height 23
copy div "20451247375474"
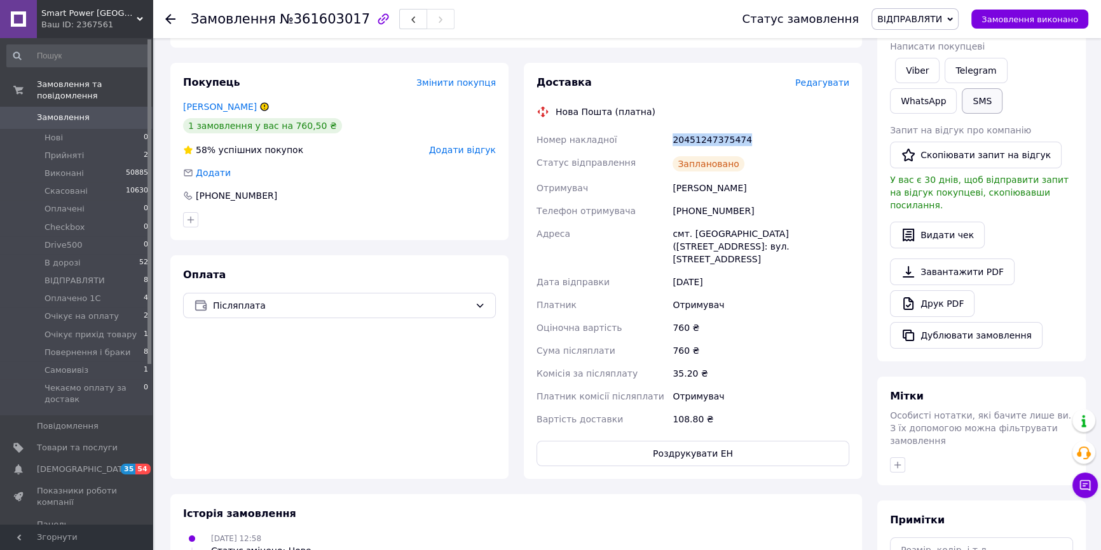
click at [962, 106] on button "SMS" at bounding box center [982, 100] width 41 height 25
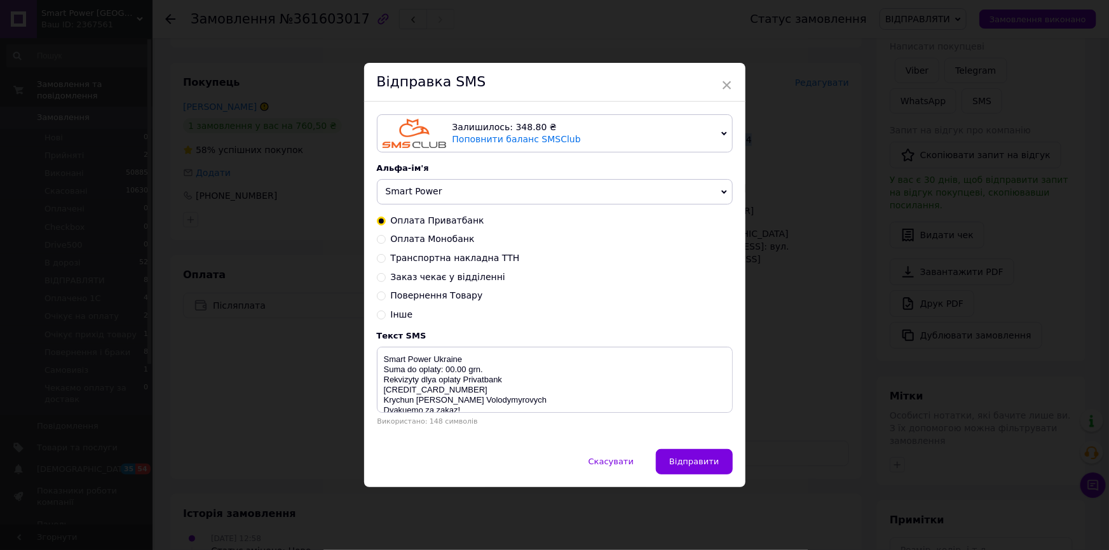
click at [427, 256] on span "Транспортна накладна ТТН" at bounding box center [455, 258] width 129 height 10
click at [386, 256] on input "Транспортна накладна ТТН" at bounding box center [381, 257] width 9 height 9
radio input "true"
radio input "false"
click at [503, 372] on textarea "Vash zakaz vidpravleno Nova Poshta TTN 20450000000000 Smart Power [GEOGRAPHIC_D…" at bounding box center [555, 380] width 356 height 66
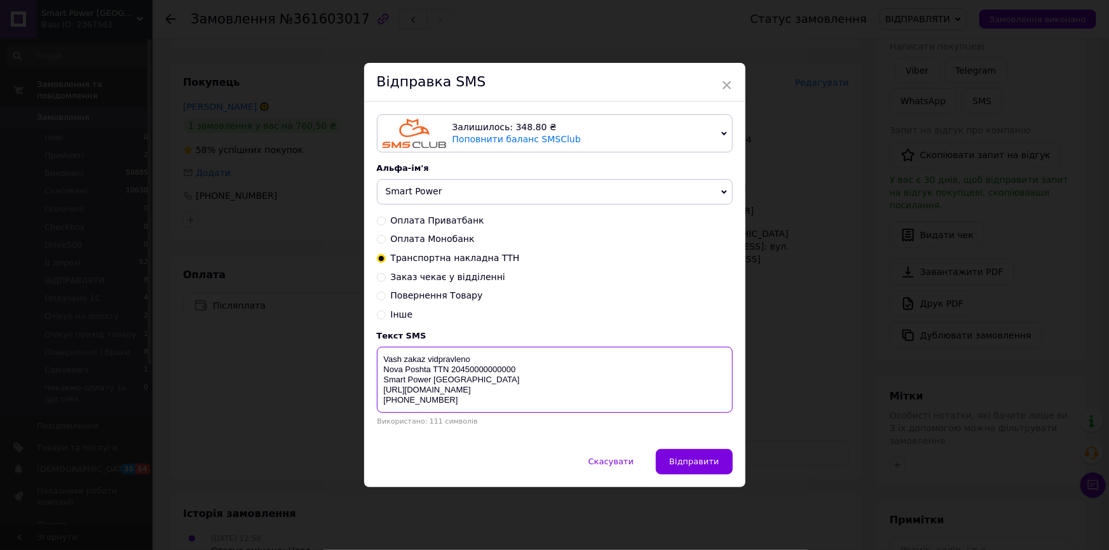
click at [503, 372] on textarea "Vash zakaz vidpravleno Nova Poshta TTN 20450000000000 Smart Power [GEOGRAPHIC_D…" at bounding box center [555, 380] width 356 height 66
paste textarea "1247375474"
type textarea "Vash zakaz vidpravleno Nova Poshta TTN 20451247375474 Smart Power [GEOGRAPHIC_D…"
click at [720, 464] on button "Відправити" at bounding box center [694, 461] width 76 height 25
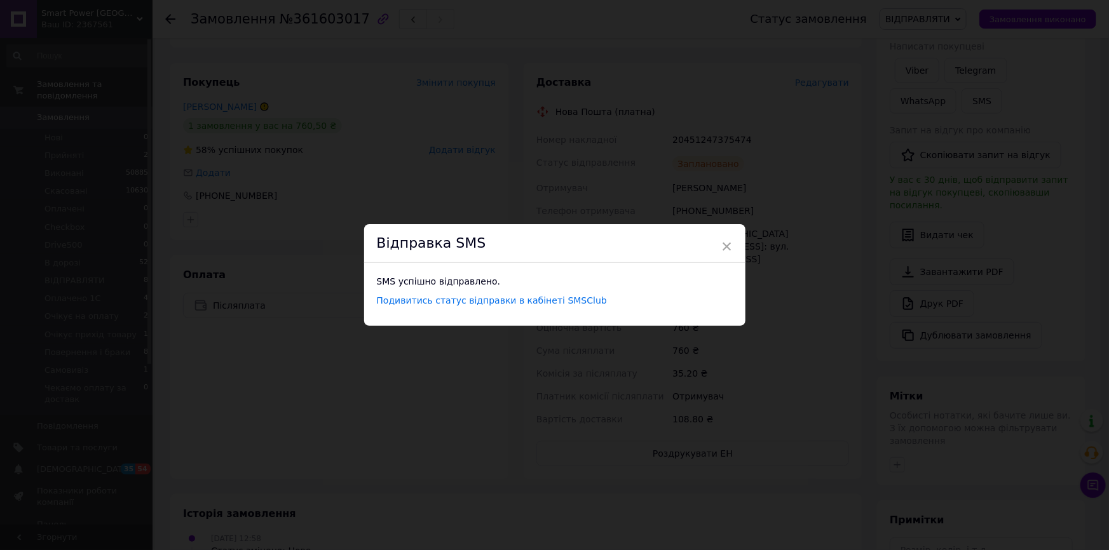
click at [718, 247] on div "Відправка SMS" at bounding box center [554, 243] width 381 height 39
click at [721, 247] on span "×" at bounding box center [726, 247] width 11 height 22
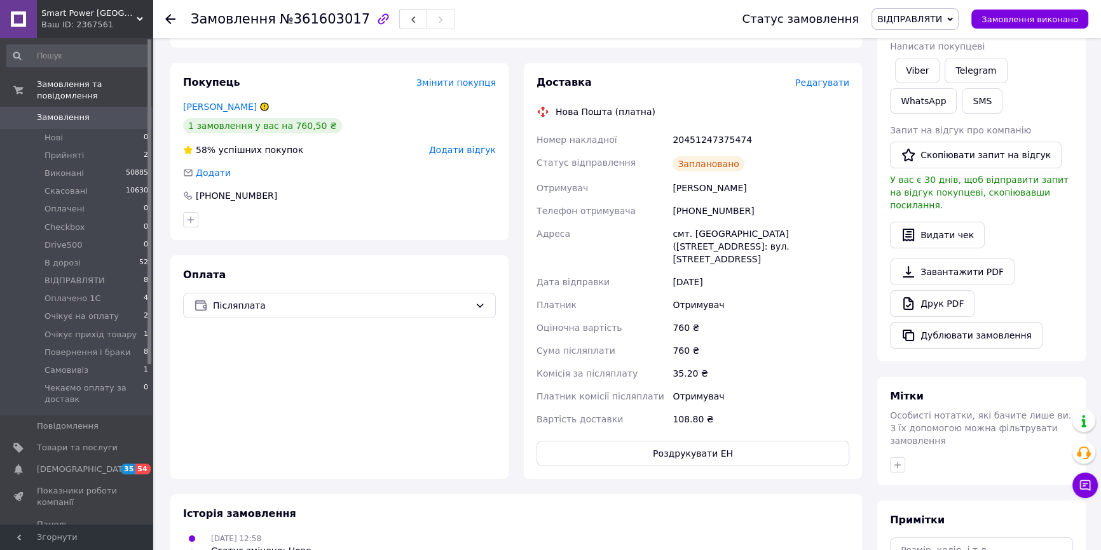
click at [953, 21] on span "ВІДПРАВЛЯТИ" at bounding box center [914, 19] width 87 height 22
click at [958, 97] on li "В дорозі" at bounding box center [938, 101] width 132 height 19
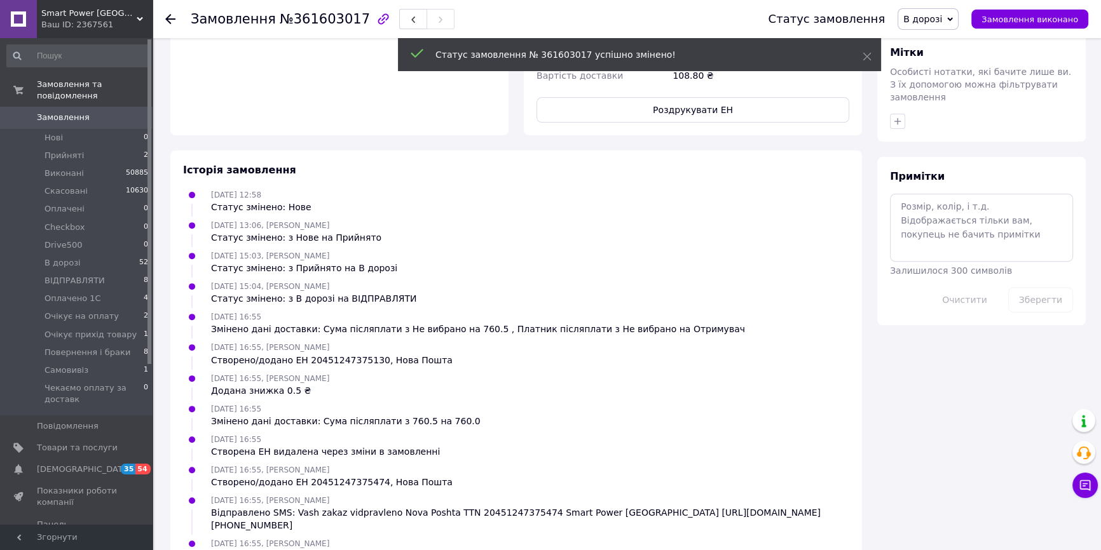
scroll to position [553, 0]
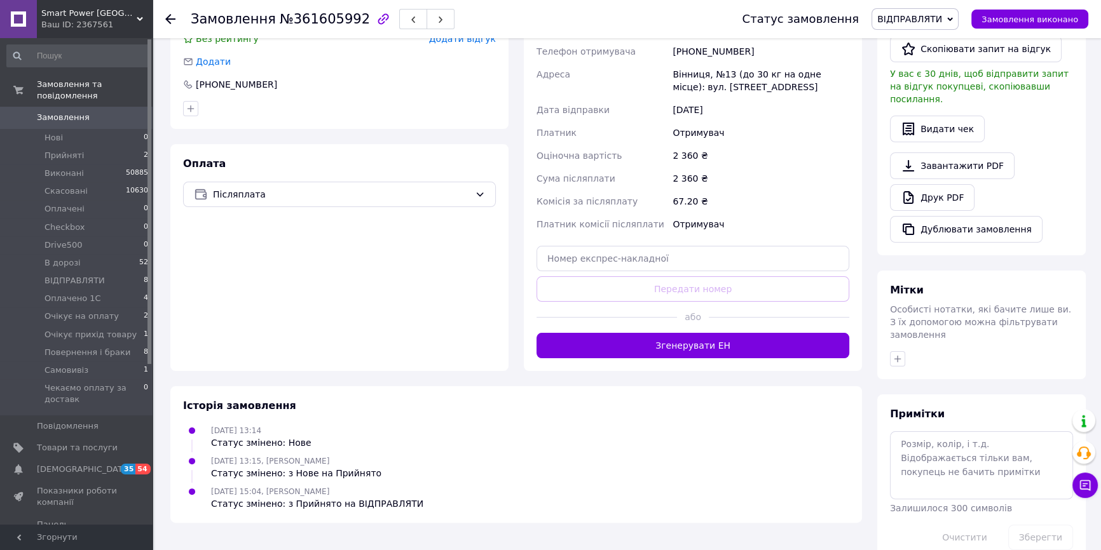
scroll to position [315, 0]
click at [717, 335] on button "Згенерувати ЕН" at bounding box center [692, 344] width 313 height 25
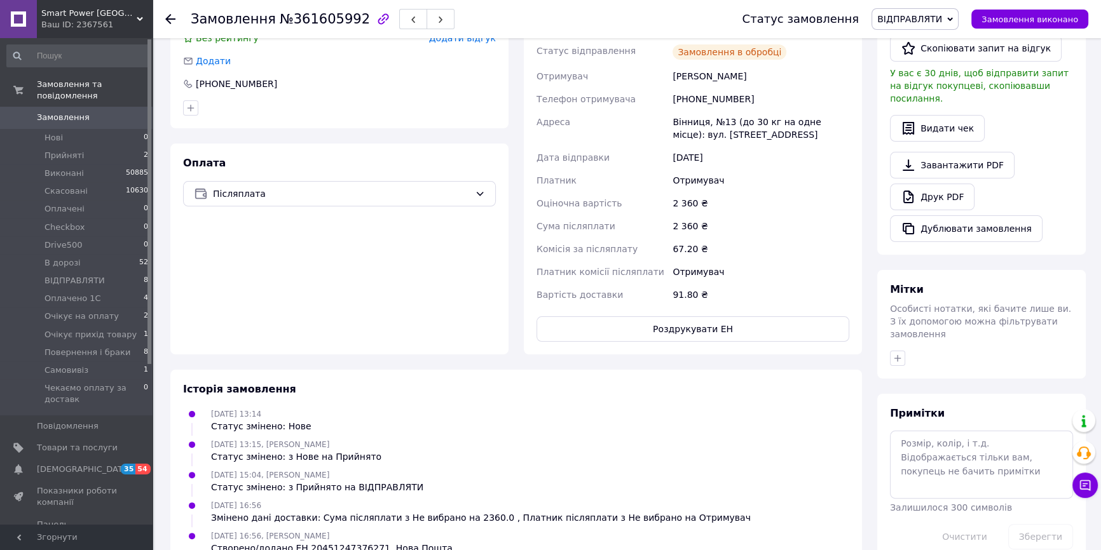
drag, startPoint x: 709, startPoint y: 282, endPoint x: 705, endPoint y: 301, distance: 20.1
click at [709, 289] on div "91.80 ₴" at bounding box center [761, 295] width 182 height 23
click at [704, 303] on div "Доставка Редагувати Нова Пошта (платна) Номер накладної 20451247376271 Статус в…" at bounding box center [692, 153] width 313 height 378
click at [704, 317] on button "Роздрукувати ЕН" at bounding box center [692, 329] width 313 height 25
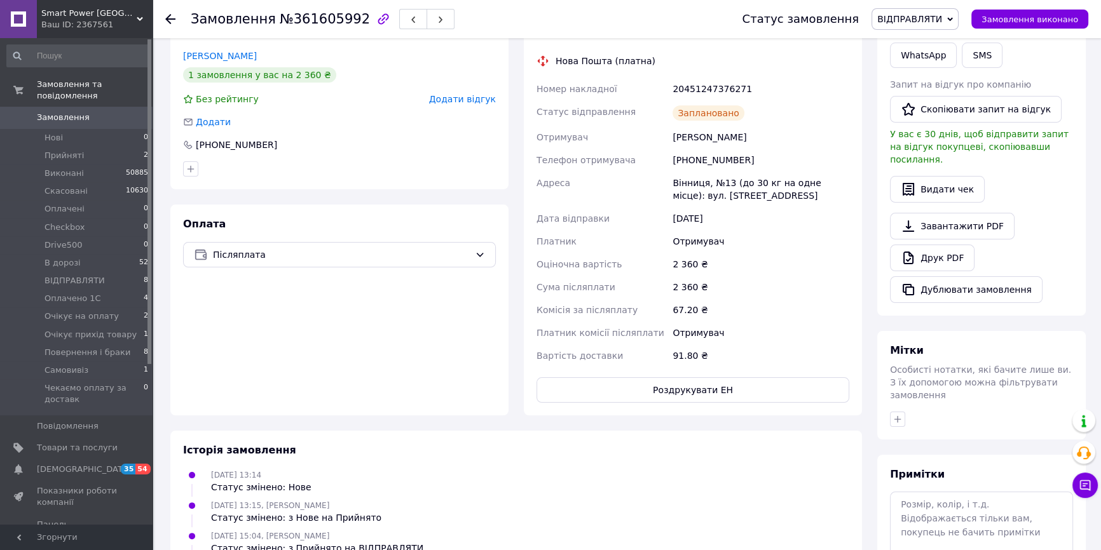
scroll to position [84, 0]
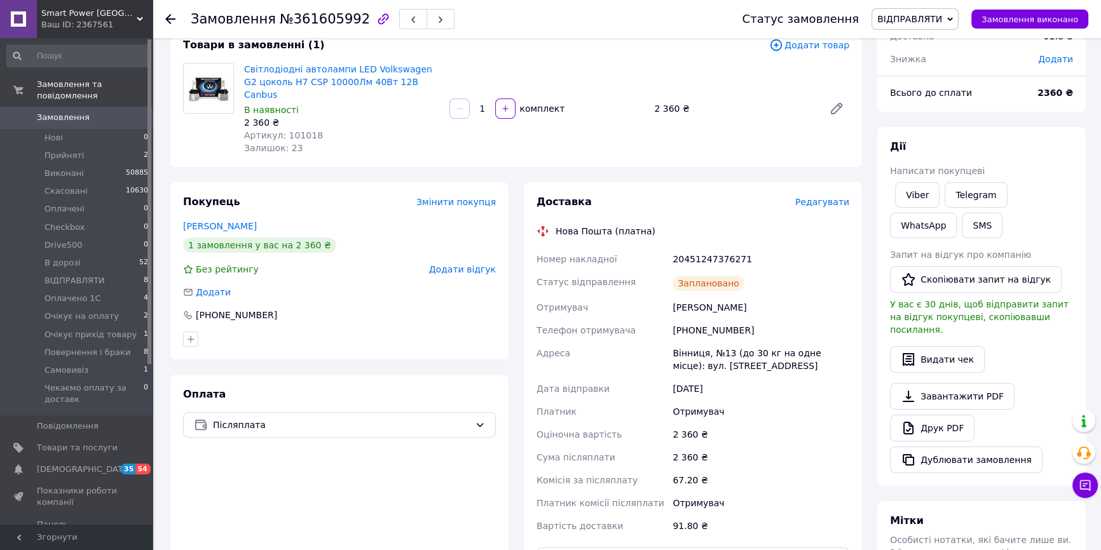
click at [695, 248] on div "20451247376271" at bounding box center [761, 259] width 182 height 23
copy div "20451247376271"
click at [962, 229] on button "SMS" at bounding box center [982, 225] width 41 height 25
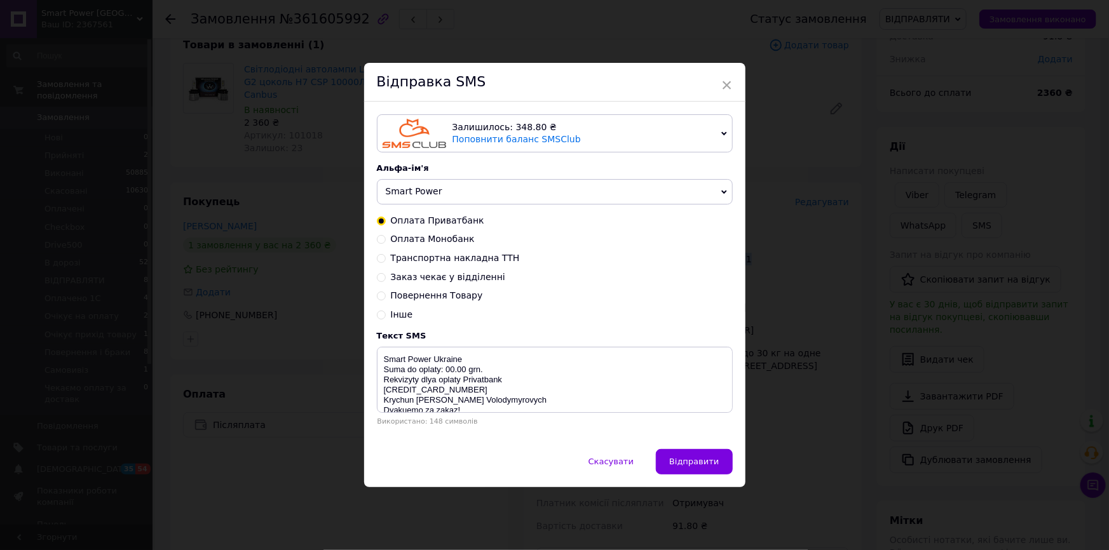
click at [467, 256] on span "Транспортна накладна ТТН" at bounding box center [455, 258] width 129 height 10
click at [386, 256] on input "Транспортна накладна ТТН" at bounding box center [381, 257] width 9 height 9
radio input "true"
radio input "false"
click at [505, 371] on textarea "Vash zakaz vidpravleno Nova Poshta TTN 20450000000000 Smart Power [GEOGRAPHIC_D…" at bounding box center [555, 380] width 356 height 66
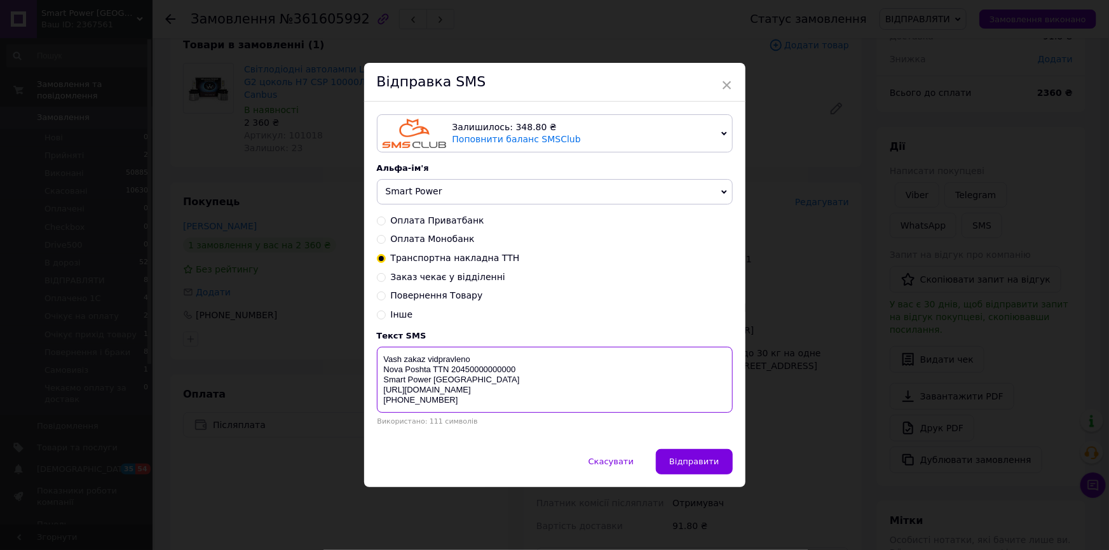
click at [505, 371] on textarea "Vash zakaz vidpravleno Nova Poshta TTN 20450000000000 Smart Power [GEOGRAPHIC_D…" at bounding box center [555, 380] width 356 height 66
paste textarea "1247376271"
type textarea "Vash zakaz vidpravleno Nova Poshta TTN 20451247376271 Smart Power [GEOGRAPHIC_D…"
click at [664, 454] on button "Відправити" at bounding box center [694, 461] width 76 height 25
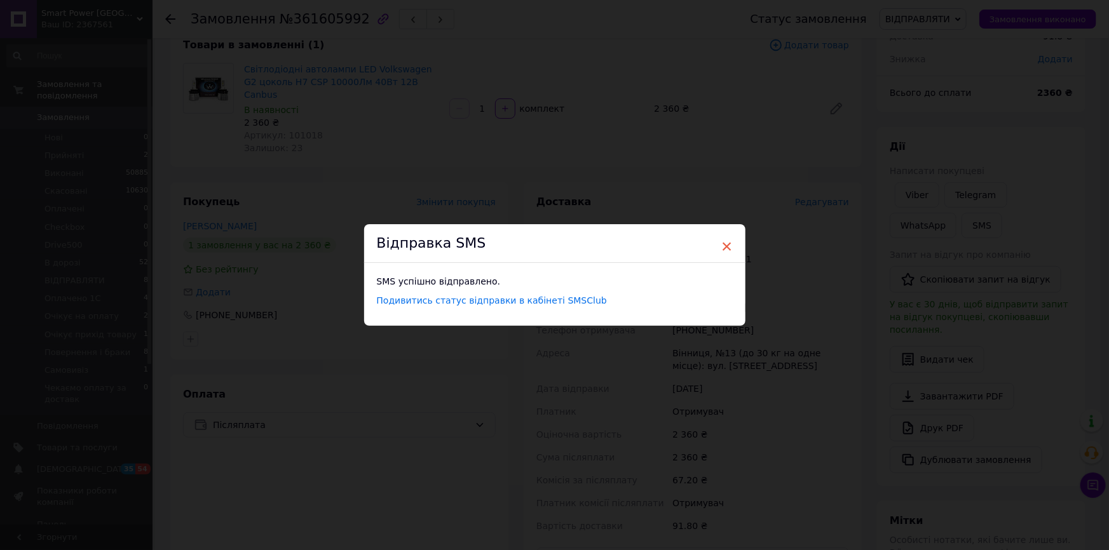
click at [725, 247] on span "×" at bounding box center [726, 247] width 11 height 22
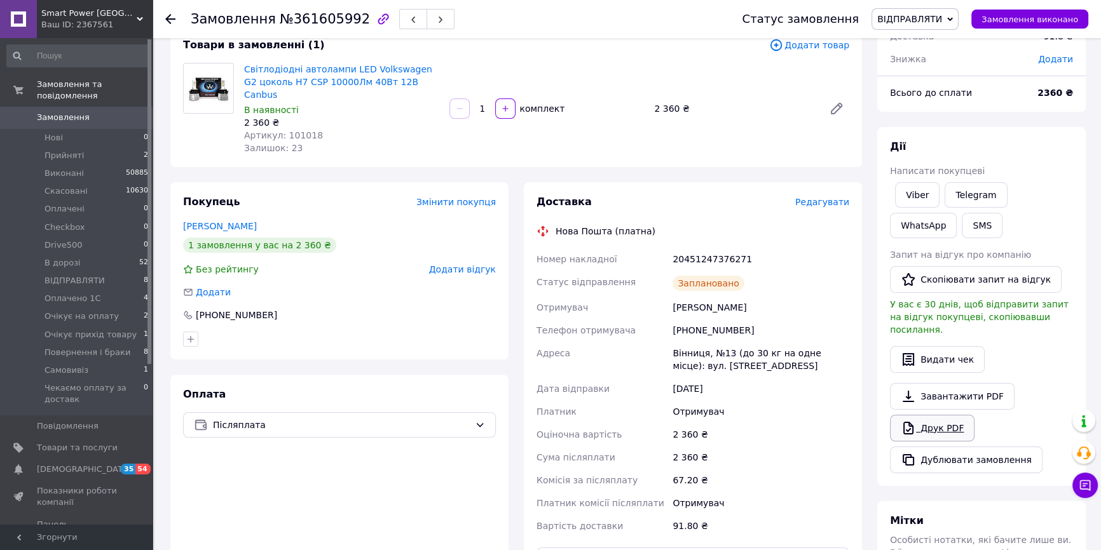
click at [922, 415] on link "Друк PDF" at bounding box center [932, 428] width 85 height 27
drag, startPoint x: 953, startPoint y: 22, endPoint x: 941, endPoint y: 50, distance: 30.1
click at [942, 22] on span "ВІДПРАВЛЯТИ" at bounding box center [909, 19] width 65 height 10
click at [941, 44] on li "В дорозі" at bounding box center [938, 43] width 132 height 19
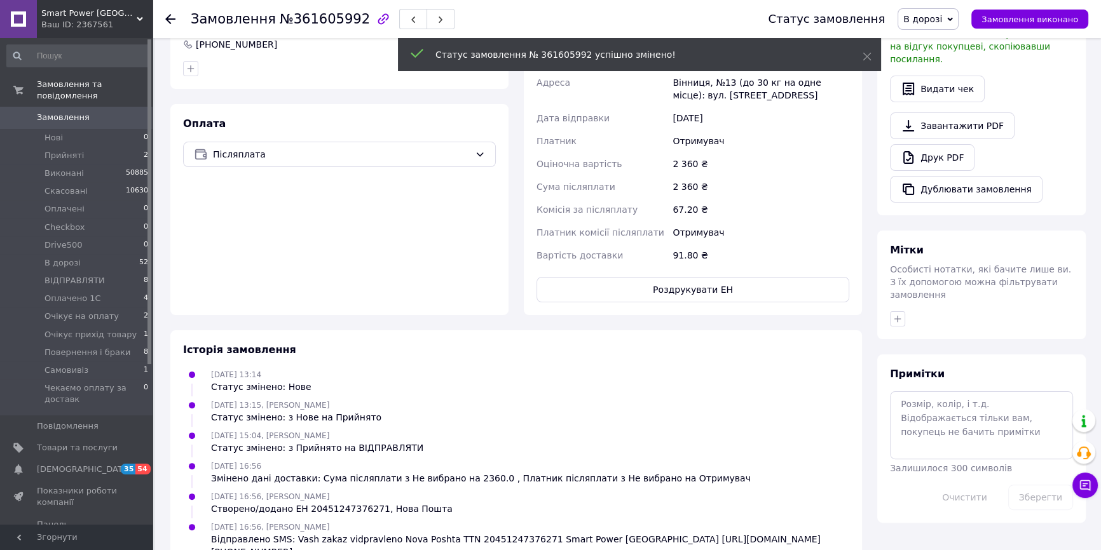
scroll to position [364, 0]
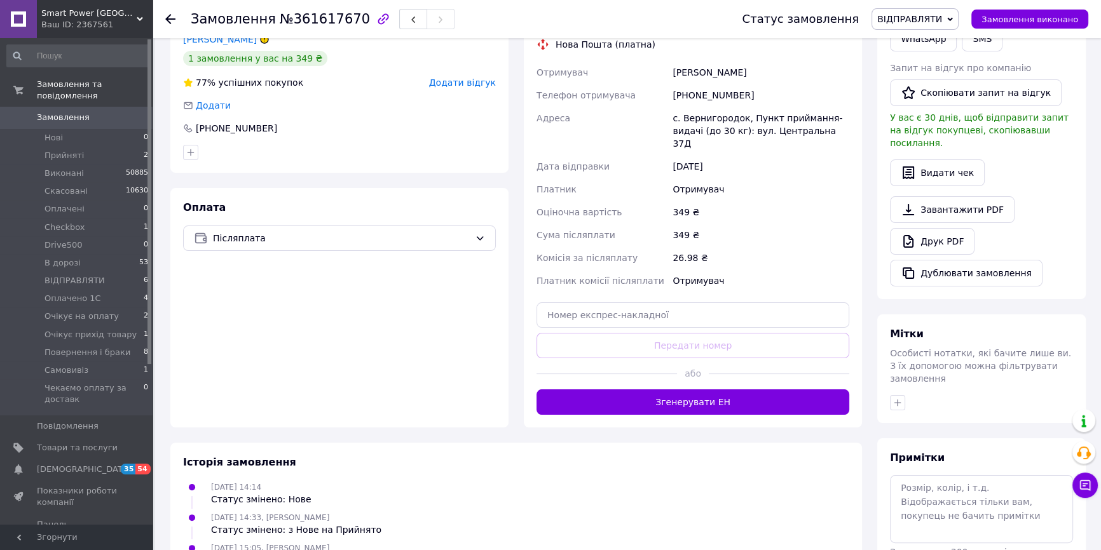
scroll to position [315, 0]
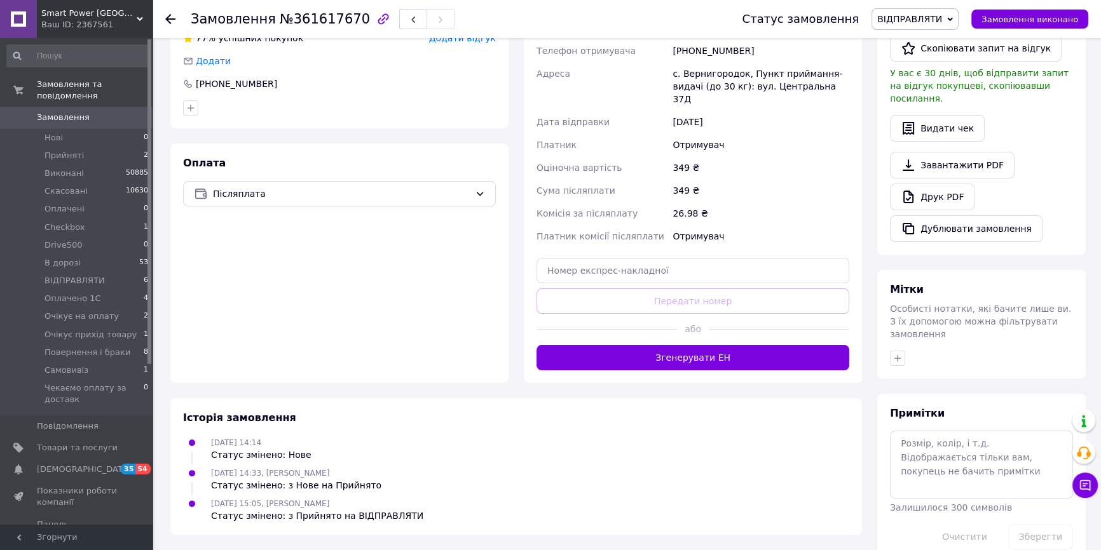
click at [675, 362] on div "Доставка Редагувати Нова Пошта (платна) Отримувач [PERSON_NAME] отримувача [PHO…" at bounding box center [693, 167] width 338 height 432
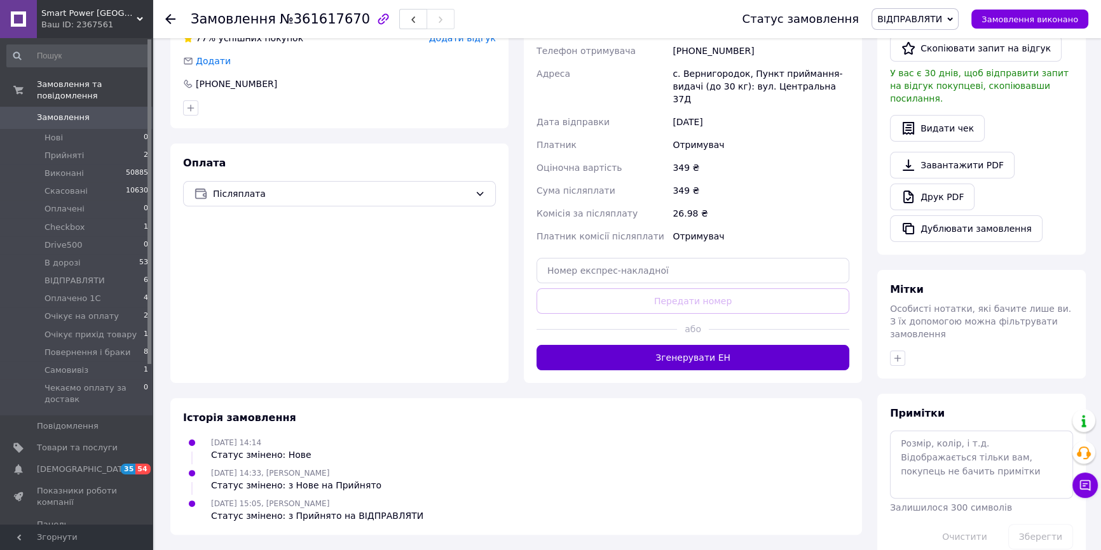
click at [676, 354] on button "Згенерувати ЕН" at bounding box center [692, 357] width 313 height 25
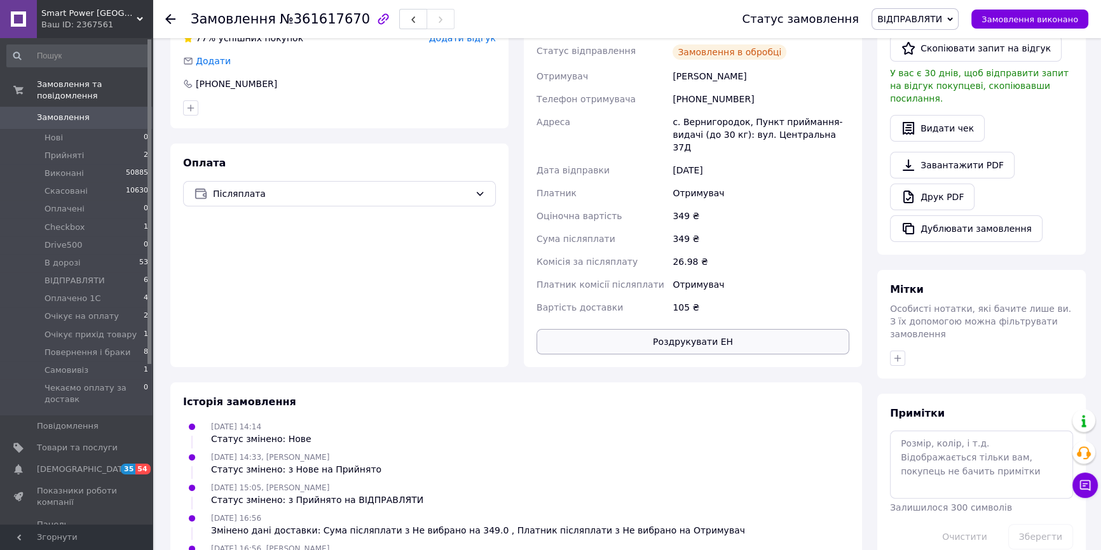
click at [690, 332] on button "Роздрукувати ЕН" at bounding box center [692, 341] width 313 height 25
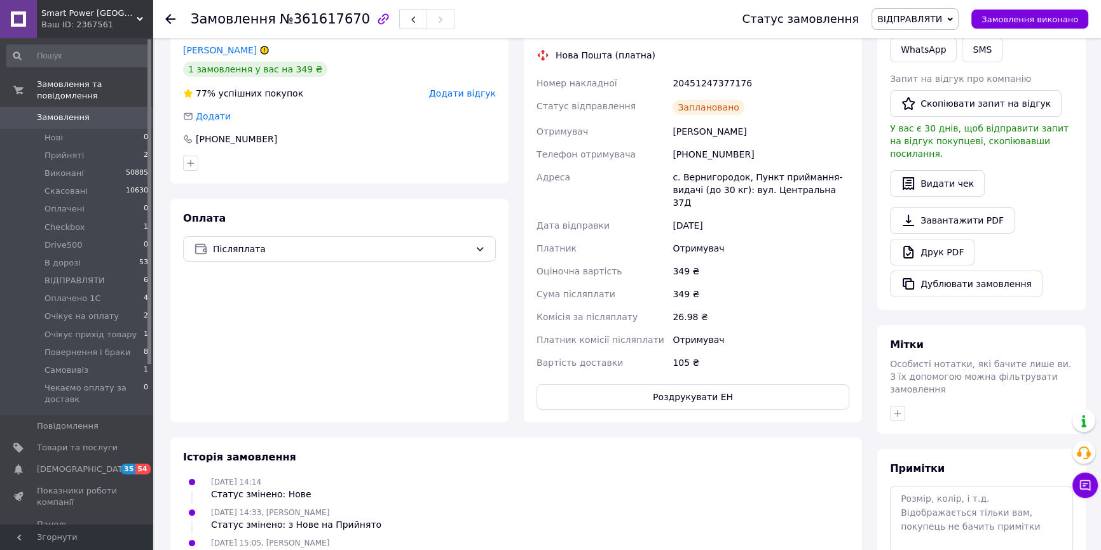
scroll to position [142, 0]
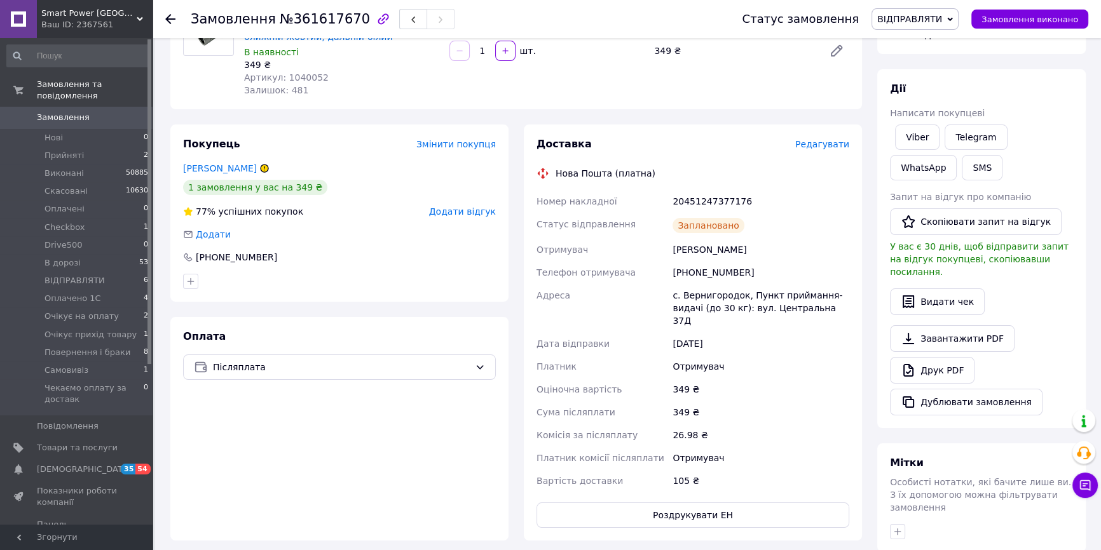
click at [714, 199] on div "20451247377176" at bounding box center [761, 201] width 182 height 23
copy div "20451247377176"
click at [962, 171] on button "SMS" at bounding box center [982, 167] width 41 height 25
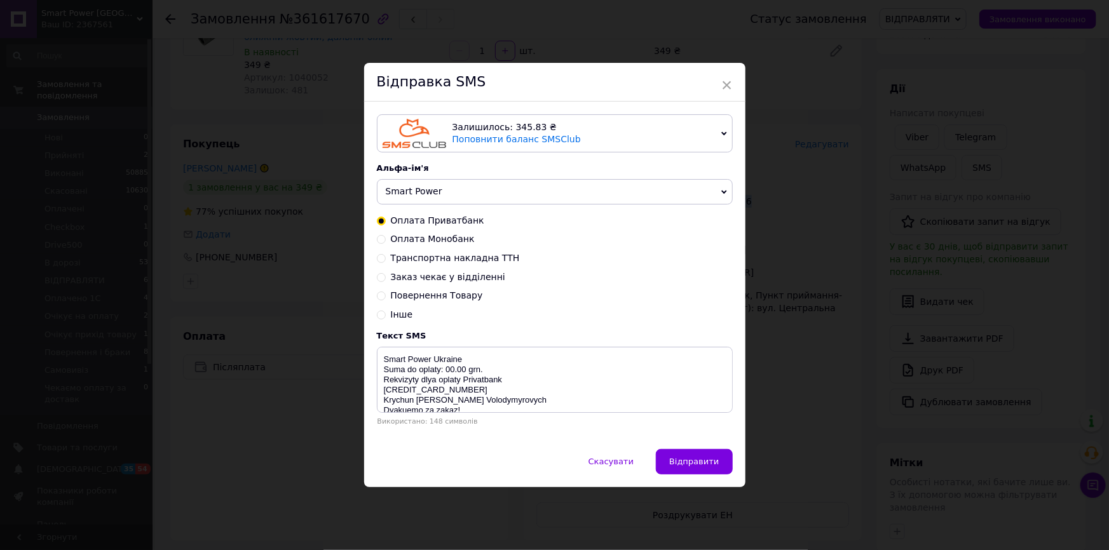
click at [474, 263] on span "Транспортна накладна ТТН" at bounding box center [455, 258] width 129 height 10
click at [386, 262] on input "Транспортна накладна ТТН" at bounding box center [381, 257] width 9 height 9
radio input "true"
radio input "false"
click at [484, 366] on textarea "Vash zakaz vidpravleno Nova Poshta TTN 20450000000000 Smart Power [GEOGRAPHIC_D…" at bounding box center [555, 380] width 356 height 66
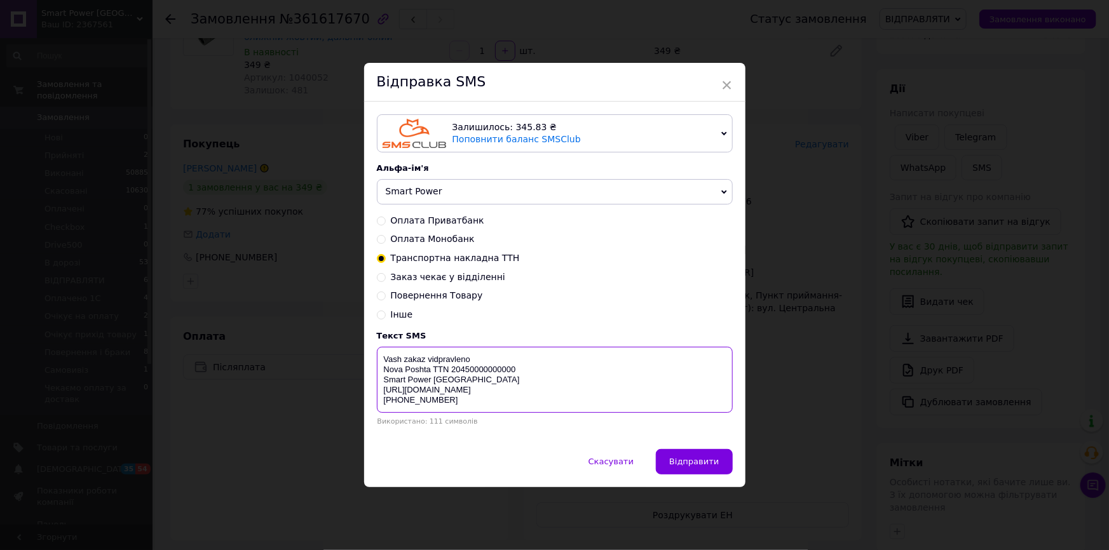
click at [484, 367] on textarea "Vash zakaz vidpravleno Nova Poshta TTN 20450000000000 Smart Power [GEOGRAPHIC_D…" at bounding box center [555, 380] width 356 height 66
paste textarea "1247377176"
type textarea "Vash zakaz vidpravleno Nova Poshta TTN 20451247377176 Smart Power Ukraine https…"
click at [705, 441] on div "Залишилось: 345.83 ₴ Поповнити баланс SMSClub Підключити LetsAds Альфа-ім'я Sma…" at bounding box center [554, 275] width 381 height 347
click at [702, 452] on button "Відправити" at bounding box center [694, 461] width 76 height 25
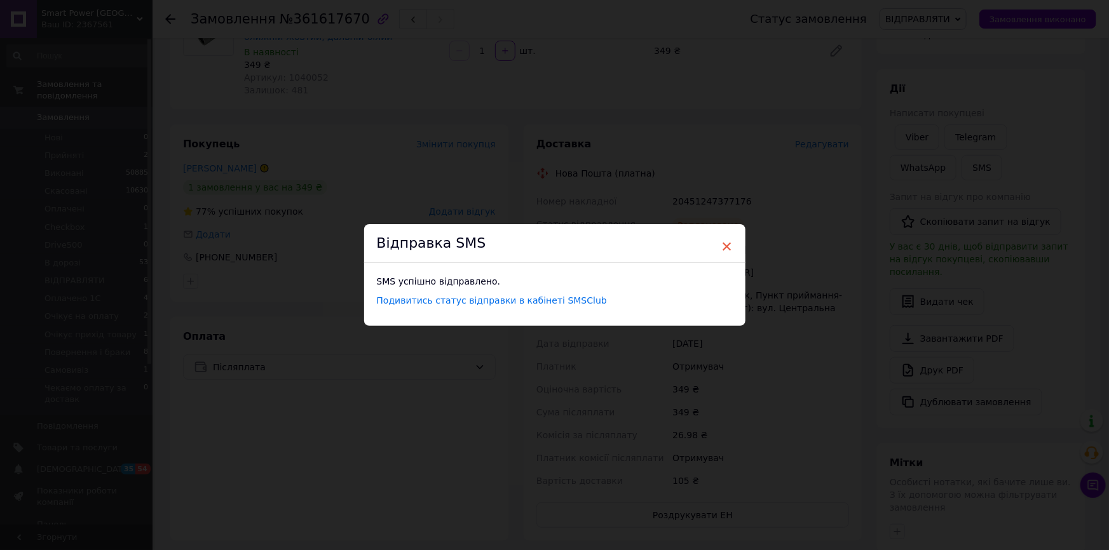
click at [725, 245] on span "×" at bounding box center [726, 247] width 11 height 22
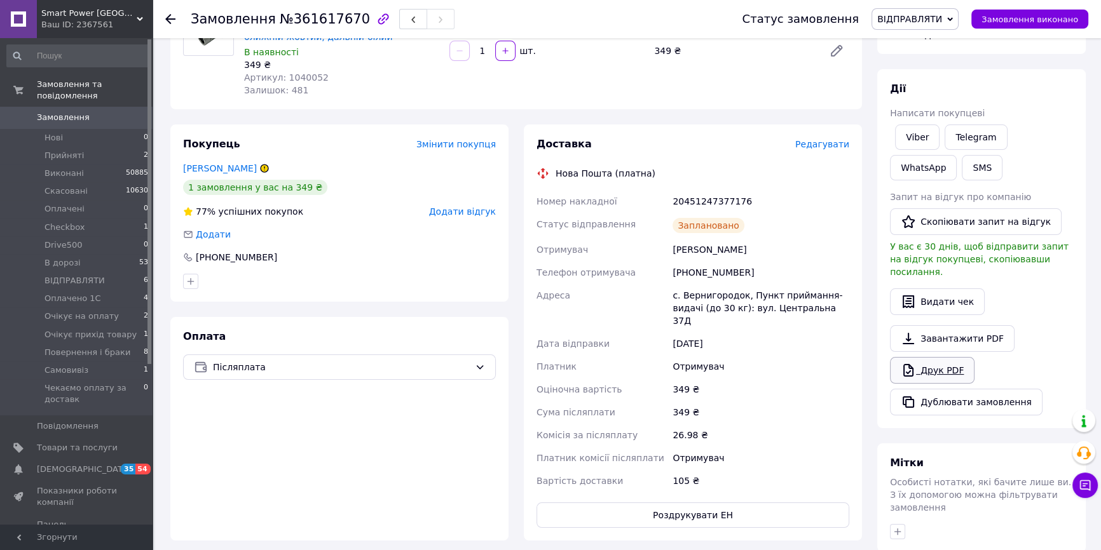
click at [922, 357] on link "Друк PDF" at bounding box center [932, 370] width 85 height 27
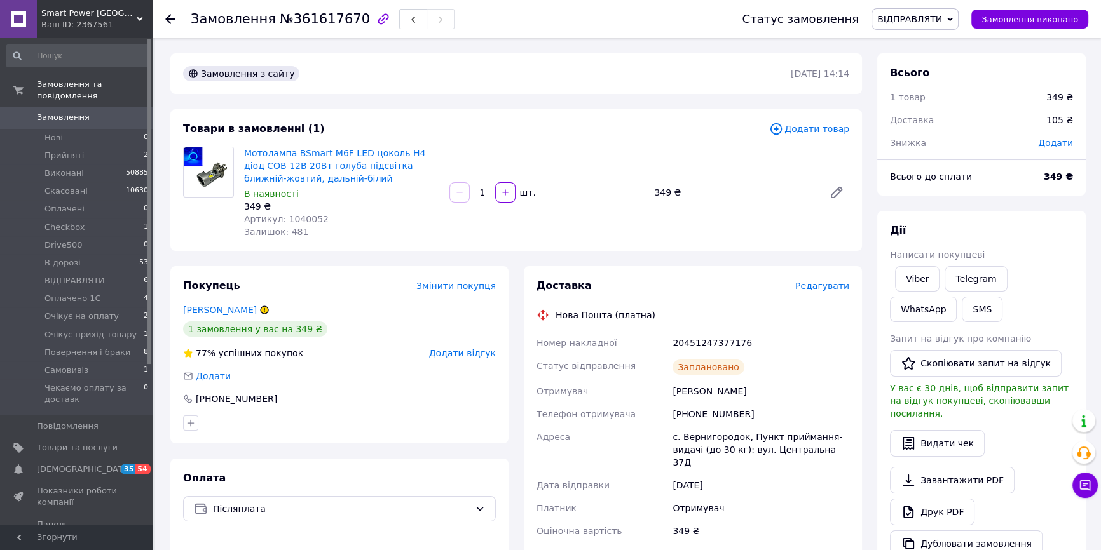
click at [712, 343] on div "20451247377176" at bounding box center [761, 343] width 182 height 23
copy div "20451247377176"
click at [962, 308] on button "SMS" at bounding box center [982, 309] width 41 height 25
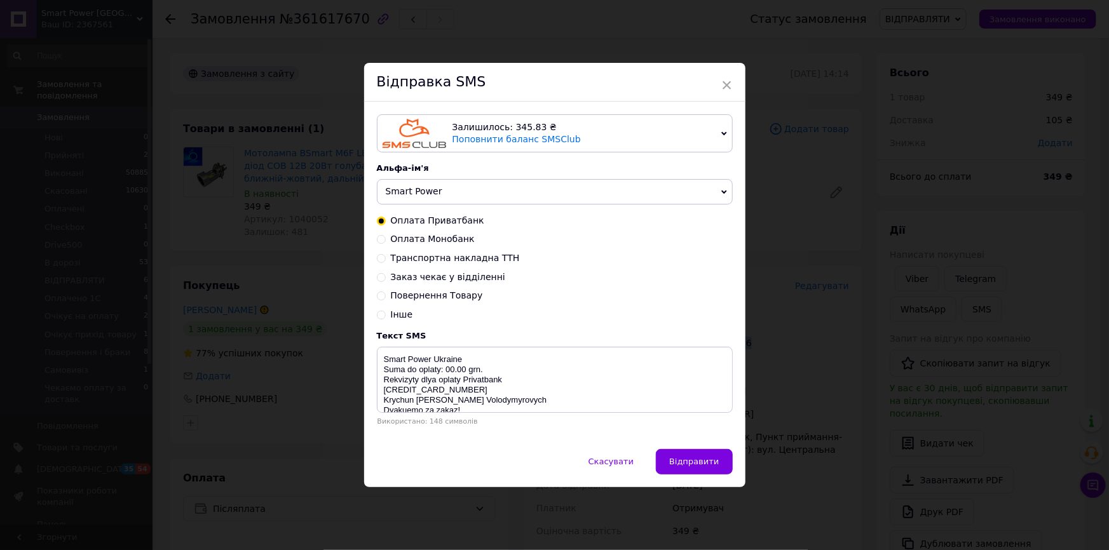
click at [437, 261] on span "Транспортна накладна ТТН" at bounding box center [455, 258] width 129 height 10
click at [386, 261] on input "Транспортна накладна ТТН" at bounding box center [381, 257] width 9 height 9
radio input "true"
radio input "false"
click at [496, 371] on textarea "Vash zakaz vidpravleno Nova Poshta TTN 20450000000000 Smart Power [GEOGRAPHIC_D…" at bounding box center [555, 380] width 356 height 66
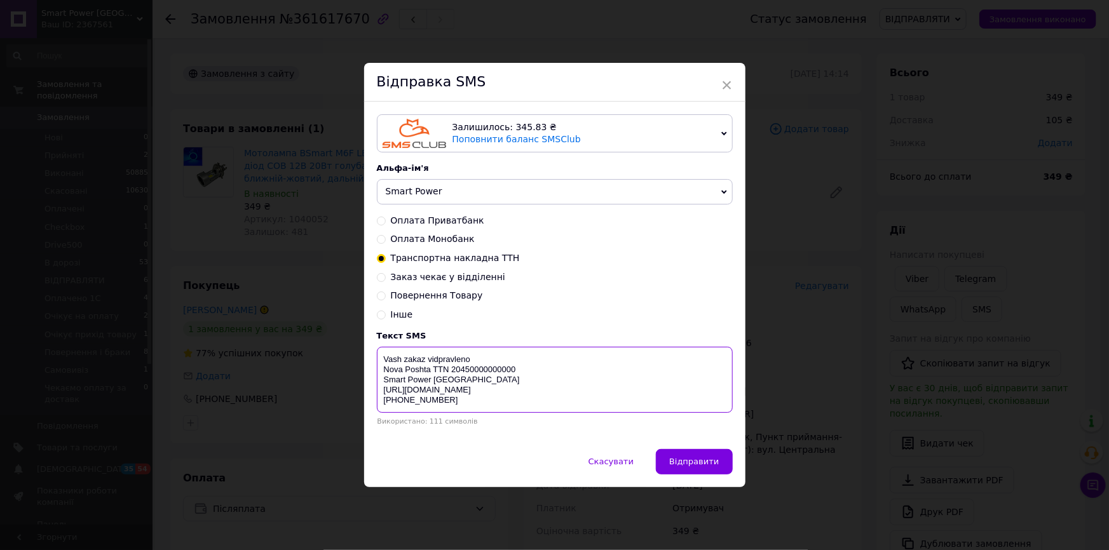
click at [495, 371] on textarea "Vash zakaz vidpravleno Nova Poshta TTN 20450000000000 Smart Power [GEOGRAPHIC_D…" at bounding box center [555, 380] width 356 height 66
paste textarea "1247377176"
type textarea "Vash zakaz vidpravleno Nova Poshta TTN 20451247377176 Smart Power Ukraine https…"
click at [725, 458] on button "Відправити" at bounding box center [694, 461] width 76 height 25
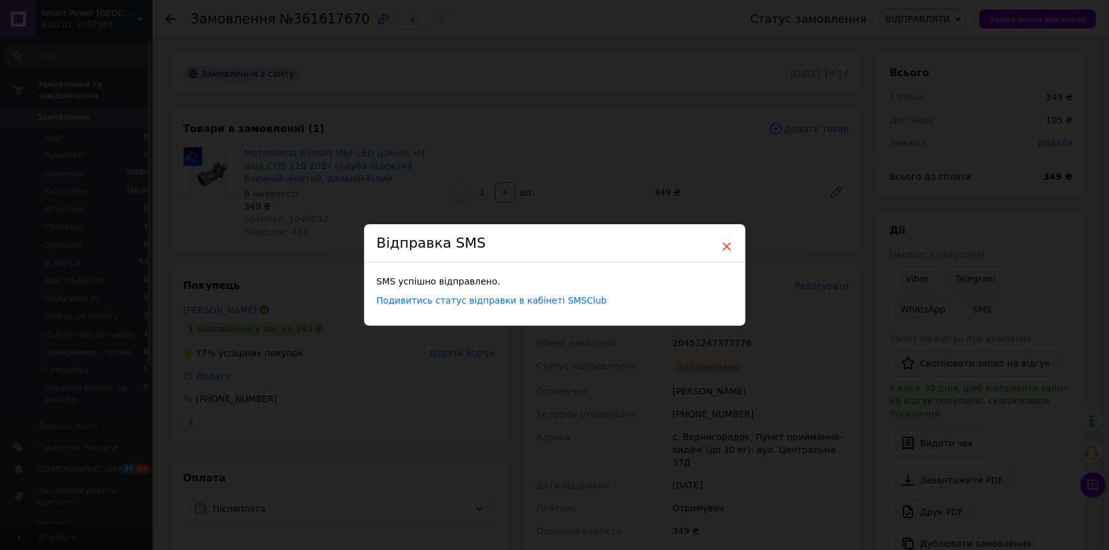
click at [723, 240] on span "×" at bounding box center [726, 247] width 11 height 22
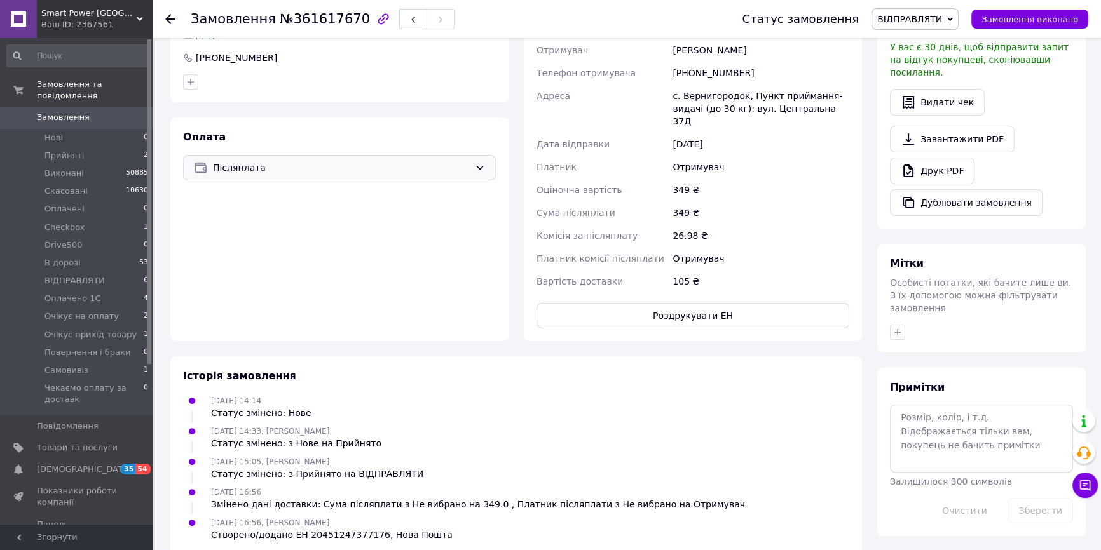
scroll to position [346, 0]
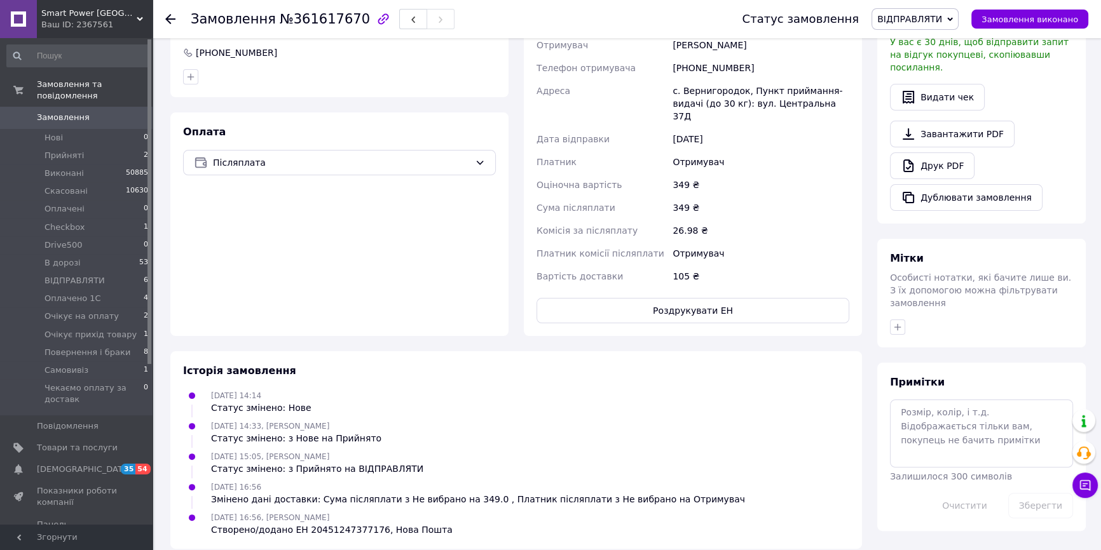
click at [942, 26] on span "ВІДПРАВЛЯТИ" at bounding box center [914, 19] width 87 height 22
click at [942, 101] on li "В дорозі" at bounding box center [938, 101] width 132 height 19
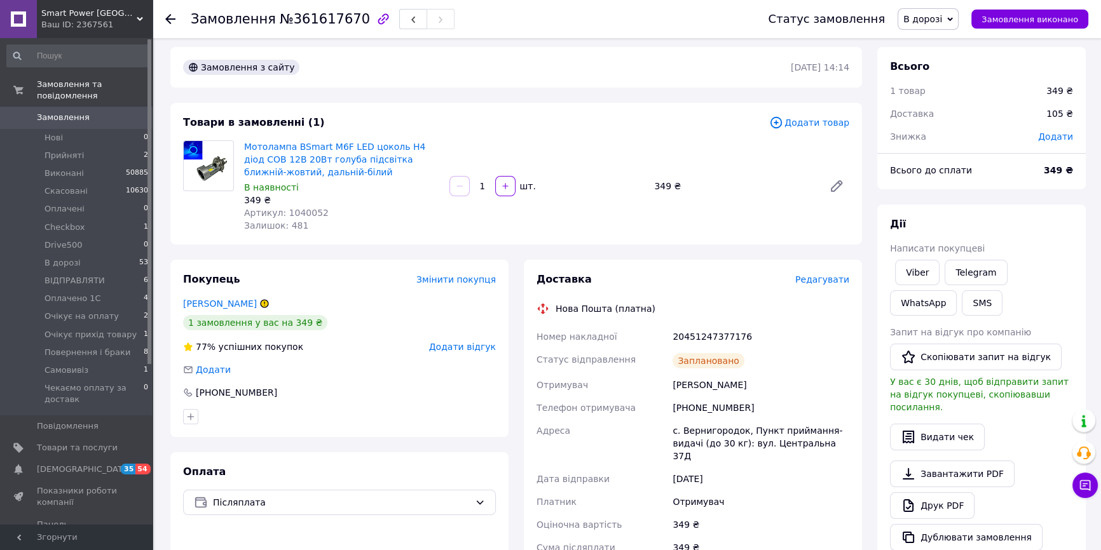
scroll to position [0, 0]
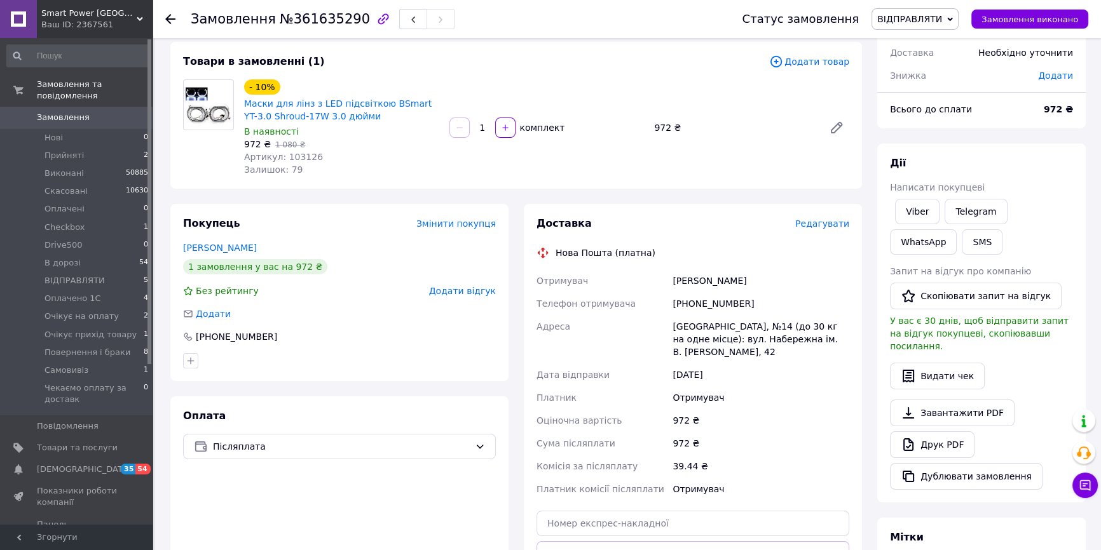
scroll to position [231, 0]
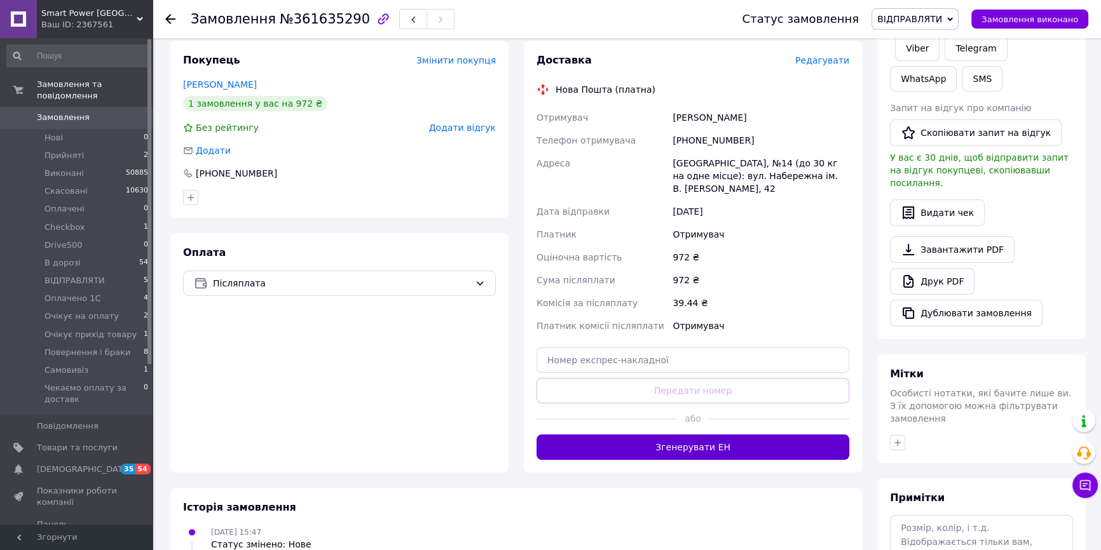
click at [762, 435] on button "Згенерувати ЕН" at bounding box center [692, 447] width 313 height 25
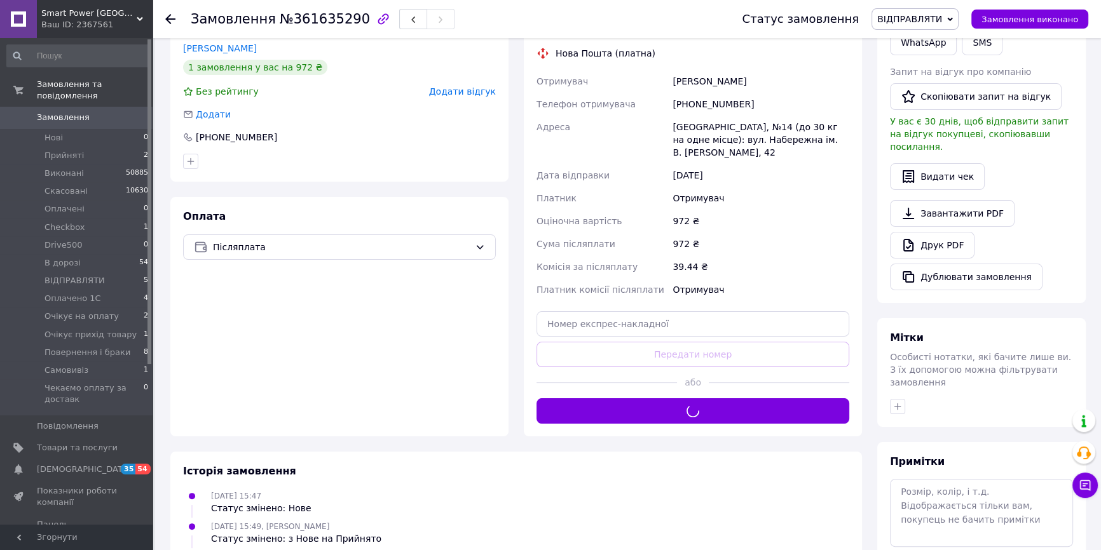
scroll to position [289, 0]
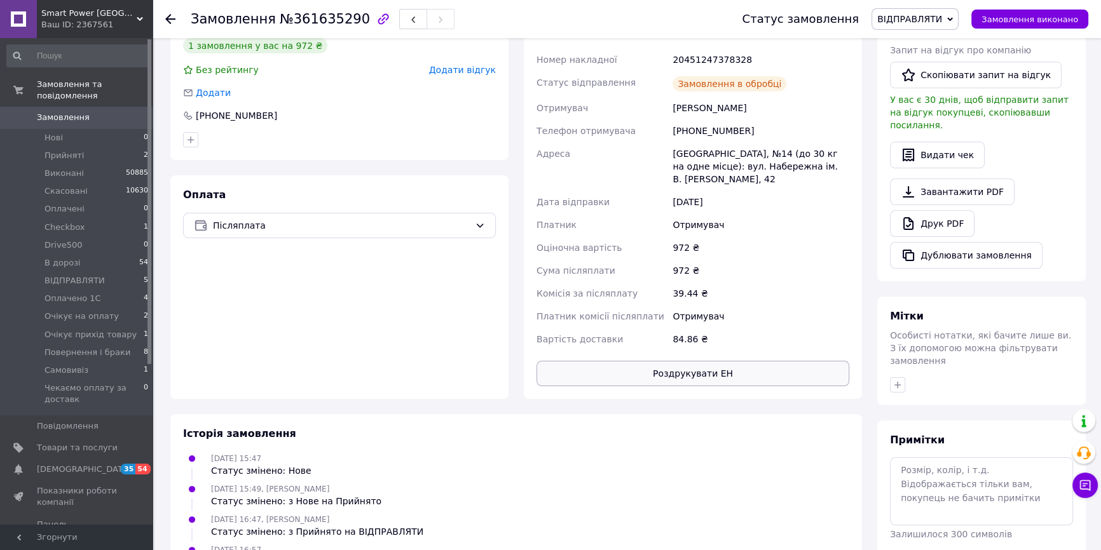
click at [712, 369] on button "Роздрукувати ЕН" at bounding box center [692, 373] width 313 height 25
click at [926, 210] on link "Друк PDF" at bounding box center [932, 223] width 85 height 27
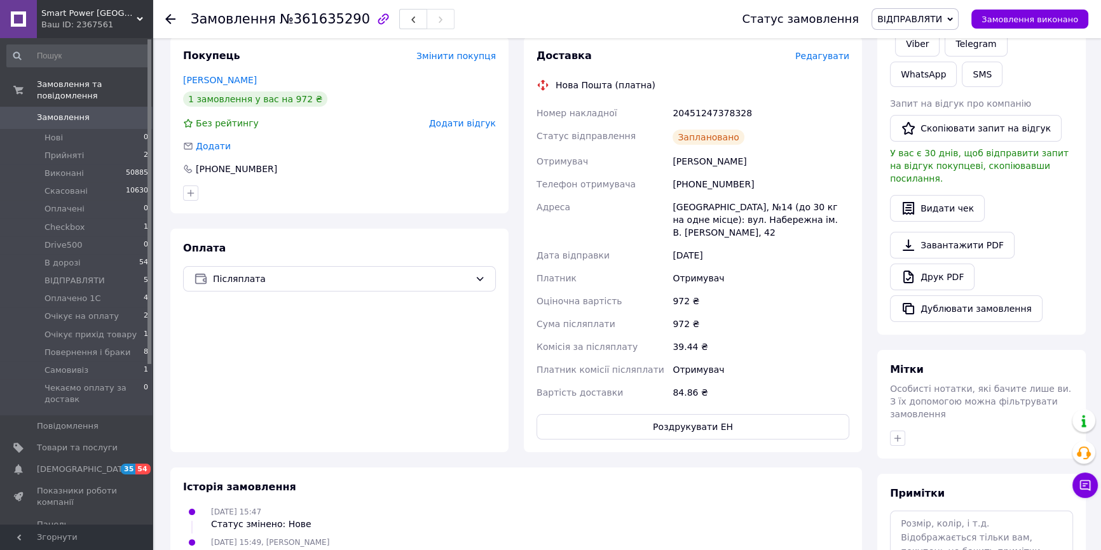
scroll to position [231, 0]
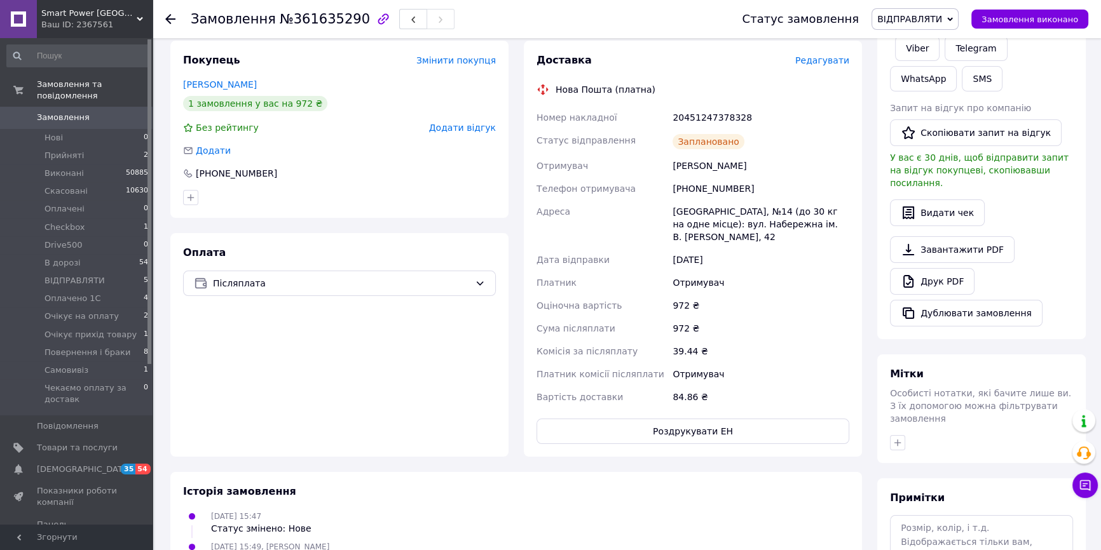
click at [718, 115] on div "20451247378328" at bounding box center [761, 117] width 182 height 23
copy div "20451247378328"
click at [718, 115] on div "20451247378328" at bounding box center [761, 117] width 182 height 23
click at [962, 82] on button "SMS" at bounding box center [982, 78] width 41 height 25
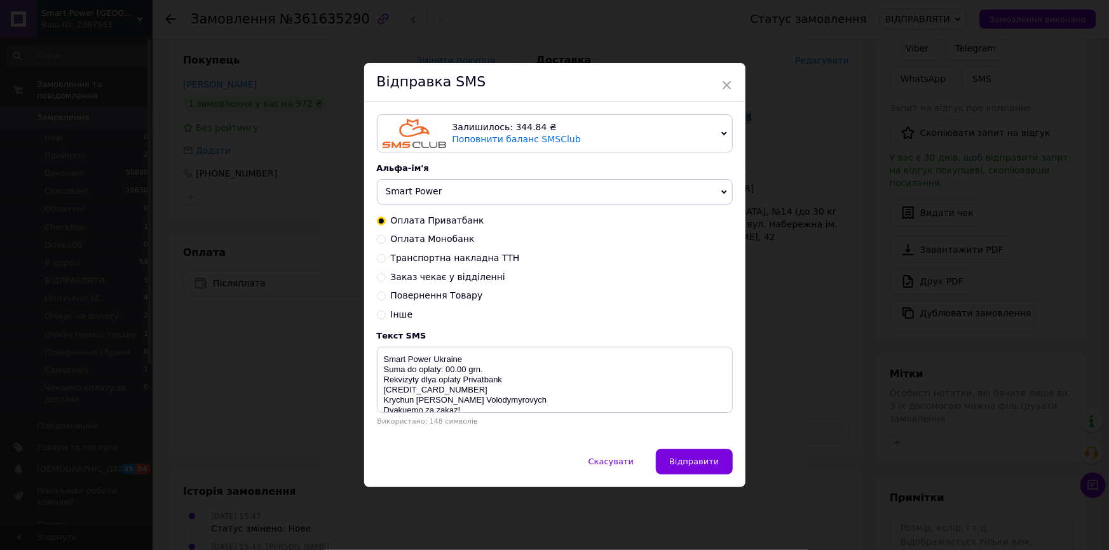
click at [424, 255] on span "Транспортна накладна ТТН" at bounding box center [455, 258] width 129 height 10
click at [386, 255] on input "Транспортна накладна ТТН" at bounding box center [381, 257] width 9 height 9
radio input "true"
radio input "false"
click at [483, 369] on textarea "Vash zakaz vidpravleno Nova Poshta TTN 20450000000000 Smart Power [GEOGRAPHIC_D…" at bounding box center [555, 380] width 356 height 66
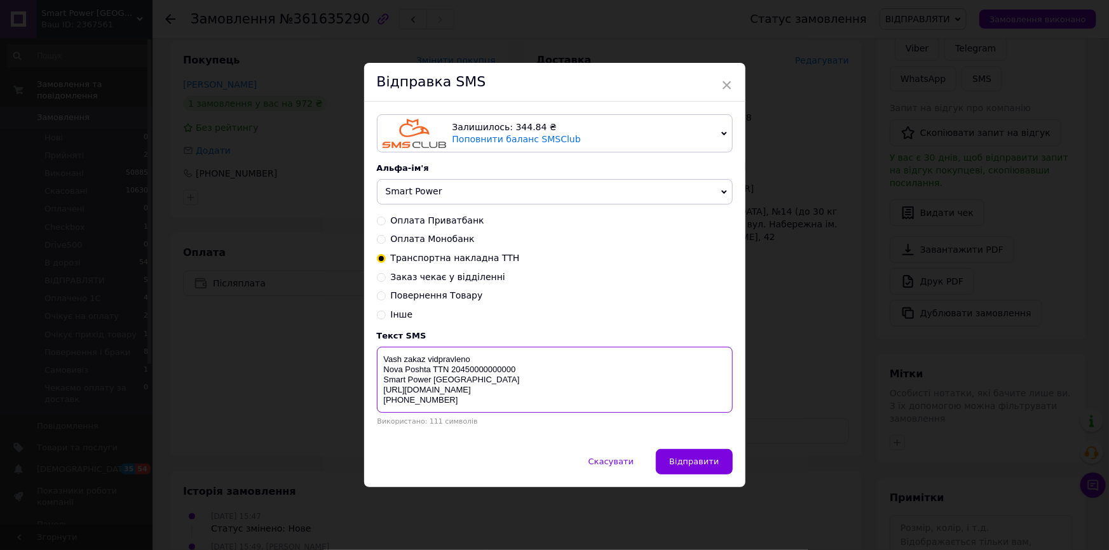
click at [483, 369] on textarea "Vash zakaz vidpravleno Nova Poshta TTN 20450000000000 Smart Power [GEOGRAPHIC_D…" at bounding box center [555, 380] width 356 height 66
paste textarea "1247378328"
type textarea "Vash zakaz vidpravleno Nova Poshta TTN 20451247378328 Smart Power Ukraine https…"
click at [676, 442] on div "Залишилось: 344.84 ₴ Поповнити баланс SMSClub Підключити LetsAds Альфа-ім'я Sma…" at bounding box center [554, 275] width 381 height 347
click at [679, 457] on button "Відправити" at bounding box center [694, 461] width 76 height 25
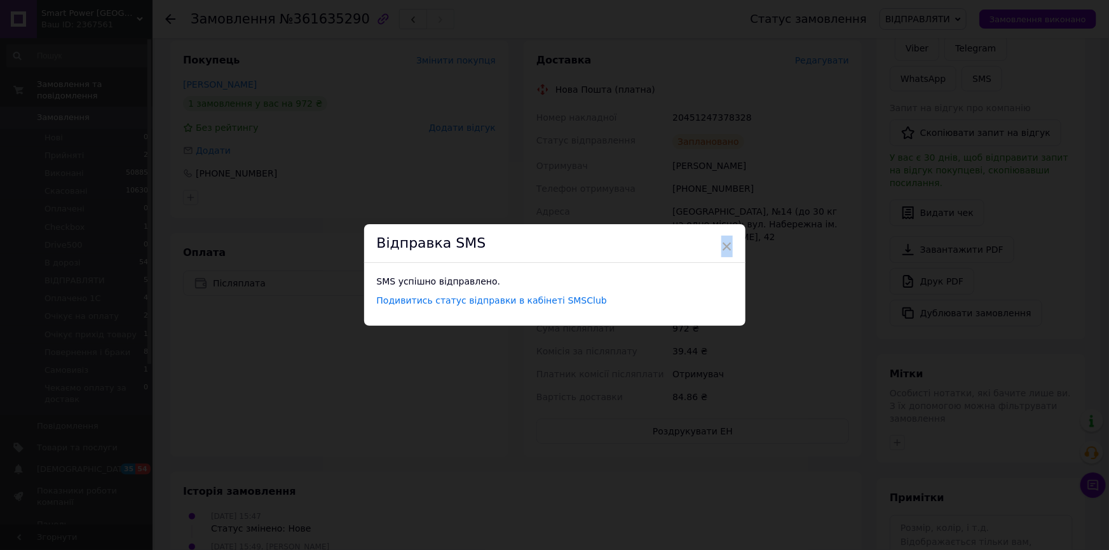
click at [725, 239] on span "×" at bounding box center [726, 247] width 11 height 22
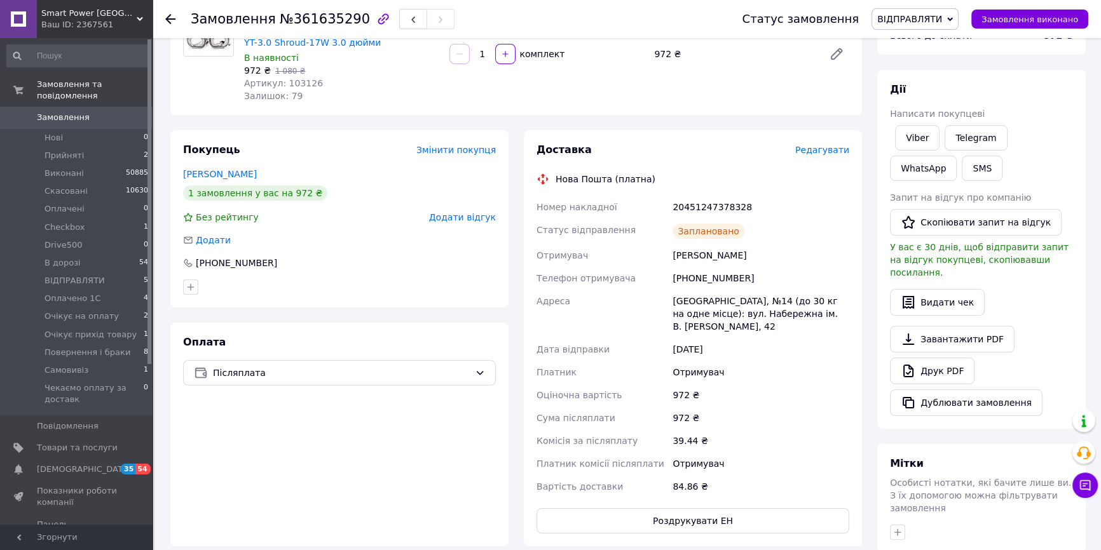
scroll to position [0, 0]
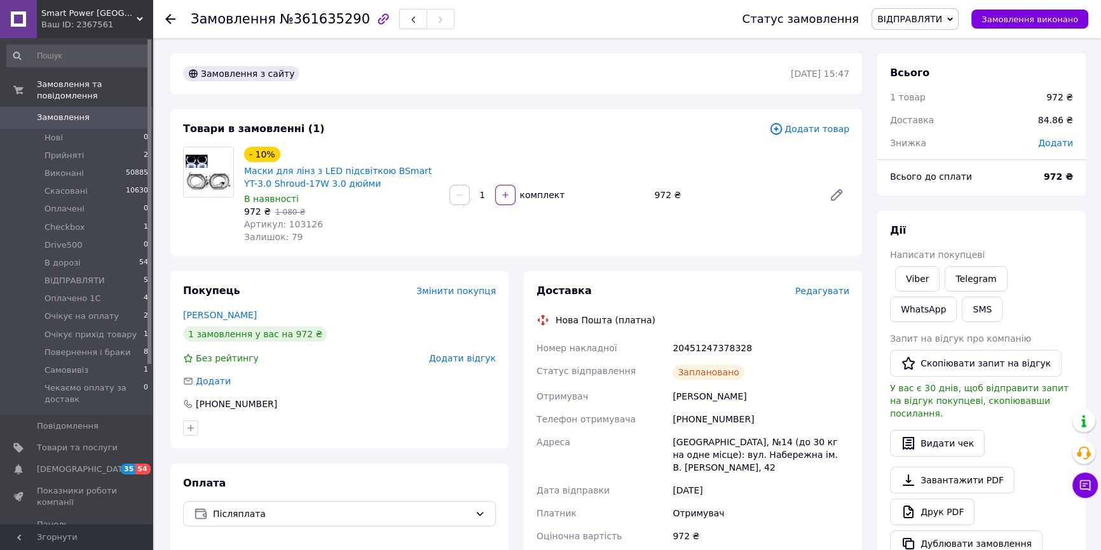
drag, startPoint x: 298, startPoint y: 202, endPoint x: 300, endPoint y: 224, distance: 21.7
click at [298, 205] on div "- 10% Маски для лінз з LED підсвіткою BSmart YT-3.0 Shroud-17W 3.0 дюйми В наяв…" at bounding box center [341, 195] width 205 height 102
click at [300, 224] on span "Артикул: 103126" at bounding box center [283, 224] width 79 height 10
copy span "103126"
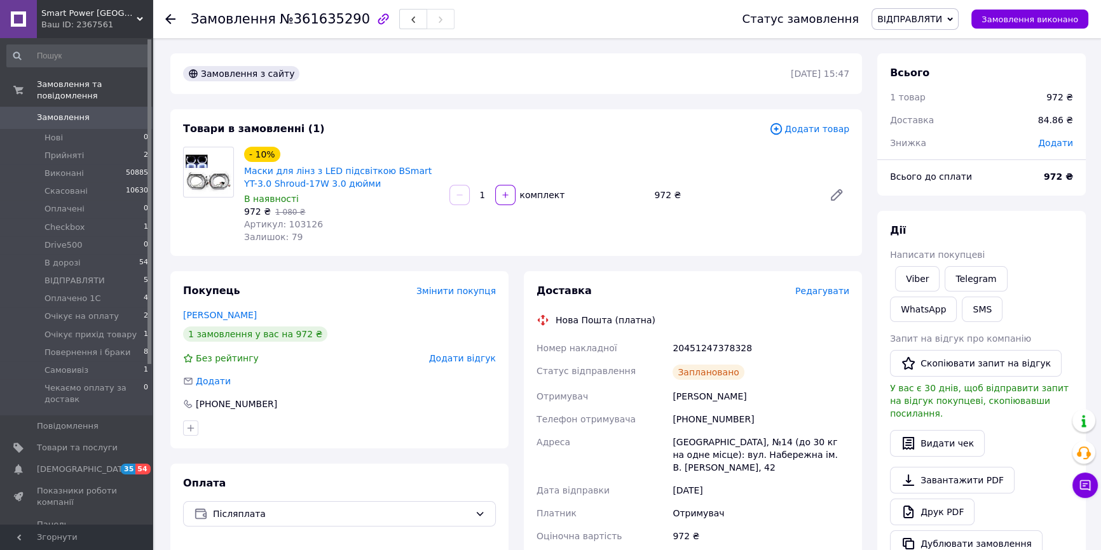
drag, startPoint x: 943, startPoint y: 31, endPoint x: 943, endPoint y: 24, distance: 7.0
click at [943, 29] on div "Статус замовлення ВІДПРАВЛЯТИ Прийнято Виконано Скасовано Оплачено Checkbox Dri…" at bounding box center [902, 19] width 372 height 38
click at [942, 24] on span "ВІДПРАВЛЯТИ" at bounding box center [909, 19] width 65 height 10
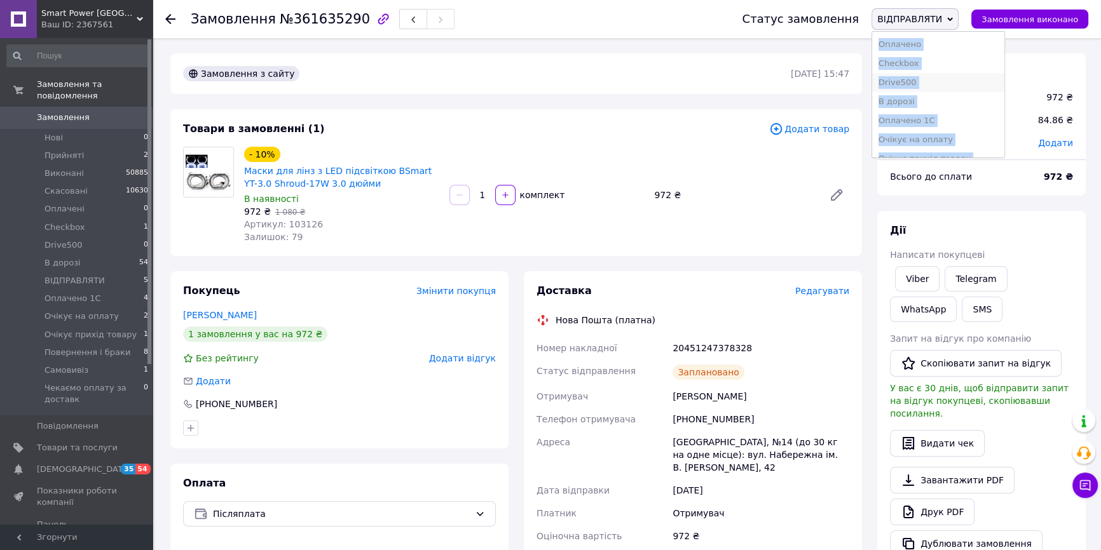
click at [939, 87] on li "Drive500" at bounding box center [938, 82] width 132 height 19
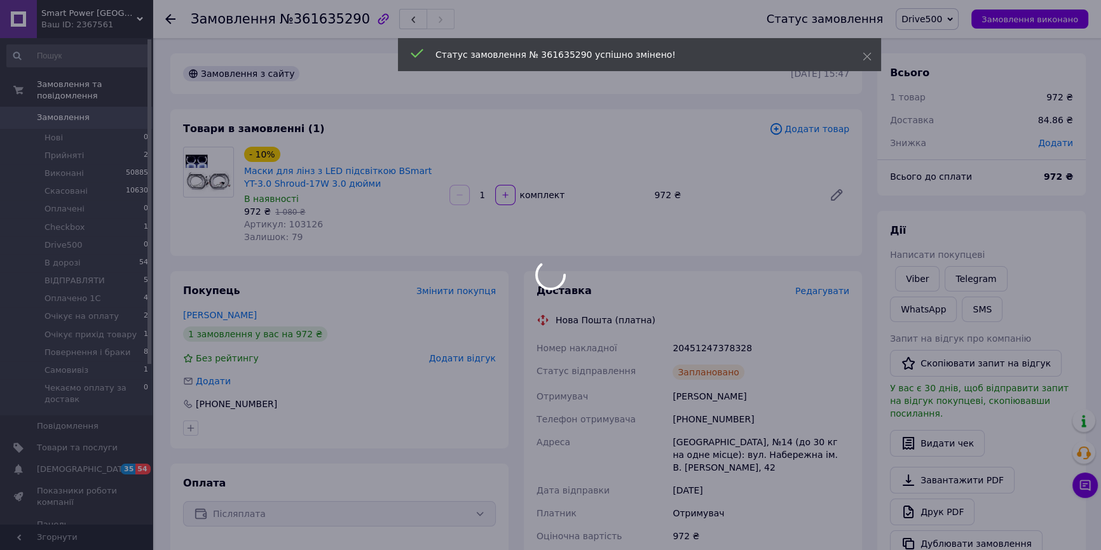
click at [947, 13] on div at bounding box center [550, 275] width 1101 height 550
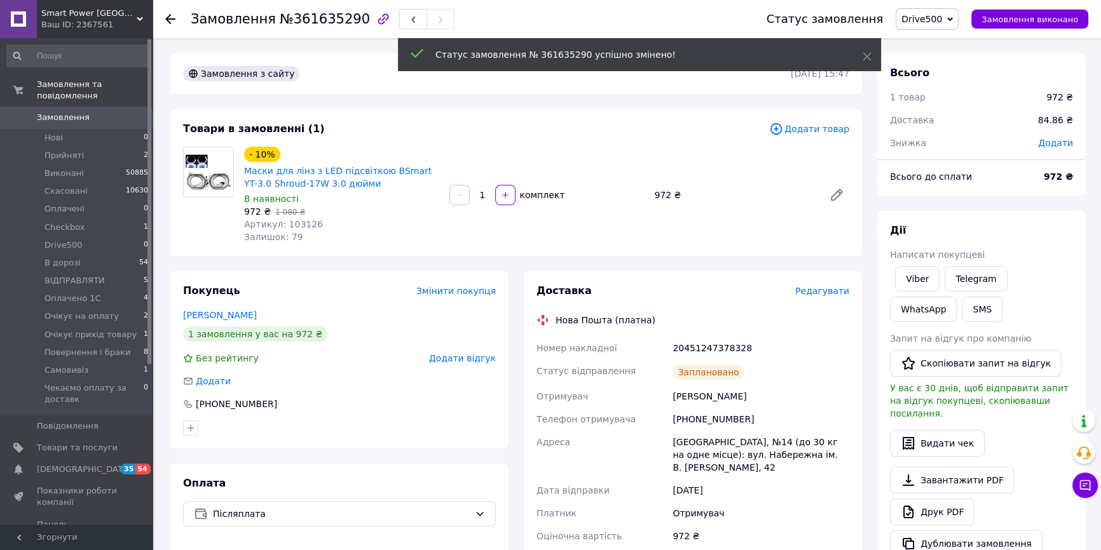
click at [947, 26] on span "Drive500" at bounding box center [927, 19] width 63 height 22
click at [952, 86] on li "В дорозі" at bounding box center [962, 82] width 132 height 19
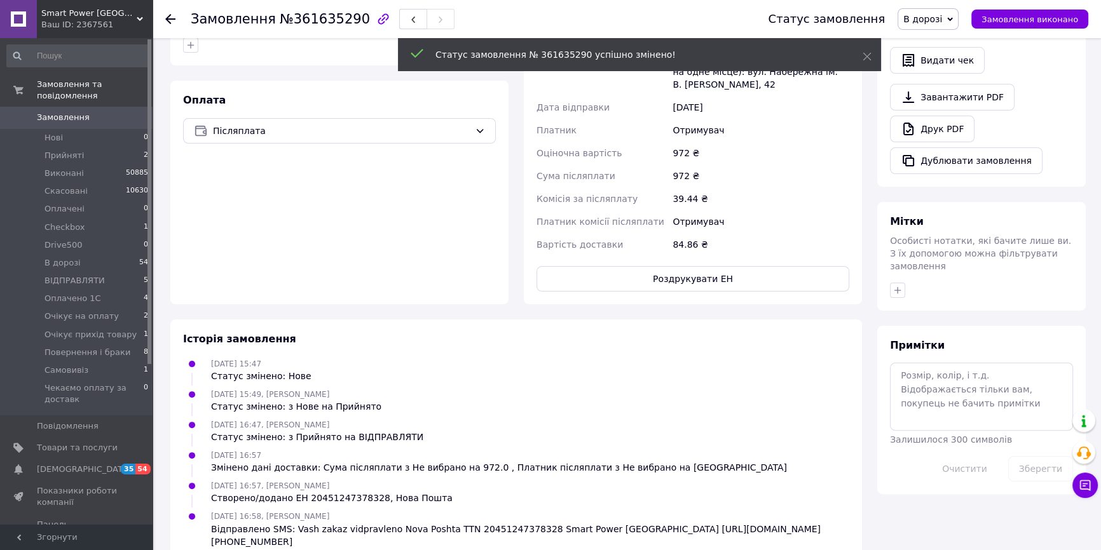
scroll to position [395, 0]
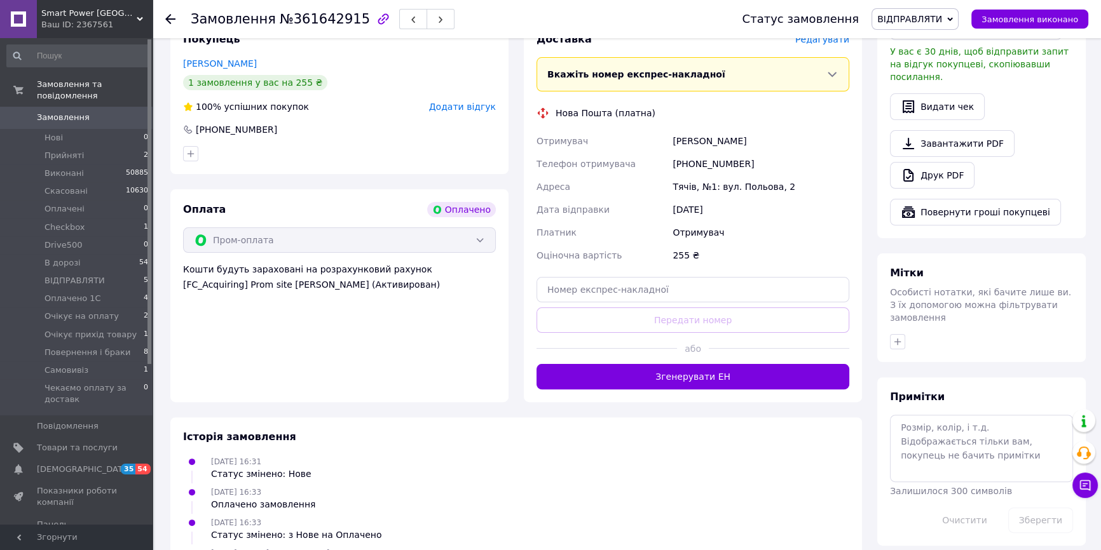
scroll to position [404, 0]
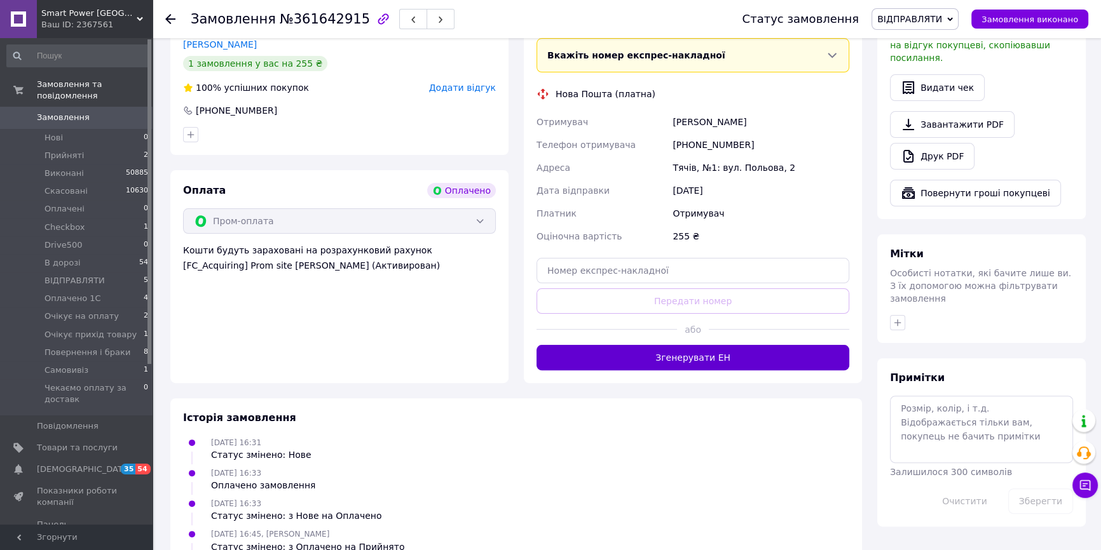
click at [720, 353] on button "Згенерувати ЕН" at bounding box center [692, 357] width 313 height 25
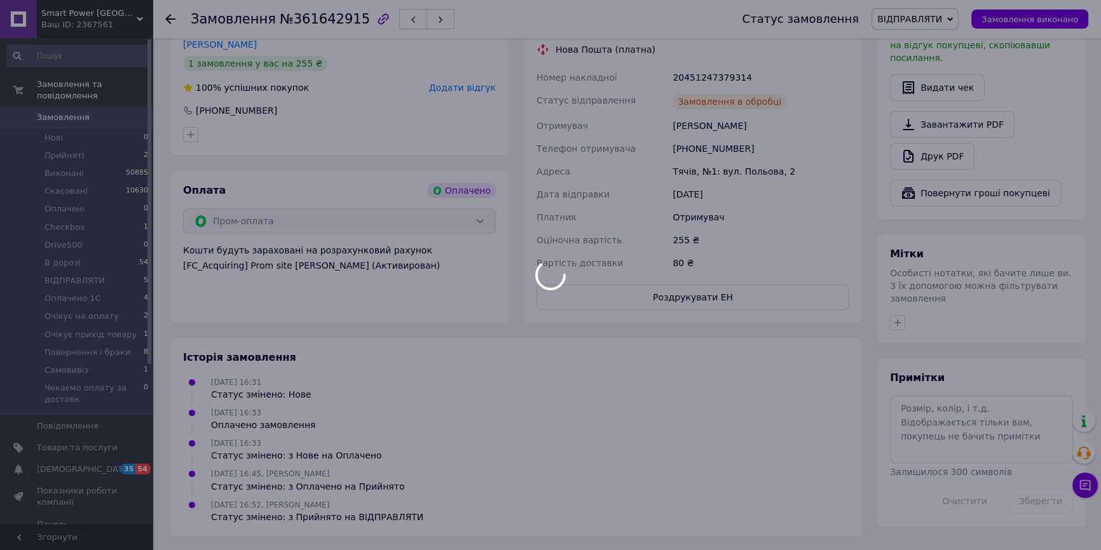
click at [748, 297] on div at bounding box center [550, 275] width 1101 height 550
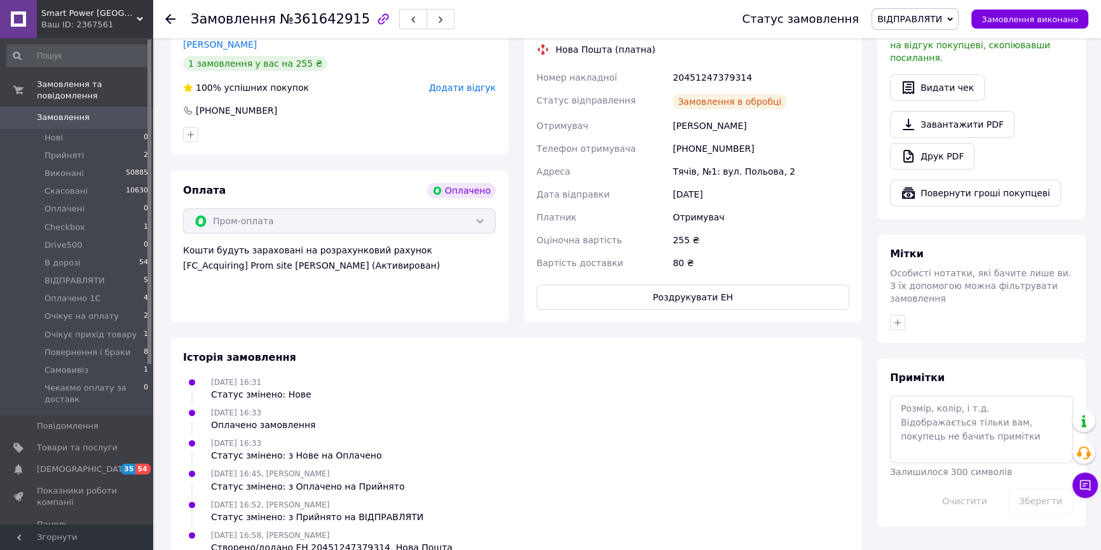
click at [748, 297] on button "Роздрукувати ЕН" at bounding box center [692, 297] width 313 height 25
click at [952, 143] on link "Друк PDF" at bounding box center [932, 156] width 85 height 27
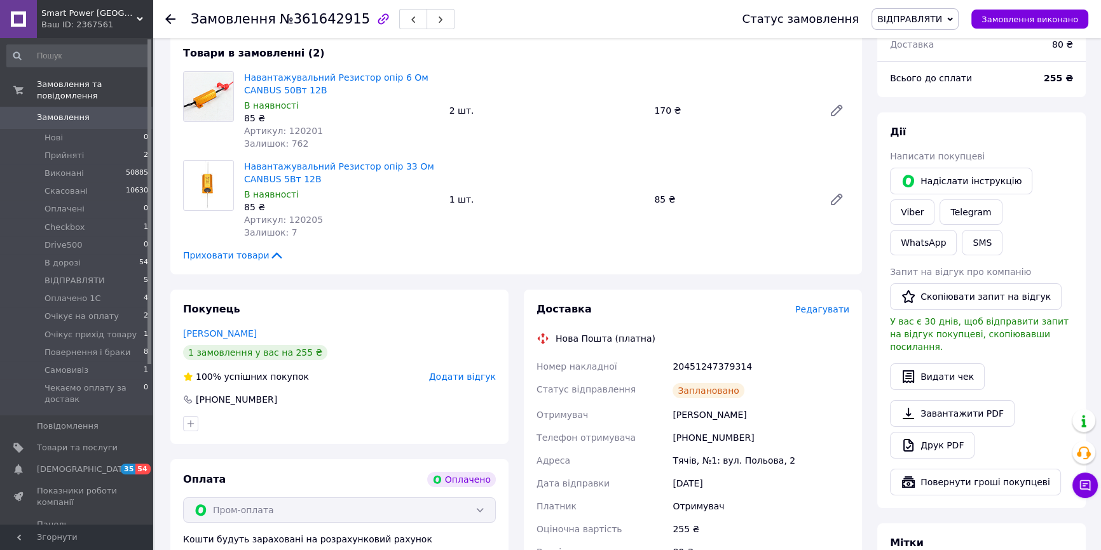
scroll to position [173, 0]
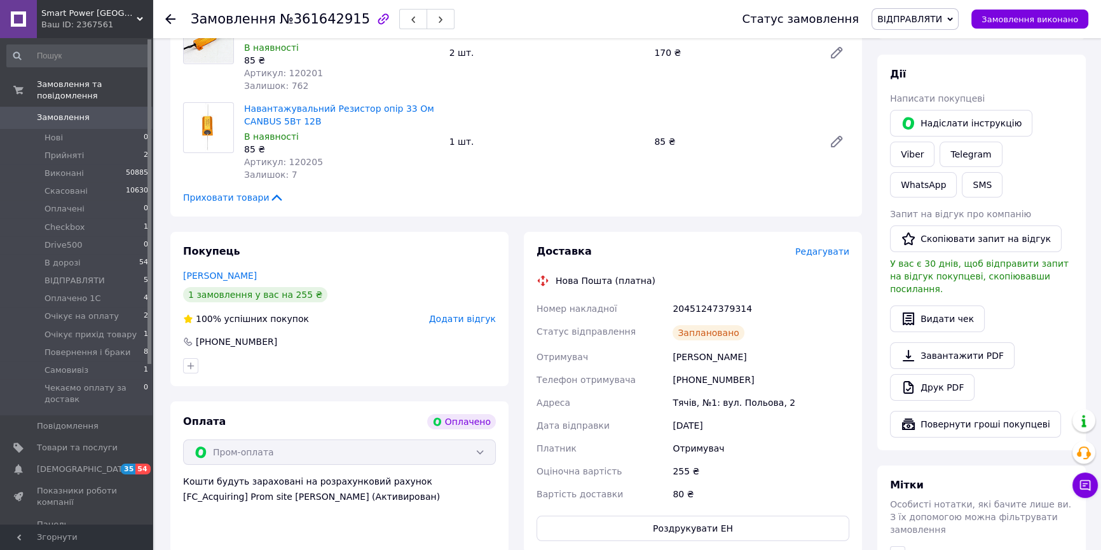
click at [725, 301] on div "20451247379314" at bounding box center [761, 308] width 182 height 23
copy div "20451247379314"
click at [1002, 172] on button "SMS" at bounding box center [982, 184] width 41 height 25
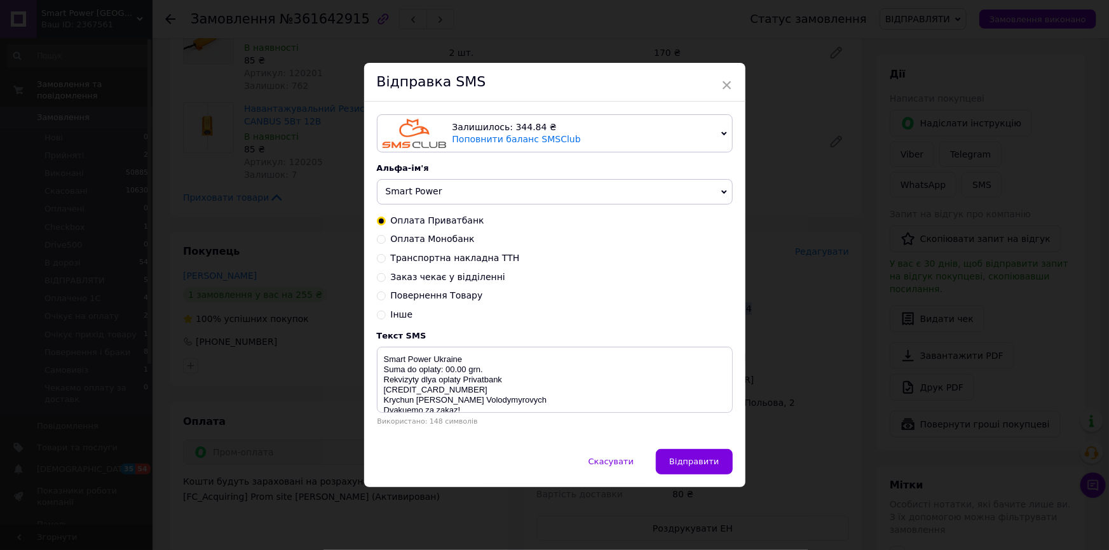
click at [411, 262] on span "Транспортна накладна ТТН" at bounding box center [455, 258] width 129 height 10
click at [386, 262] on input "Транспортна накладна ТТН" at bounding box center [381, 257] width 9 height 9
radio input "true"
radio input "false"
click at [482, 374] on textarea "Vash zakaz vidpravleno Nova Poshta TTN 20450000000000 Smart Power [GEOGRAPHIC_D…" at bounding box center [555, 380] width 356 height 66
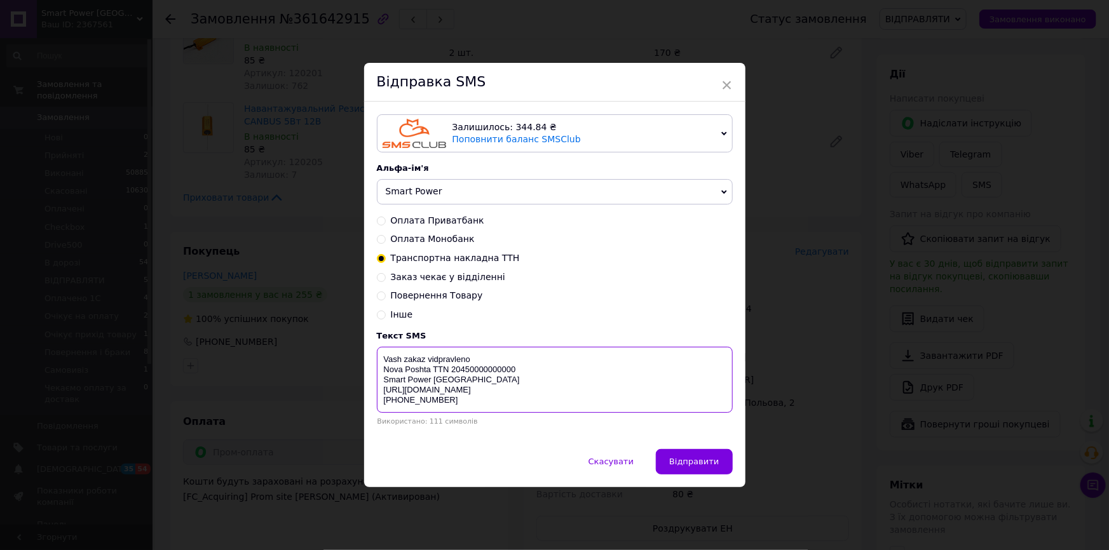
click at [482, 374] on textarea "Vash zakaz vidpravleno Nova Poshta TTN 20450000000000 Smart Power [GEOGRAPHIC_D…" at bounding box center [555, 380] width 356 height 66
paste textarea "1247379314"
type textarea "Vash zakaz vidpravleno Nova Poshta TTN 20451247379314 Smart Power Ukraine https…"
click at [736, 464] on div "Скасувати   Відправити" at bounding box center [554, 468] width 381 height 38
click at [717, 463] on span "Відправити" at bounding box center [694, 462] width 50 height 10
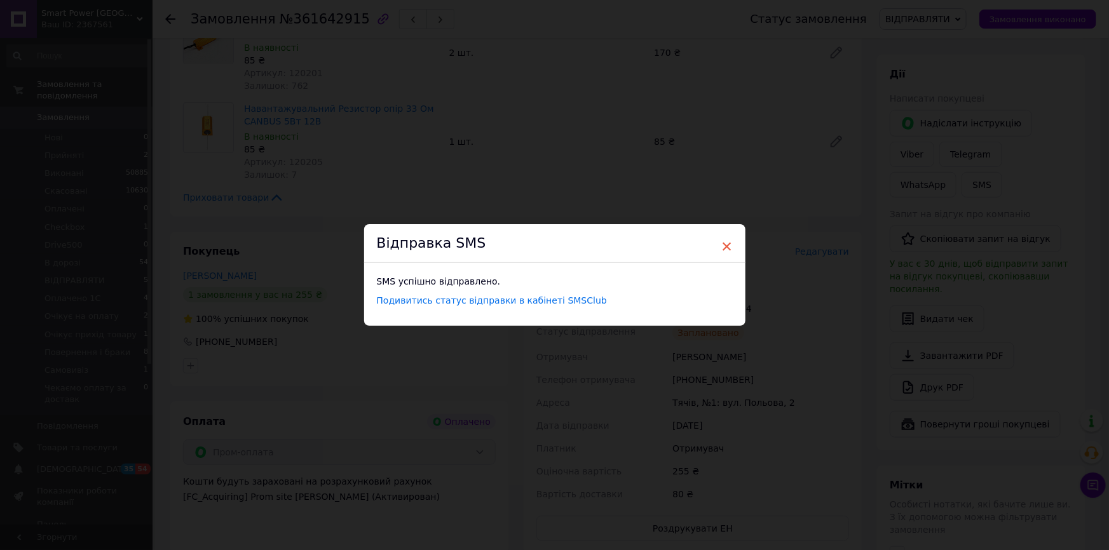
click at [721, 247] on span "×" at bounding box center [726, 247] width 11 height 22
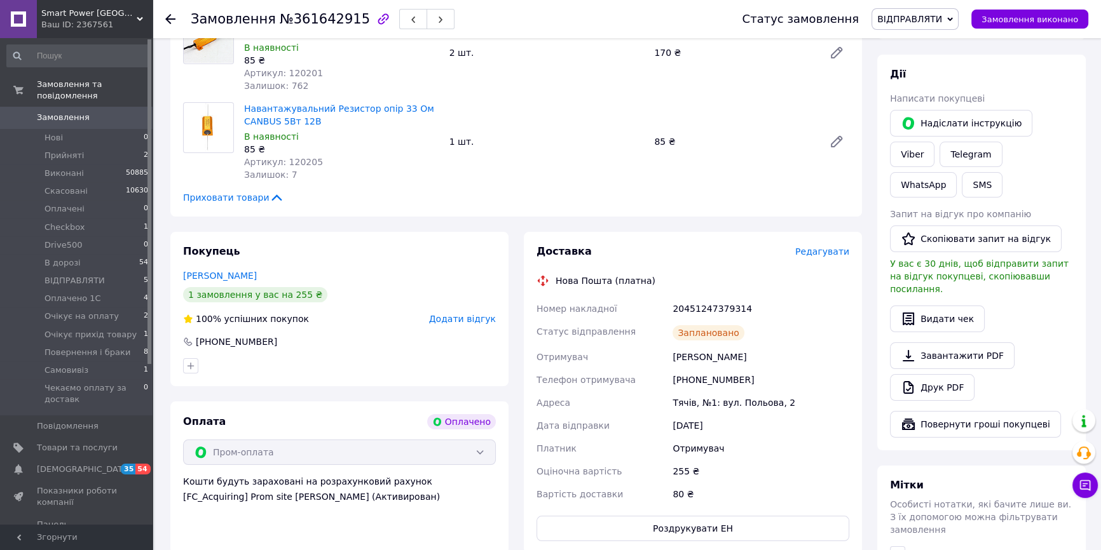
click at [914, 20] on span "ВІДПРАВЛЯТИ" at bounding box center [909, 19] width 65 height 10
click at [945, 100] on li "В дорозі" at bounding box center [938, 101] width 132 height 19
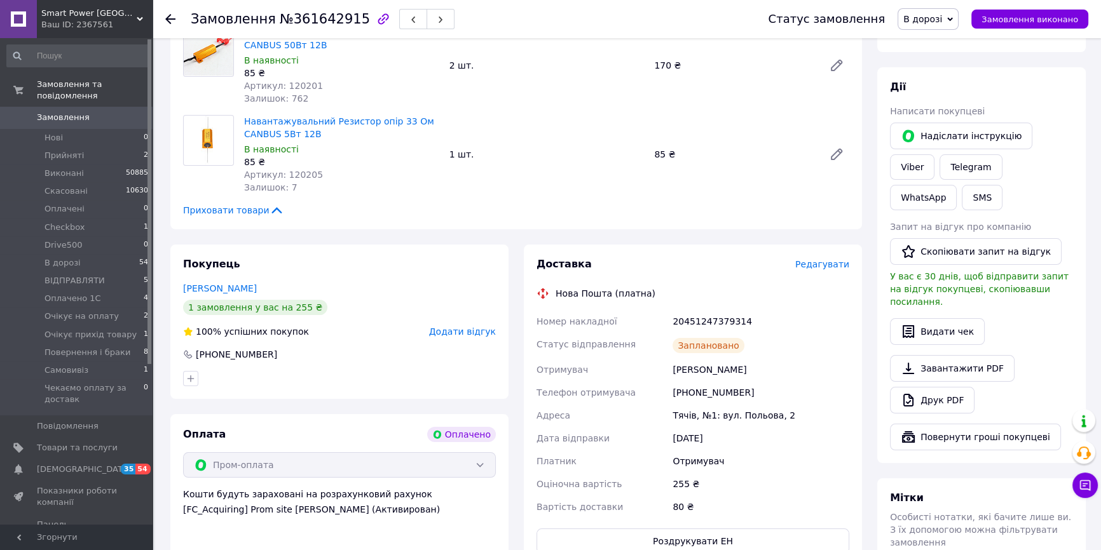
scroll to position [0, 0]
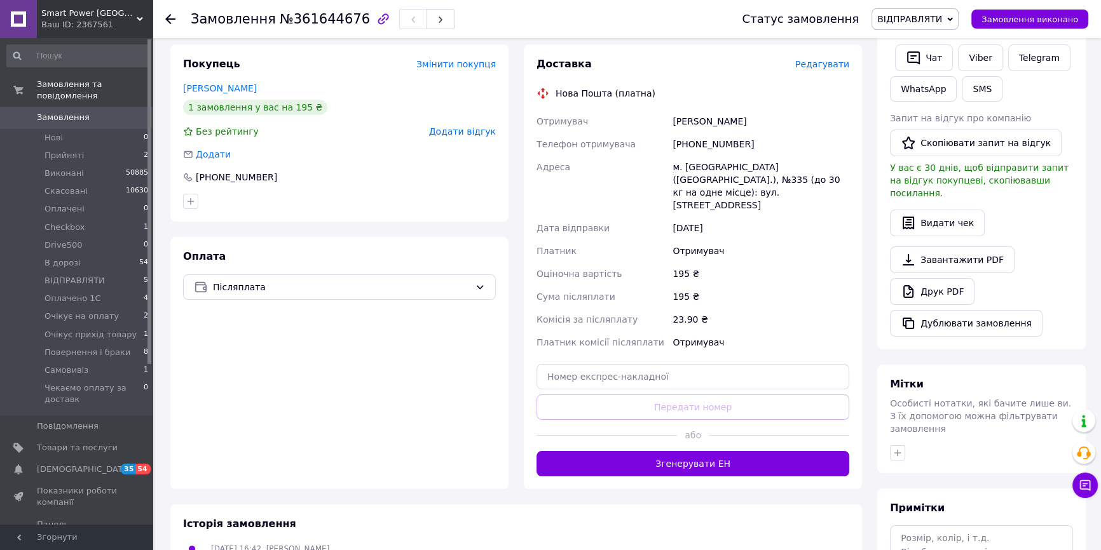
scroll to position [231, 0]
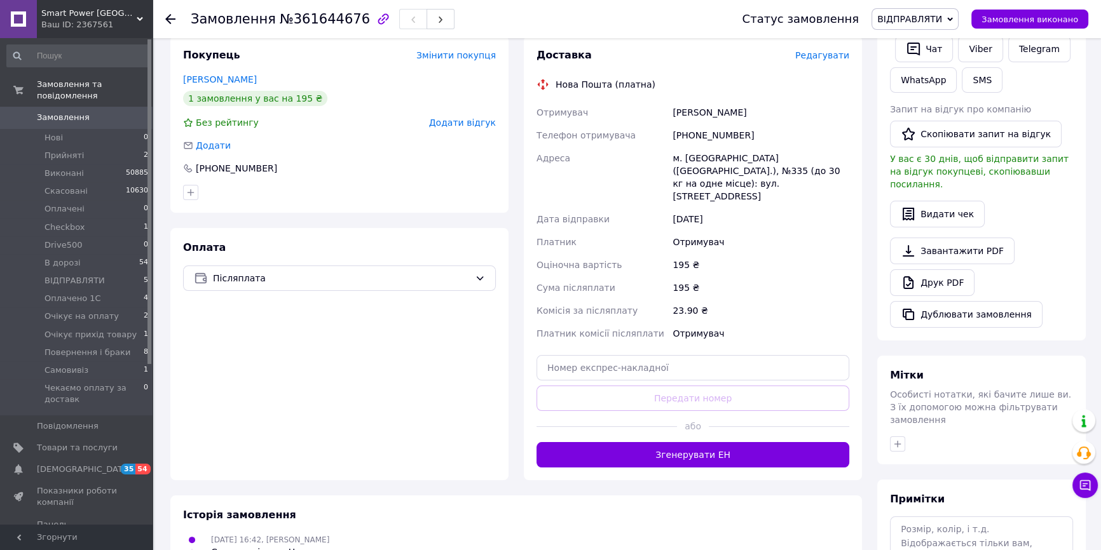
click at [706, 446] on div "Доставка Редагувати Нова Пошта (платна) Отримувач [PERSON_NAME] Телефон отримув…" at bounding box center [693, 258] width 338 height 445
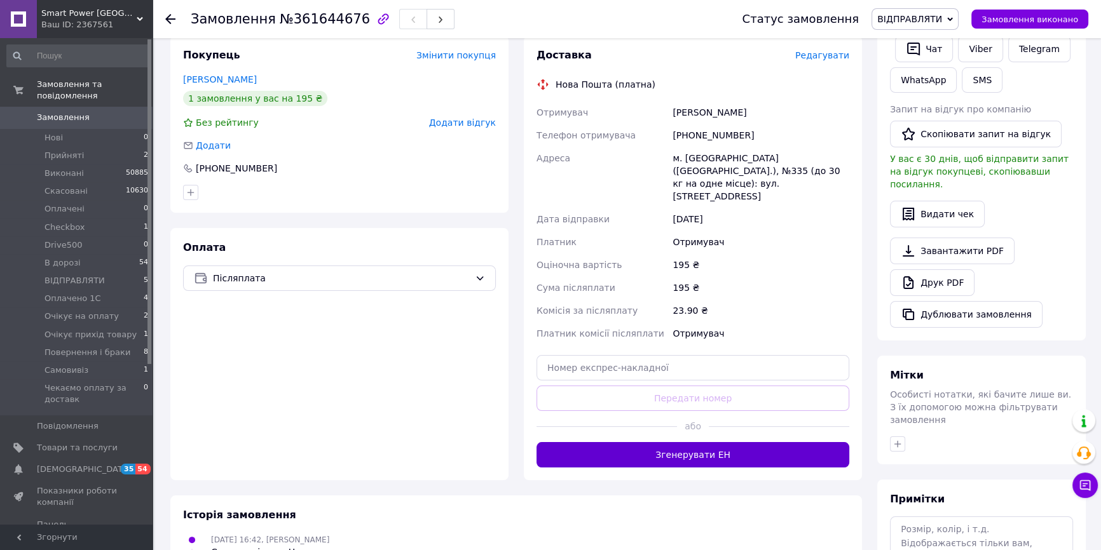
click at [711, 442] on button "Згенерувати ЕН" at bounding box center [692, 454] width 313 height 25
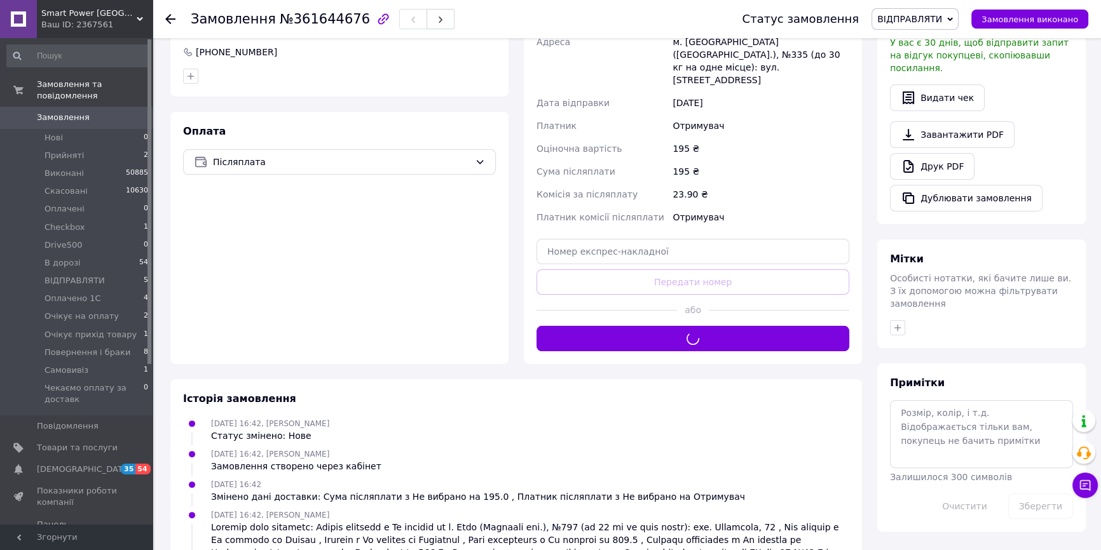
scroll to position [346, 0]
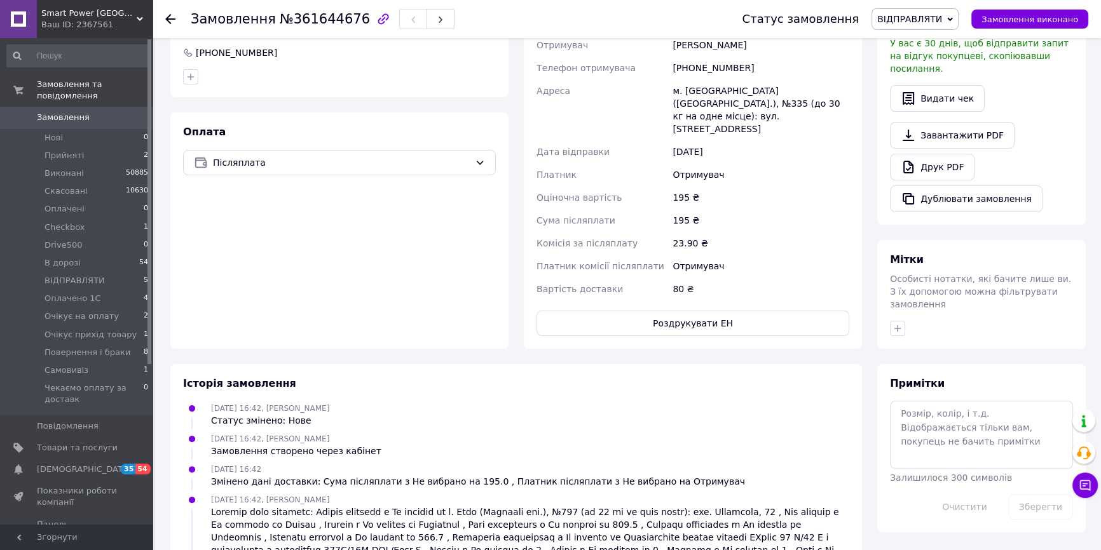
click at [652, 276] on div "Доставка Редагувати Нова Пошта (платна) Номер накладної 20451247380446 Статус в…" at bounding box center [692, 135] width 313 height 404
click at [652, 311] on button "Роздрукувати ЕН" at bounding box center [692, 323] width 313 height 25
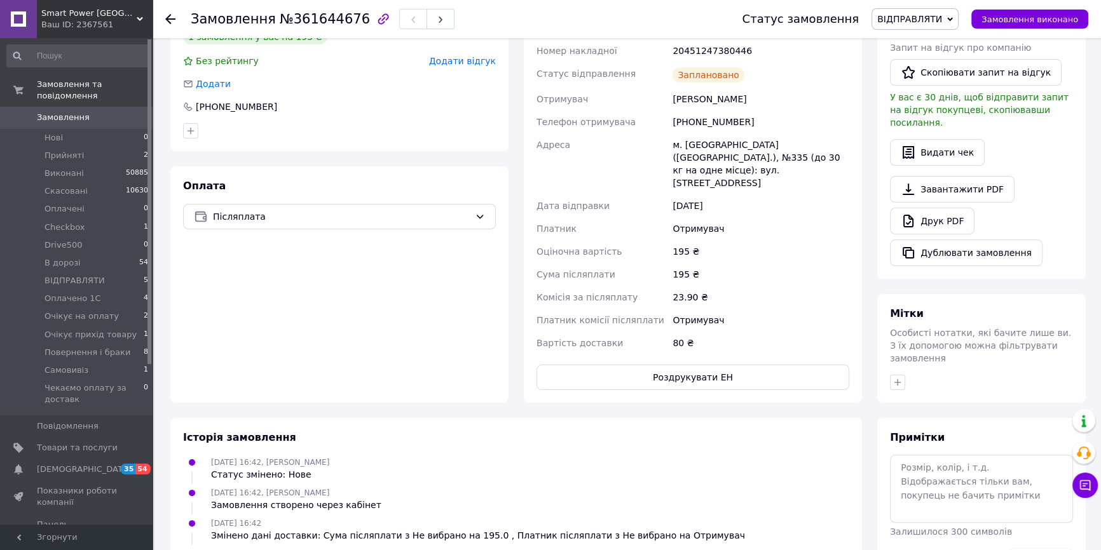
scroll to position [231, 0]
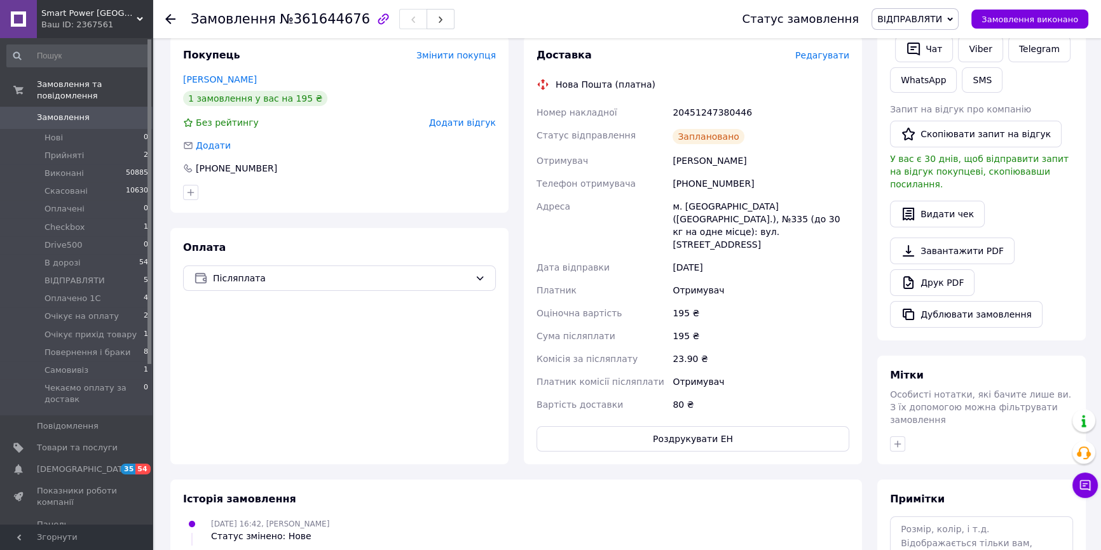
click at [712, 106] on div "20451247380446" at bounding box center [761, 112] width 182 height 23
copy div "20451247380446"
click at [978, 69] on button "SMS" at bounding box center [982, 79] width 41 height 25
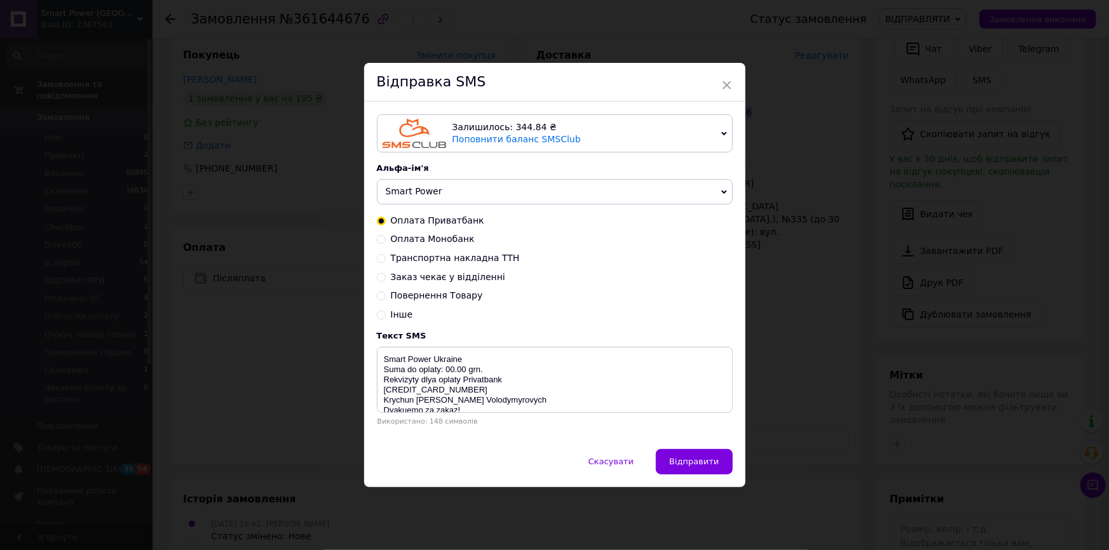
click at [434, 242] on span "Оплата Монобанк" at bounding box center [433, 239] width 84 height 10
click at [386, 242] on input "Оплата Монобанк" at bounding box center [381, 238] width 9 height 9
radio input "true"
radio input "false"
type textarea "Smart Power Ukraine Suma do oplaty: 00.00 grn. Rekvizyty dlya oplaty Mono bank …"
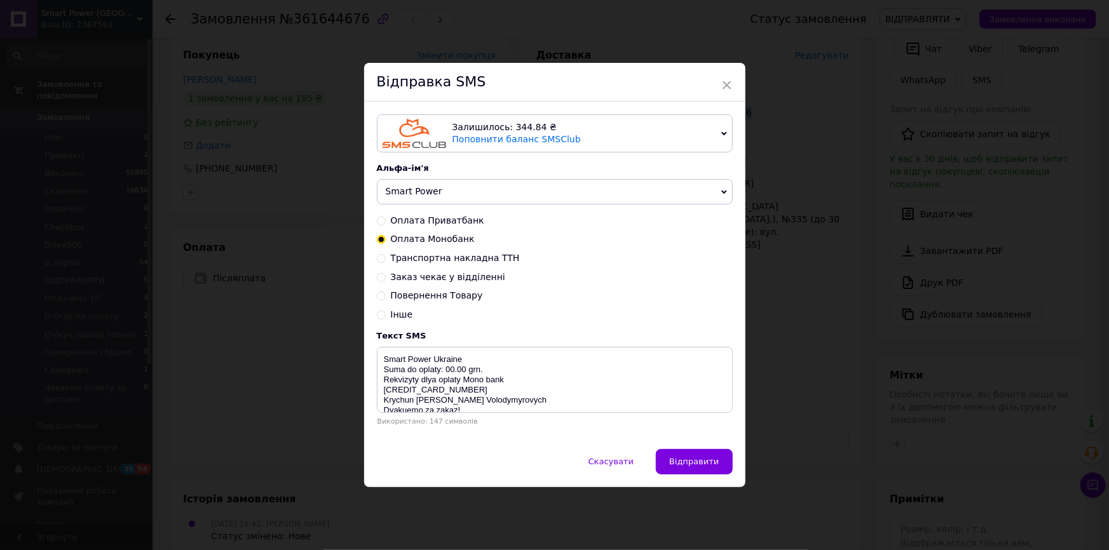
click at [433, 259] on span "Транспортна накладна ТТН" at bounding box center [455, 258] width 129 height 10
click at [386, 259] on input "Транспортна накладна ТТН" at bounding box center [381, 257] width 9 height 9
radio input "true"
radio input "false"
click at [498, 367] on textarea "Vash zakaz vidpravleno Nova Poshta TTN 20450000000000 Smart Power Ukraine https…" at bounding box center [555, 380] width 356 height 66
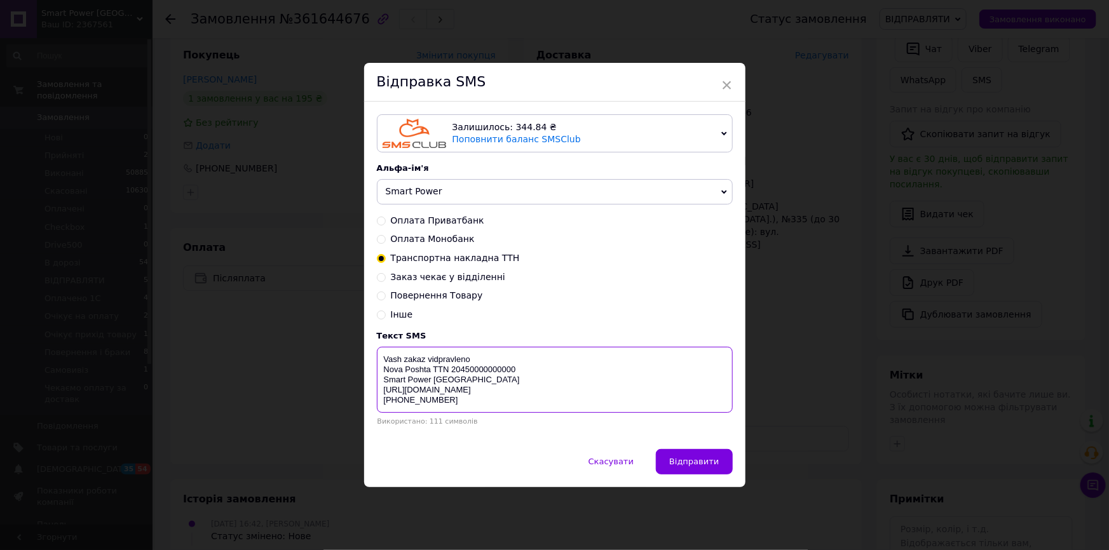
click at [498, 367] on textarea "Vash zakaz vidpravleno Nova Poshta TTN 20450000000000 Smart Power Ukraine https…" at bounding box center [555, 380] width 356 height 66
paste textarea "1247380446"
type textarea "Vash zakaz vidpravleno Nova Poshta TTN 20451247380446 Smart Power Ukraine https…"
click at [699, 470] on button "Відправити" at bounding box center [694, 461] width 76 height 25
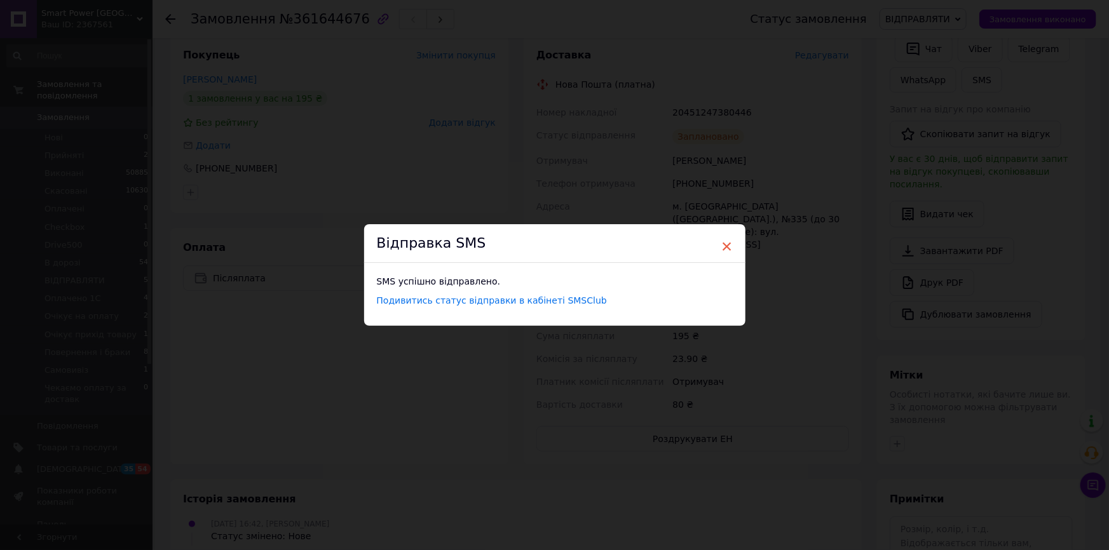
click at [725, 242] on span "×" at bounding box center [726, 247] width 11 height 22
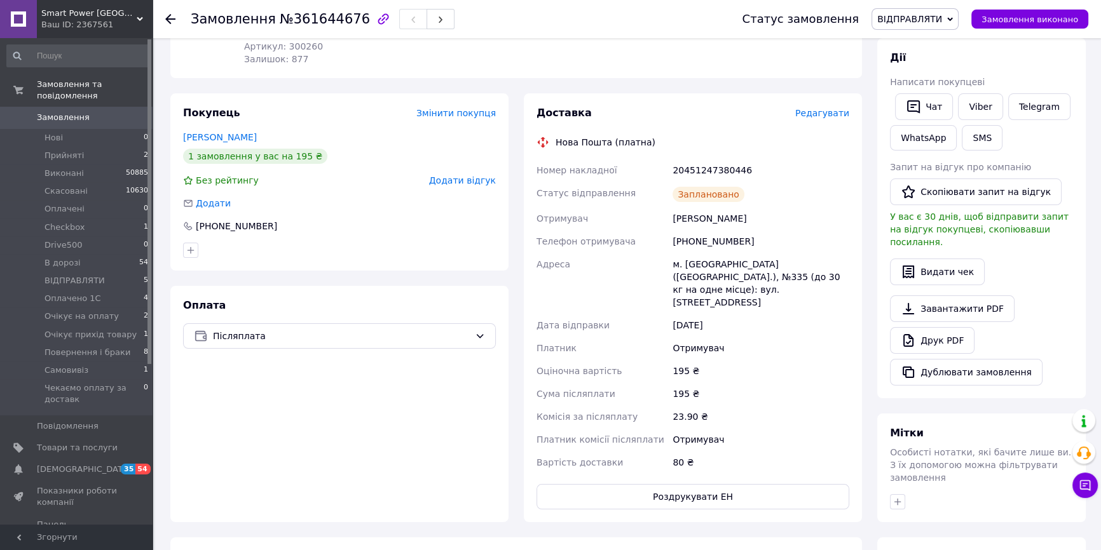
scroll to position [0, 0]
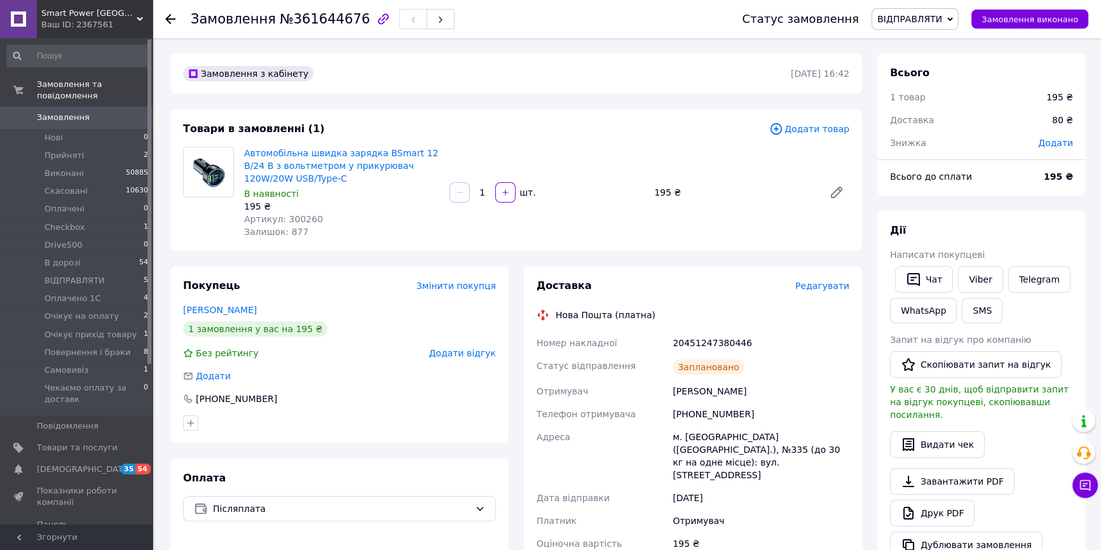
click at [294, 219] on span "Артикул: 300260" at bounding box center [283, 219] width 79 height 10
drag, startPoint x: 294, startPoint y: 219, endPoint x: 460, endPoint y: 189, distance: 168.6
click at [298, 219] on span "Артикул: 300260" at bounding box center [283, 219] width 79 height 10
copy span "300260"
click at [933, 21] on span "ВІДПРАВЛЯТИ" at bounding box center [909, 19] width 65 height 10
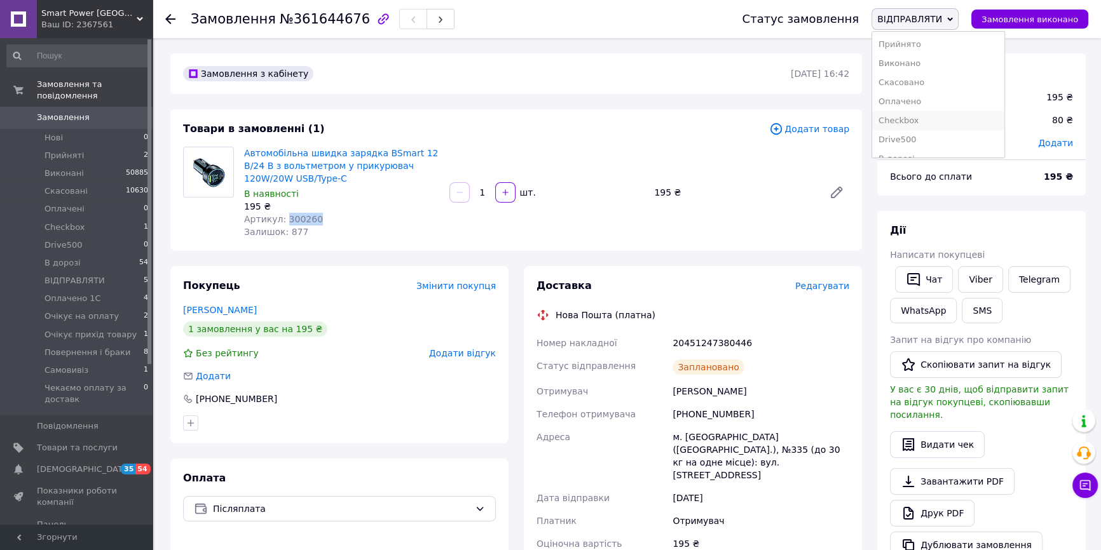
scroll to position [57, 0]
click at [933, 106] on li "В дорозі" at bounding box center [938, 101] width 132 height 19
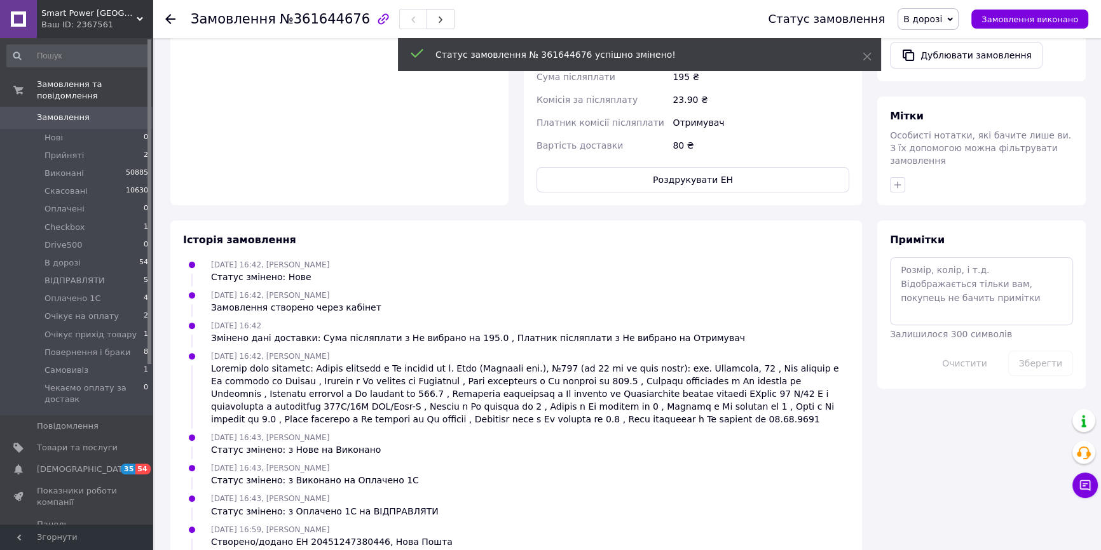
scroll to position [404, 0]
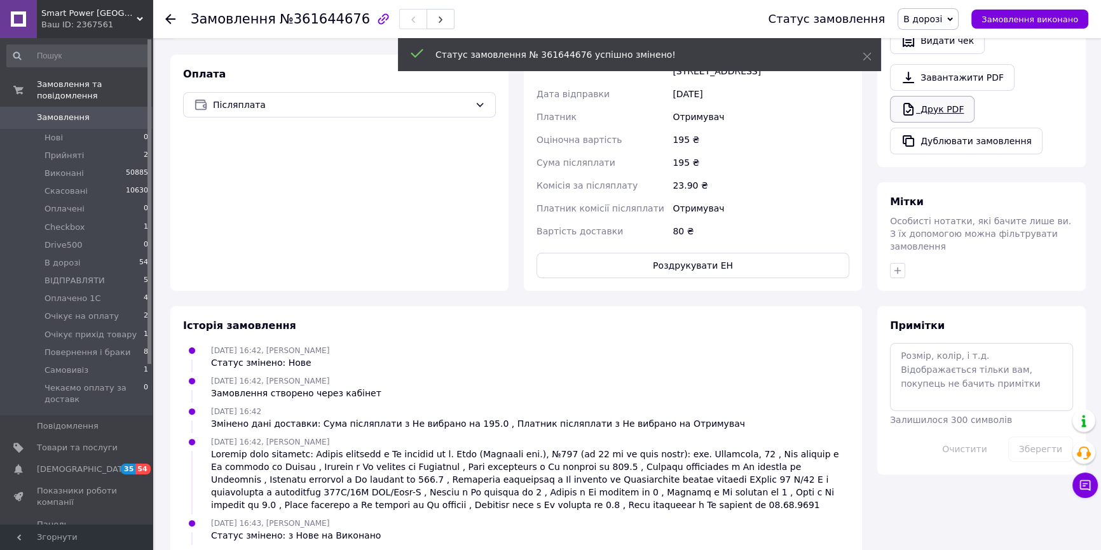
click at [931, 99] on link "Друк PDF" at bounding box center [932, 109] width 85 height 27
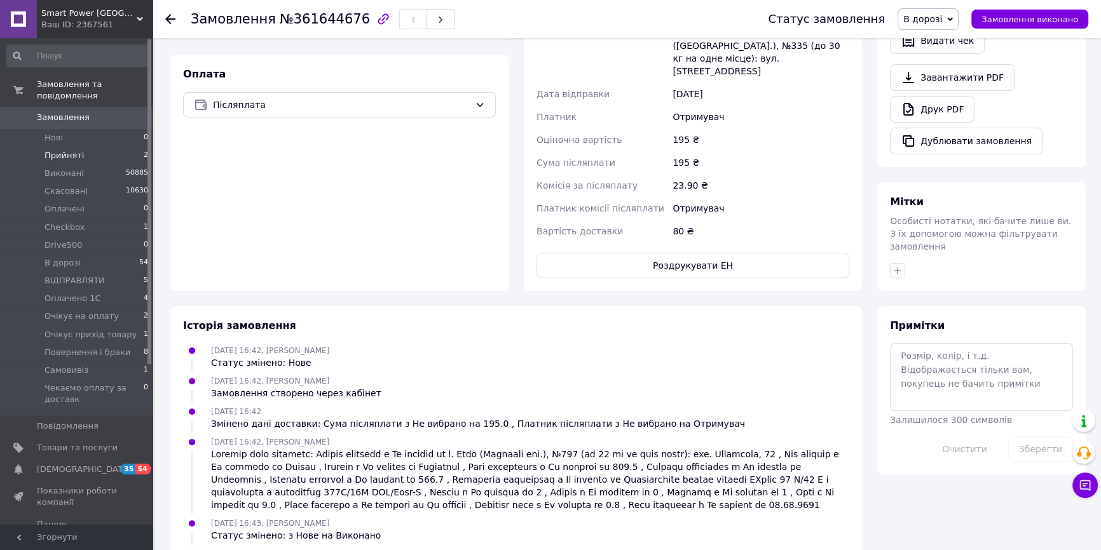
click at [108, 147] on li "Прийняті 2" at bounding box center [78, 156] width 156 height 18
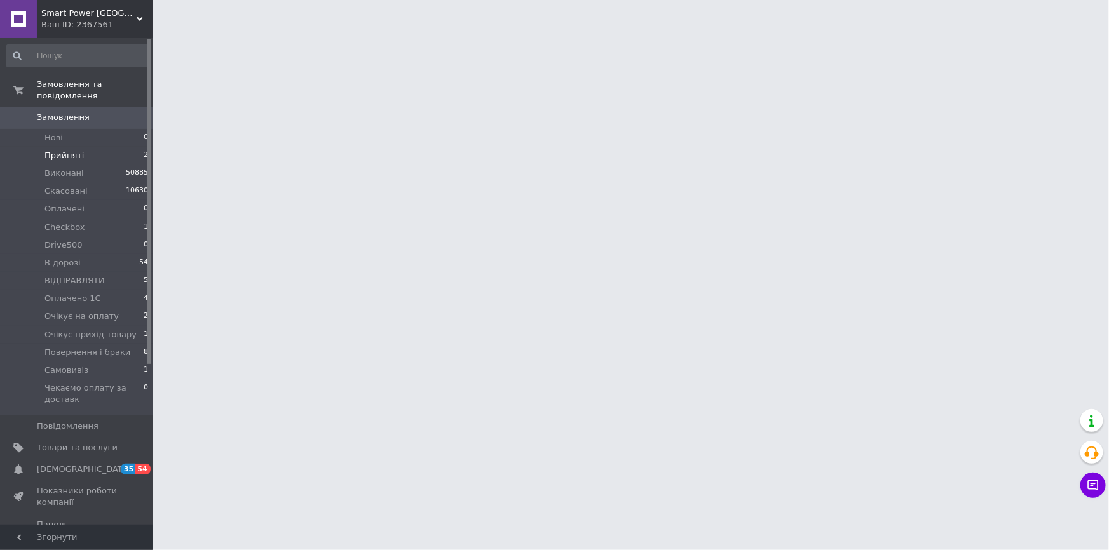
click at [108, 147] on li "Прийняті 2" at bounding box center [78, 156] width 156 height 18
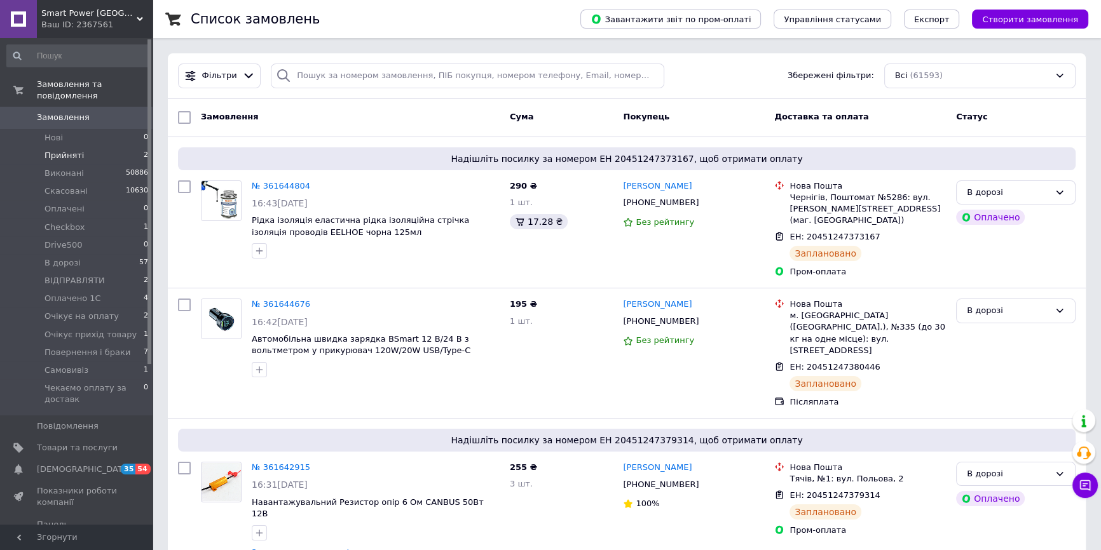
click at [74, 147] on li "Прийняті 2" at bounding box center [78, 156] width 156 height 18
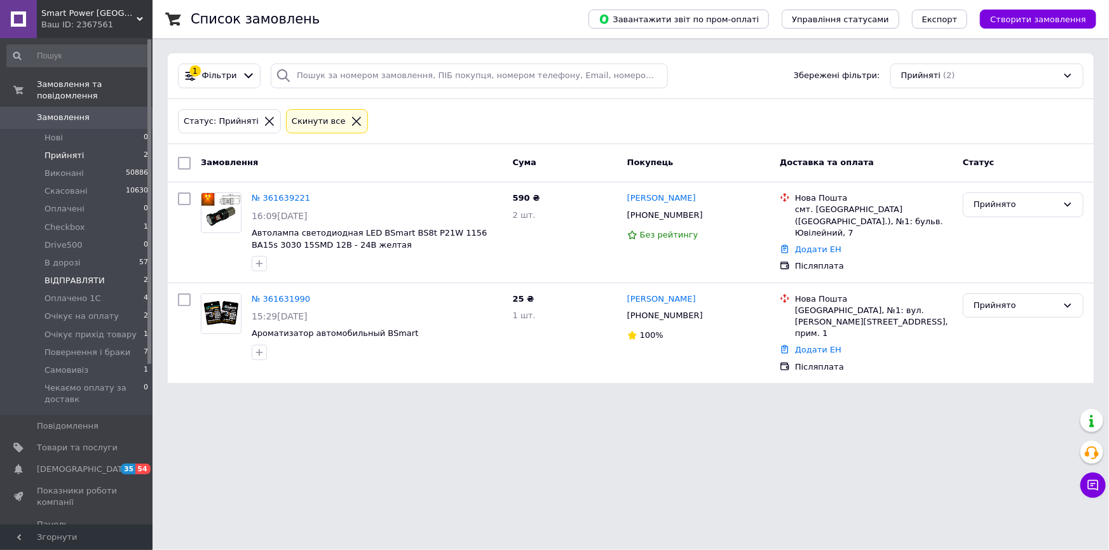
click at [100, 274] on li "ВІДПРАВЛЯТИ 2" at bounding box center [78, 281] width 156 height 18
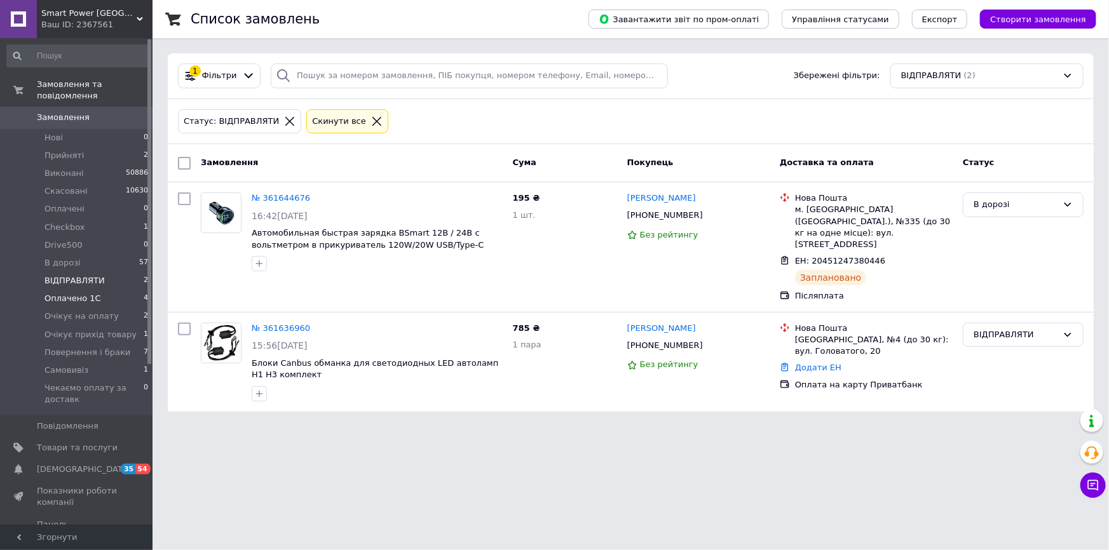
click at [107, 290] on li "Оплачено 1С 4" at bounding box center [78, 299] width 156 height 18
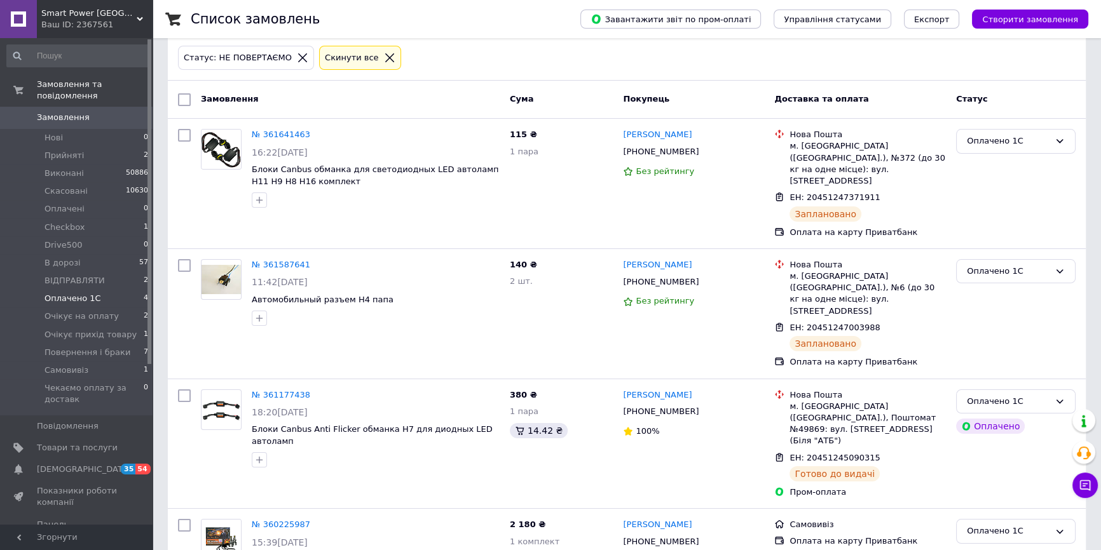
scroll to position [66, 0]
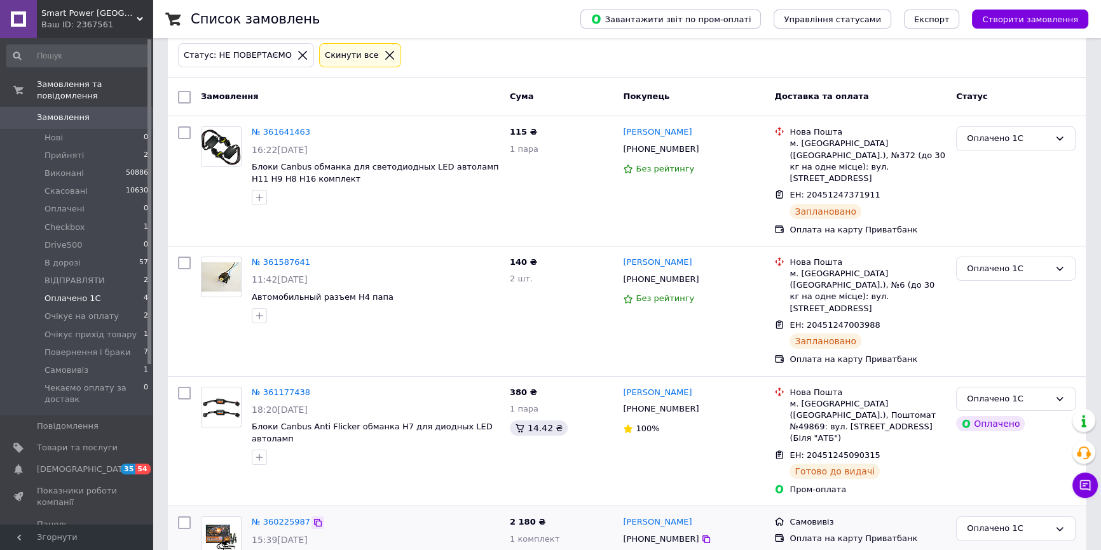
click at [313, 518] on icon at bounding box center [318, 523] width 10 height 10
click at [313, 388] on icon at bounding box center [318, 393] width 10 height 10
click at [313, 257] on icon at bounding box center [318, 262] width 10 height 10
click at [120, 149] on li "Прийняті 2" at bounding box center [78, 156] width 156 height 18
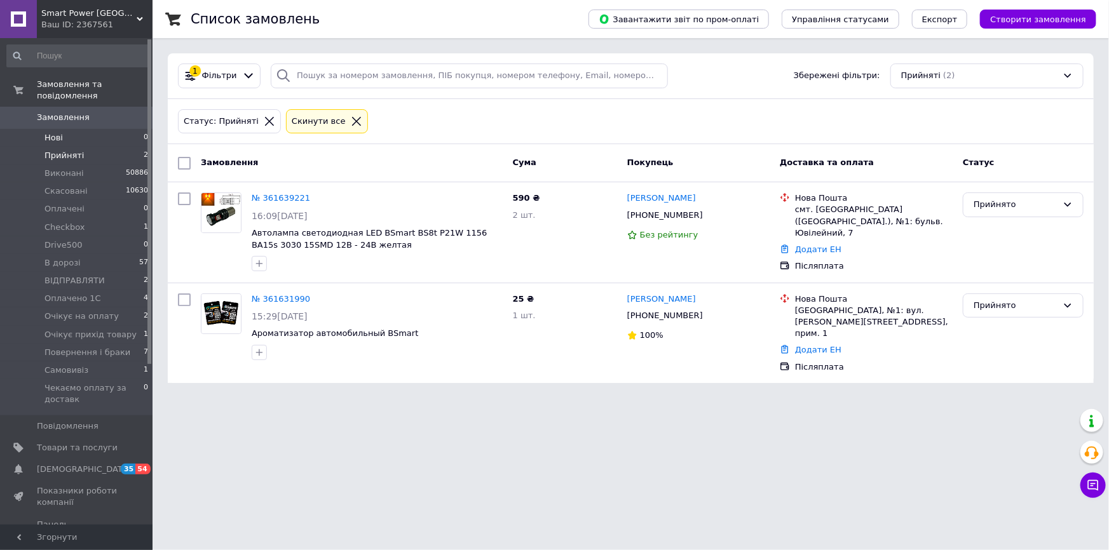
click at [87, 129] on li "Нові 0" at bounding box center [78, 138] width 156 height 18
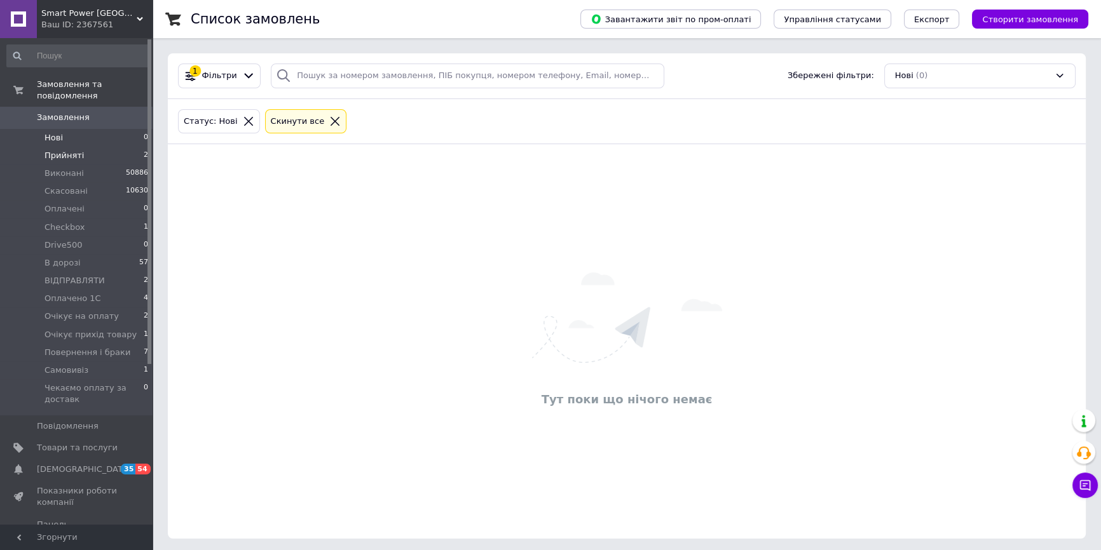
click at [89, 147] on li "Прийняті 2" at bounding box center [78, 156] width 156 height 18
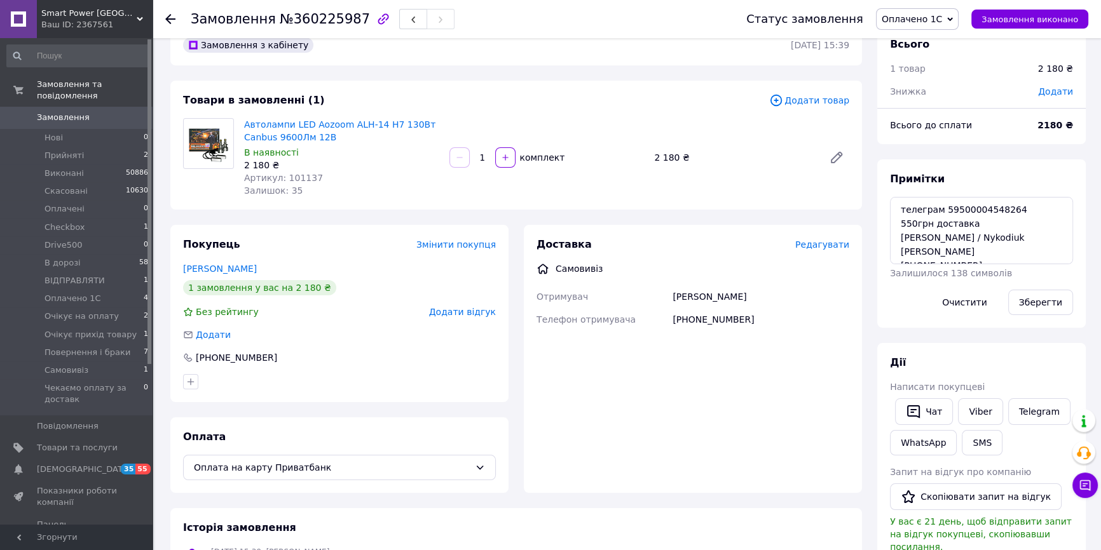
scroll to position [57, 0]
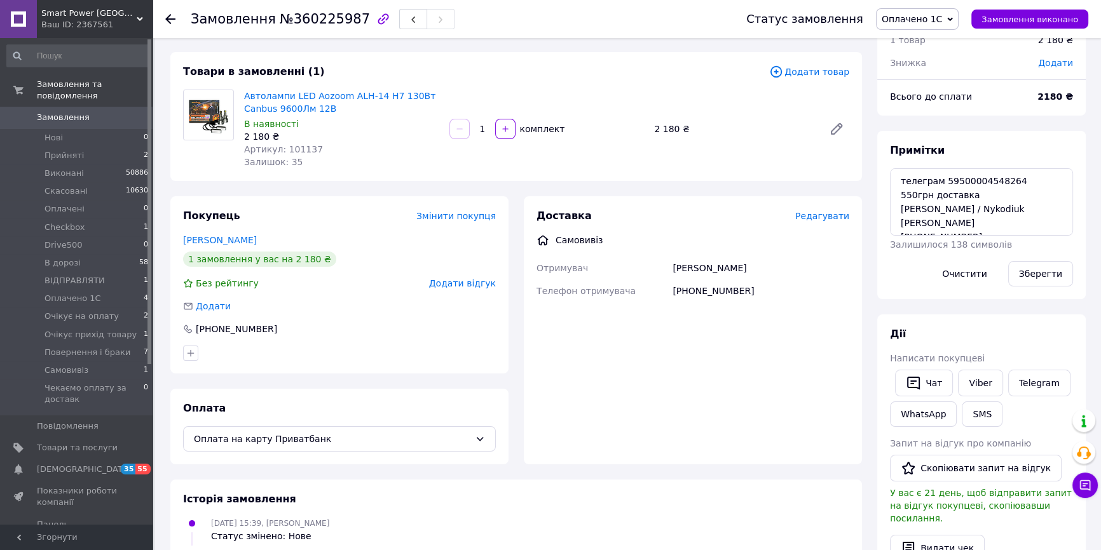
click at [55, 112] on span "Замовлення" at bounding box center [63, 117] width 53 height 11
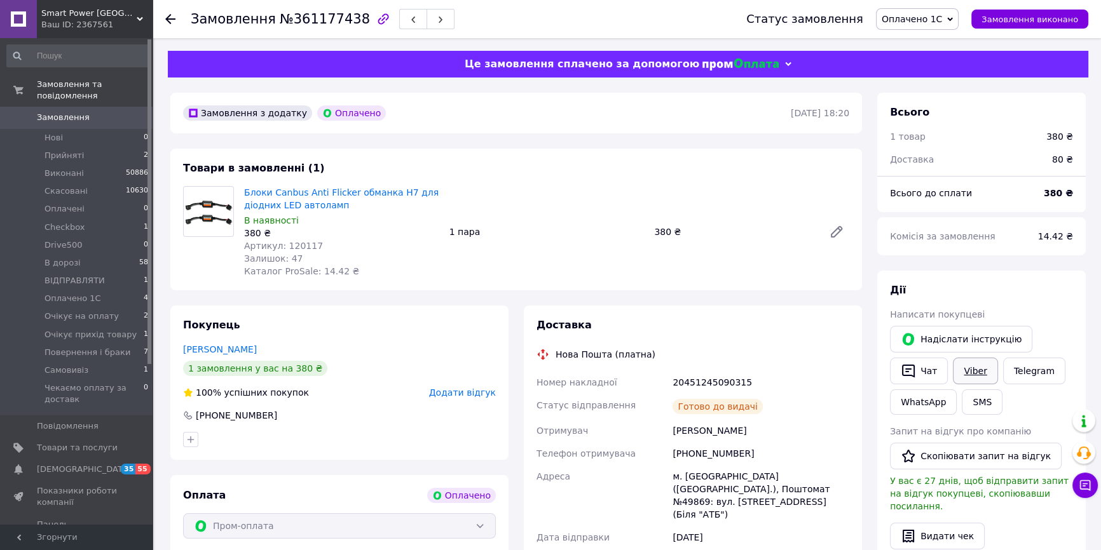
click at [978, 371] on link "Viber" at bounding box center [975, 371] width 44 height 27
click at [904, 36] on div "Статус замовлення Оплачено 1С Прийнято Виконано Скасовано Оплачено Checkbox Dri…" at bounding box center [904, 19] width 367 height 38
click at [920, 25] on span "Оплачено 1С" at bounding box center [917, 19] width 83 height 22
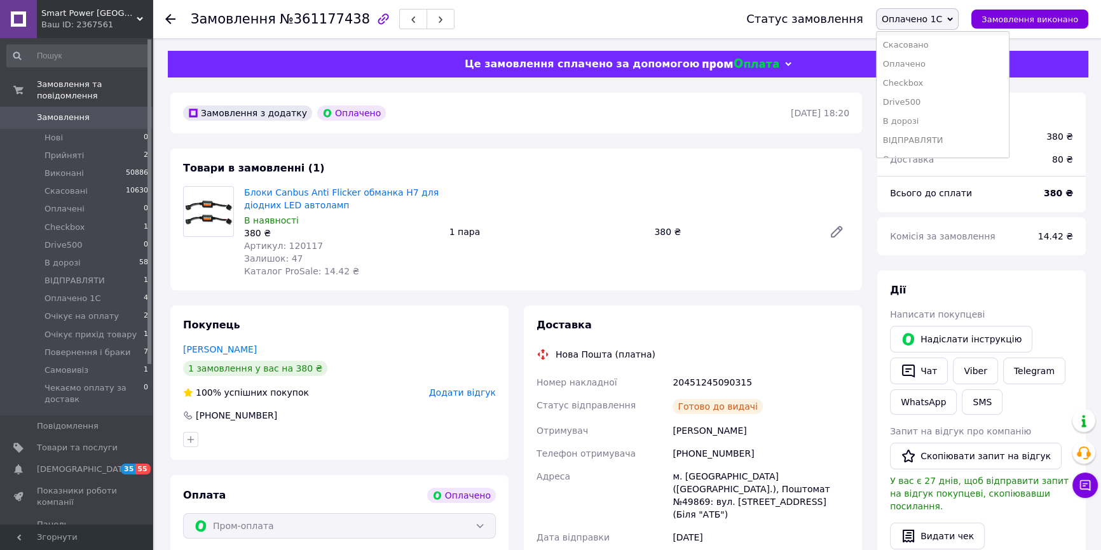
scroll to position [57, 0]
click at [927, 99] on li "В дорозі" at bounding box center [943, 101] width 132 height 19
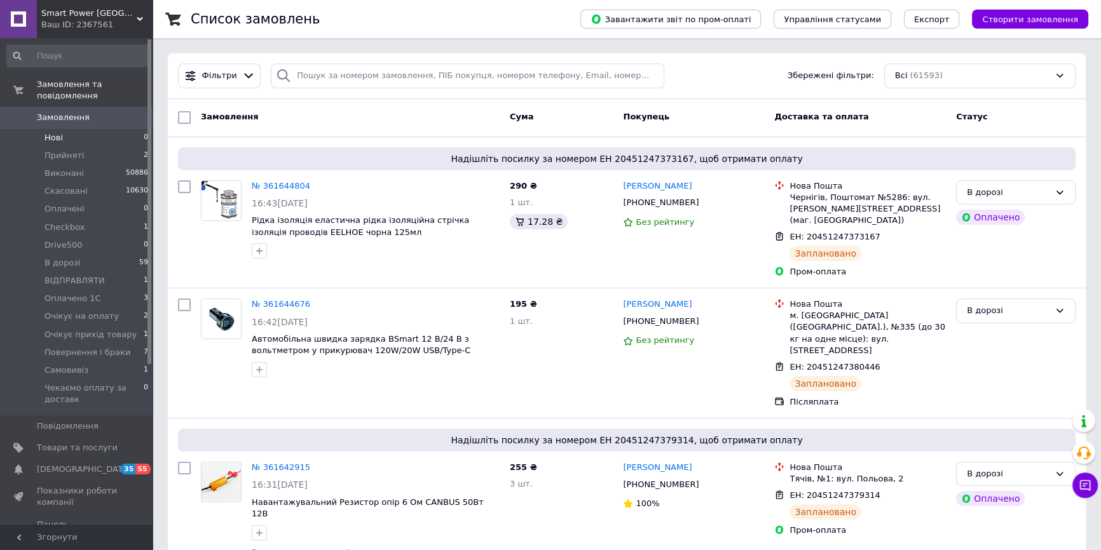
click at [95, 129] on li "Нові 0" at bounding box center [78, 138] width 156 height 18
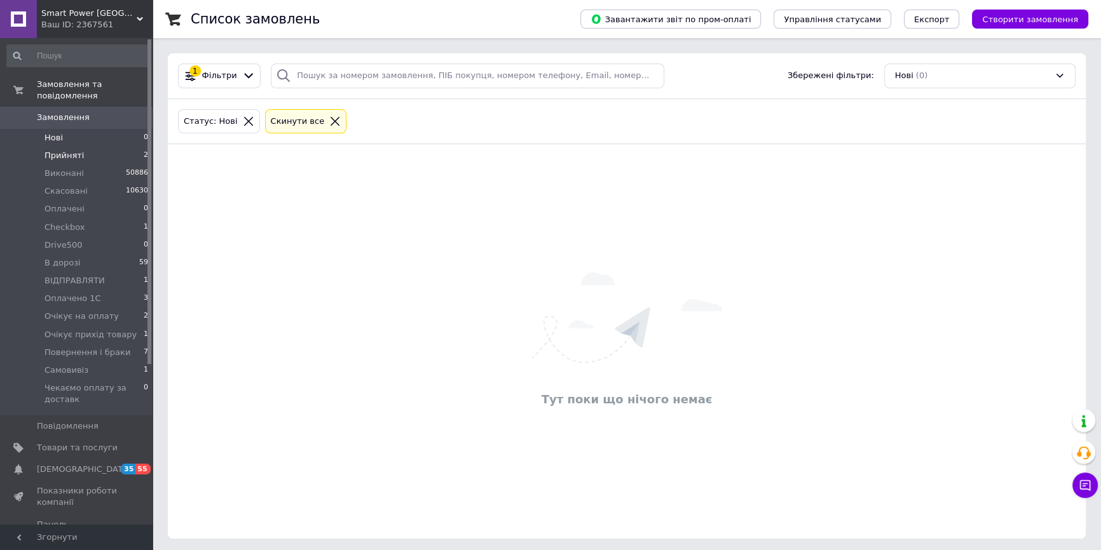
click at [99, 147] on li "Прийняті 2" at bounding box center [78, 156] width 156 height 18
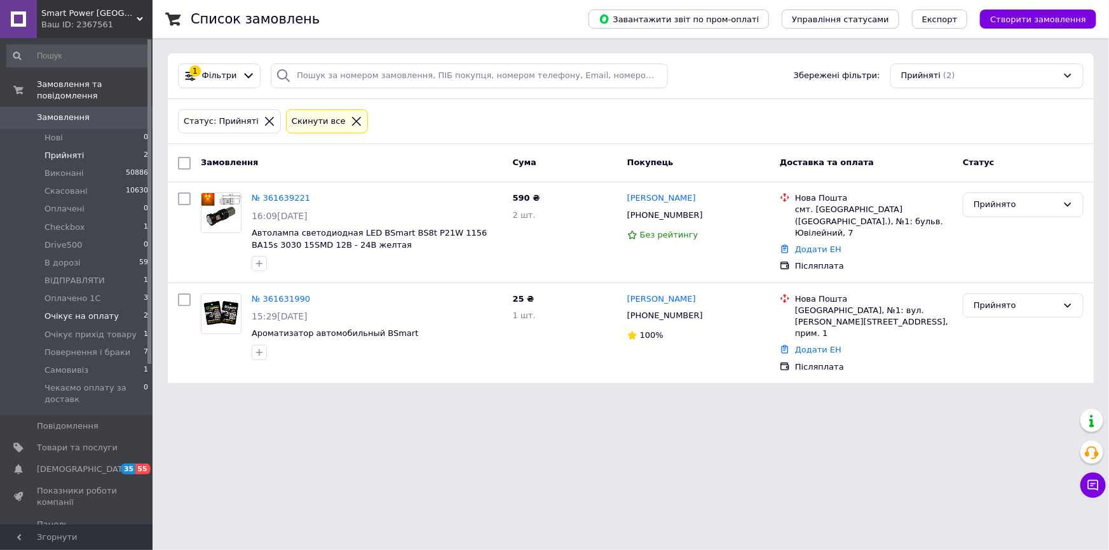
click at [112, 308] on li "Очікує на оплату 2" at bounding box center [78, 317] width 156 height 18
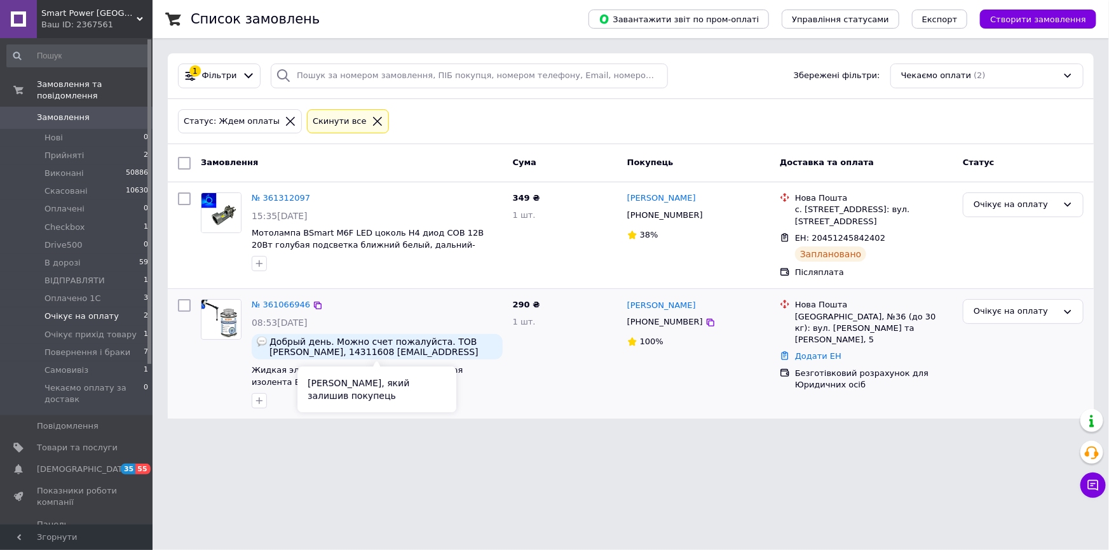
click at [317, 355] on span "Добрый день. Можно счет пожалуйста. ТОВ [PERSON_NAME], 14311608 [EMAIL_ADDRESS]…" at bounding box center [384, 347] width 228 height 20
copy span "14311608"
click at [113, 272] on li "ВІДПРАВЛЯТИ 1" at bounding box center [78, 281] width 156 height 18
